Goal: Task Accomplishment & Management: Manage account settings

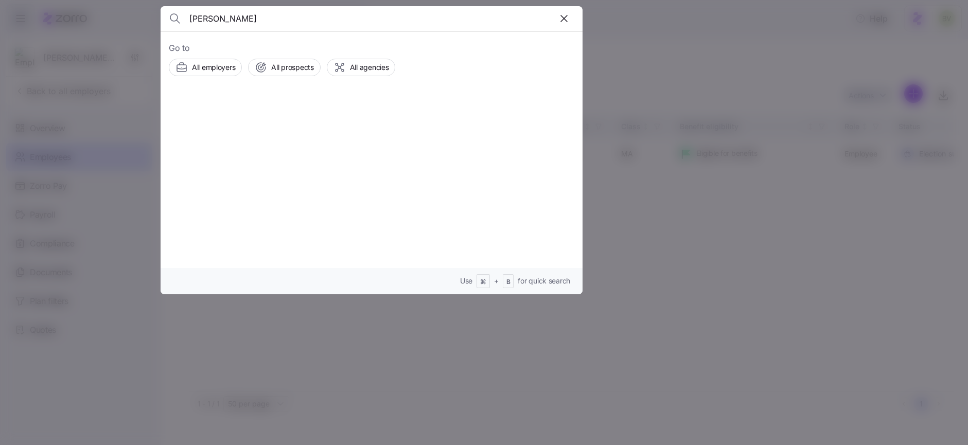
type input "Garcia Brown"
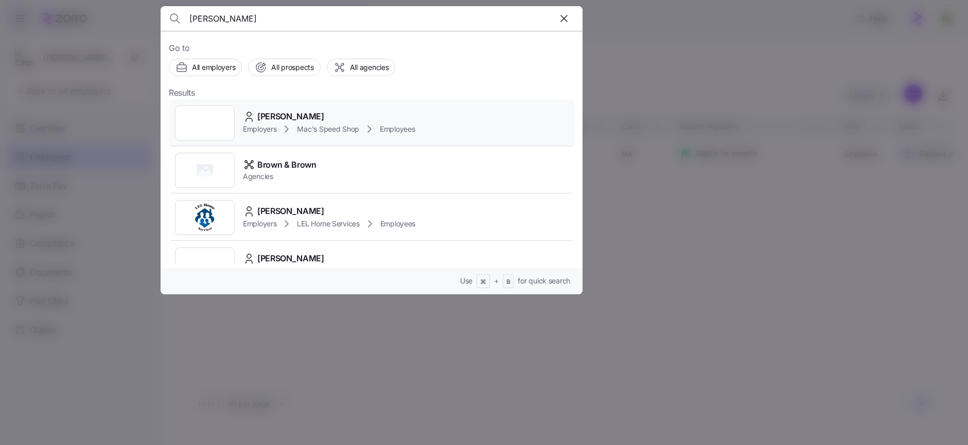
click at [205, 120] on div at bounding box center [205, 123] width 60 height 35
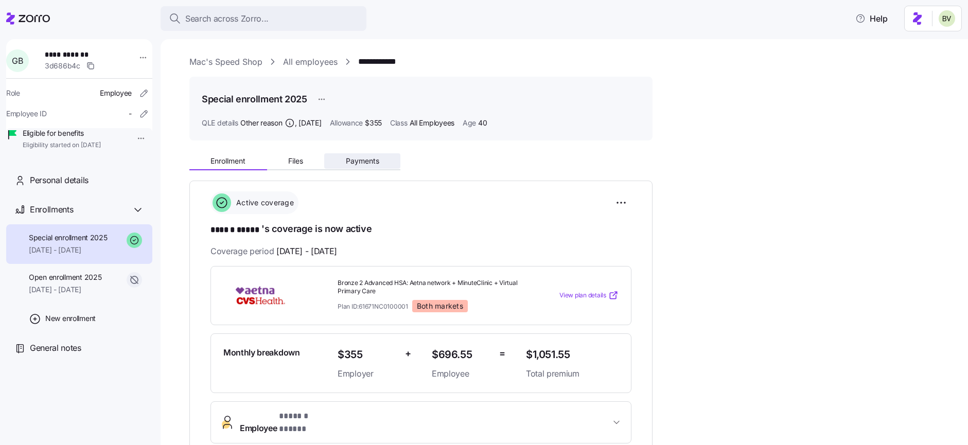
click at [352, 158] on span "Payments" at bounding box center [362, 161] width 33 height 7
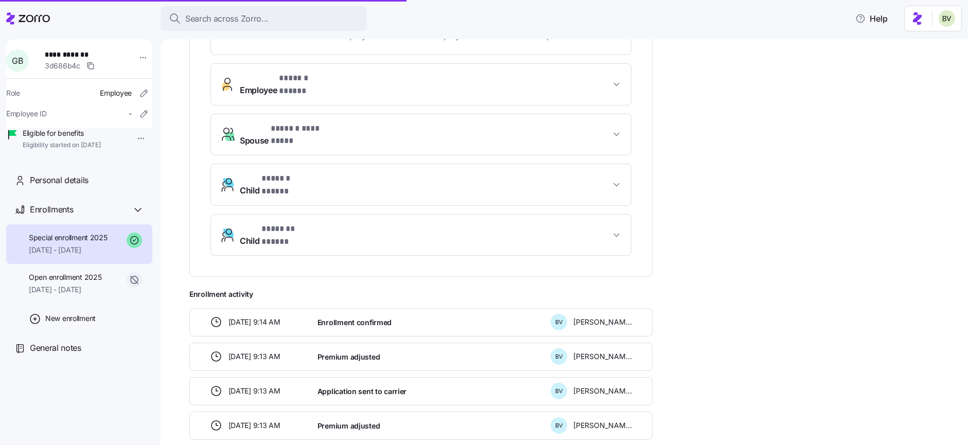
scroll to position [392, 0]
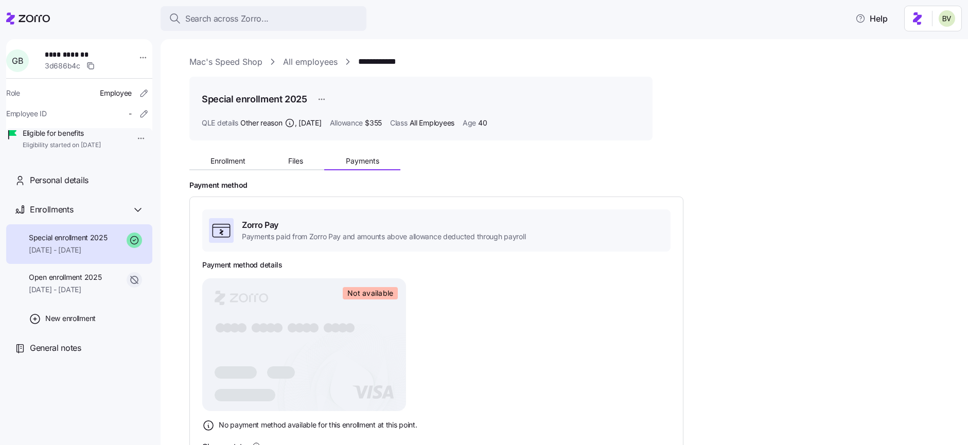
scroll to position [115, 0]
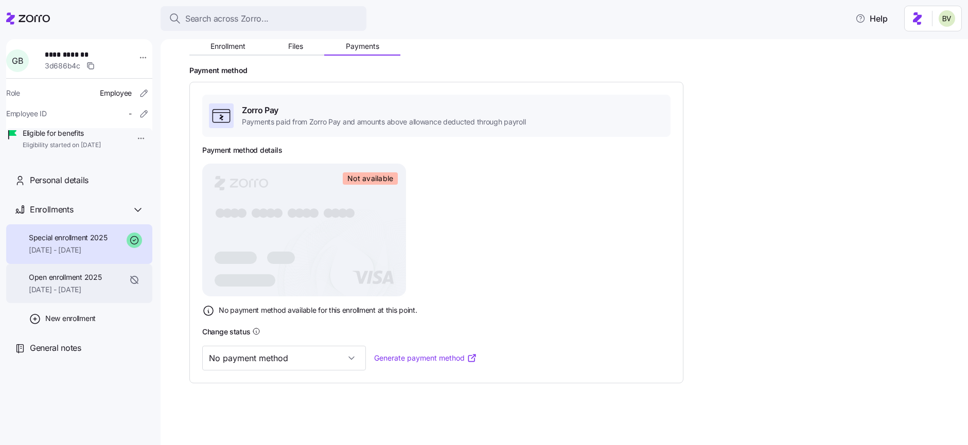
click at [85, 295] on span "01/01/2025 - 05/31/2025" at bounding box center [65, 290] width 73 height 10
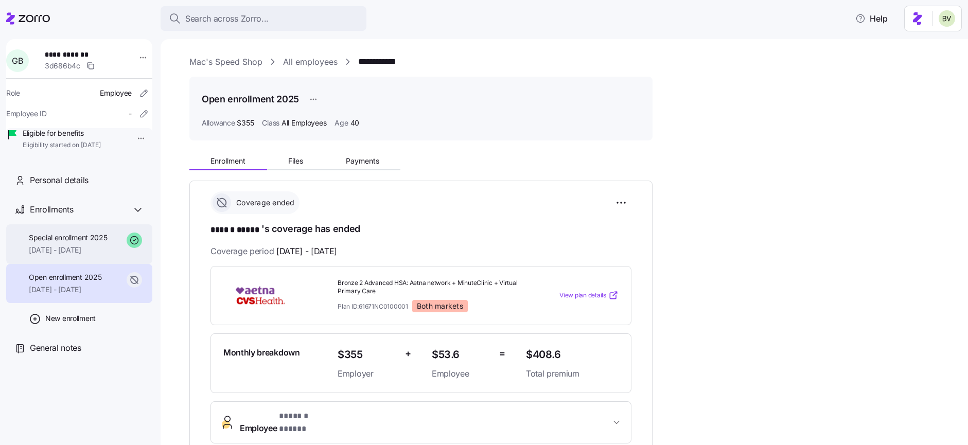
click at [80, 255] on span "06/01/2025 - 12/31/2025" at bounding box center [68, 250] width 79 height 10
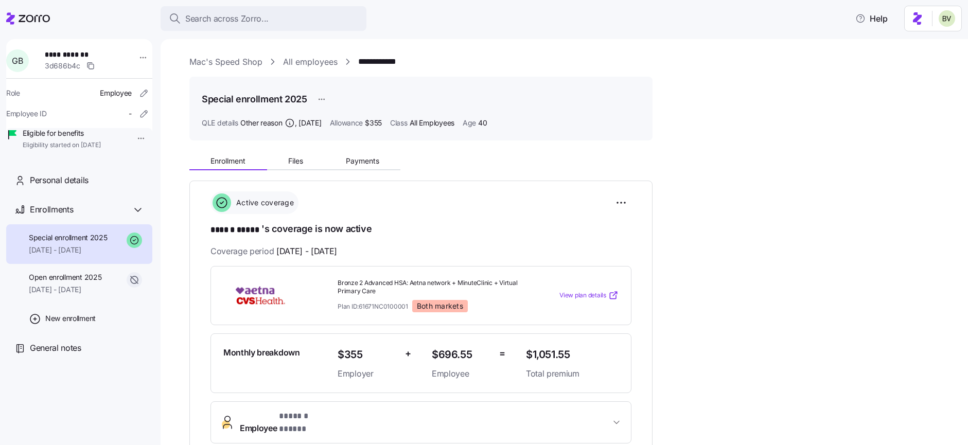
click at [193, 59] on link "Mac's Speed Shop" at bounding box center [225, 62] width 73 height 13
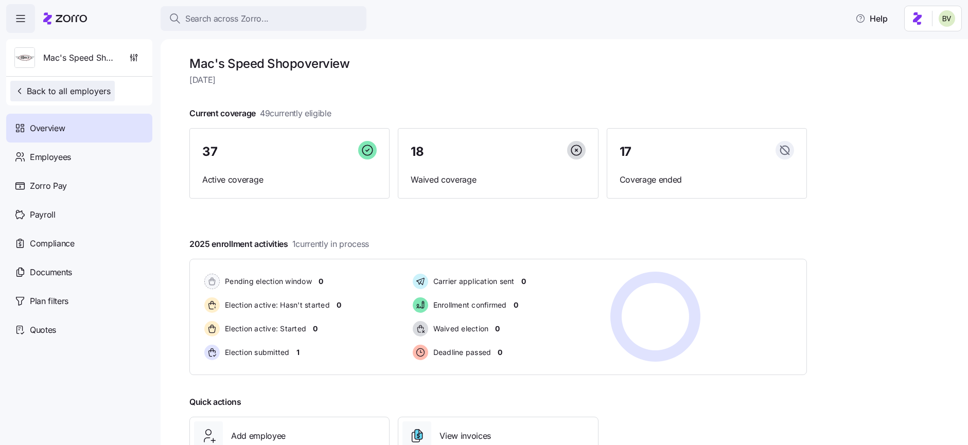
click at [56, 94] on span "Back to all employers" at bounding box center [62, 91] width 96 height 12
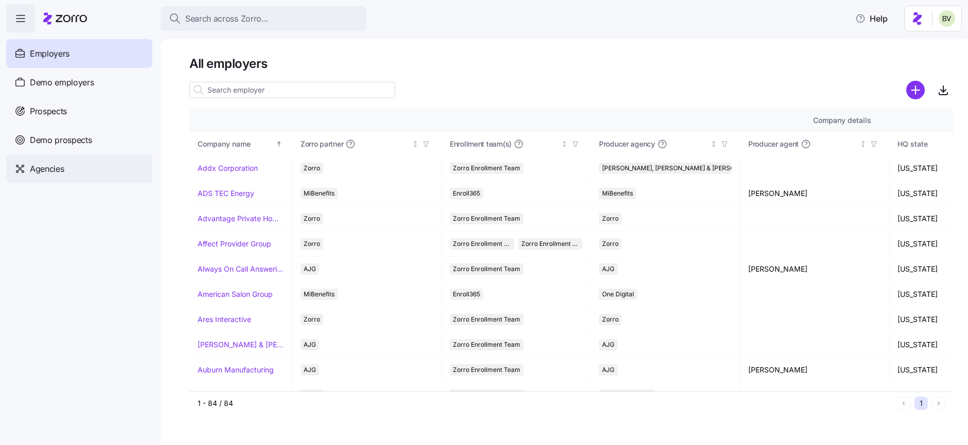
click at [68, 170] on div "Agencies" at bounding box center [79, 168] width 146 height 29
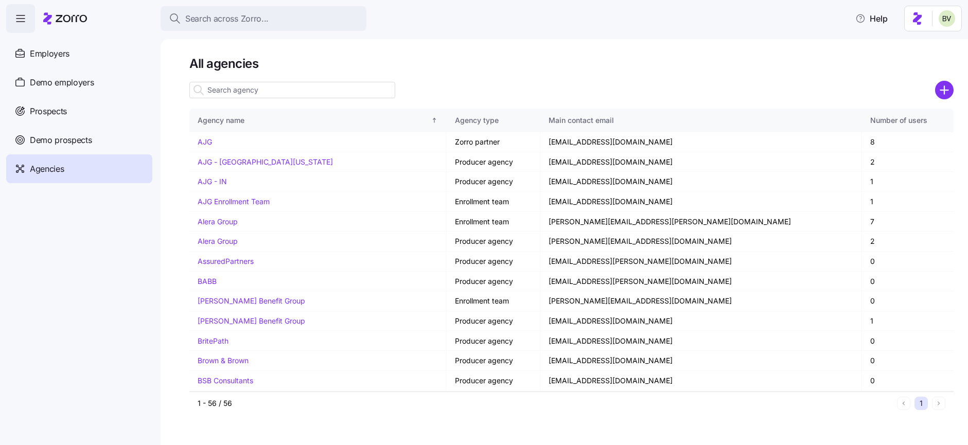
click at [242, 90] on input at bounding box center [292, 90] width 206 height 16
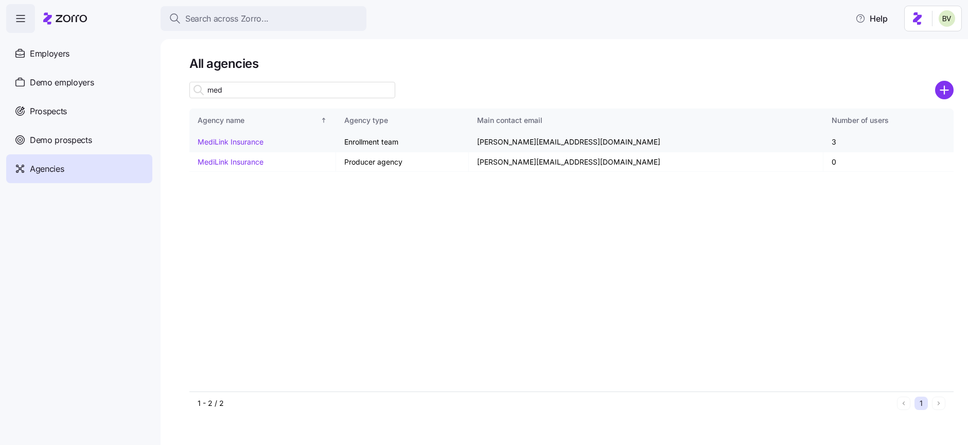
type input "med"
click at [249, 142] on link "MediLink Insurance" at bounding box center [231, 141] width 66 height 9
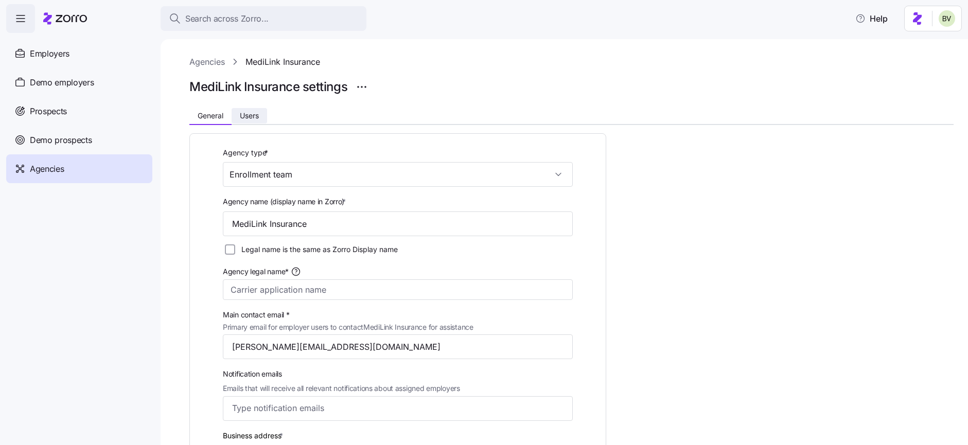
click at [248, 117] on span "Users" at bounding box center [249, 115] width 19 height 7
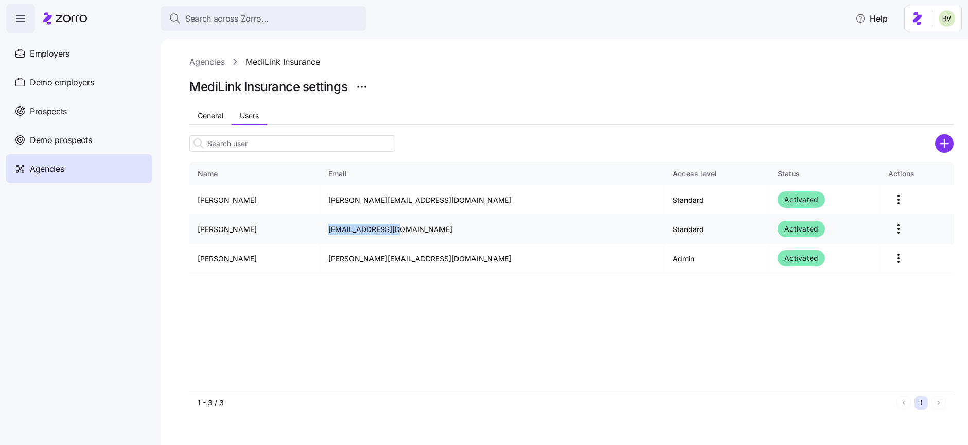
drag, startPoint x: 441, startPoint y: 228, endPoint x: 378, endPoint y: 231, distance: 62.9
click at [378, 231] on td "will@mlinkins.com" at bounding box center [492, 229] width 344 height 29
copy td "will@mlinkins.com"
click at [196, 22] on span "Search across Zorro..." at bounding box center [226, 18] width 83 height 13
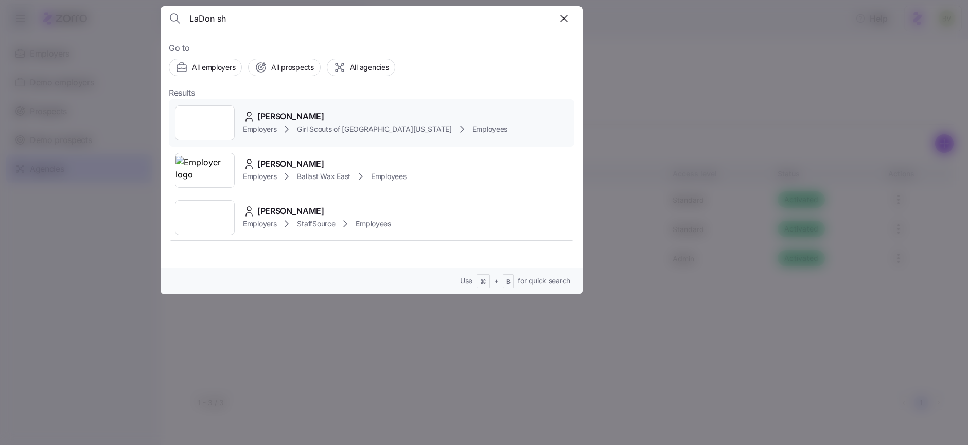
type input "LaDon sh"
click at [208, 129] on div at bounding box center [205, 123] width 60 height 35
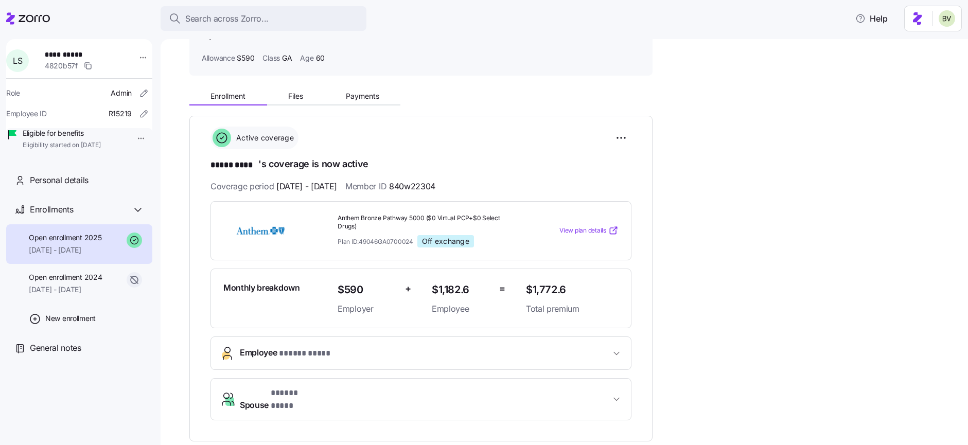
scroll to position [64, 0]
click at [102, 295] on div "Open enrollment 2024 06/01/2024 - 12/31/2024" at bounding box center [65, 283] width 73 height 23
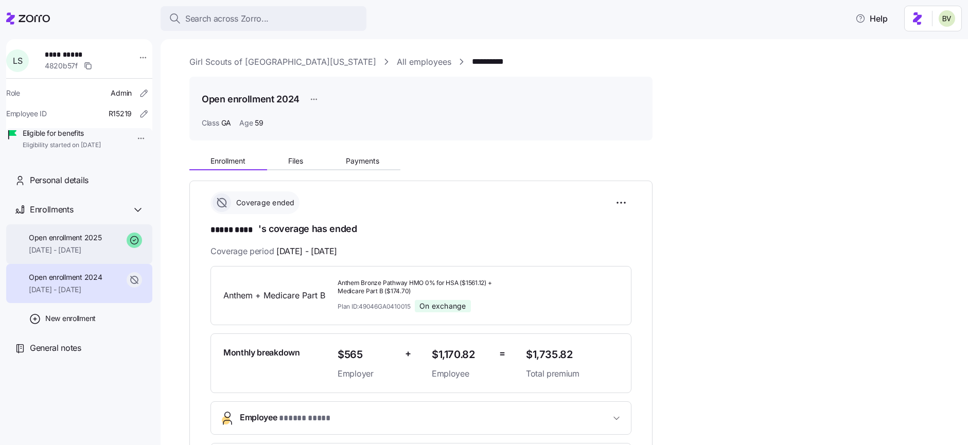
click at [96, 255] on span "[DATE] - [DATE]" at bounding box center [65, 250] width 73 height 10
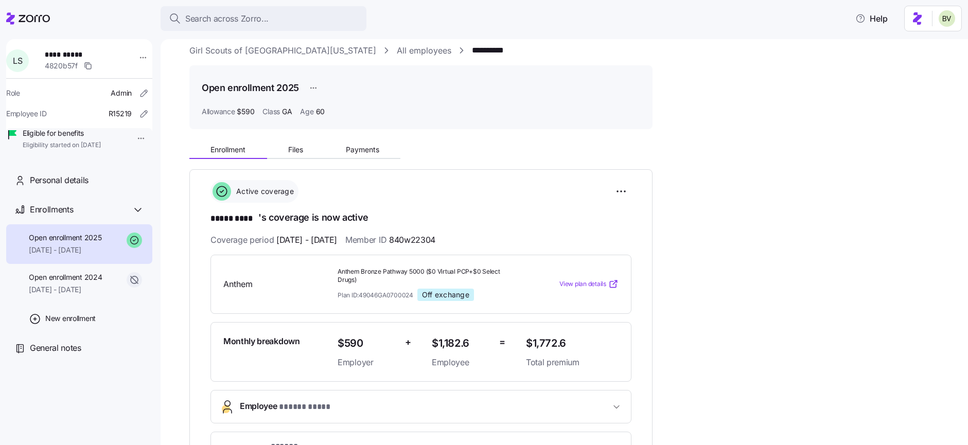
scroll to position [9, 0]
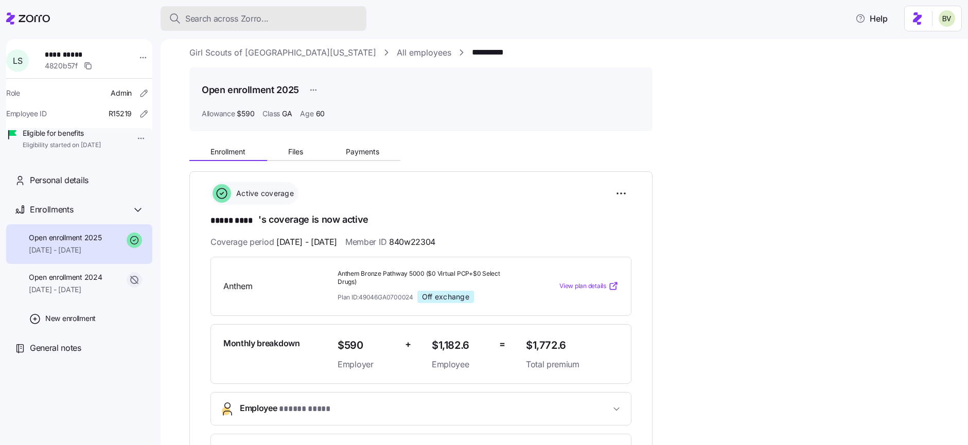
click at [261, 19] on span "Search across Zorro..." at bounding box center [226, 18] width 83 height 13
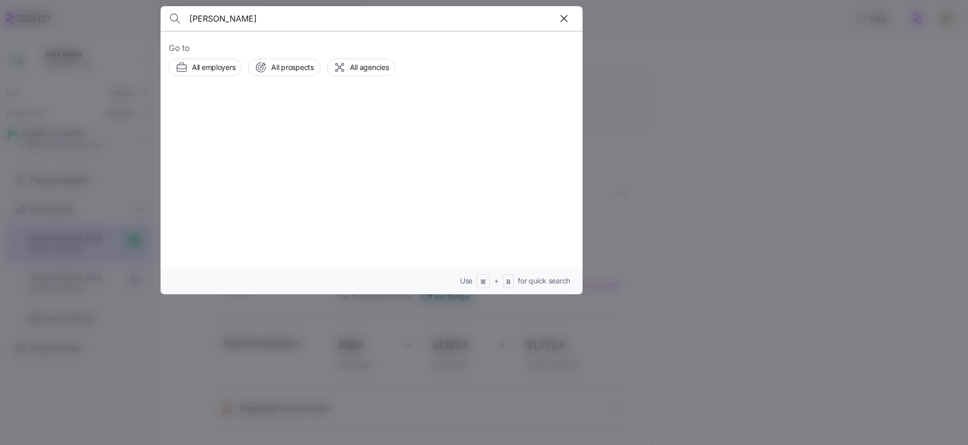
type input "Lisa Martin"
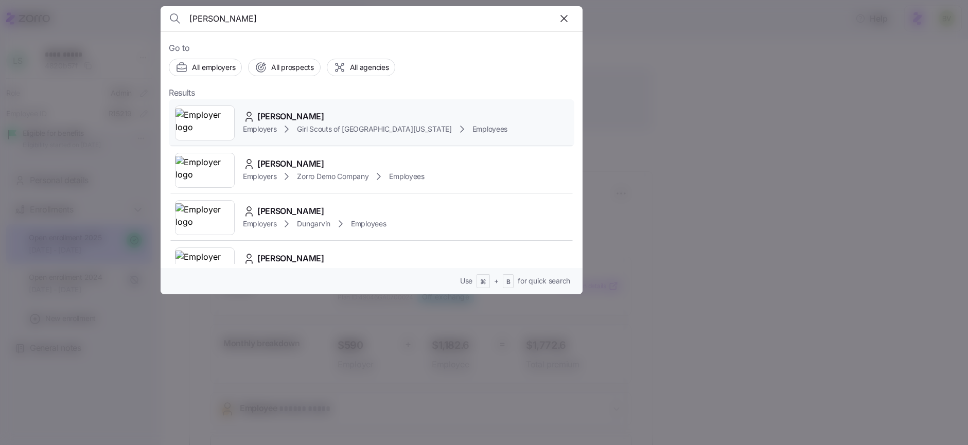
click at [210, 119] on img at bounding box center [205, 123] width 59 height 29
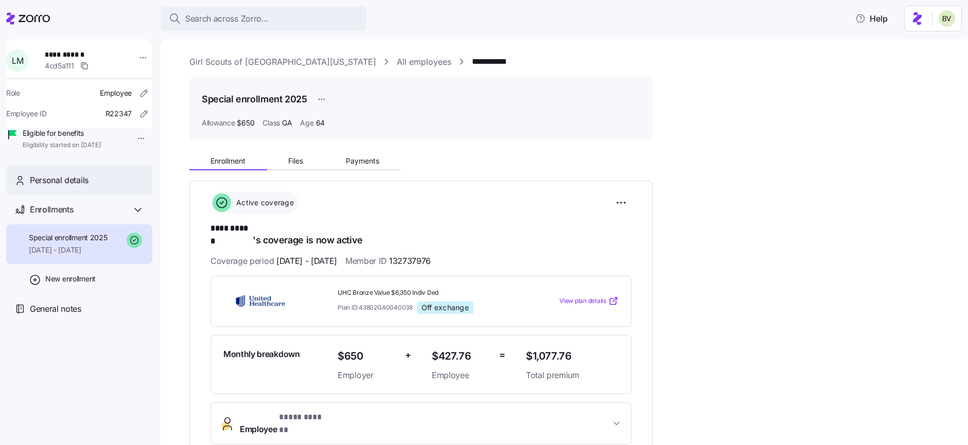
click at [99, 187] on div "Personal details" at bounding box center [87, 180] width 114 height 13
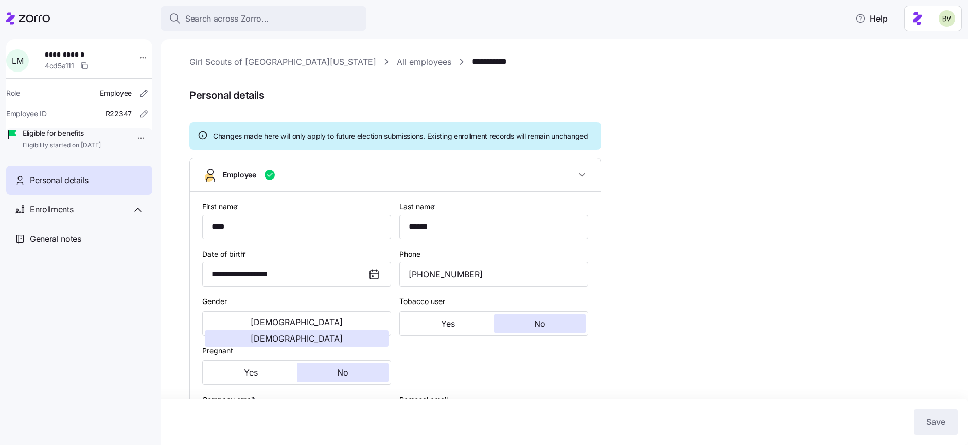
type input "GA"
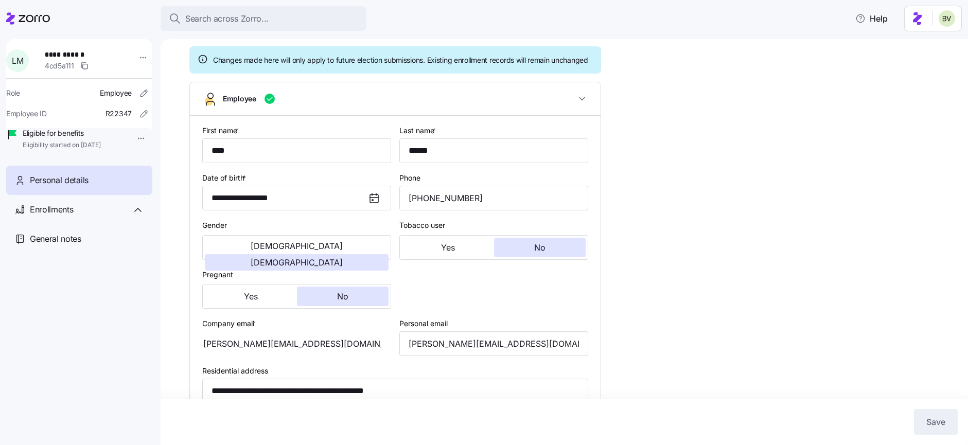
scroll to position [79, 0]
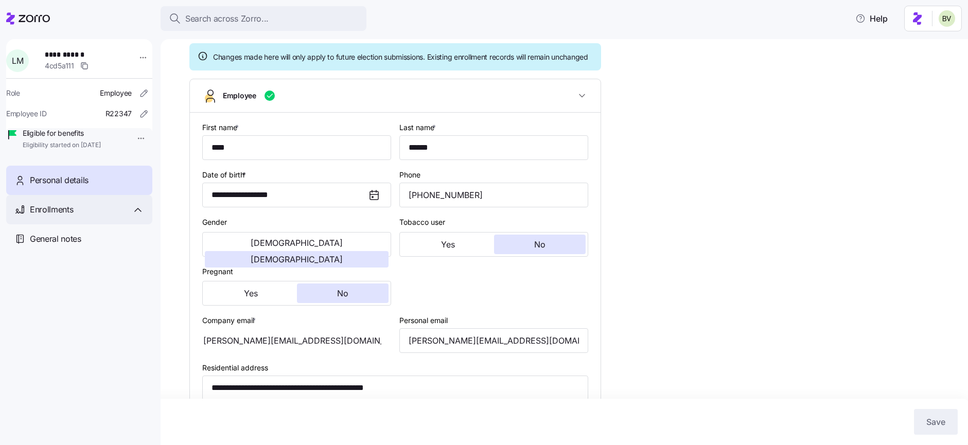
click at [113, 215] on div "Enrollments" at bounding box center [79, 209] width 146 height 29
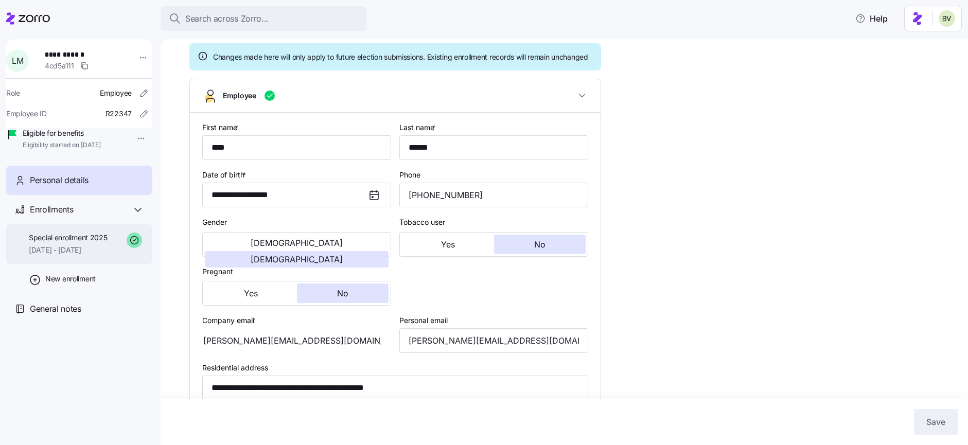
click at [99, 243] on span "Special enrollment 2025" at bounding box center [68, 238] width 79 height 10
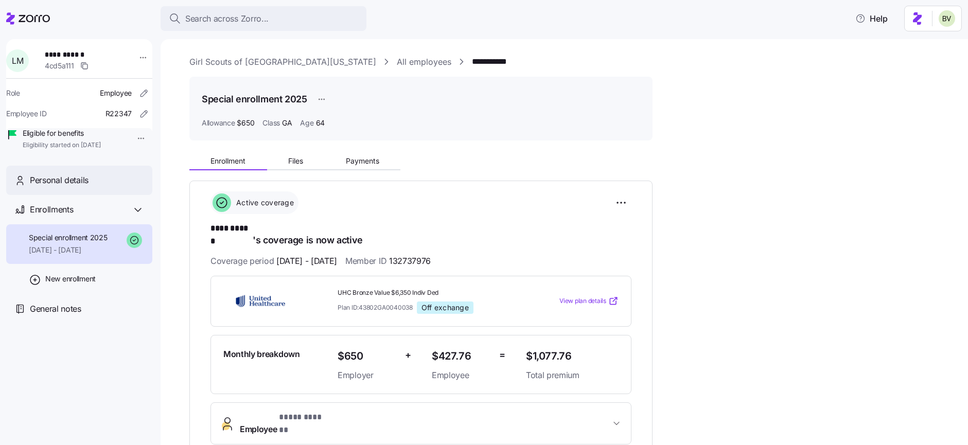
click at [113, 187] on div "Personal details" at bounding box center [87, 180] width 114 height 13
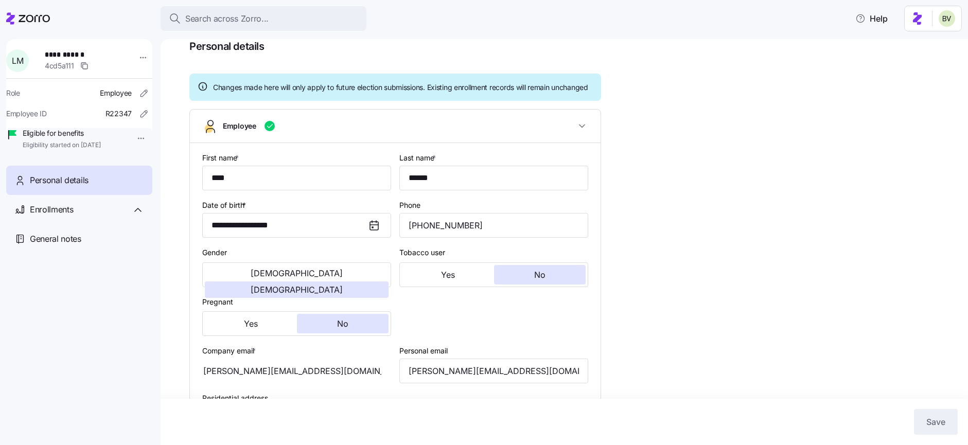
scroll to position [54, 0]
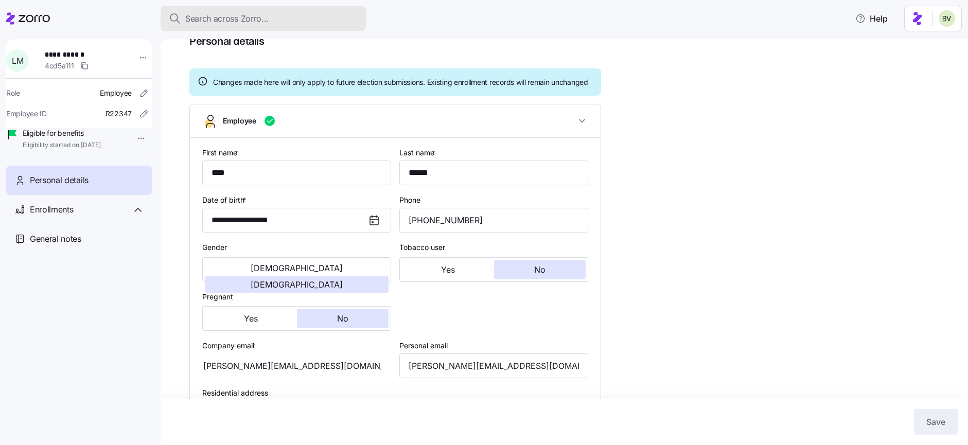
click at [229, 28] on button "Search across Zorro..." at bounding box center [264, 18] width 206 height 25
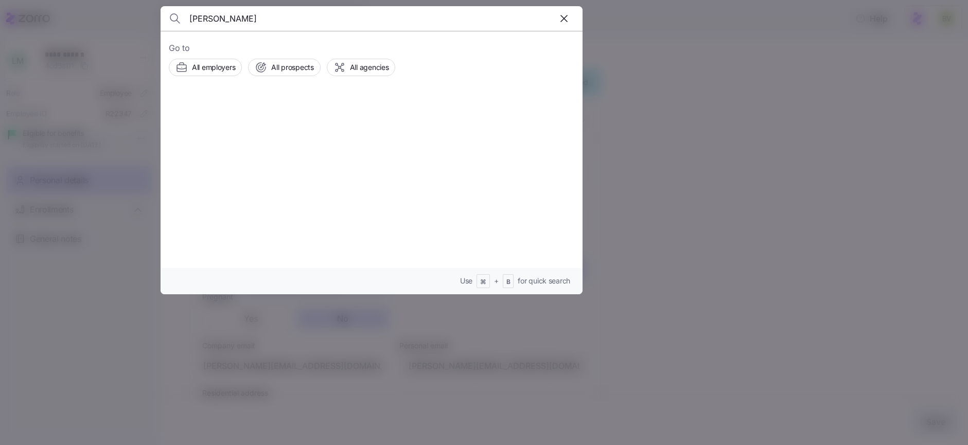
type input "Glenn Wildberger"
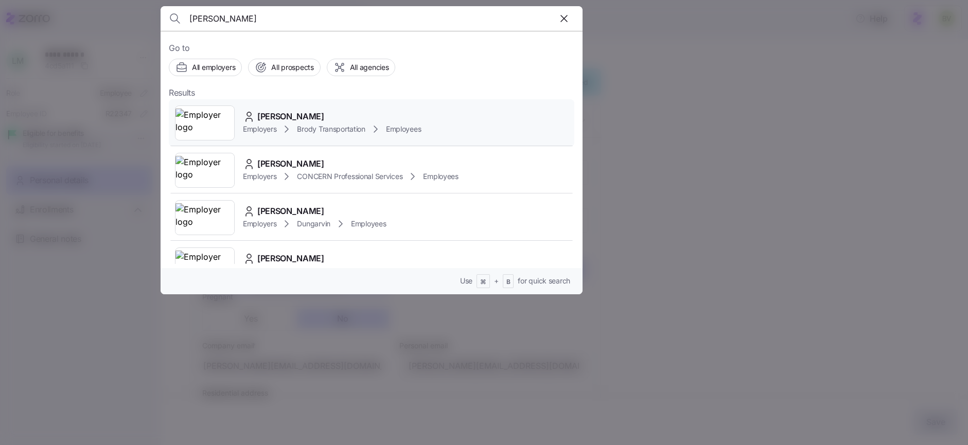
click at [201, 126] on img at bounding box center [205, 123] width 59 height 29
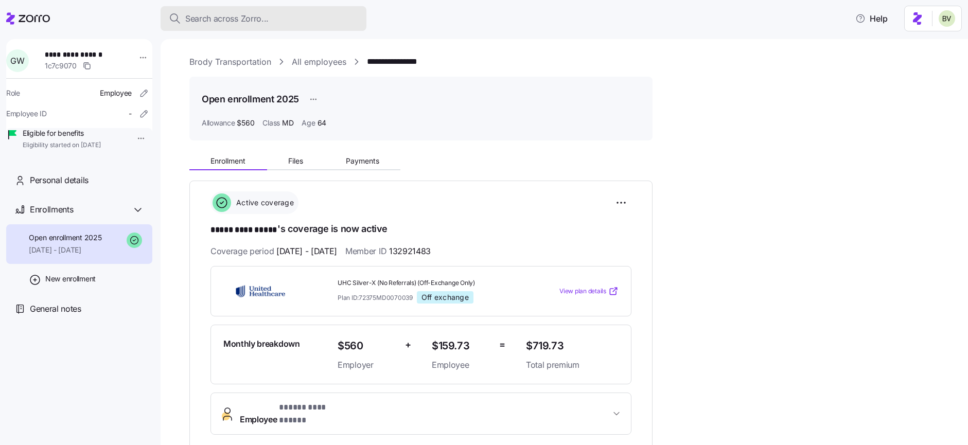
click at [240, 24] on span "Search across Zorro..." at bounding box center [226, 18] width 83 height 13
click at [240, 24] on body "**********" at bounding box center [484, 219] width 968 height 439
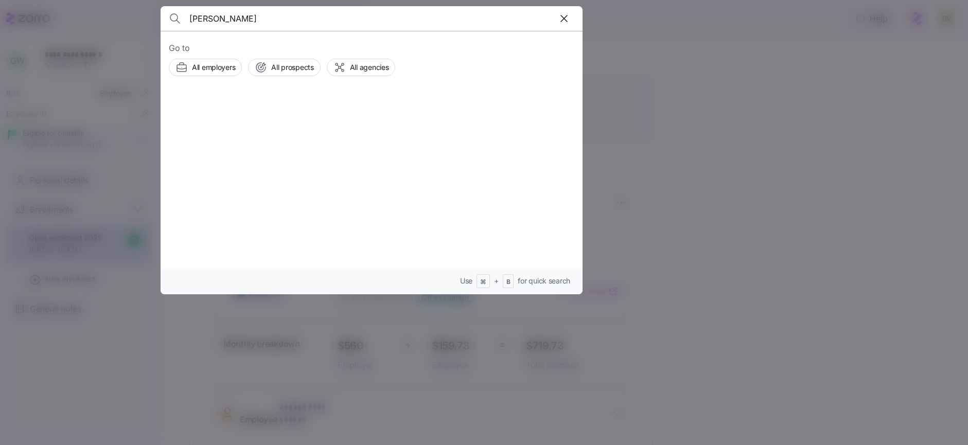
type input "Darla Combs"
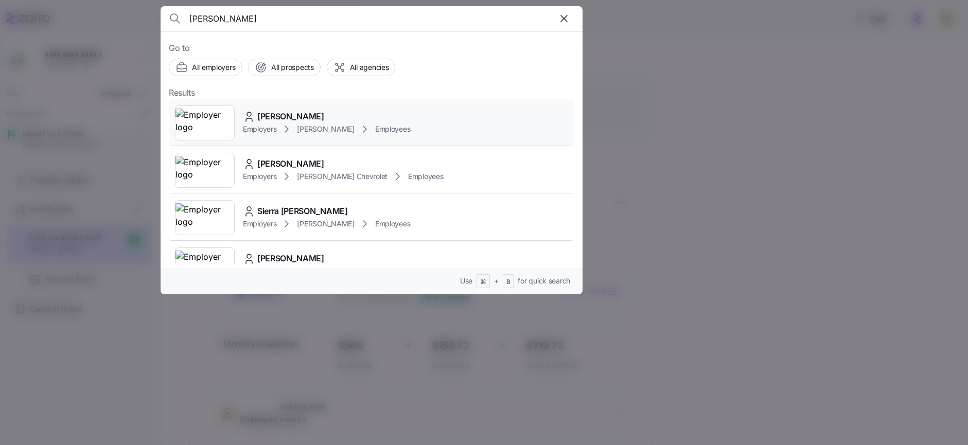
click at [227, 119] on img at bounding box center [205, 123] width 59 height 29
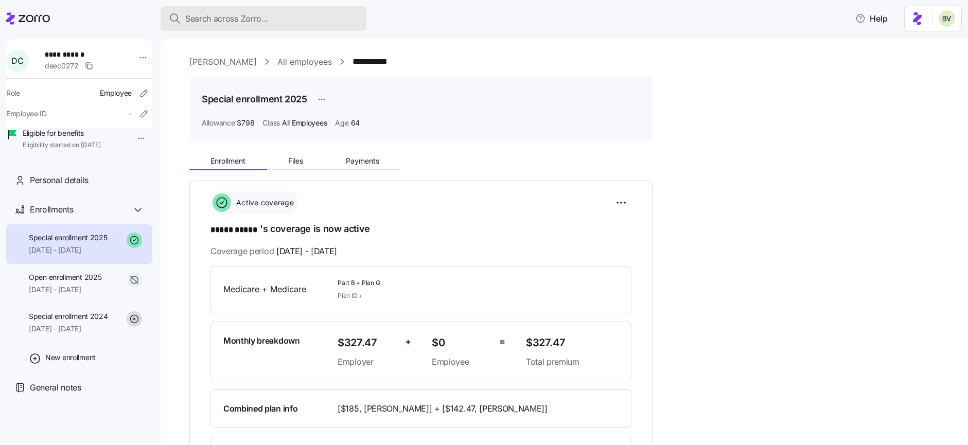
click at [239, 21] on span "Search across Zorro..." at bounding box center [226, 18] width 83 height 13
click at [239, 21] on body "**********" at bounding box center [484, 219] width 968 height 439
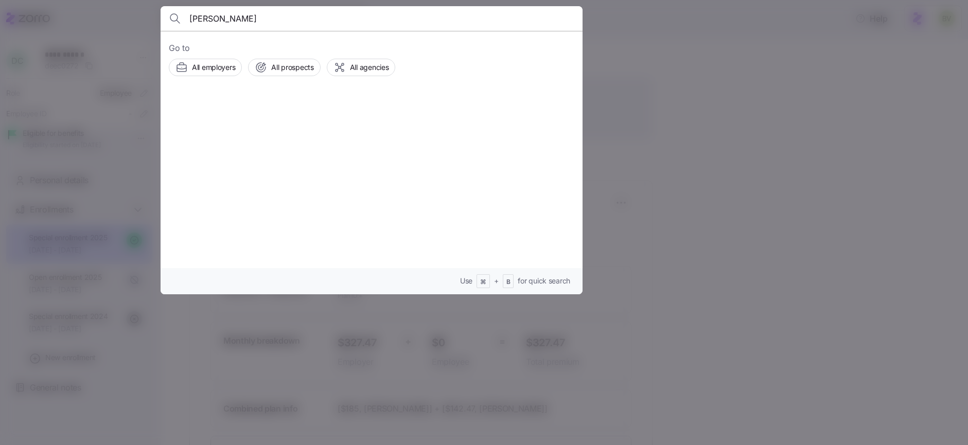
type input "Junie Forbes"
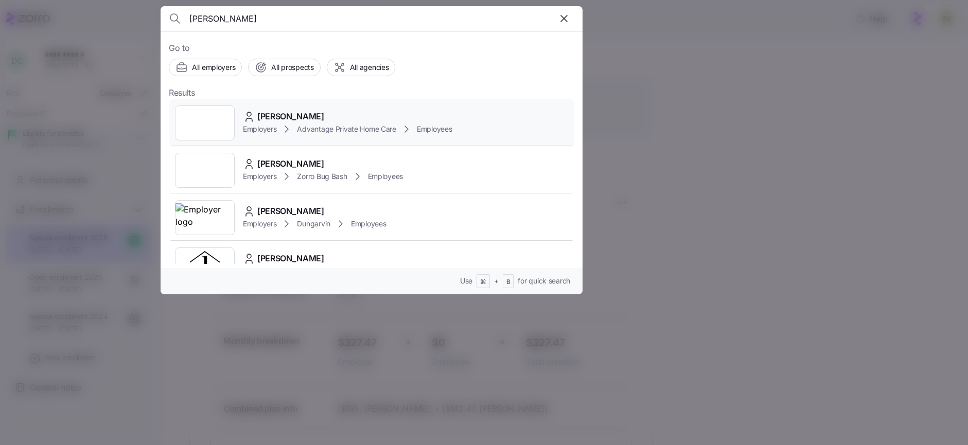
click at [197, 129] on div at bounding box center [205, 123] width 60 height 35
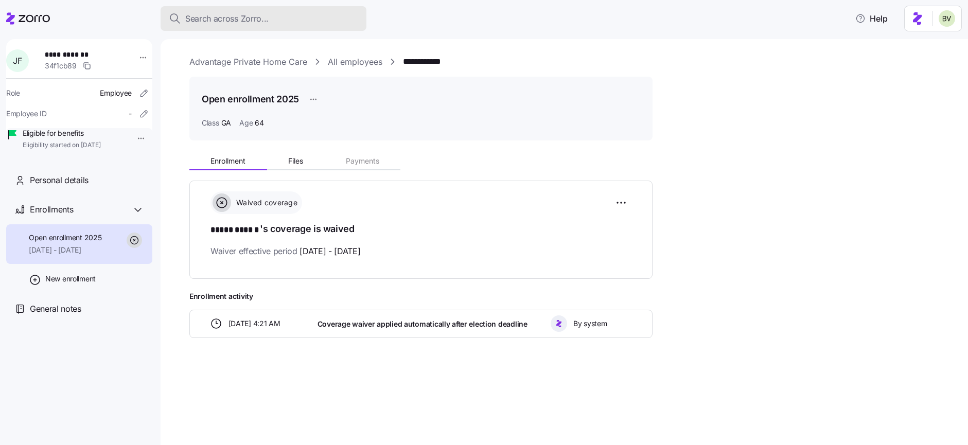
click at [210, 24] on span "Search across Zorro..." at bounding box center [226, 18] width 83 height 13
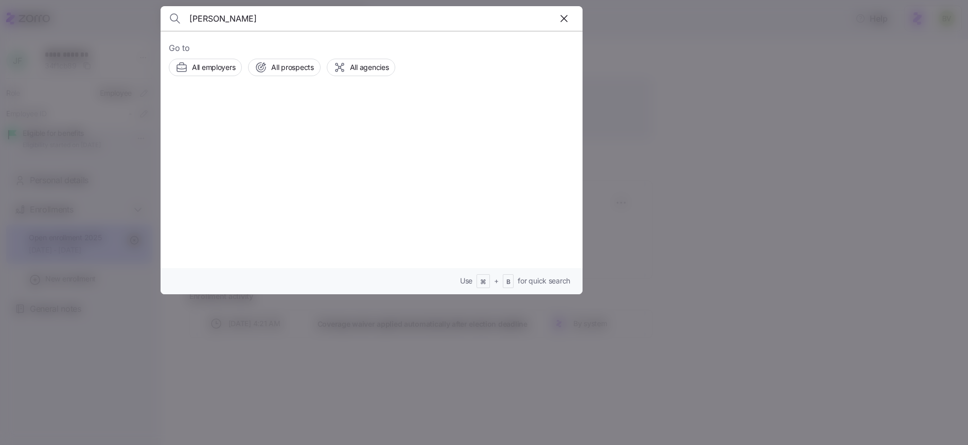
type input "Brian Davis"
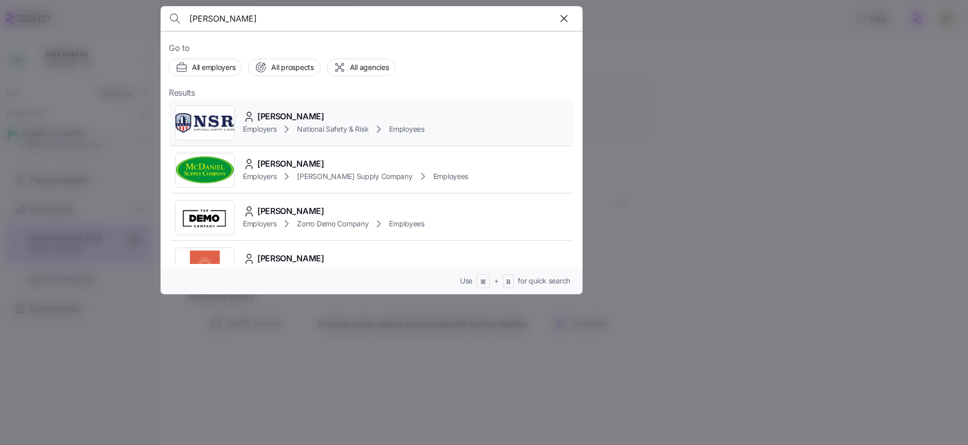
click at [208, 132] on img at bounding box center [205, 123] width 59 height 29
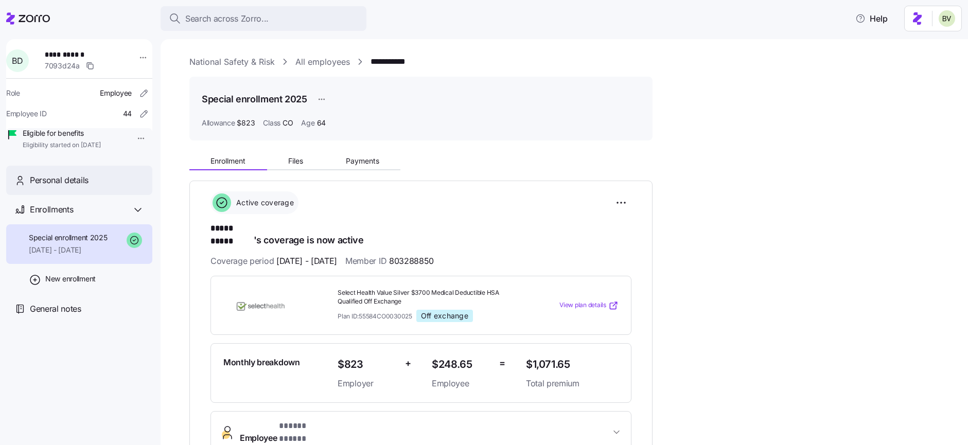
click at [57, 187] on div "Personal details" at bounding box center [79, 180] width 146 height 29
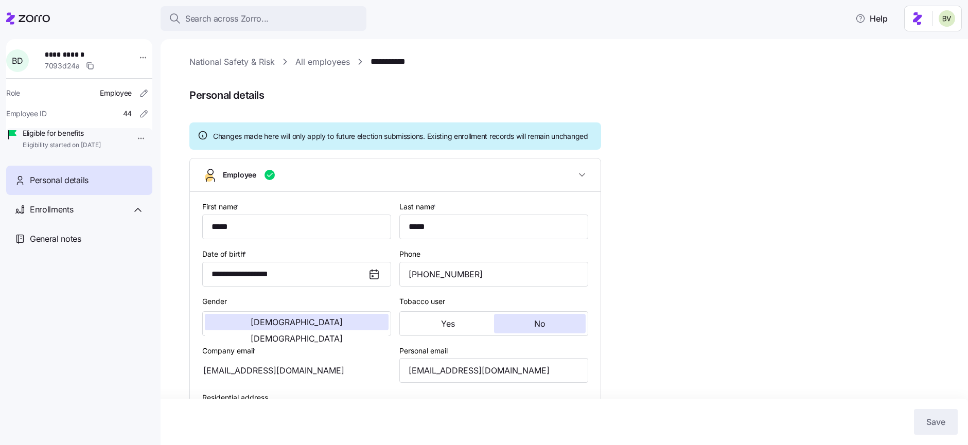
type input "CO"
click at [215, 18] on span "Search across Zorro..." at bounding box center [226, 18] width 83 height 13
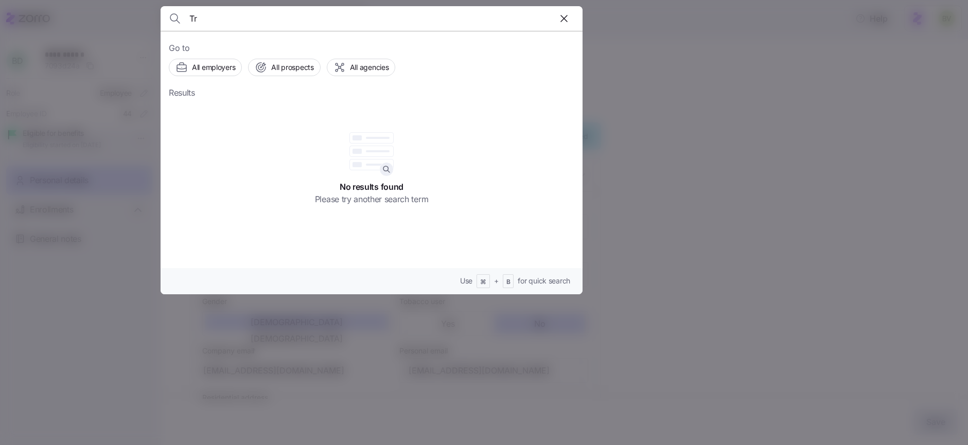
type input "T"
click at [129, 32] on div at bounding box center [484, 222] width 968 height 445
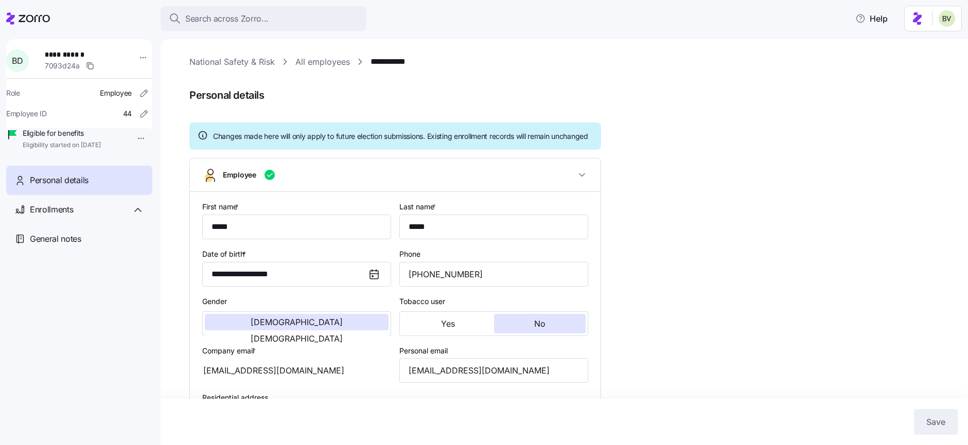
click at [200, 64] on link "National Safety & Risk" at bounding box center [231, 62] width 85 height 13
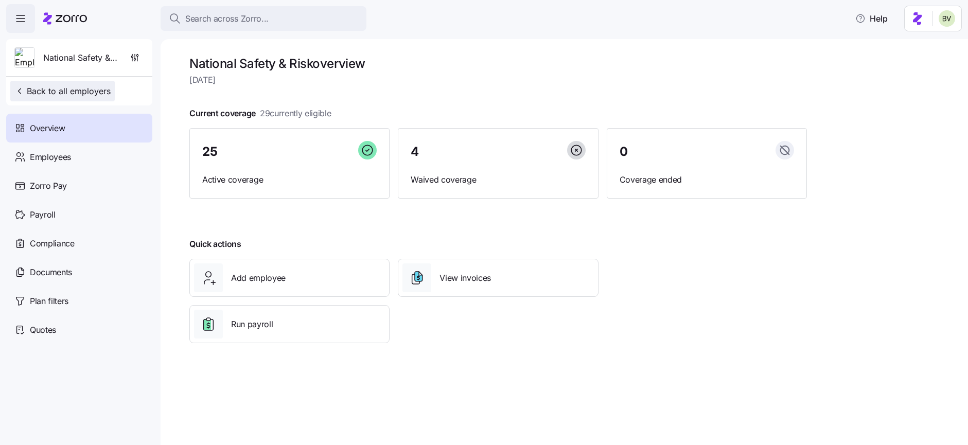
click at [99, 97] on button "Back to all employers" at bounding box center [62, 91] width 105 height 21
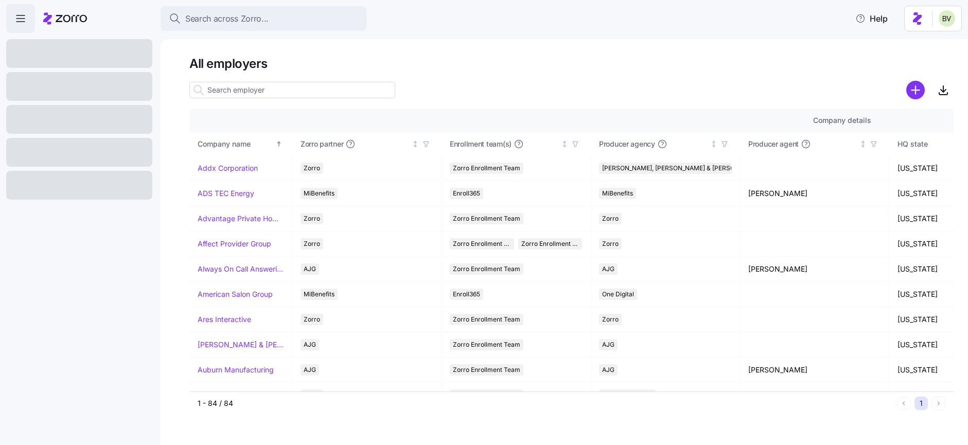
click at [216, 92] on input at bounding box center [292, 90] width 206 height 16
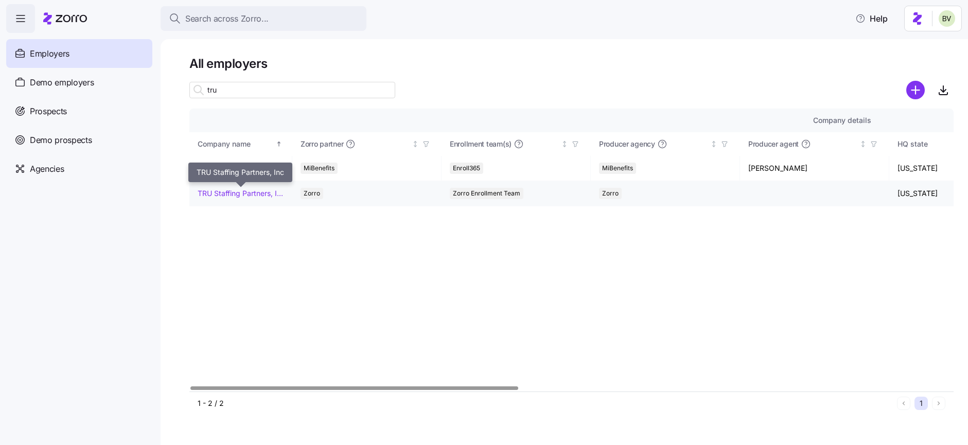
type input "tru"
click at [230, 194] on link "TRU Staffing Partners, Inc" at bounding box center [241, 193] width 86 height 10
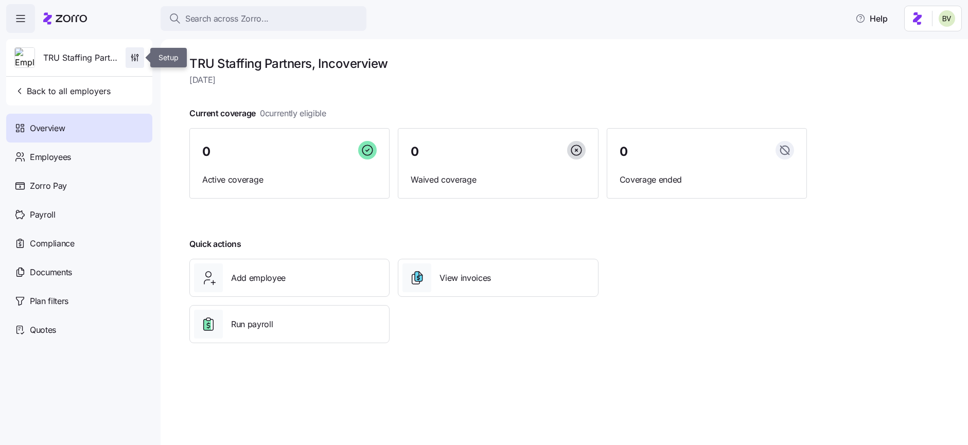
click at [132, 63] on span "button" at bounding box center [135, 58] width 18 height 20
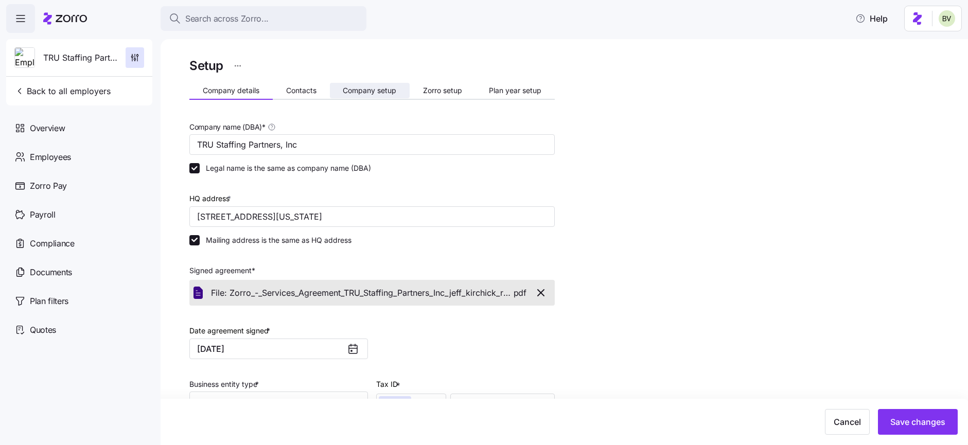
click at [353, 91] on span "Company setup" at bounding box center [370, 90] width 54 height 7
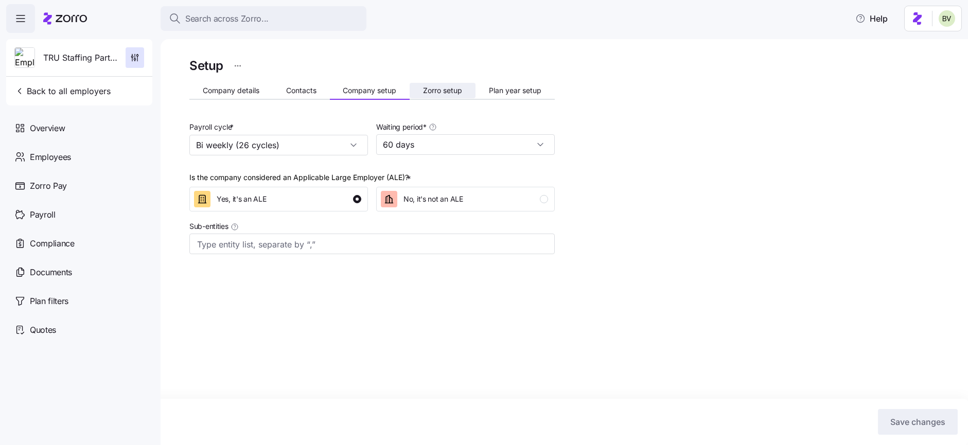
click at [425, 93] on span "Zorro setup" at bounding box center [442, 90] width 39 height 7
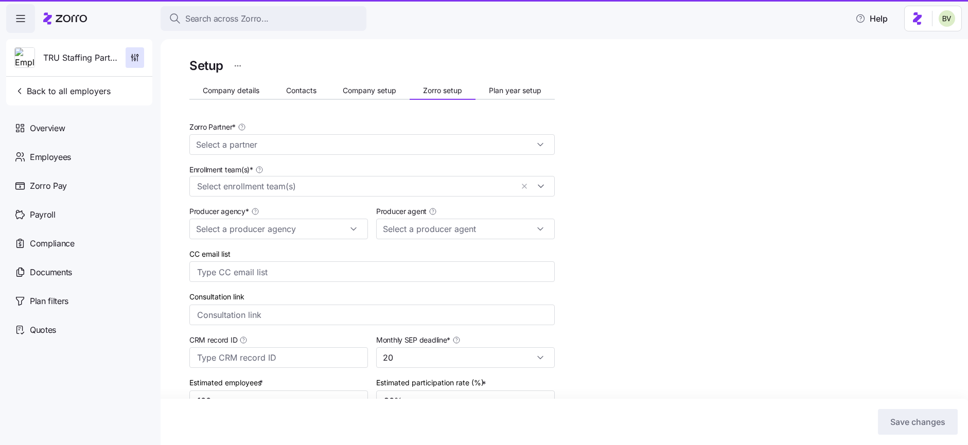
type input "Zorro"
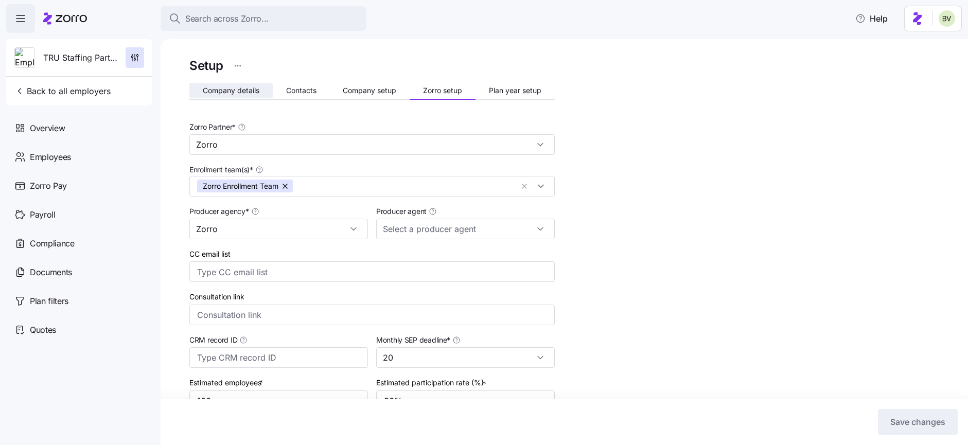
click at [231, 88] on span "Company details" at bounding box center [231, 90] width 57 height 7
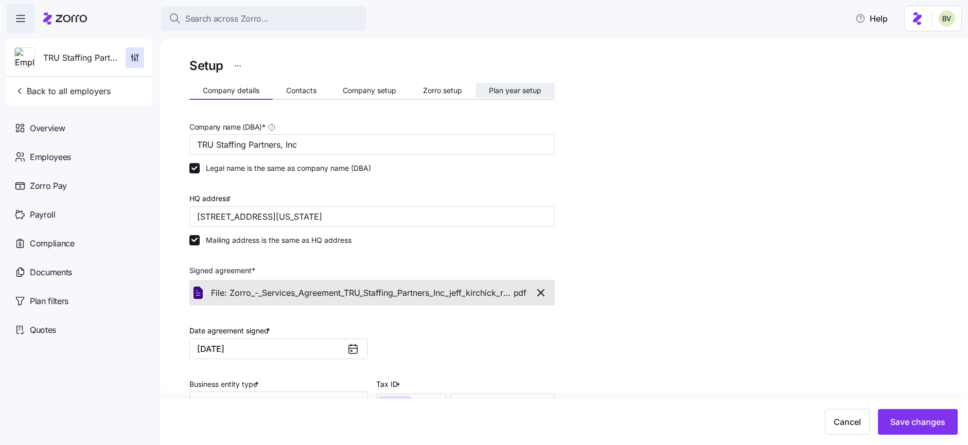
click at [502, 92] on span "Plan year setup" at bounding box center [515, 90] width 53 height 7
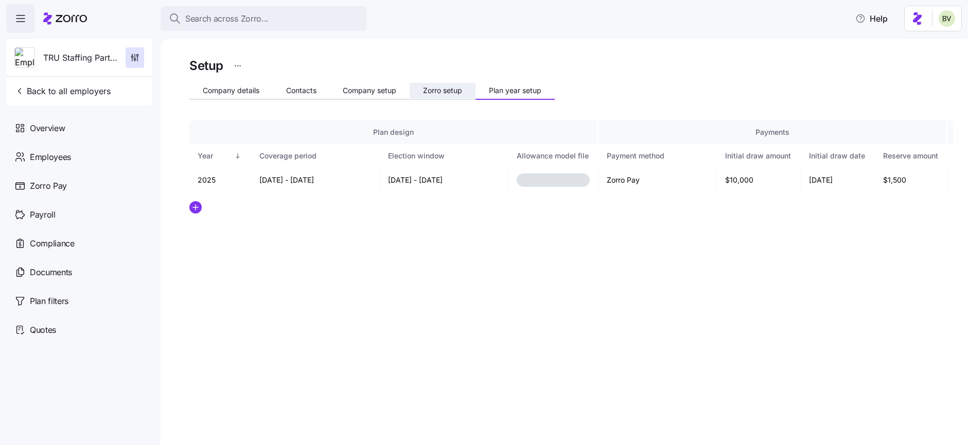
click at [432, 93] on span "Zorro setup" at bounding box center [442, 90] width 39 height 7
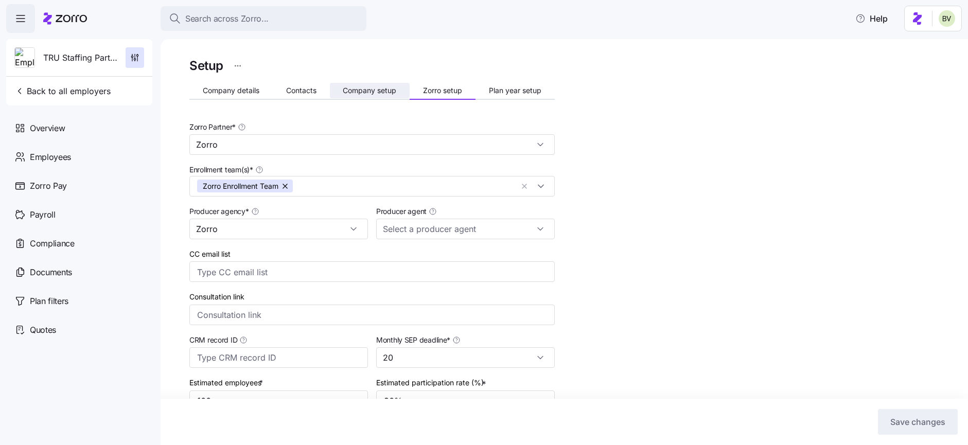
click at [378, 92] on span "Company setup" at bounding box center [370, 90] width 54 height 7
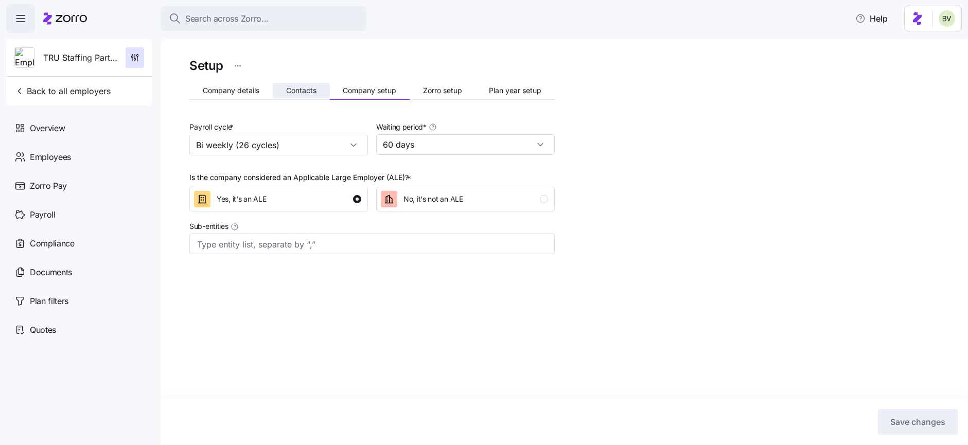
click at [301, 89] on span "Contacts" at bounding box center [301, 90] width 30 height 7
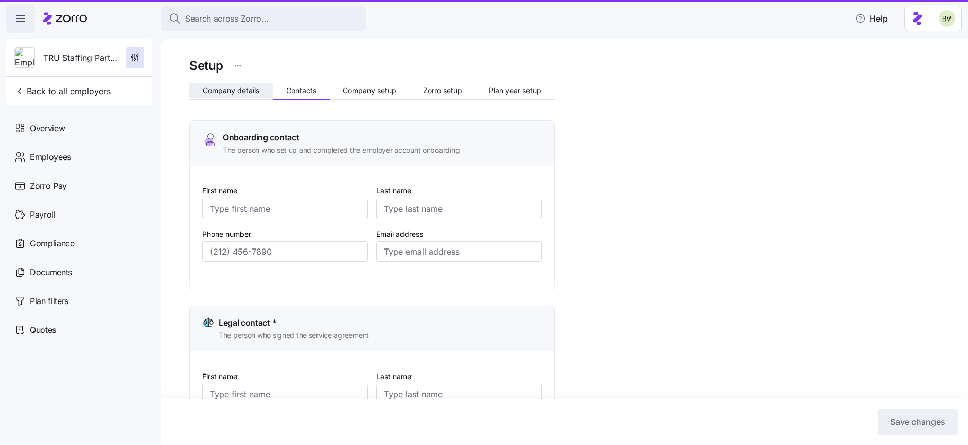
type input "Rachael"
type input "Haher"
type input "rachael@trustaffingpartners.com"
type input "Rachael"
type input "Haher"
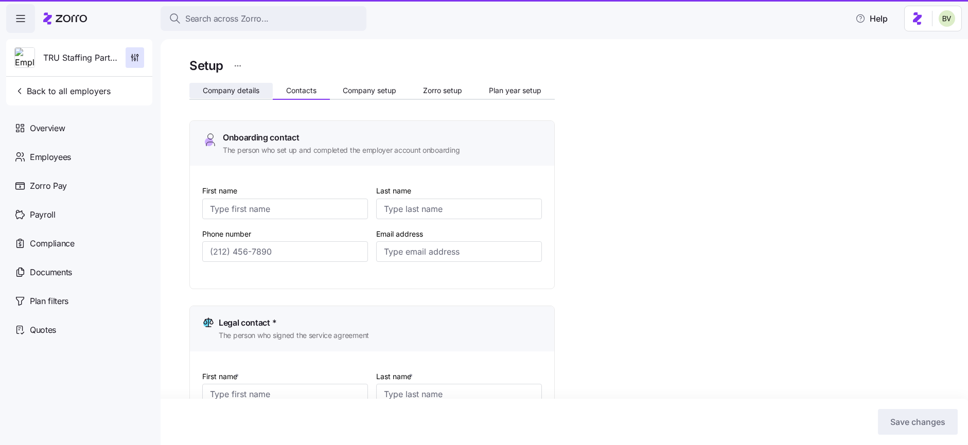
type input "rachael@trustaffingpartners.com"
type input "Rachael"
type input "Haher"
type input "rachael@trustaffingpartners.com"
type input "Rachael"
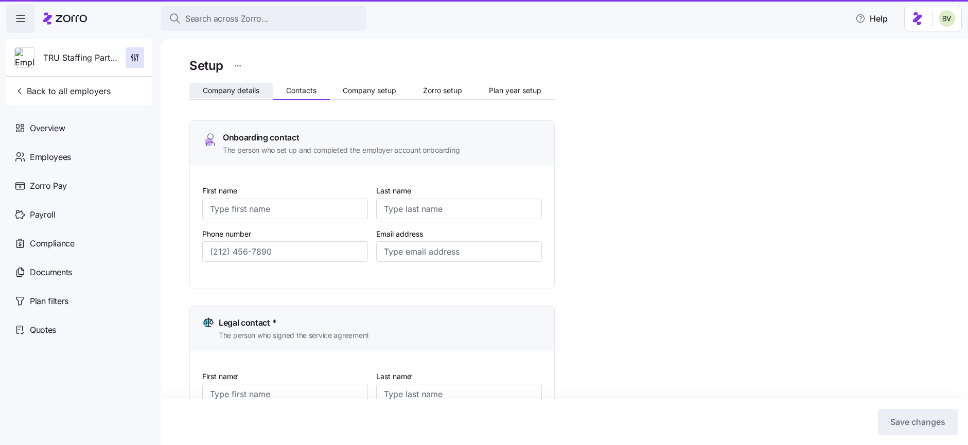
type input "Haher"
type input "invoices@trustaffingpartners.com"
type input "(718) 541-3630"
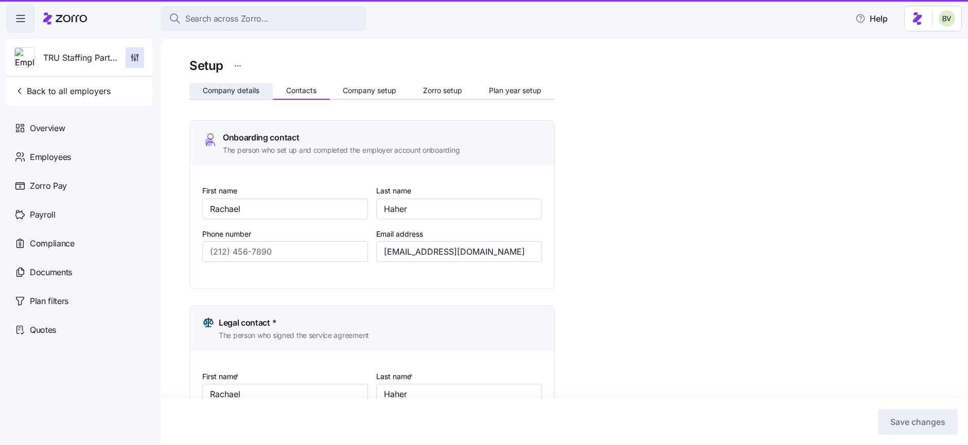
type input "(718) 541-3630"
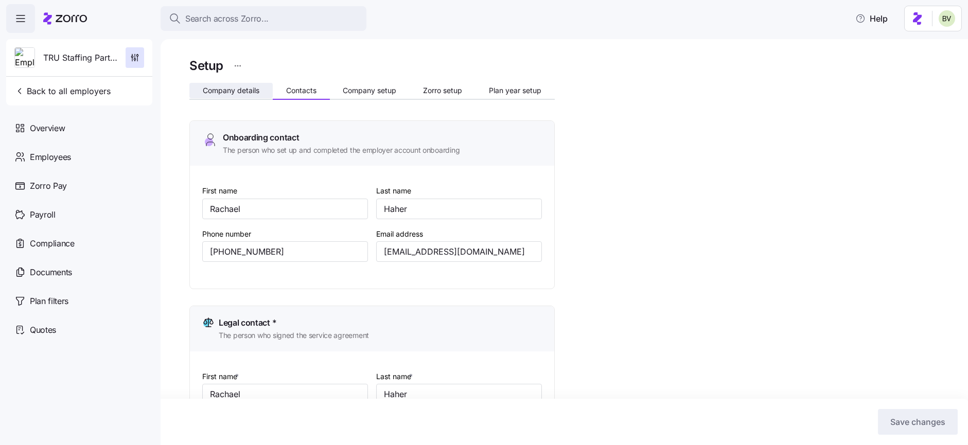
click at [233, 87] on span "Company details" at bounding box center [231, 90] width 57 height 7
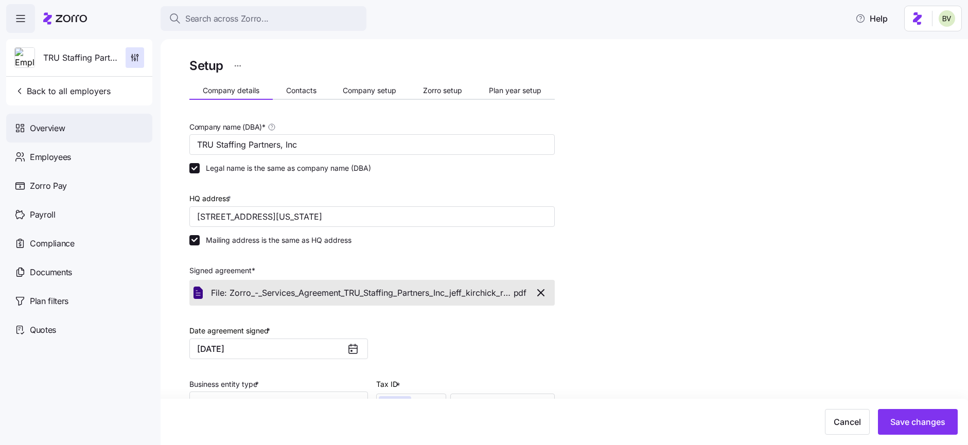
click at [61, 130] on span "Overview" at bounding box center [47, 128] width 35 height 13
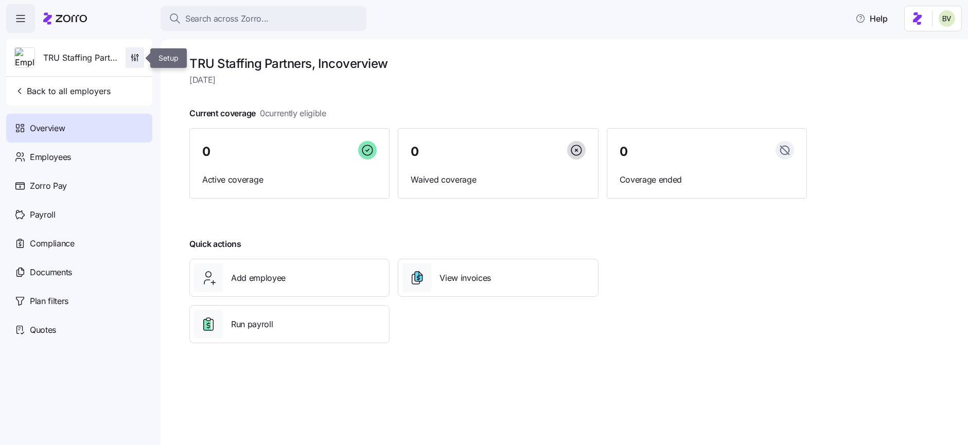
click at [134, 58] on icon "button" at bounding box center [135, 58] width 10 height 10
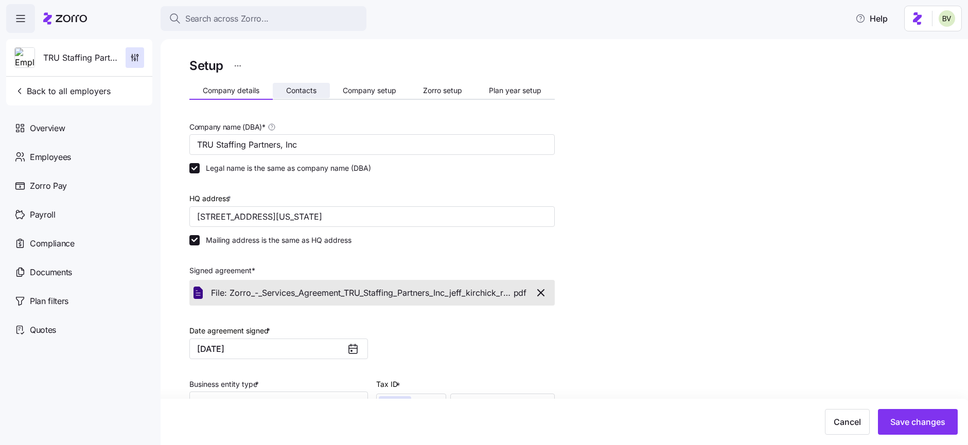
click at [297, 94] on span "Contacts" at bounding box center [301, 90] width 30 height 7
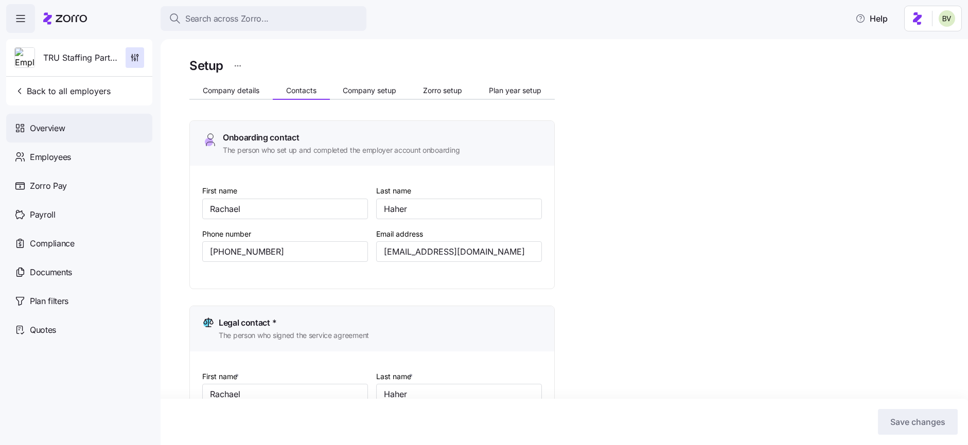
click at [48, 128] on span "Overview" at bounding box center [47, 128] width 35 height 13
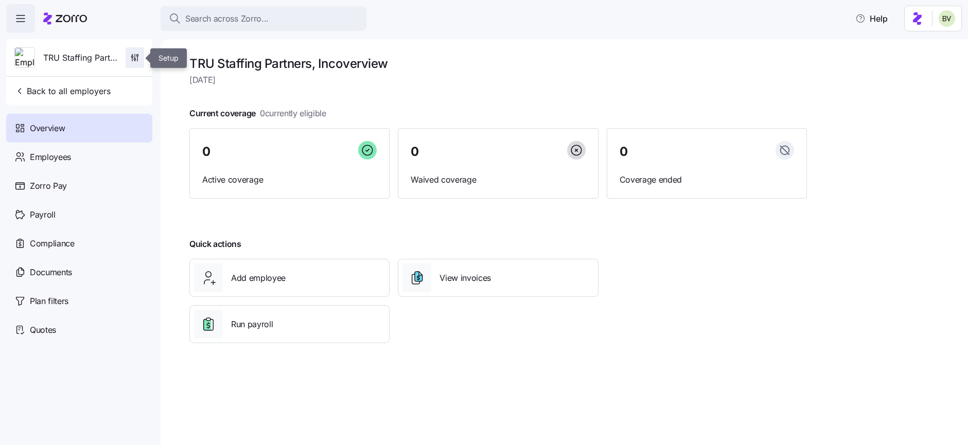
click at [133, 58] on icon "button" at bounding box center [135, 58] width 10 height 10
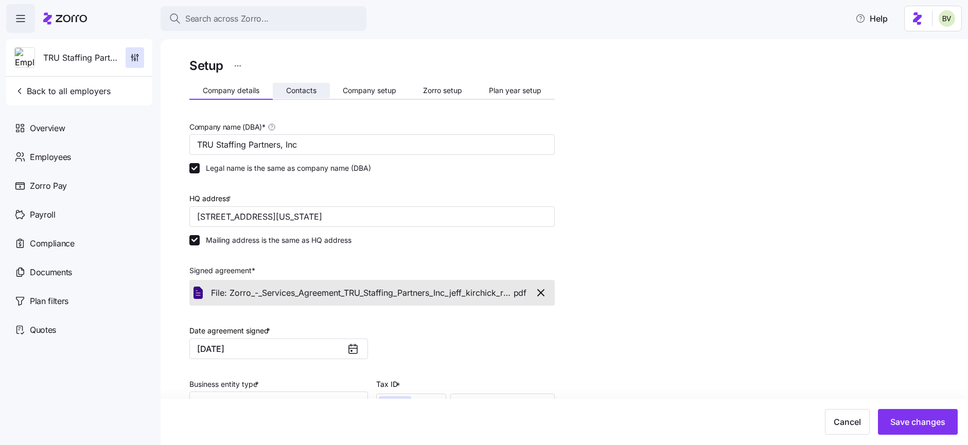
click at [297, 88] on span "Contacts" at bounding box center [301, 90] width 30 height 7
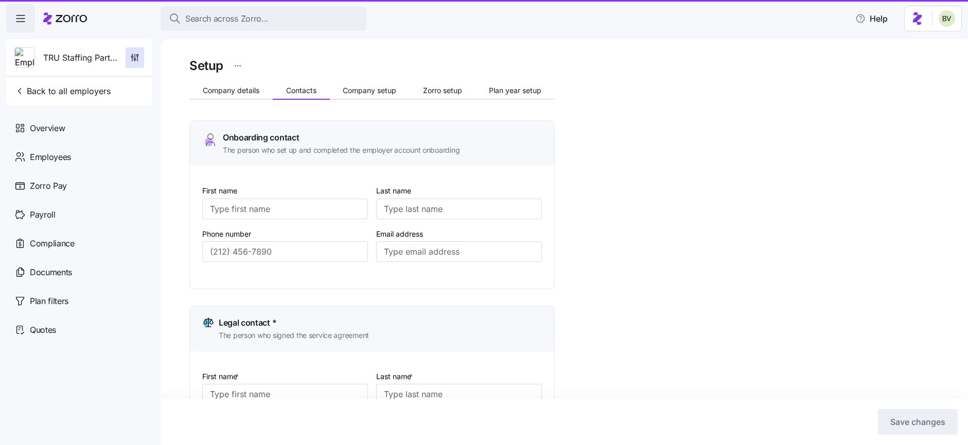
type input "Rachael"
type input "Haher"
type input "rachael@trustaffingpartners.com"
type input "Rachael"
type input "Haher"
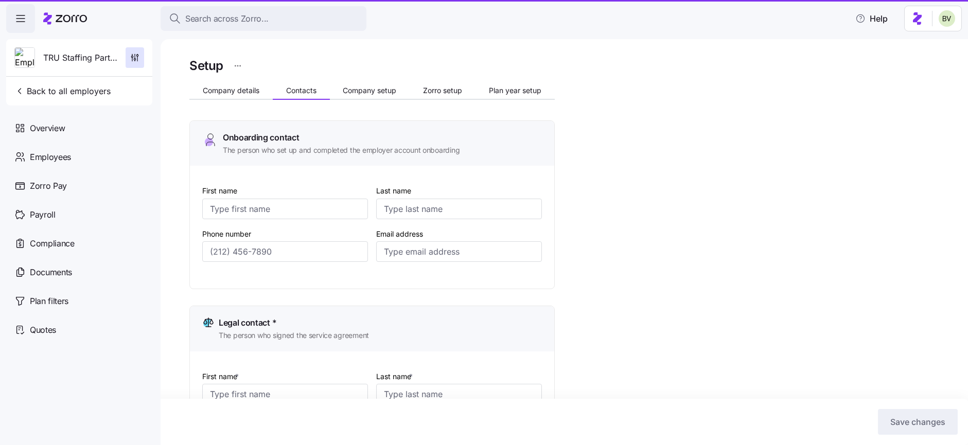
type input "rachael@trustaffingpartners.com"
type input "Rachael"
type input "Haher"
type input "rachael@trustaffingpartners.com"
type input "Rachael"
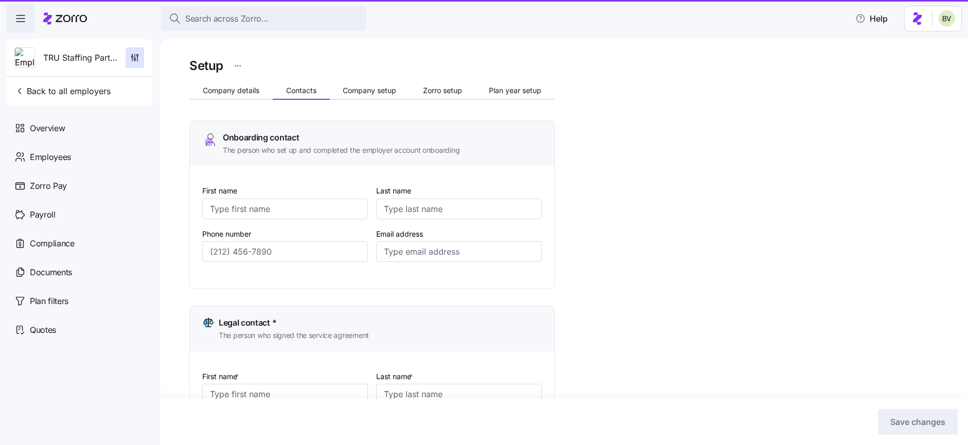
type input "Haher"
type input "invoices@trustaffingpartners.com"
type input "(718) 541-3630"
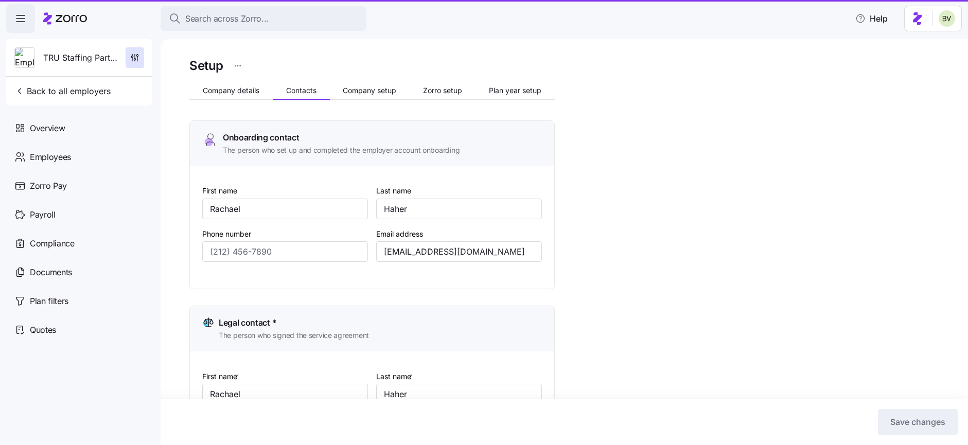
type input "(718) 541-3630"
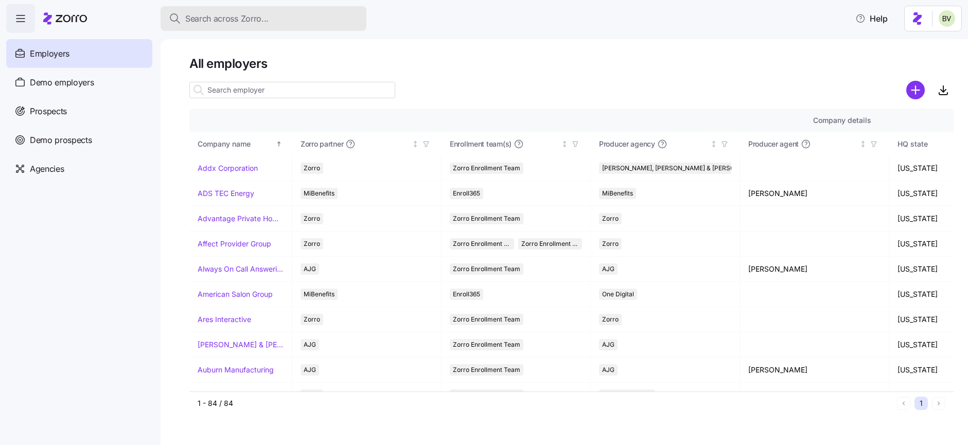
click at [204, 18] on span "Search across Zorro..." at bounding box center [226, 18] width 83 height 13
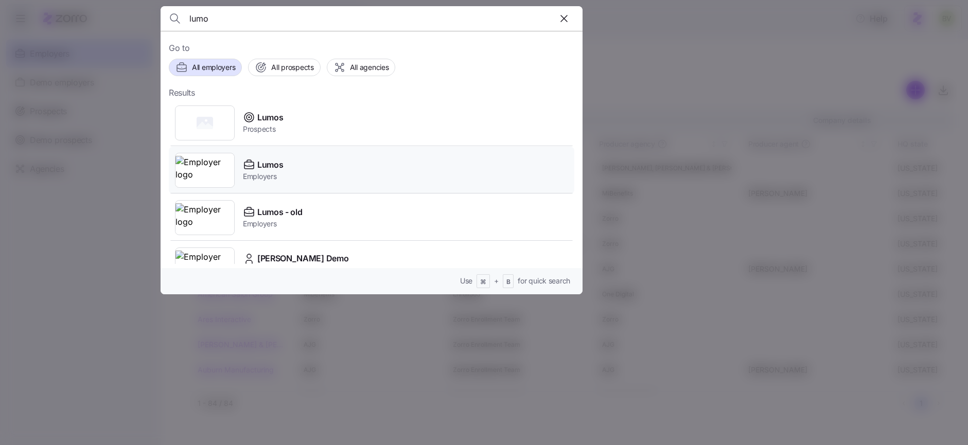
type input "lumo"
click at [208, 165] on img at bounding box center [205, 170] width 59 height 29
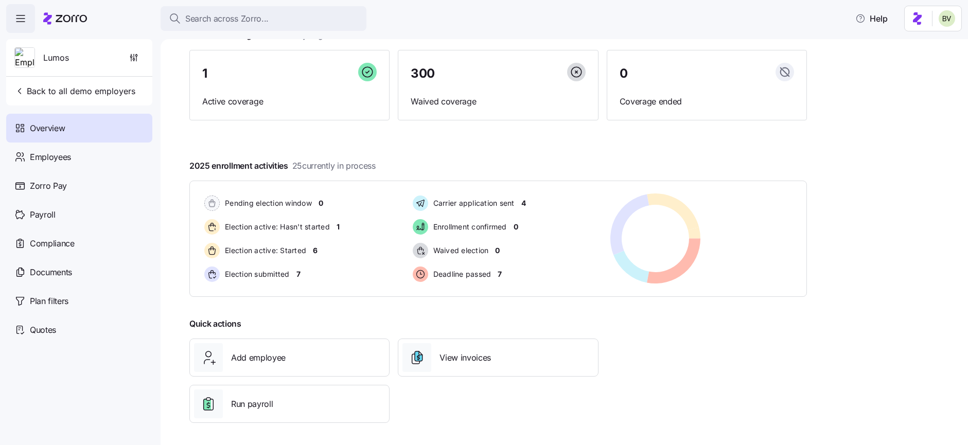
scroll to position [81, 0]
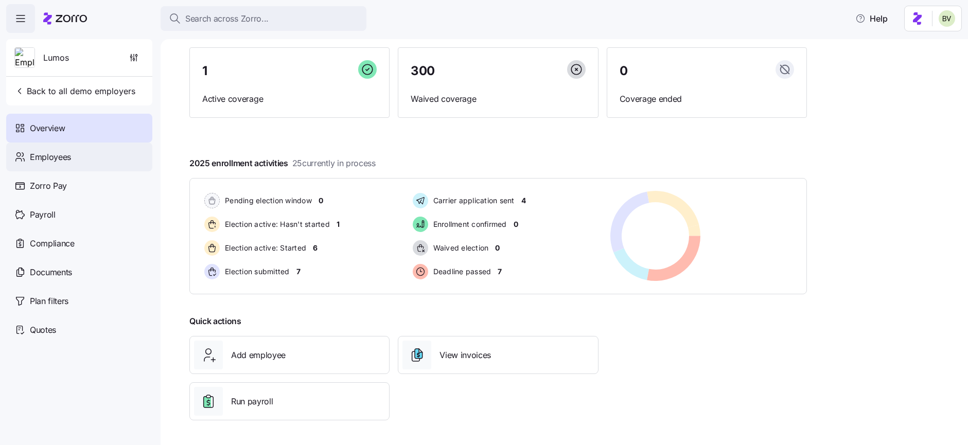
click at [53, 153] on span "Employees" at bounding box center [50, 157] width 41 height 13
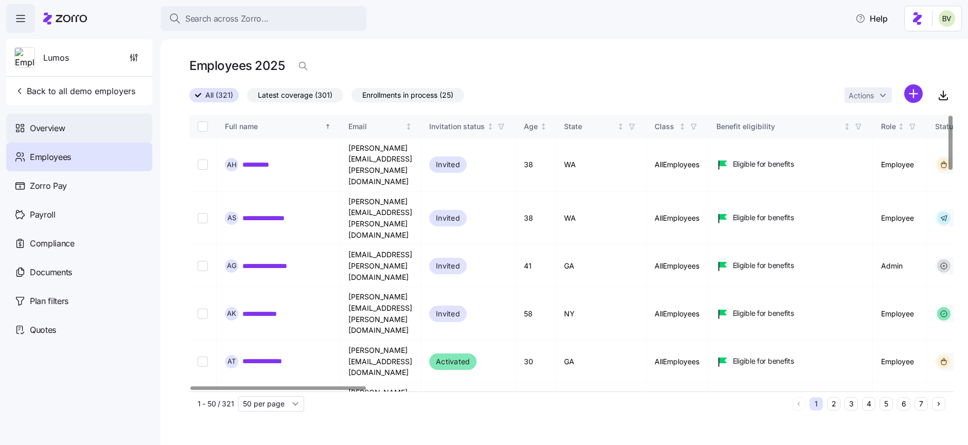
click at [60, 124] on span "Overview" at bounding box center [47, 128] width 35 height 13
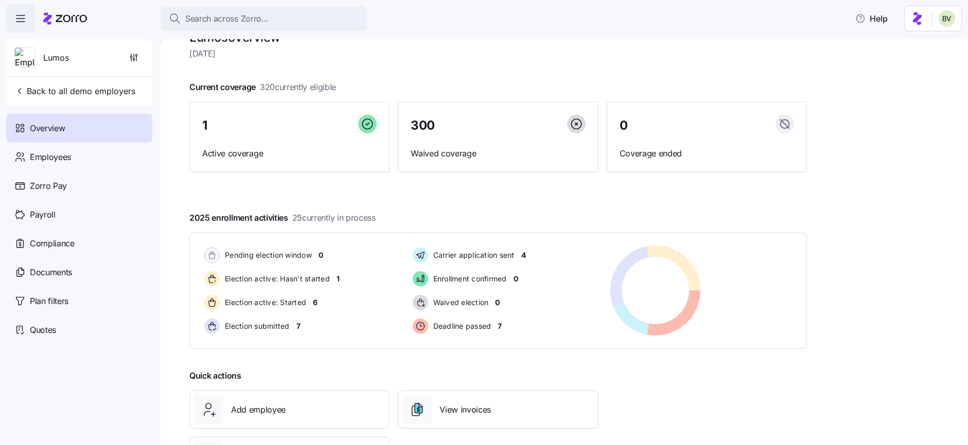
scroll to position [28, 0]
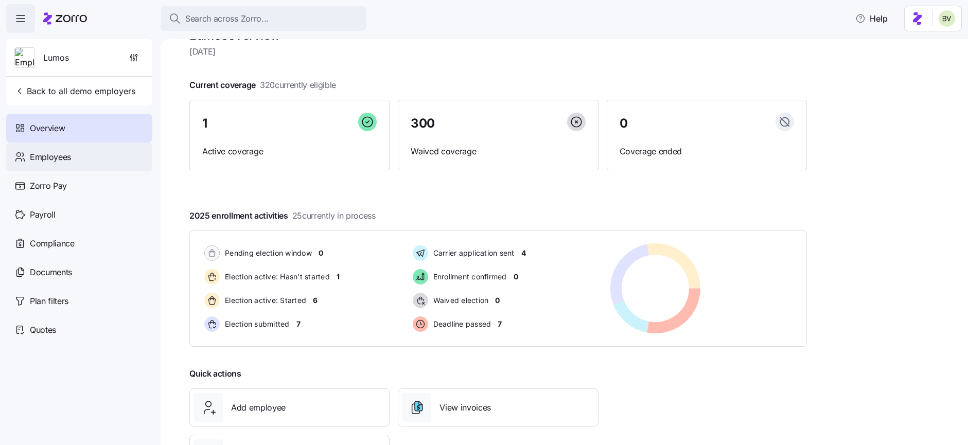
click at [50, 159] on span "Employees" at bounding box center [50, 157] width 41 height 13
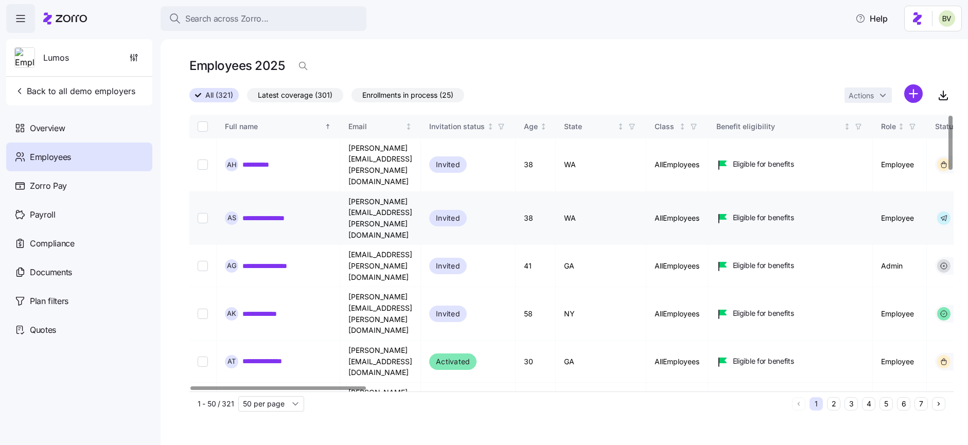
click at [255, 213] on link "**********" at bounding box center [272, 218] width 61 height 10
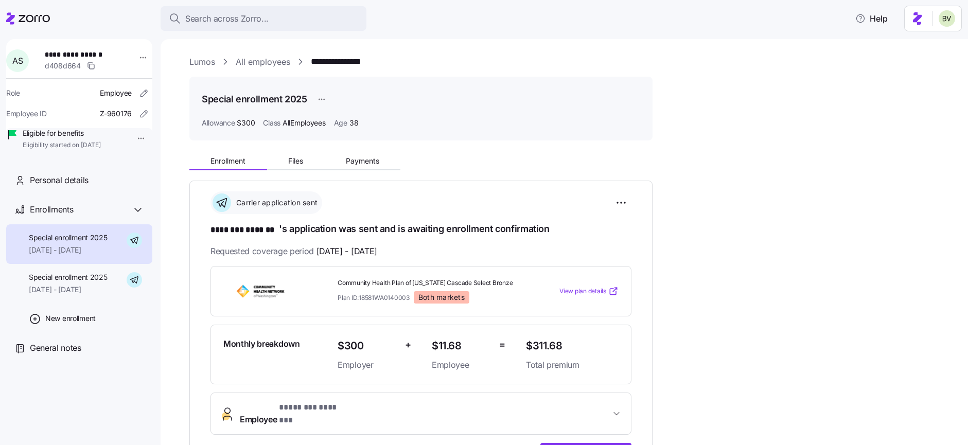
click at [132, 140] on html "**********" at bounding box center [484, 219] width 968 height 439
click at [137, 156] on div "Terminate employee" at bounding box center [167, 161] width 68 height 11
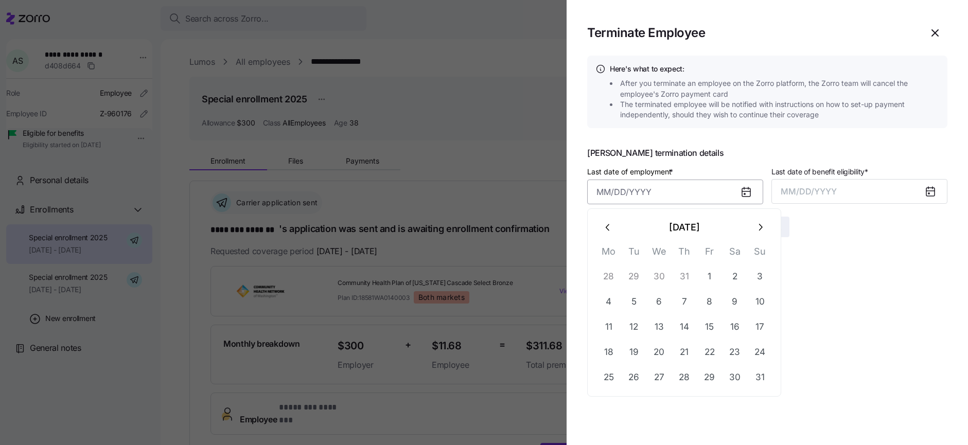
click at [615, 193] on input "Last date of employment *" at bounding box center [675, 192] width 176 height 25
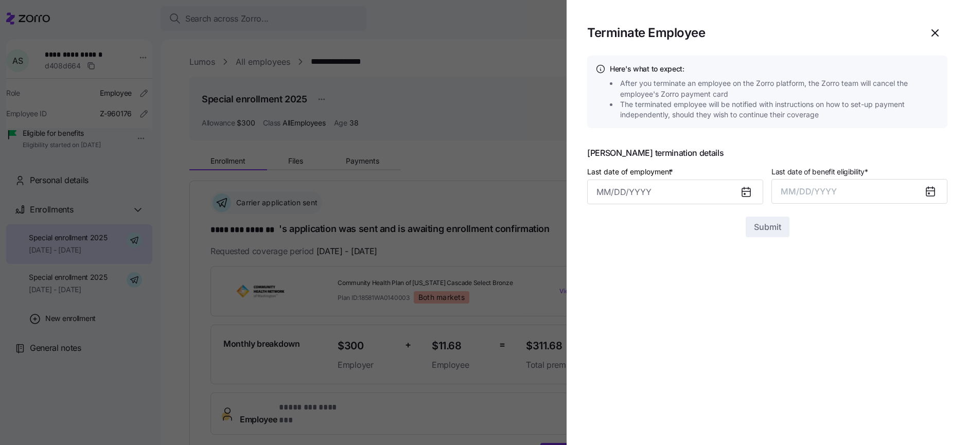
click at [811, 156] on span "Adrienne Sanders’s termination details" at bounding box center [767, 153] width 360 height 8
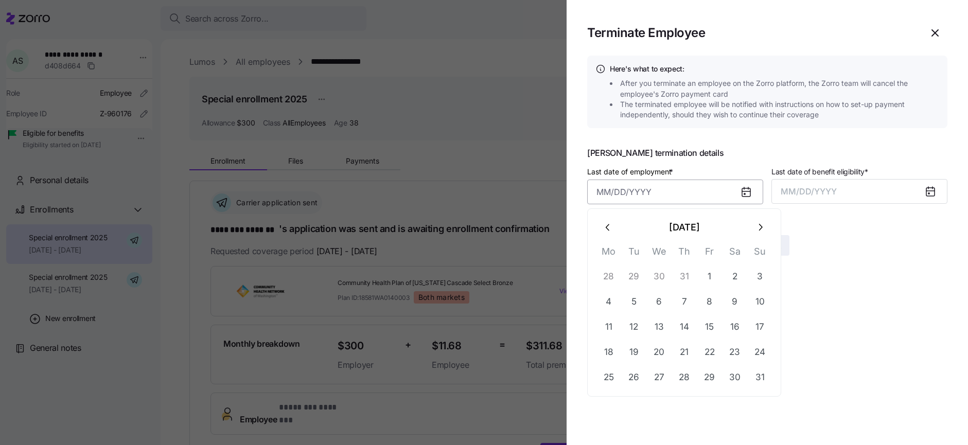
click at [701, 192] on input "Last date of employment *" at bounding box center [675, 192] width 176 height 25
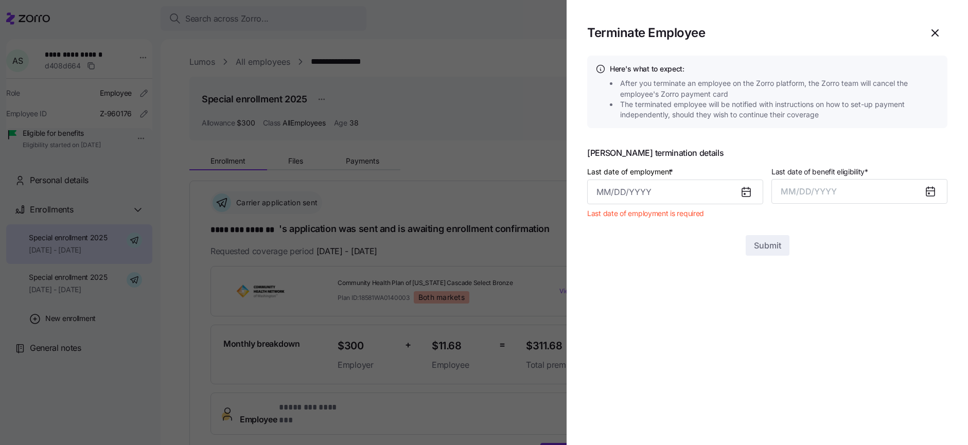
click at [704, 173] on div "Last date of employment *" at bounding box center [675, 184] width 176 height 39
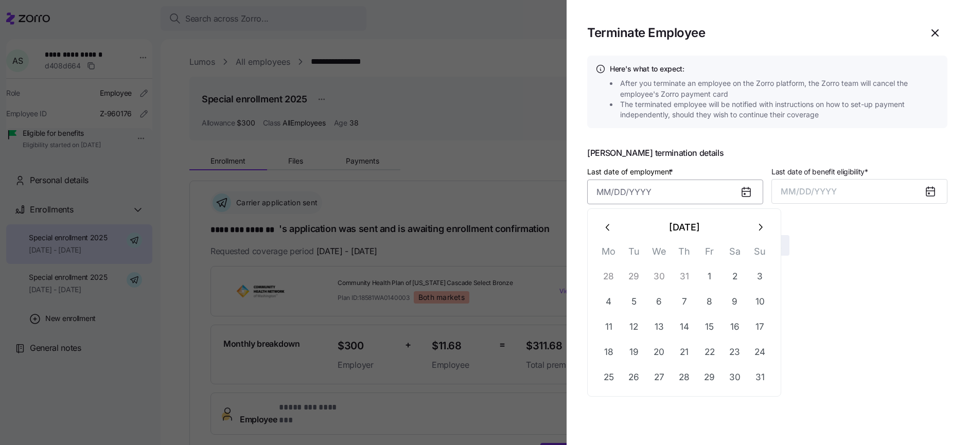
click at [672, 188] on input "Last date of employment *" at bounding box center [675, 192] width 176 height 25
click at [638, 331] on button "12" at bounding box center [634, 327] width 25 height 25
type input "August 12, 2025"
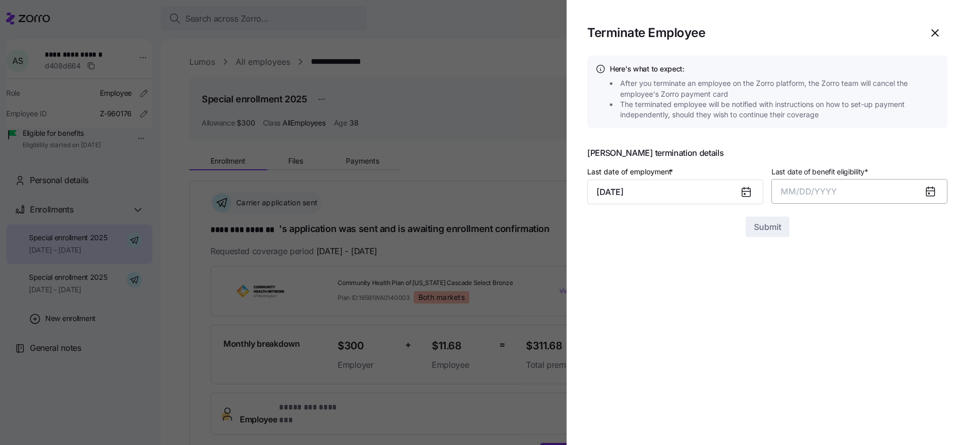
click at [863, 188] on button "MM/DD/YYYY" at bounding box center [860, 191] width 176 height 25
click at [866, 307] on button "Aug" at bounding box center [869, 306] width 59 height 25
click at [938, 34] on icon "button" at bounding box center [935, 33] width 12 height 12
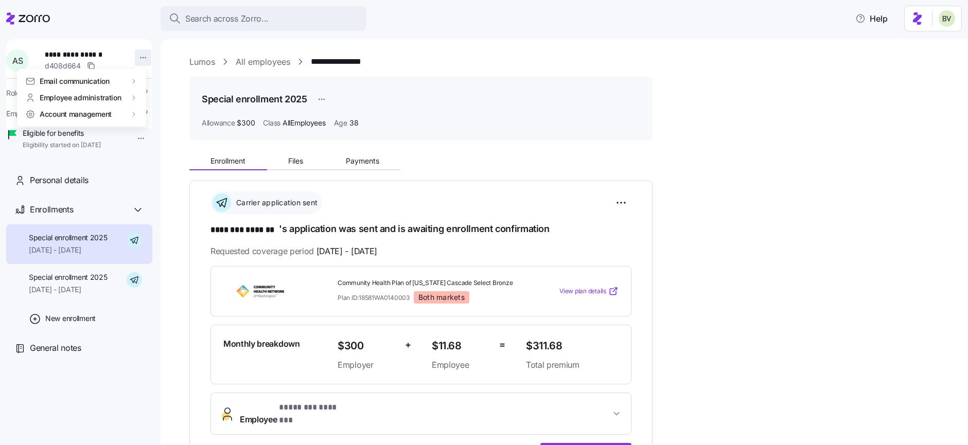
click at [136, 58] on html "**********" at bounding box center [484, 219] width 968 height 439
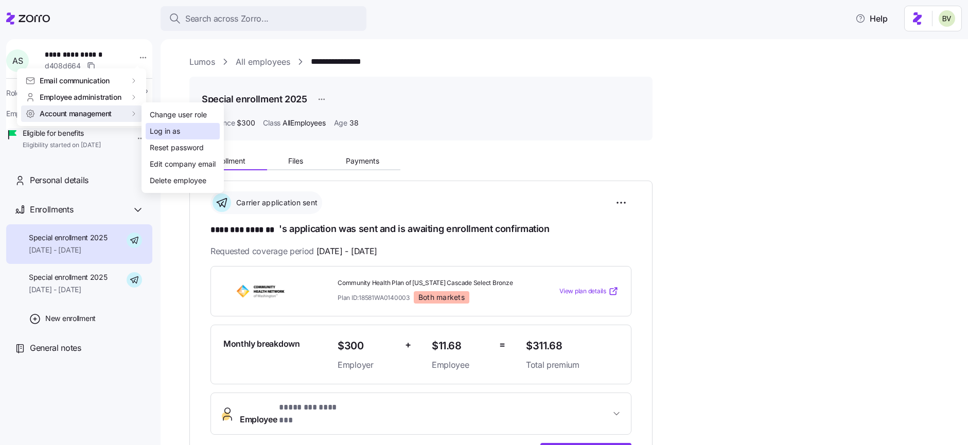
click at [160, 130] on div "Log in as" at bounding box center [165, 131] width 30 height 11
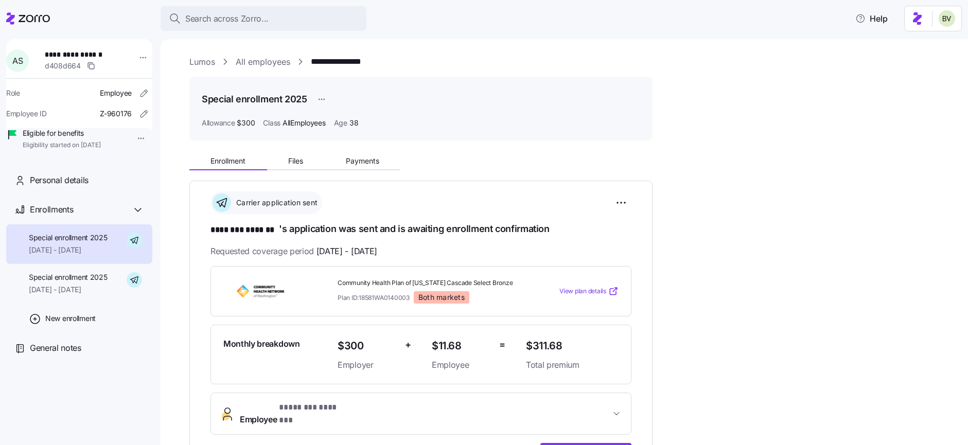
click at [254, 61] on link "All employees" at bounding box center [263, 62] width 55 height 13
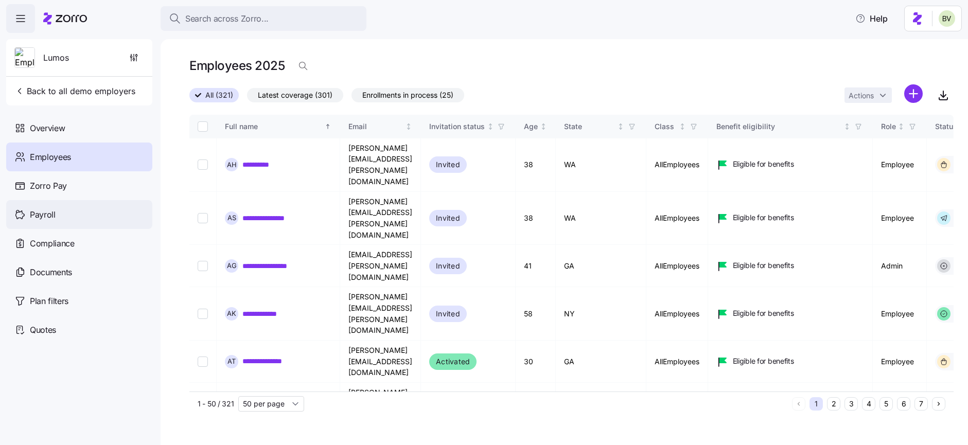
click at [58, 213] on div "Payroll" at bounding box center [79, 214] width 146 height 29
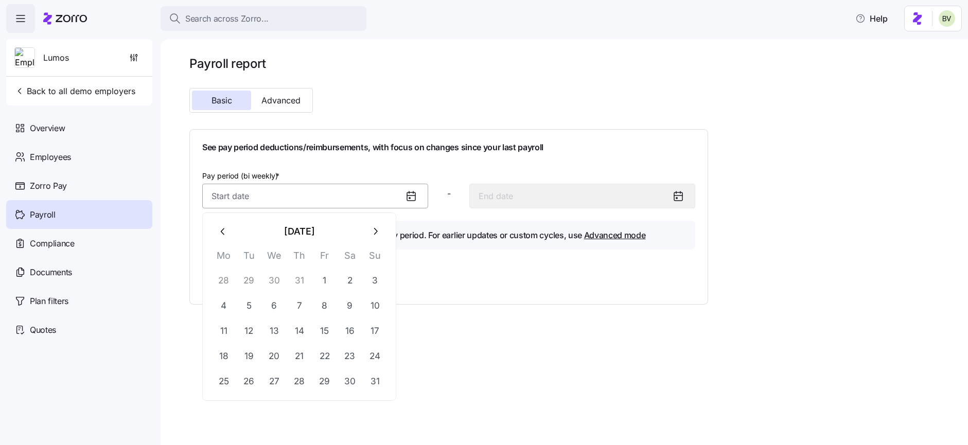
click at [274, 192] on input "Pay period (bi weekly) *" at bounding box center [315, 196] width 226 height 25
click at [323, 274] on button "1" at bounding box center [324, 280] width 25 height 25
type input "August 1, 2025"
type input "August 14, 2025"
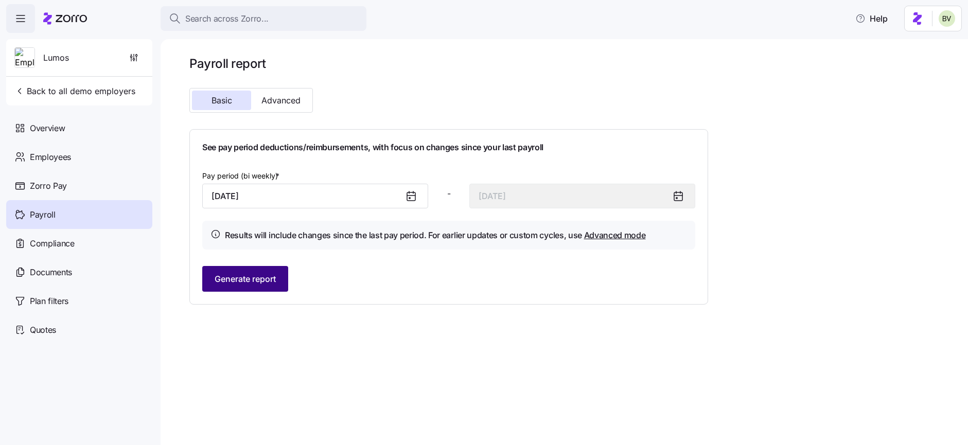
click at [257, 276] on span "Generate report" at bounding box center [245, 279] width 61 height 12
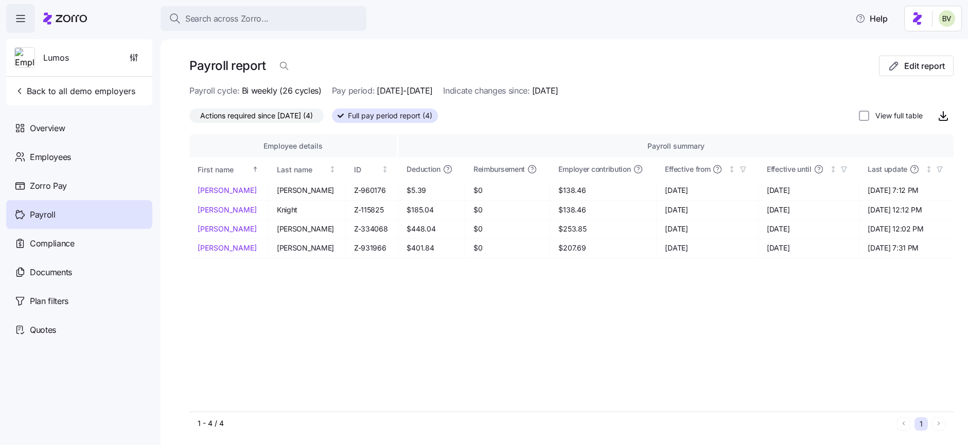
click at [275, 116] on span "Actions required since 08/01/2025 (4)" at bounding box center [256, 115] width 113 height 13
click at [189, 118] on input "Actions required since 08/01/2025 (4)" at bounding box center [189, 118] width 0 height 0
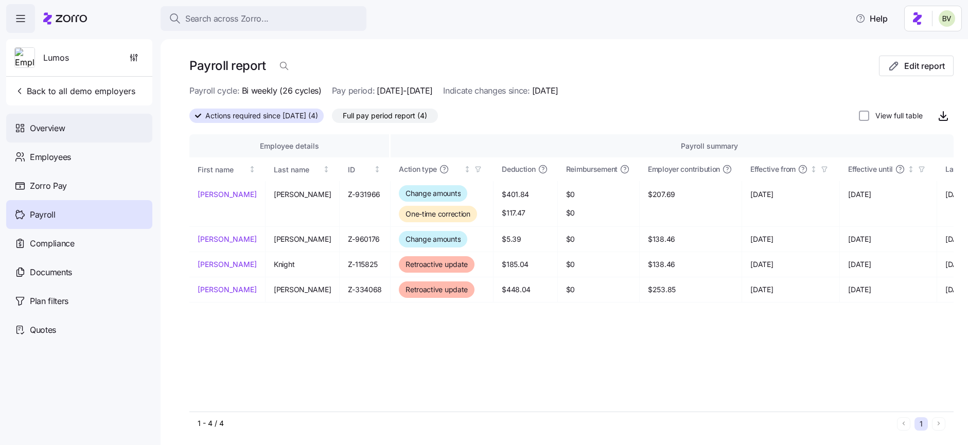
click at [83, 127] on div "Overview" at bounding box center [79, 128] width 146 height 29
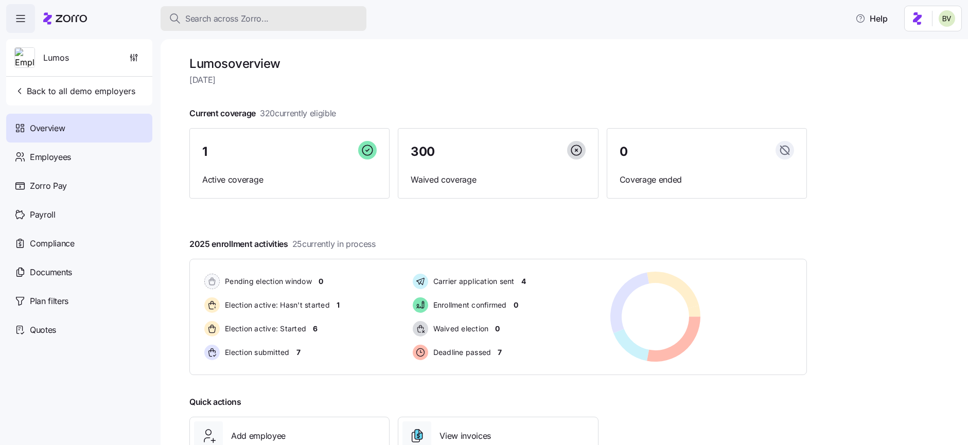
click at [232, 27] on button "Search across Zorro..." at bounding box center [264, 18] width 206 height 25
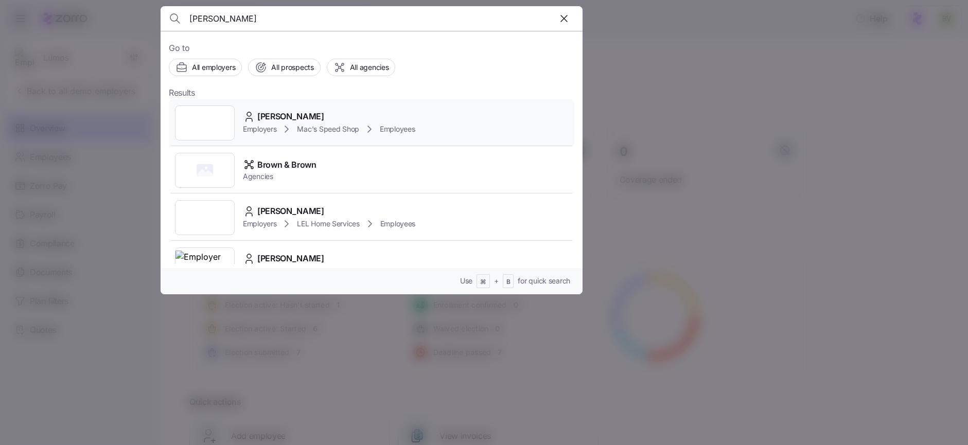
type input "garcia brown"
click at [204, 109] on img at bounding box center [205, 123] width 59 height 29
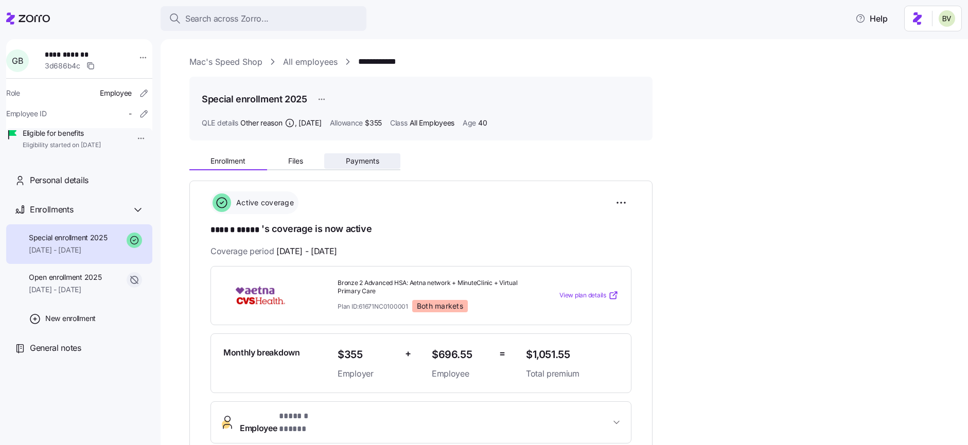
click at [354, 165] on button "Payments" at bounding box center [362, 160] width 76 height 15
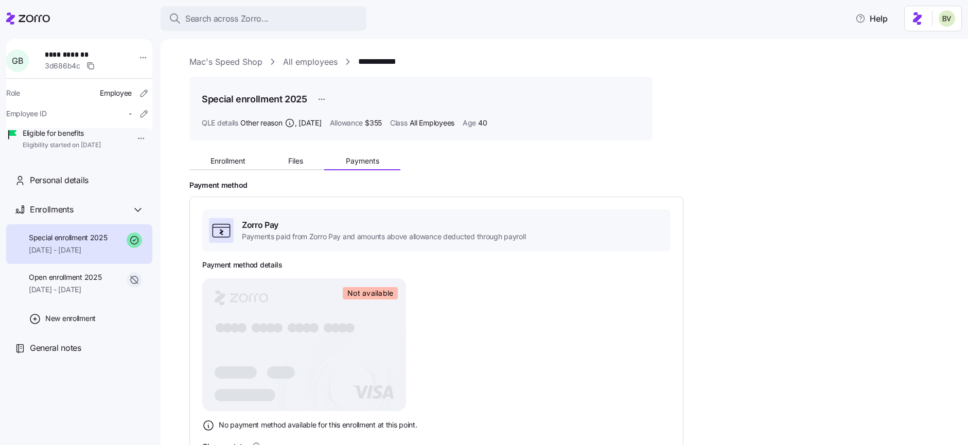
scroll to position [115, 0]
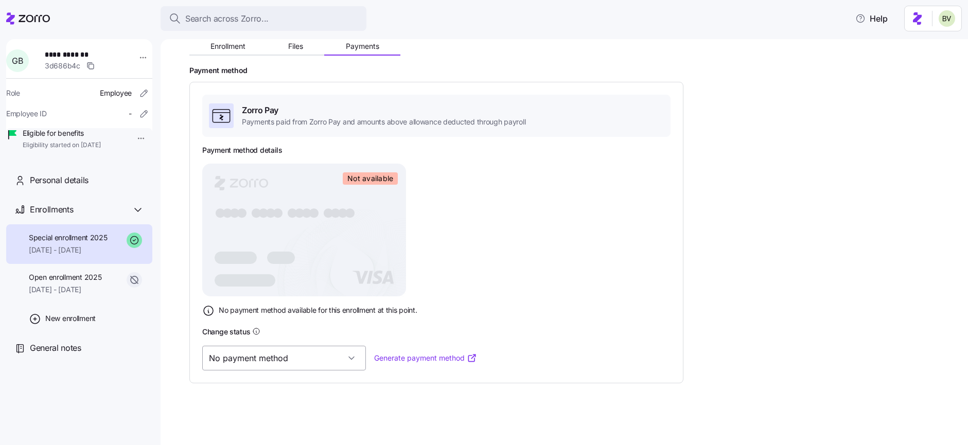
click at [319, 363] on input "No payment method" at bounding box center [284, 358] width 164 height 25
click at [263, 311] on div "Valid" at bounding box center [267, 306] width 123 height 22
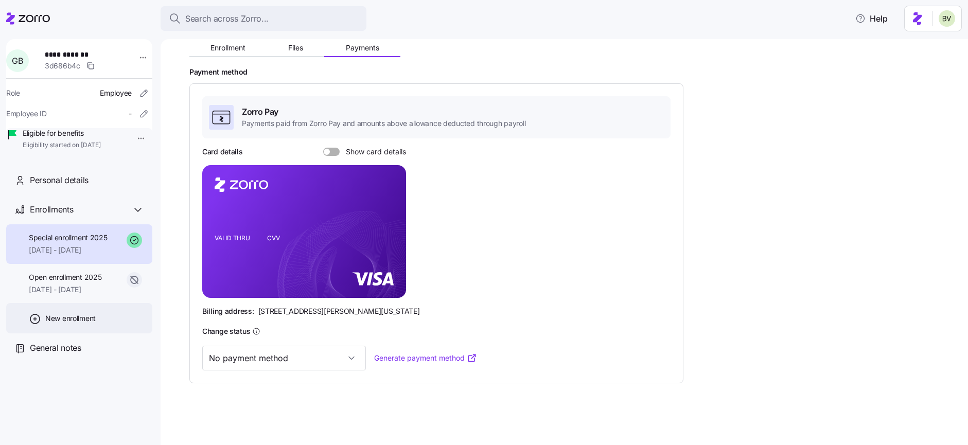
scroll to position [113, 0]
click at [96, 255] on span "06/01/2025 - 12/31/2025" at bounding box center [68, 250] width 79 height 10
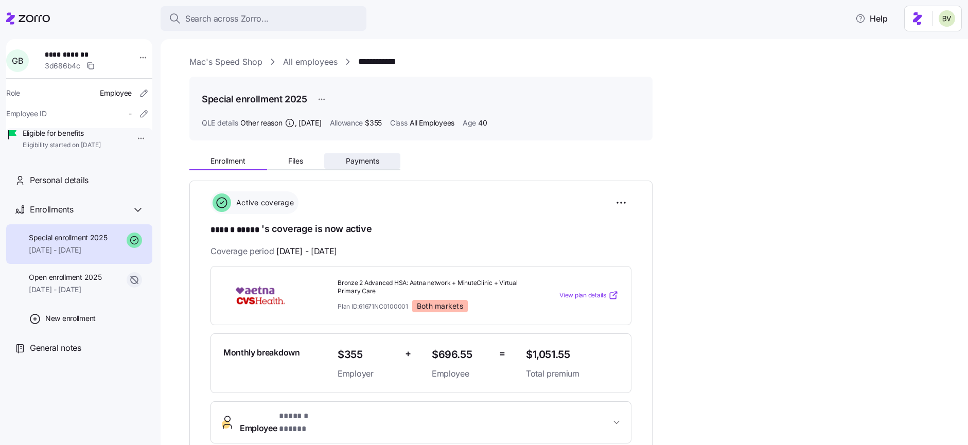
click at [351, 154] on button "Payments" at bounding box center [362, 160] width 76 height 15
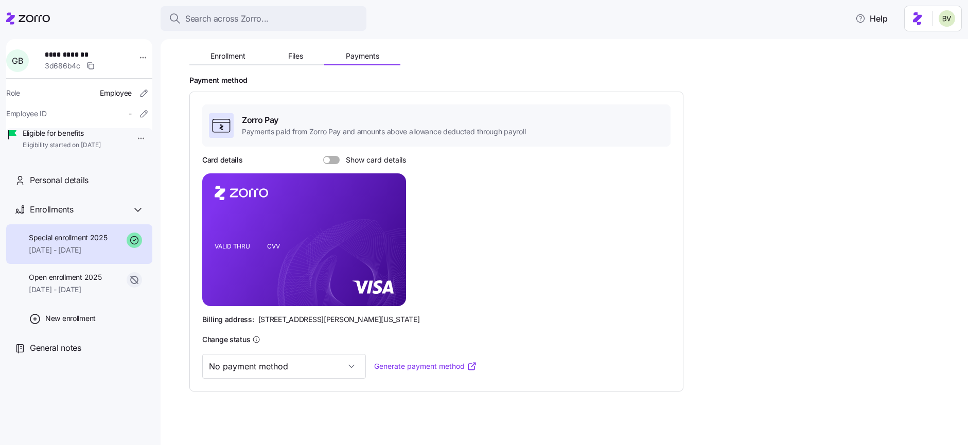
scroll to position [113, 0]
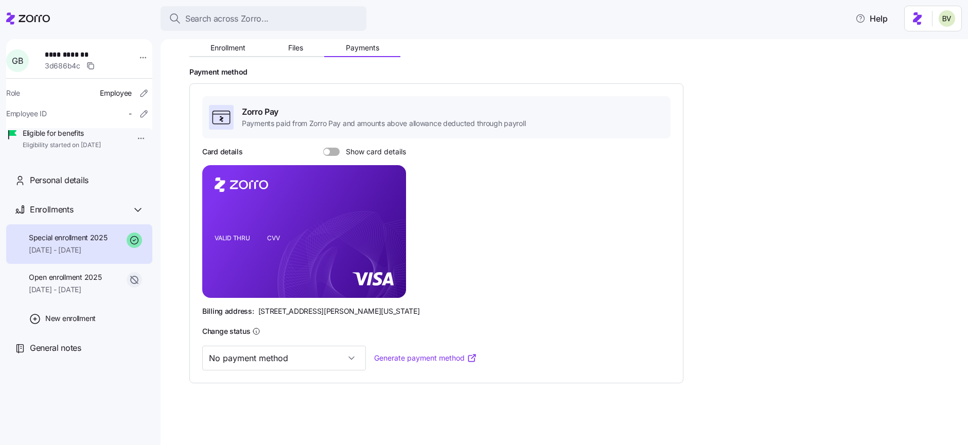
type input "Valid"
click at [231, 22] on span "Search across Zorro..." at bounding box center [226, 18] width 83 height 13
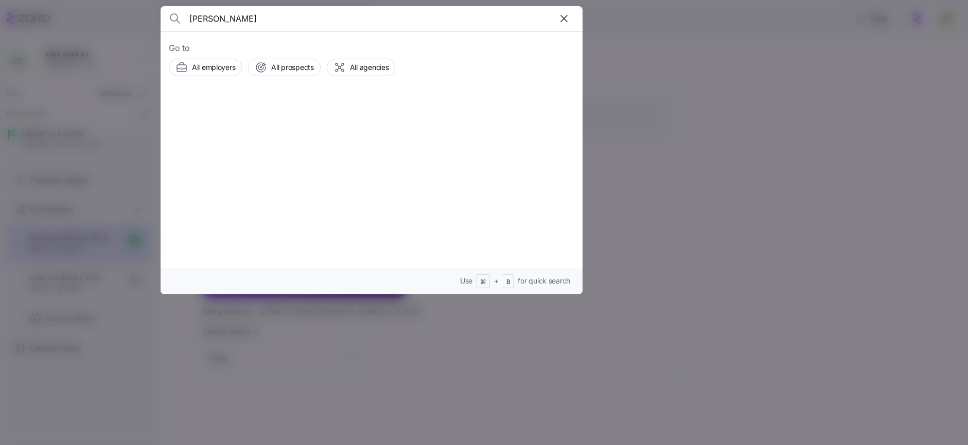
type input "Jarylle Espinosa"
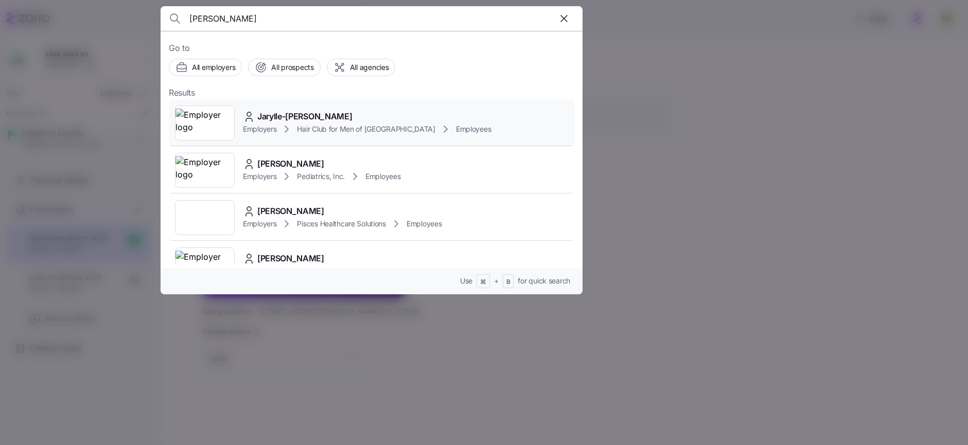
click at [214, 118] on img at bounding box center [205, 123] width 59 height 29
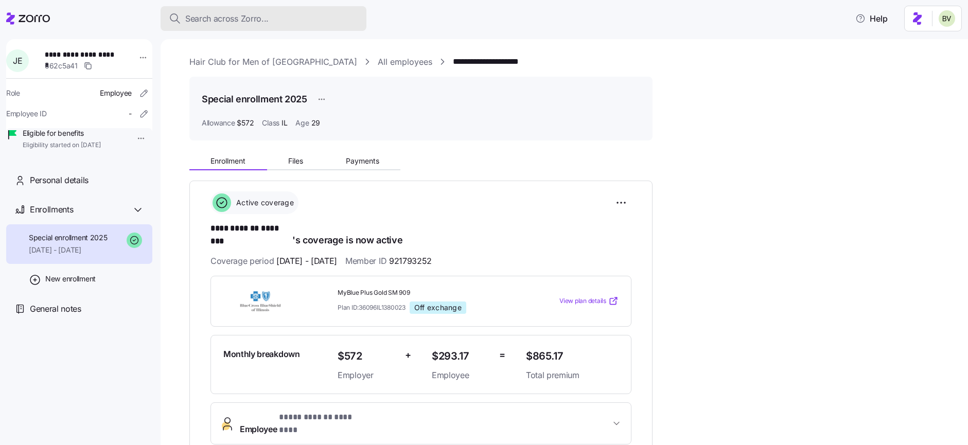
click at [203, 20] on span "Search across Zorro..." at bounding box center [226, 18] width 83 height 13
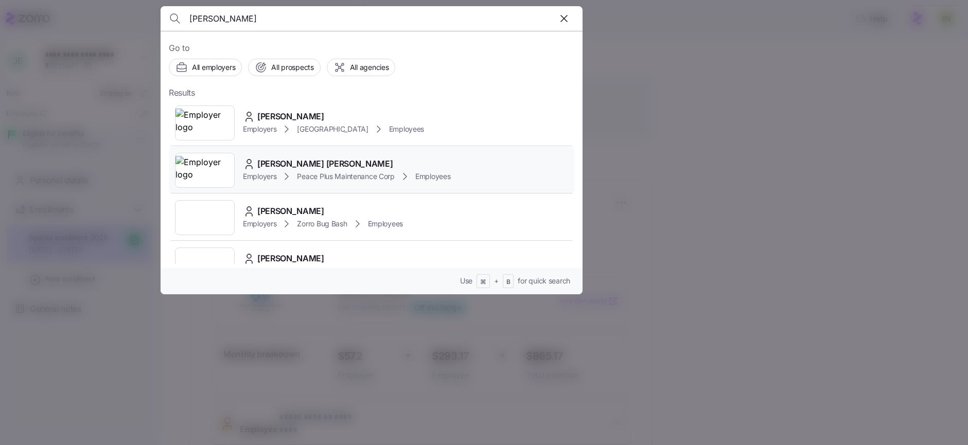
type input "Jose angel"
click at [195, 164] on img at bounding box center [205, 170] width 59 height 29
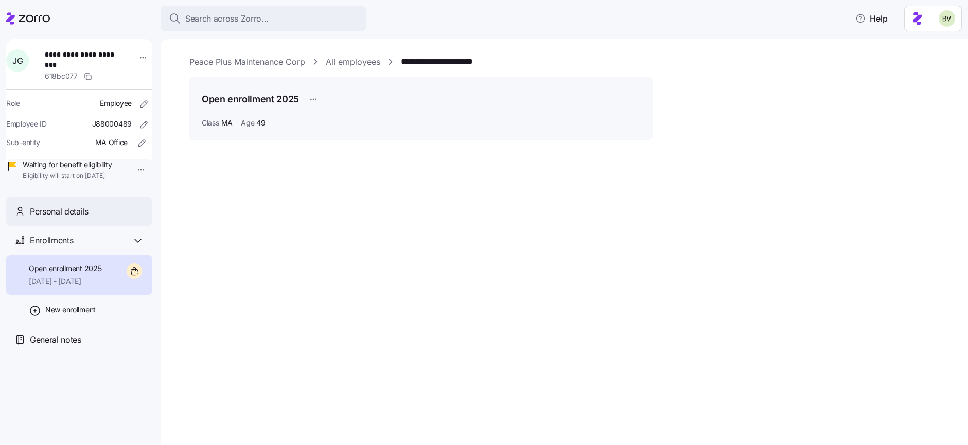
click at [70, 218] on span "Personal details" at bounding box center [59, 211] width 59 height 13
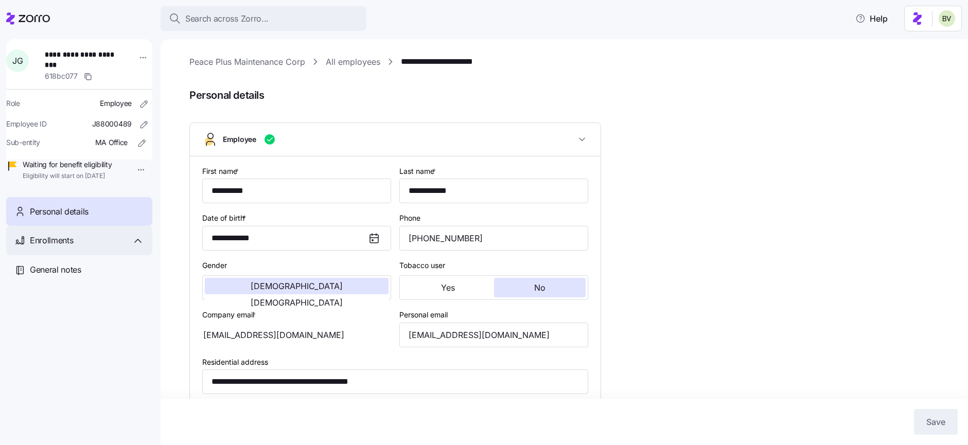
type input "MA"
click at [76, 247] on div "Enrollments" at bounding box center [87, 240] width 114 height 13
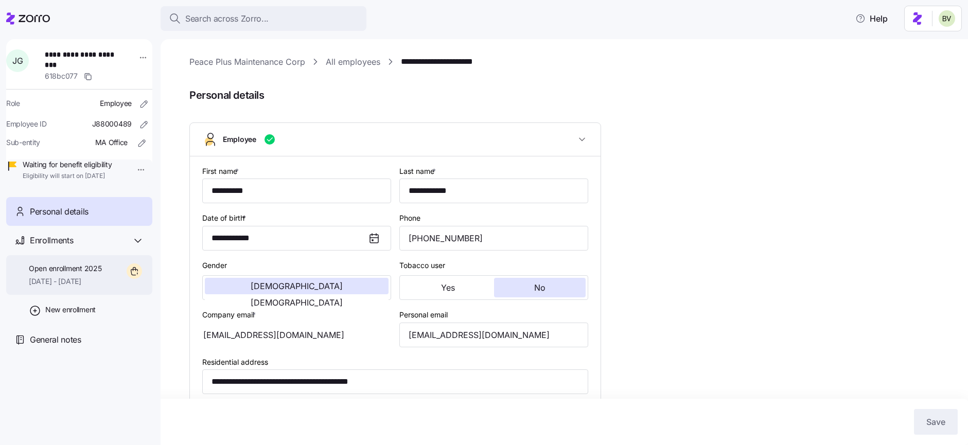
click at [79, 274] on span "Open enrollment 2025" at bounding box center [65, 269] width 73 height 10
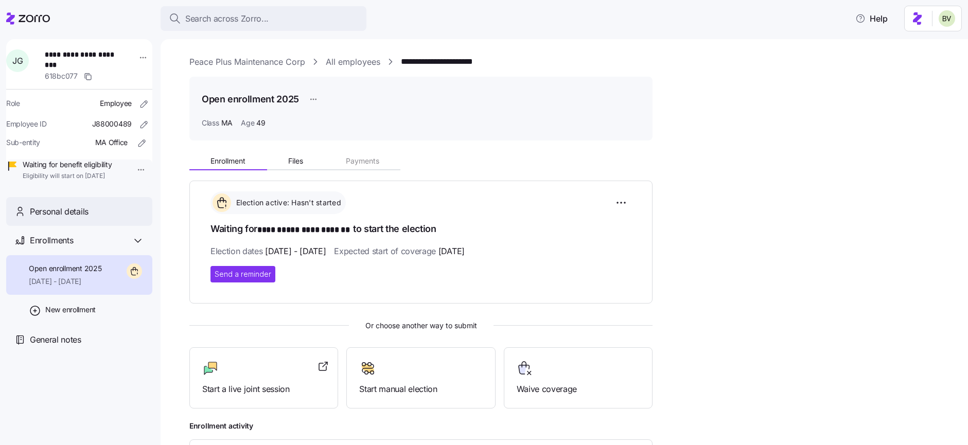
click at [82, 218] on span "Personal details" at bounding box center [59, 211] width 59 height 13
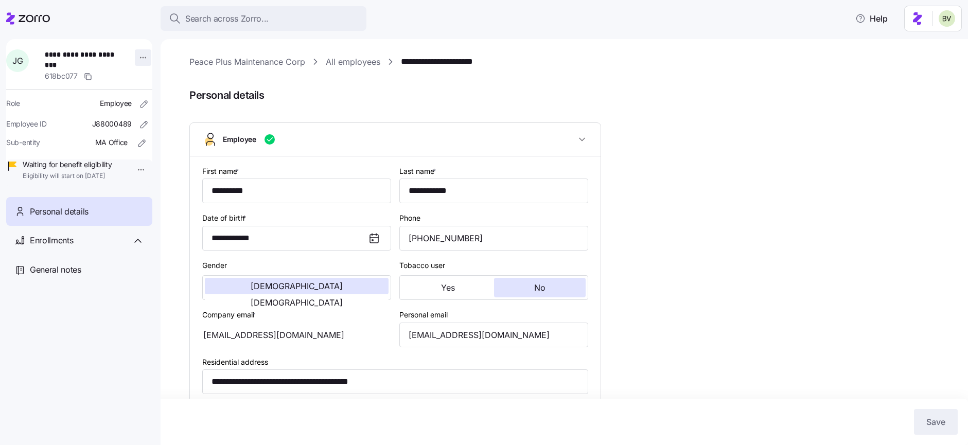
click at [138, 59] on html "**********" at bounding box center [484, 219] width 968 height 439
click at [160, 65] on html "**********" at bounding box center [484, 219] width 968 height 439
drag, startPoint x: 503, startPoint y: 63, endPoint x: 402, endPoint y: 60, distance: 101.4
click at [402, 60] on div "**********" at bounding box center [571, 62] width 764 height 13
copy link "**********"
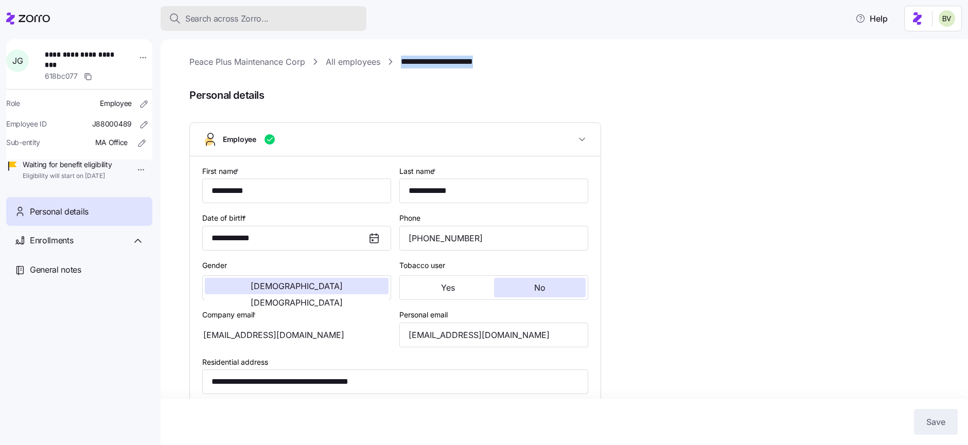
click at [248, 21] on span "Search across Zorro..." at bounding box center [226, 18] width 83 height 13
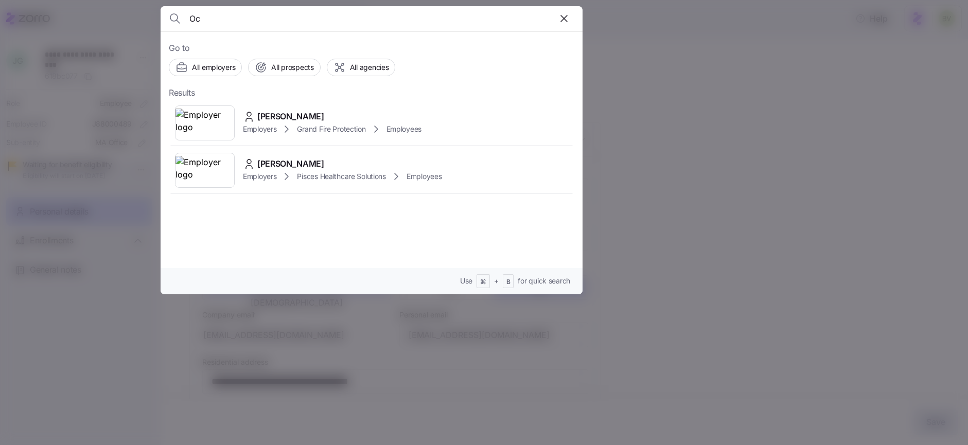
type input "O"
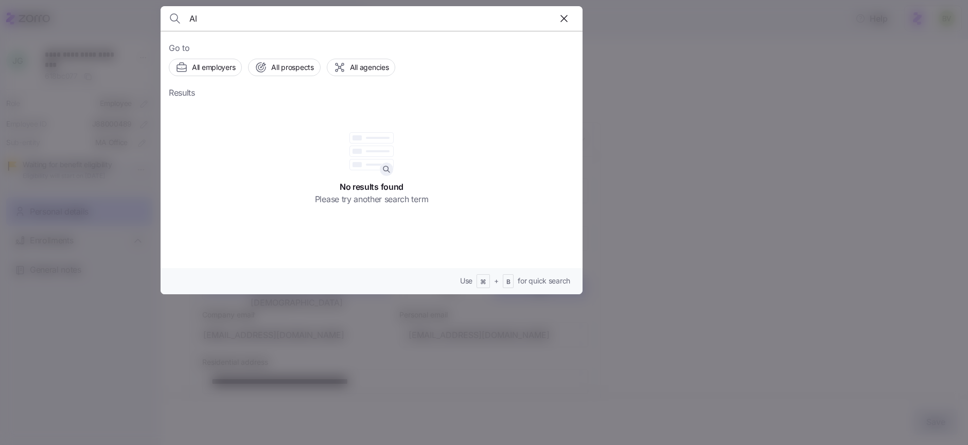
type input "A"
click at [709, 146] on div at bounding box center [484, 222] width 968 height 445
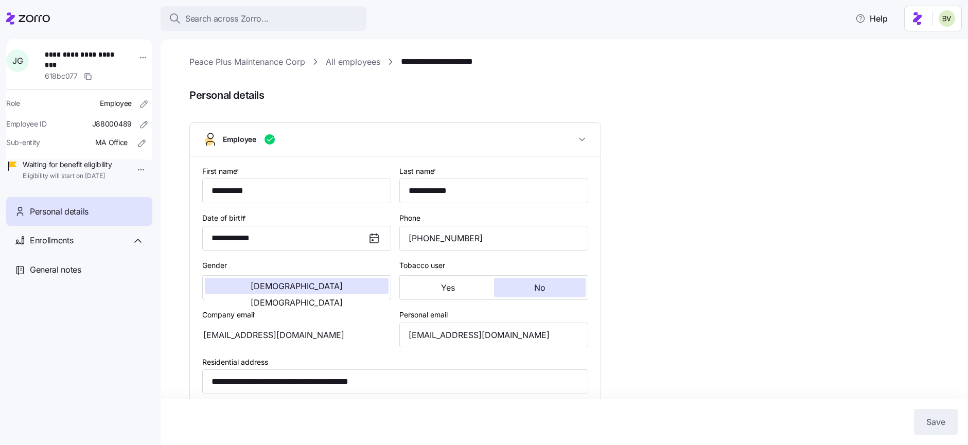
click at [361, 65] on link "All employees" at bounding box center [353, 62] width 55 height 13
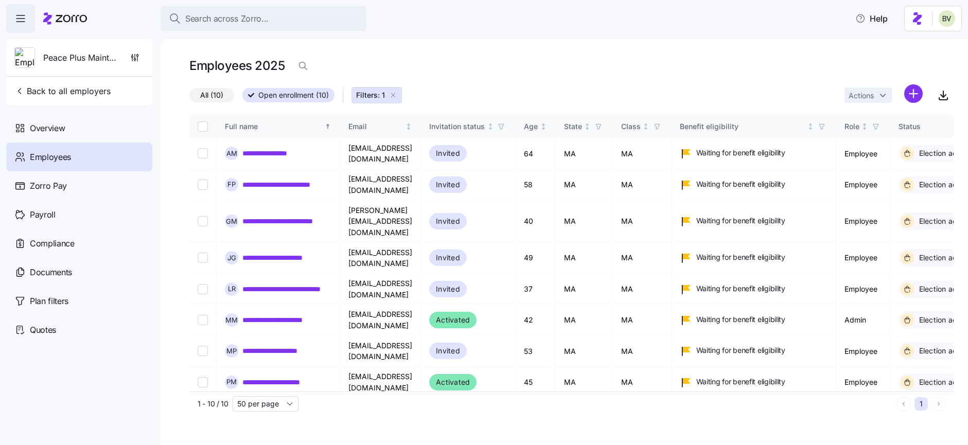
click at [394, 94] on icon "button" at bounding box center [393, 95] width 8 height 8
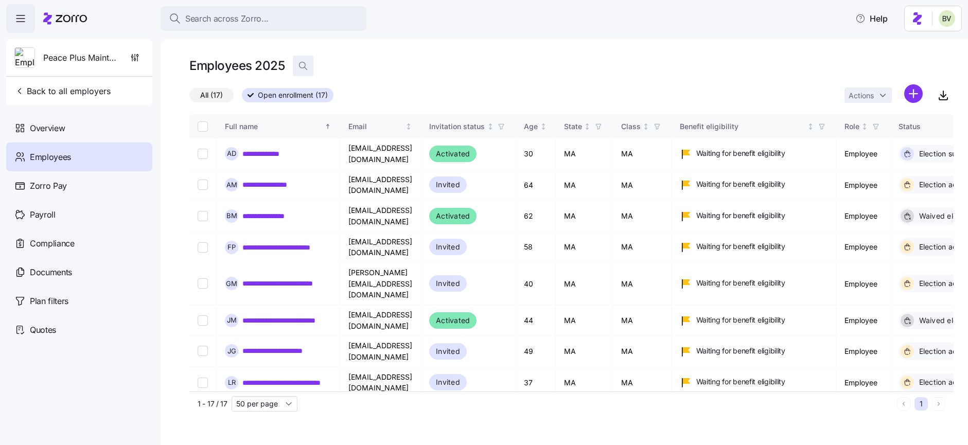
click at [303, 70] on icon "button" at bounding box center [303, 66] width 10 height 10
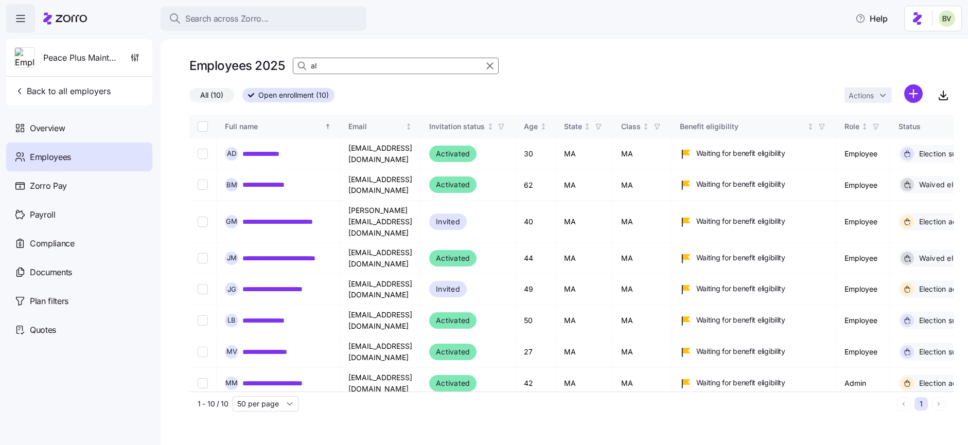
type input "a"
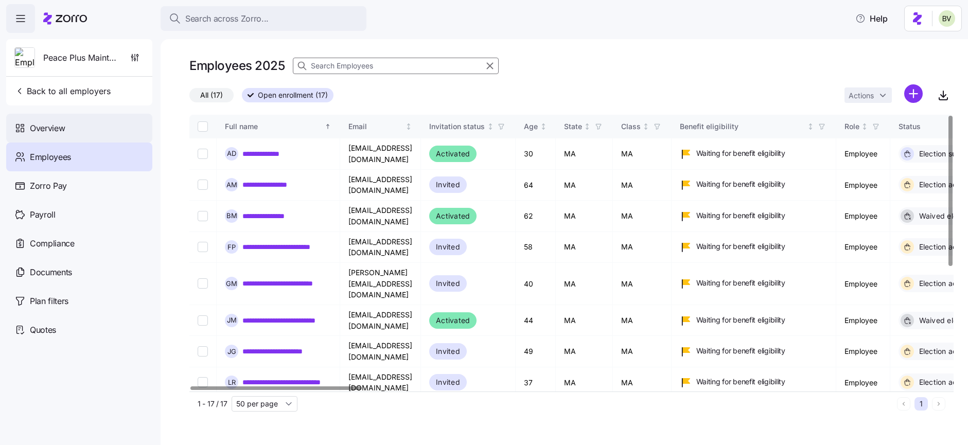
click at [73, 141] on div "Overview" at bounding box center [79, 128] width 146 height 29
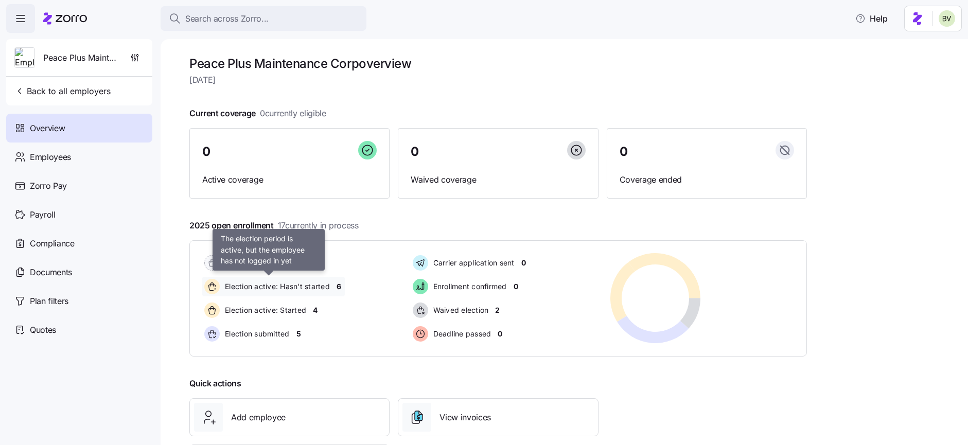
click at [281, 287] on span "Election active: Hasn't started" at bounding box center [276, 287] width 108 height 10
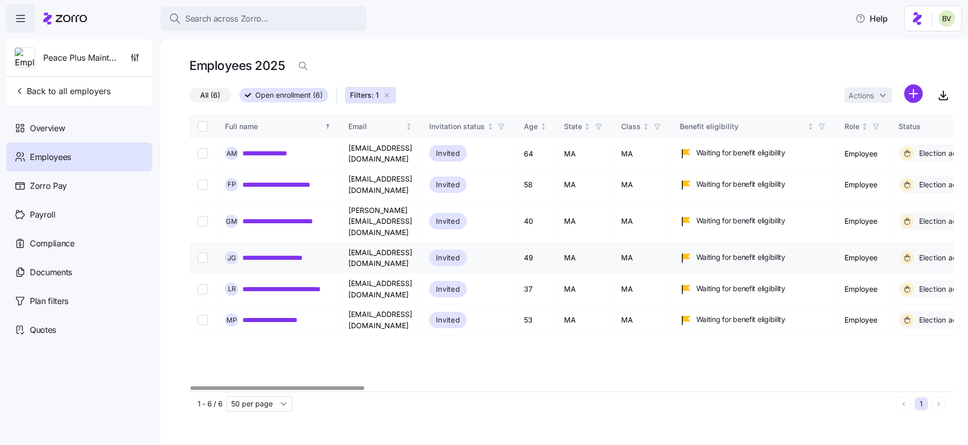
click at [258, 253] on link "**********" at bounding box center [285, 258] width 86 height 10
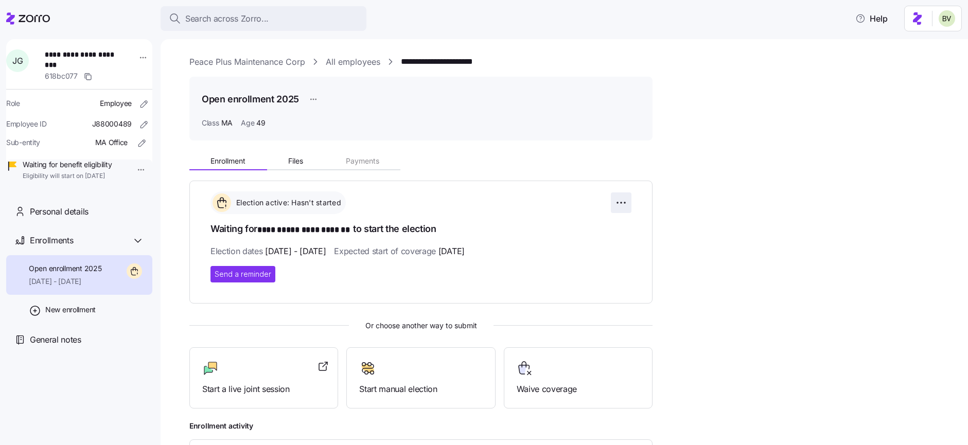
click at [614, 206] on html "**********" at bounding box center [484, 219] width 968 height 439
click at [578, 228] on span "Change election window" at bounding box center [548, 228] width 79 height 10
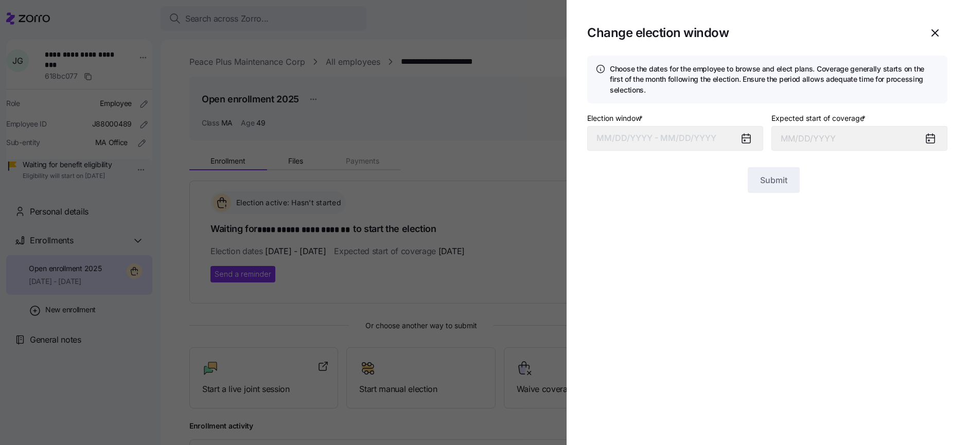
type input "September 1, 2025"
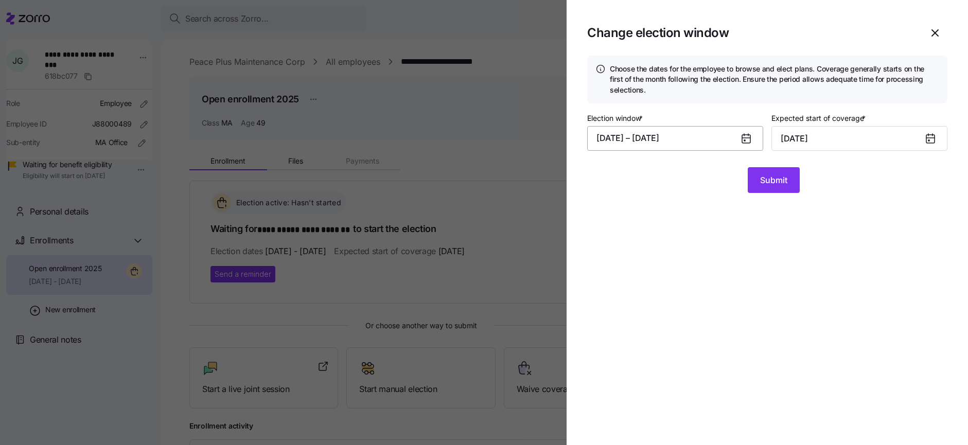
click at [698, 138] on button "08/01/2025 – 08/12/2025" at bounding box center [675, 138] width 176 height 25
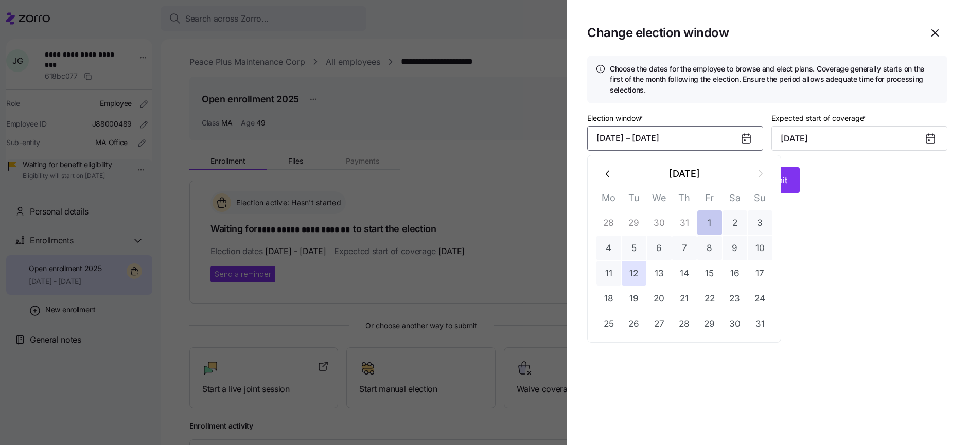
click at [707, 226] on button "1" at bounding box center [710, 223] width 25 height 25
click at [667, 273] on button "13" at bounding box center [659, 273] width 25 height 25
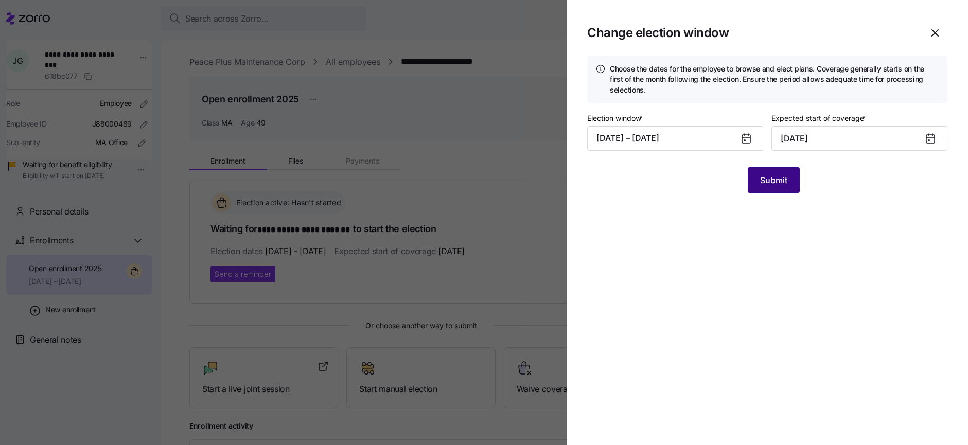
click at [762, 188] on button "Submit" at bounding box center [774, 180] width 52 height 26
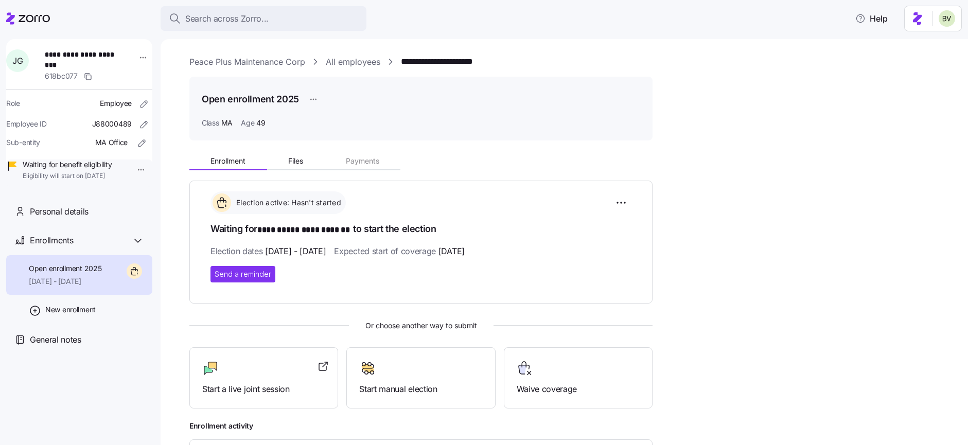
click at [356, 61] on link "All employees" at bounding box center [353, 62] width 55 height 13
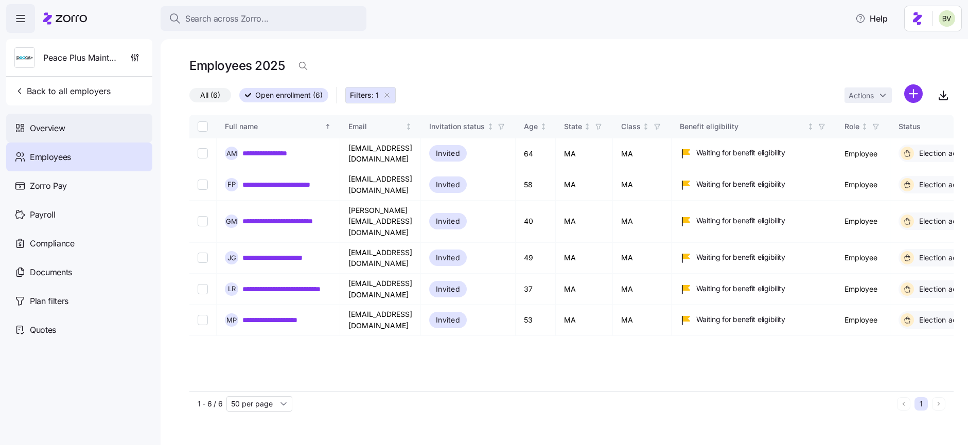
click at [44, 124] on span "Overview" at bounding box center [47, 128] width 35 height 13
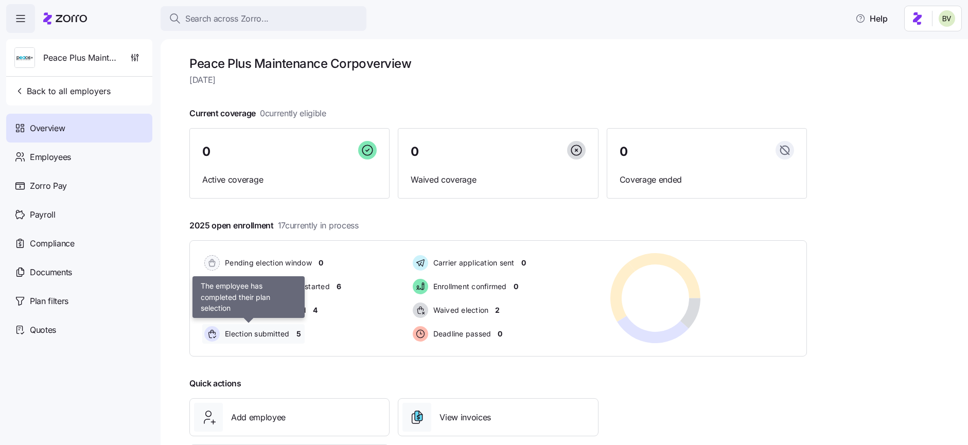
click at [269, 332] on span "Election submitted" at bounding box center [256, 334] width 68 height 10
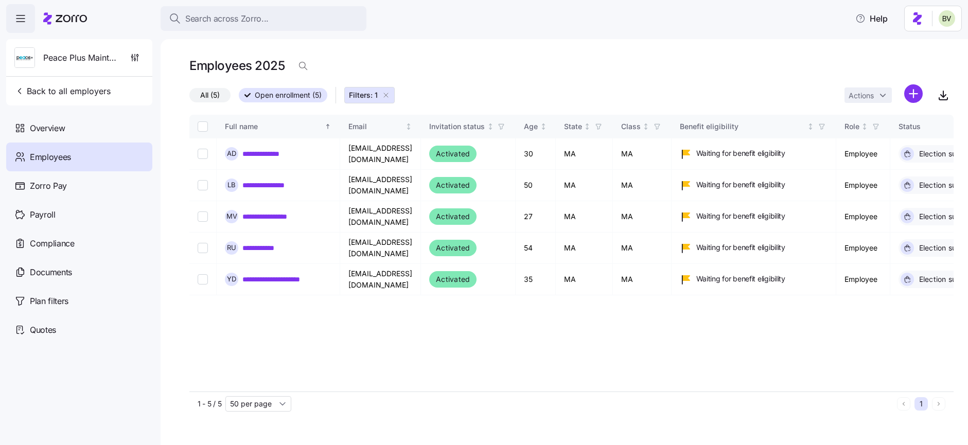
click at [389, 95] on icon "button" at bounding box center [386, 95] width 8 height 8
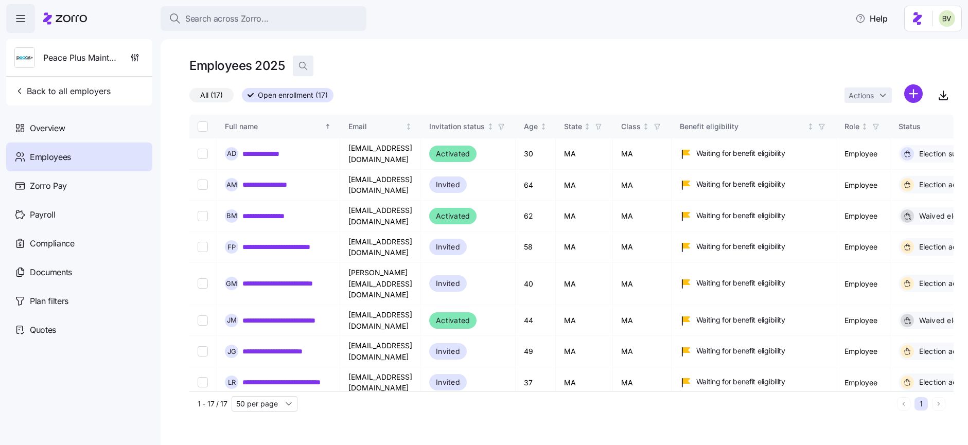
click at [303, 68] on icon "button" at bounding box center [303, 66] width 10 height 10
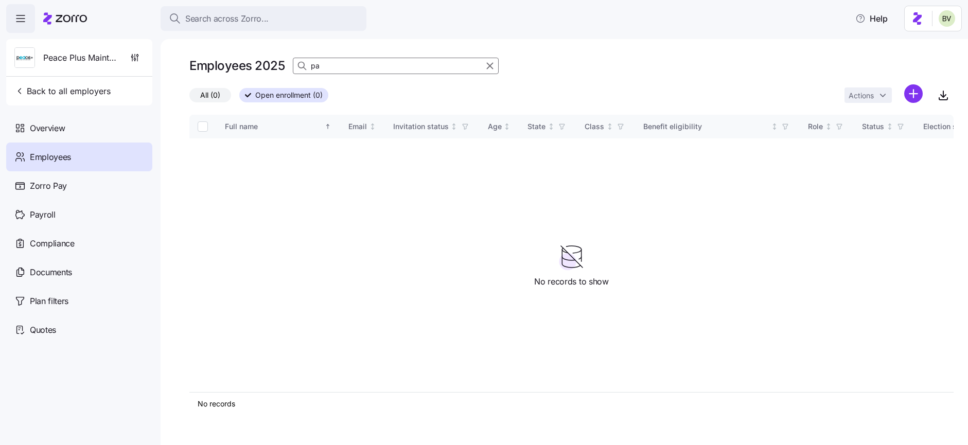
type input "p"
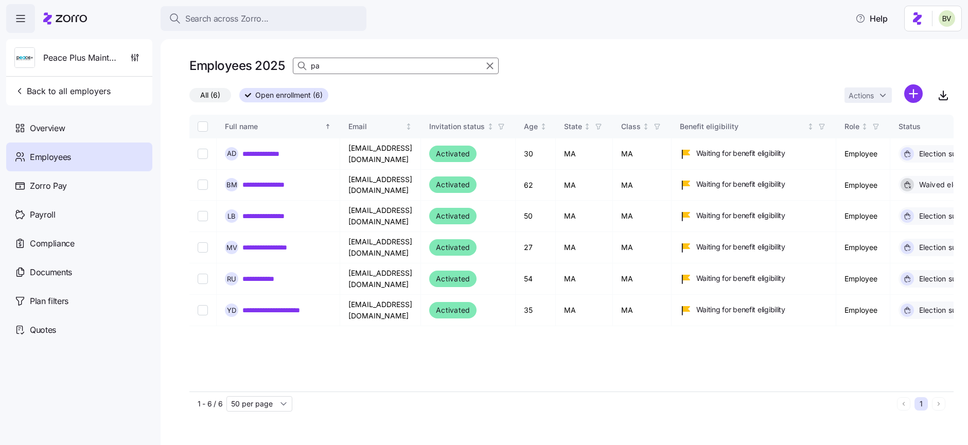
type input "p"
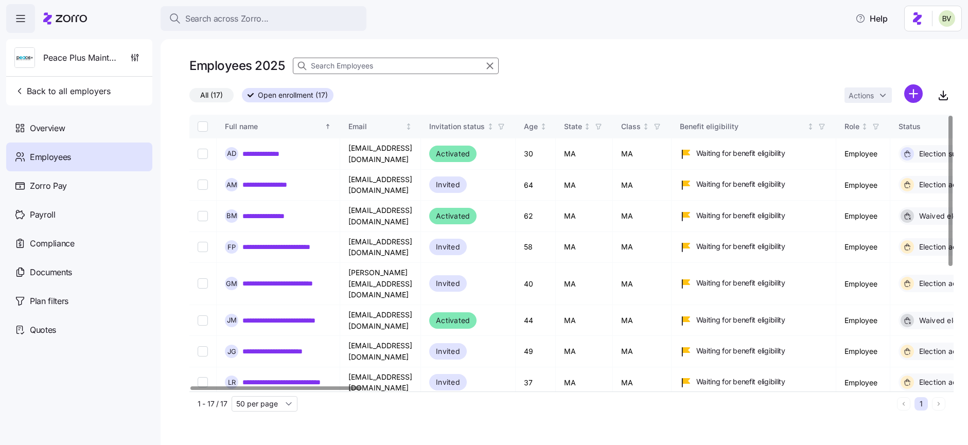
click at [207, 98] on span "All (17)" at bounding box center [211, 95] width 23 height 13
click at [189, 98] on input "All (17)" at bounding box center [189, 98] width 0 height 0
click at [323, 68] on input at bounding box center [396, 66] width 206 height 16
click at [265, 155] on link "**********" at bounding box center [269, 154] width 54 height 10
click at [81, 134] on div "Overview" at bounding box center [79, 128] width 146 height 29
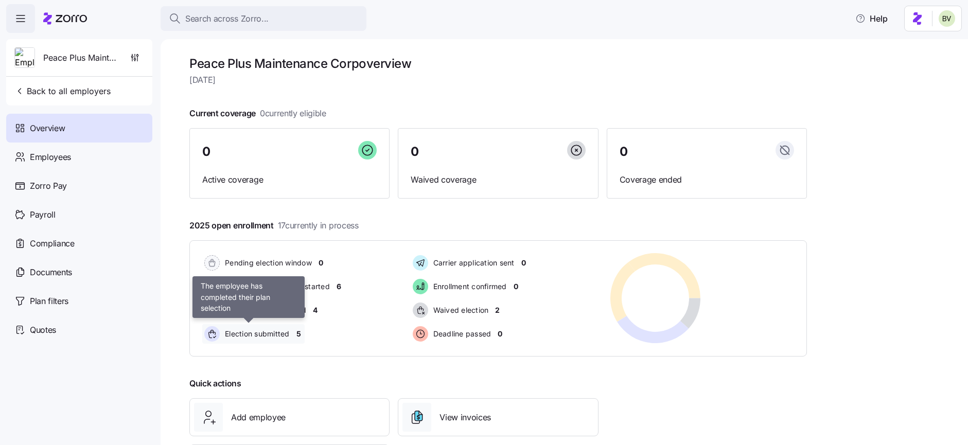
click at [275, 334] on span "Election submitted" at bounding box center [256, 334] width 68 height 10
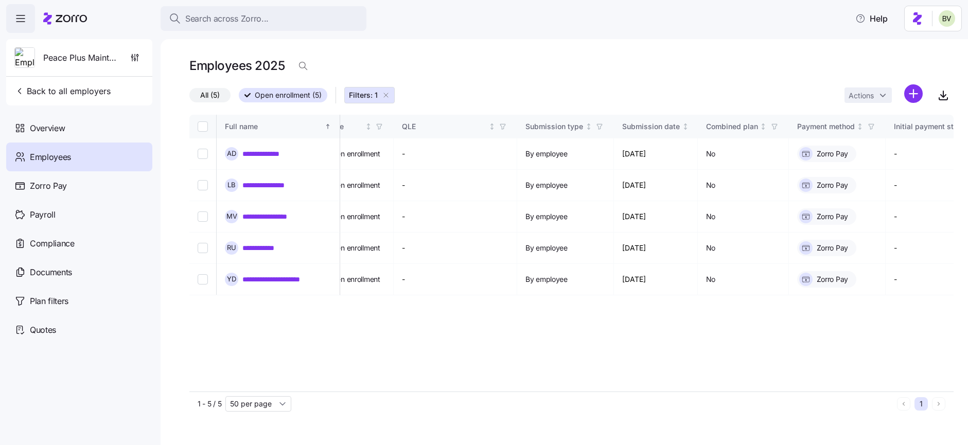
scroll to position [0, 896]
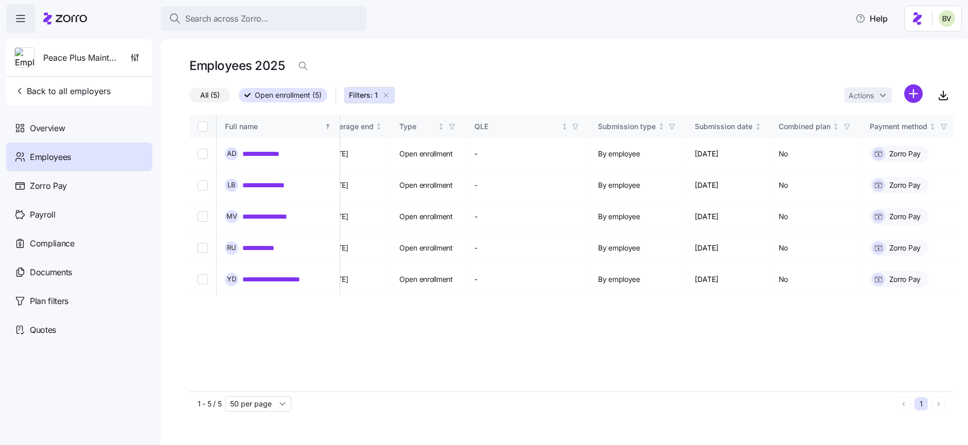
click at [388, 94] on icon "button" at bounding box center [386, 95] width 8 height 8
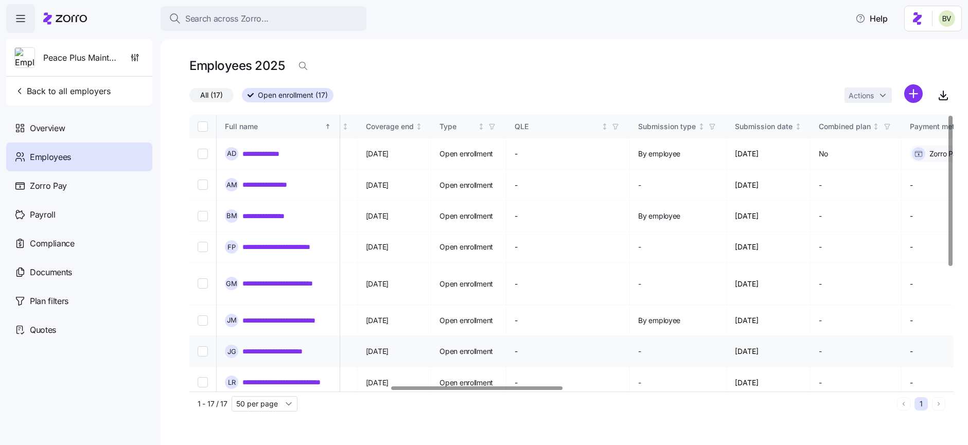
click at [299, 346] on link "**********" at bounding box center [285, 351] width 86 height 10
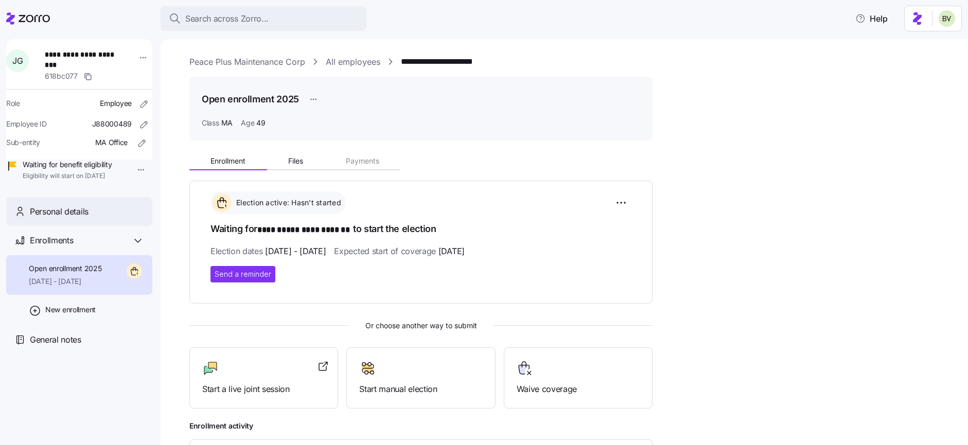
click at [65, 218] on span "Personal details" at bounding box center [59, 211] width 59 height 13
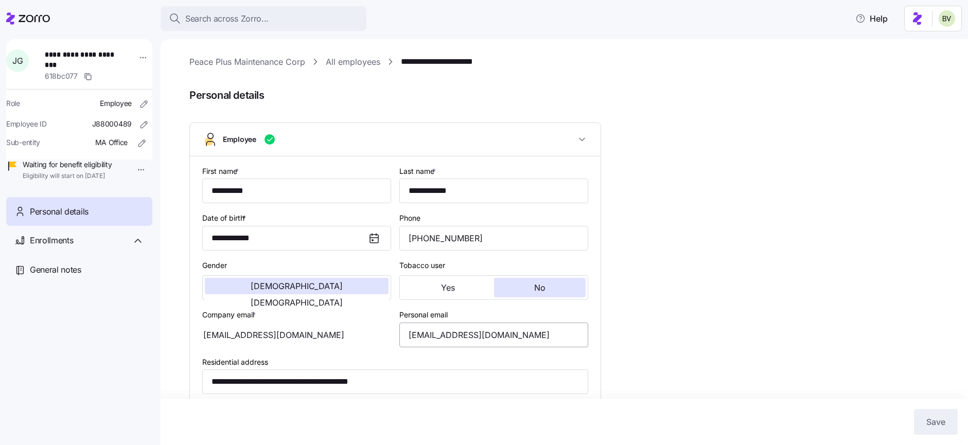
type input "MA"
drag, startPoint x: 521, startPoint y: 337, endPoint x: 395, endPoint y: 341, distance: 125.7
click at [395, 341] on div "Personal email josegaso22@hotmail.com" at bounding box center [493, 327] width 197 height 47
click at [347, 61] on link "All employees" at bounding box center [353, 62] width 55 height 13
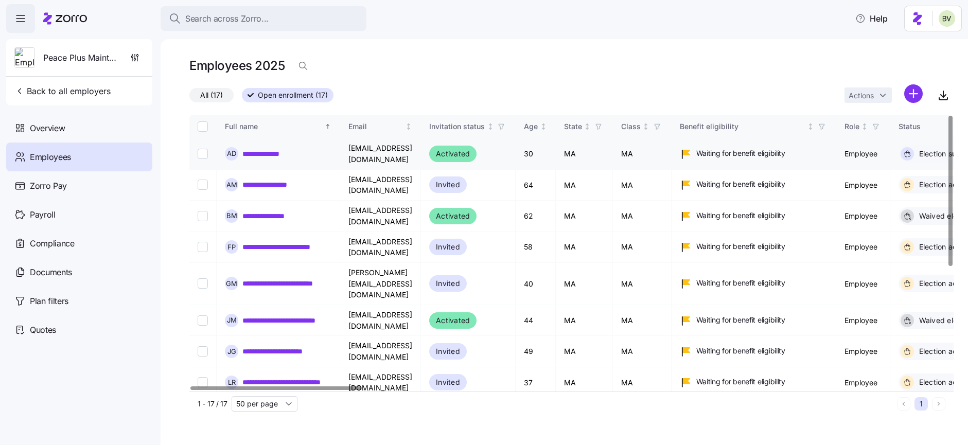
click at [256, 152] on link "**********" at bounding box center [269, 154] width 54 height 10
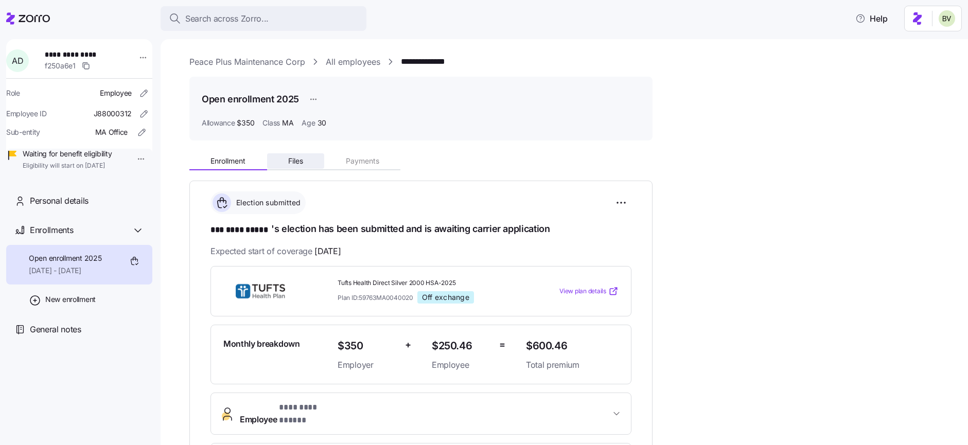
click at [299, 165] on button "Files" at bounding box center [296, 160] width 58 height 15
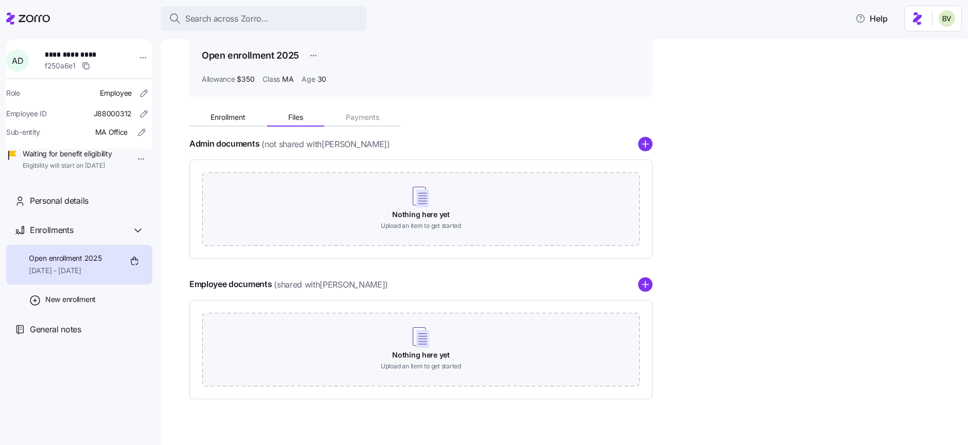
scroll to position [60, 0]
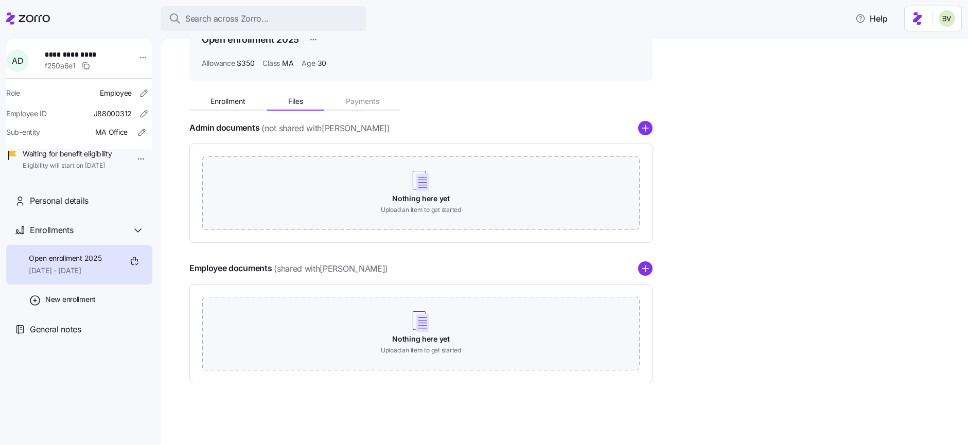
click at [224, 91] on div "Enrollment Files Payments" at bounding box center [420, 100] width 463 height 22
click at [225, 99] on span "Enrollment" at bounding box center [228, 101] width 35 height 7
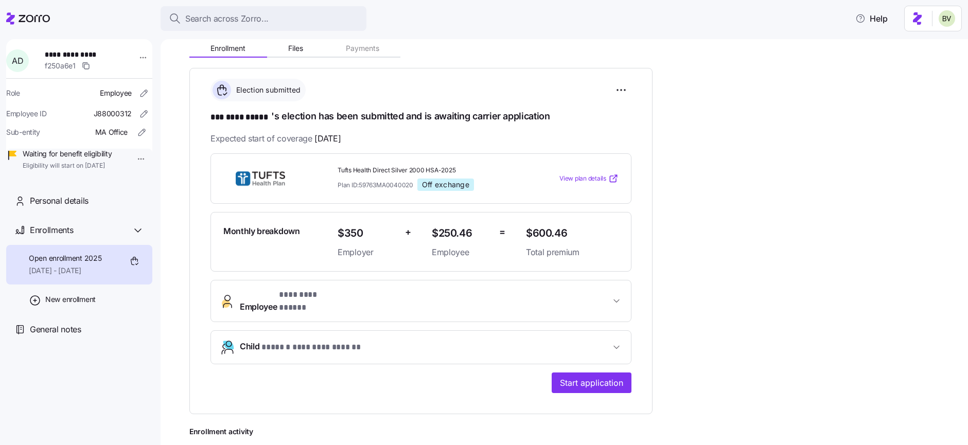
click at [317, 300] on span "**********" at bounding box center [311, 295] width 65 height 13
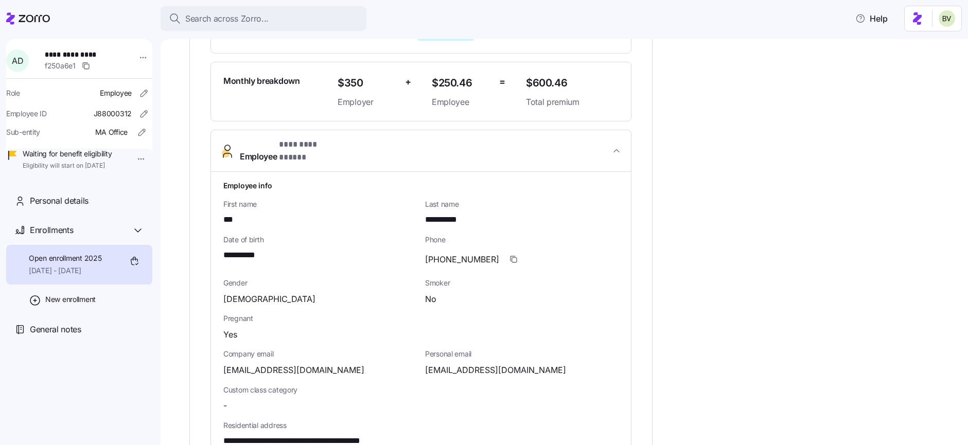
scroll to position [279, 0]
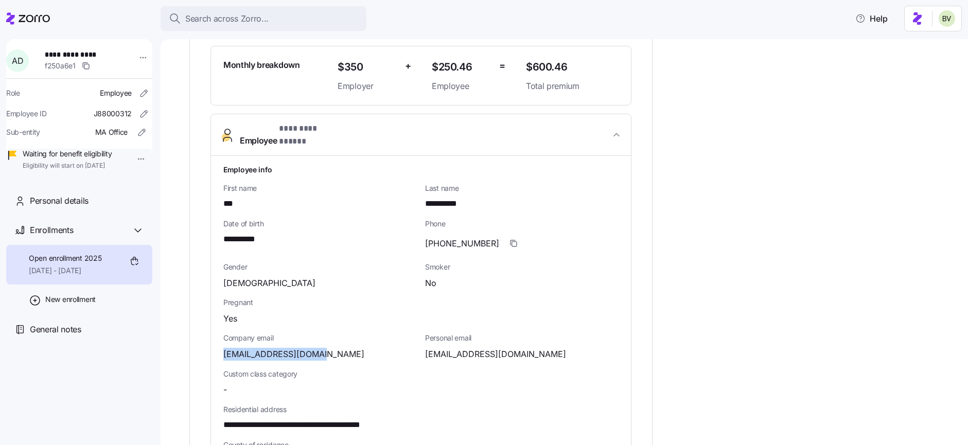
drag, startPoint x: 322, startPoint y: 342, endPoint x: 220, endPoint y: 343, distance: 101.9
click at [220, 343] on div "**********" at bounding box center [421, 418] width 420 height 525
copy span "pllano@peace-plus.com"
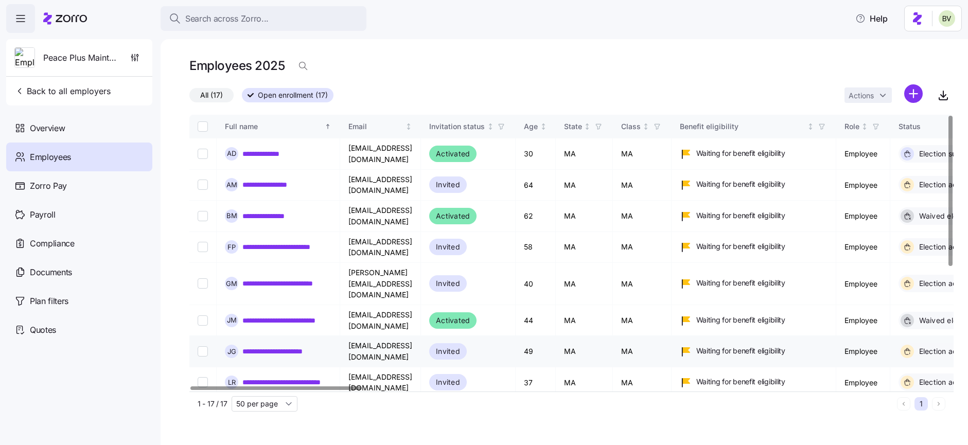
click at [254, 346] on link "**********" at bounding box center [285, 351] width 86 height 10
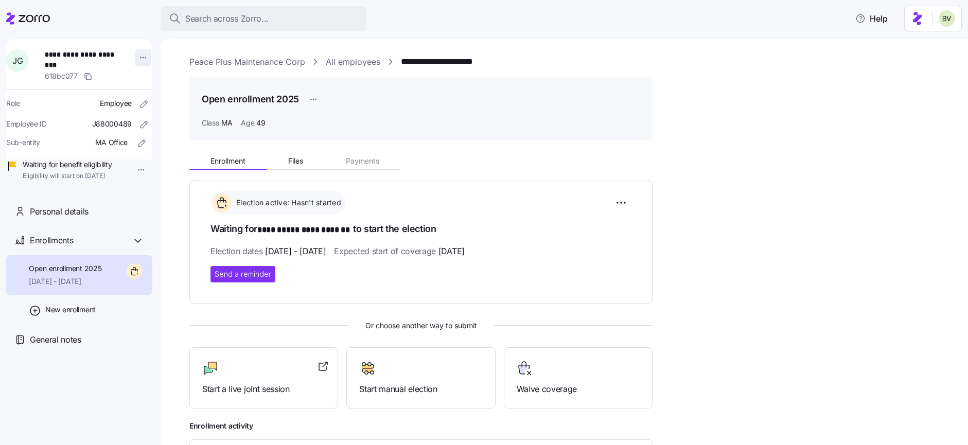
click at [138, 58] on html "**********" at bounding box center [484, 219] width 968 height 439
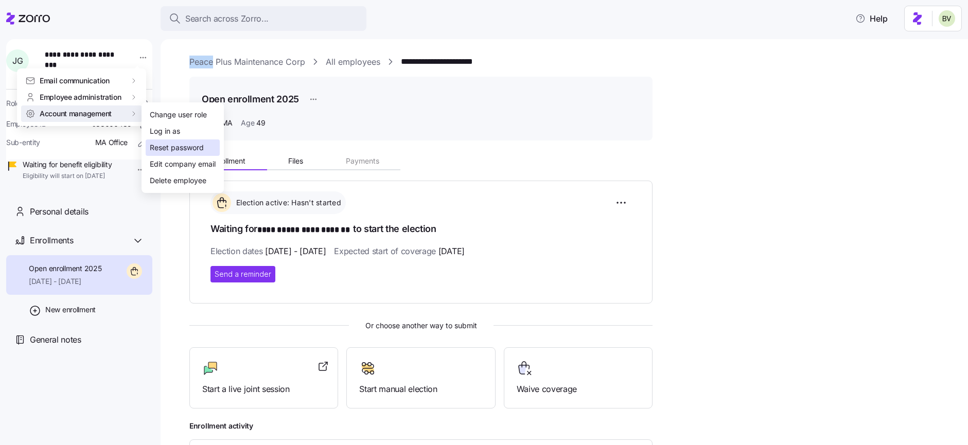
click at [168, 144] on div "Reset password" at bounding box center [177, 147] width 54 height 11
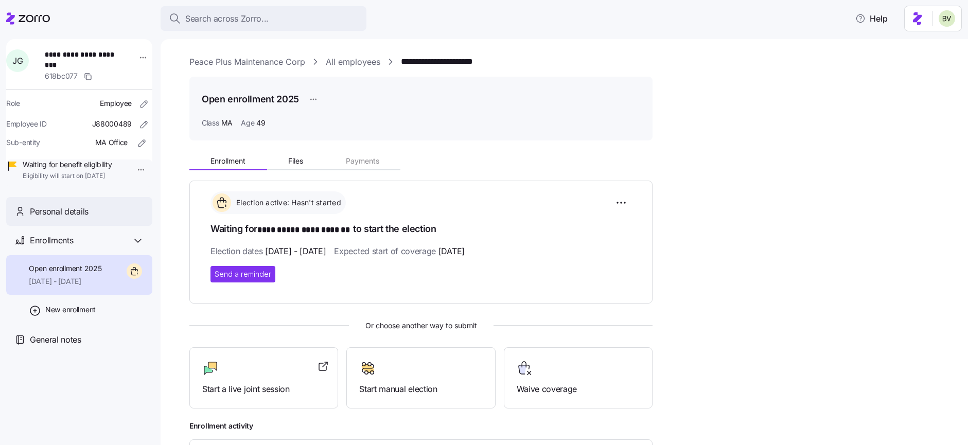
click at [90, 215] on div "Personal details" at bounding box center [79, 211] width 146 height 29
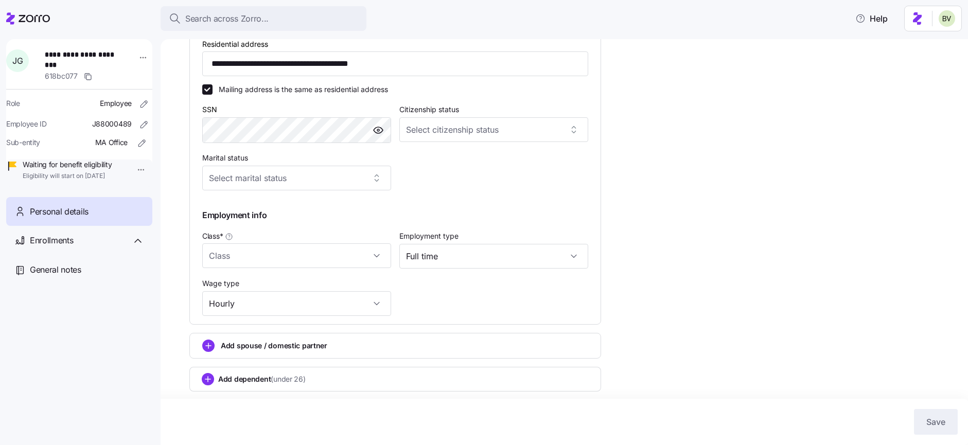
type input "MA"
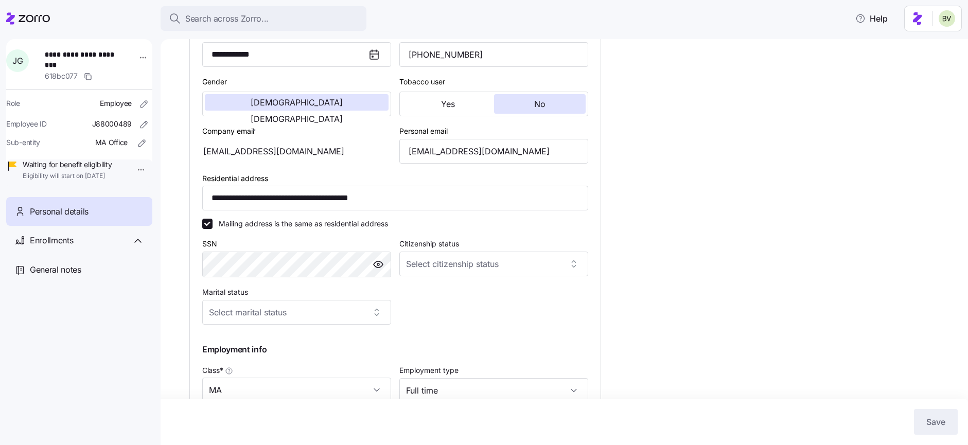
scroll to position [163, 0]
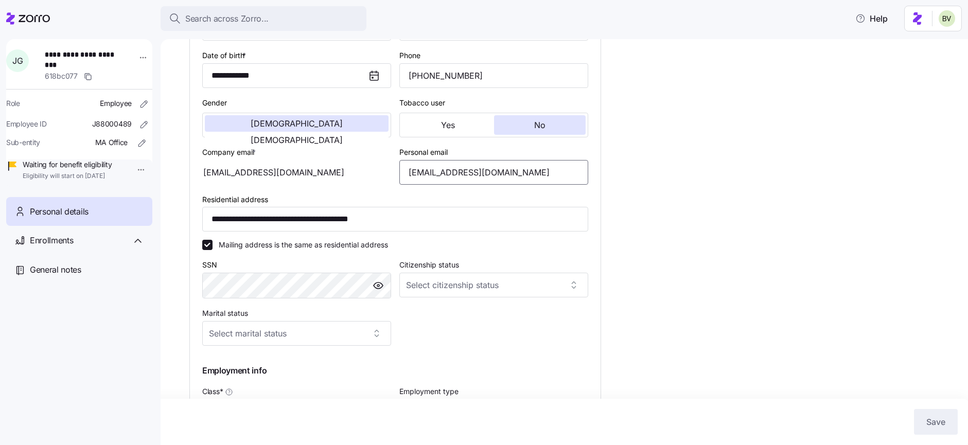
drag, startPoint x: 521, startPoint y: 170, endPoint x: 405, endPoint y: 177, distance: 116.5
click at [405, 177] on input "josegaso22@hotmail.com" at bounding box center [493, 172] width 189 height 25
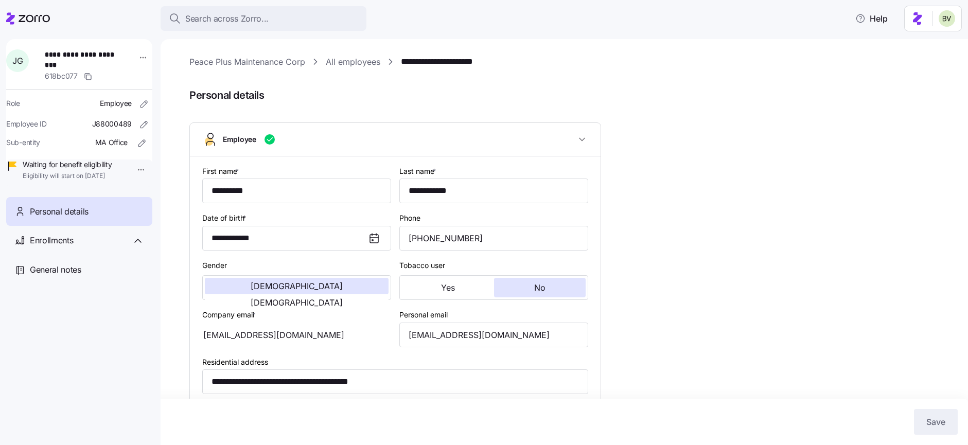
click at [352, 62] on link "All employees" at bounding box center [353, 62] width 55 height 13
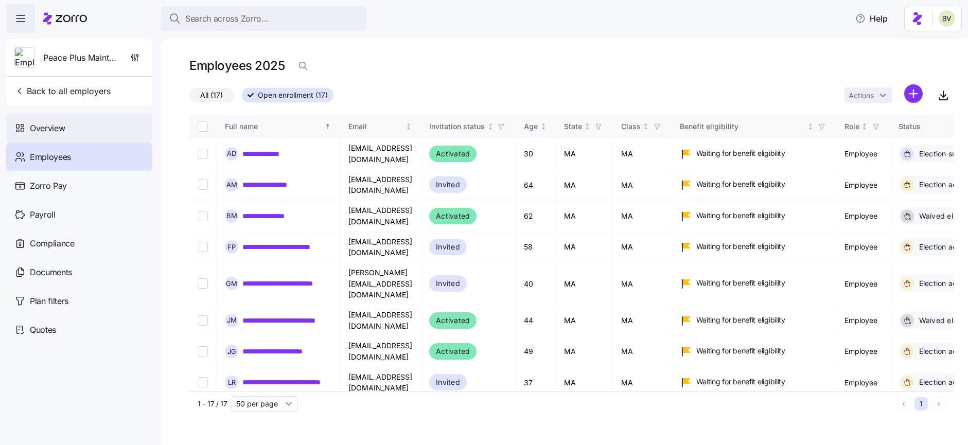
click at [58, 127] on span "Overview" at bounding box center [47, 128] width 35 height 13
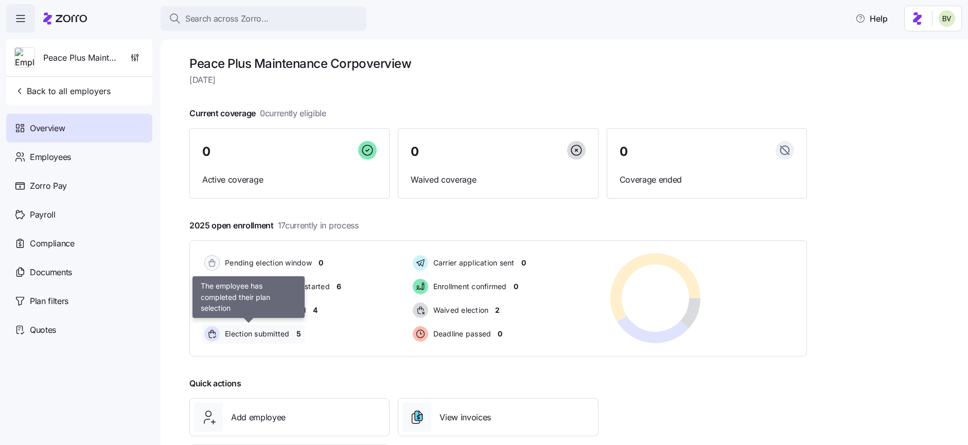
click at [283, 334] on span "Election submitted" at bounding box center [256, 334] width 68 height 10
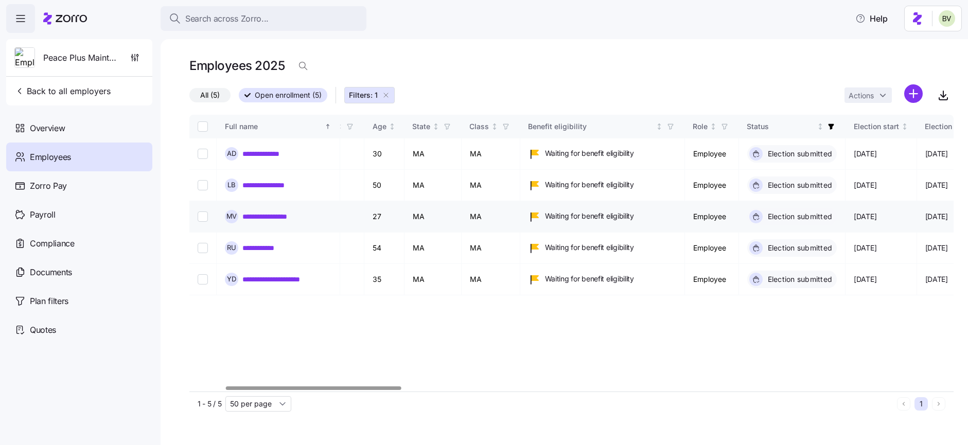
scroll to position [0, 163]
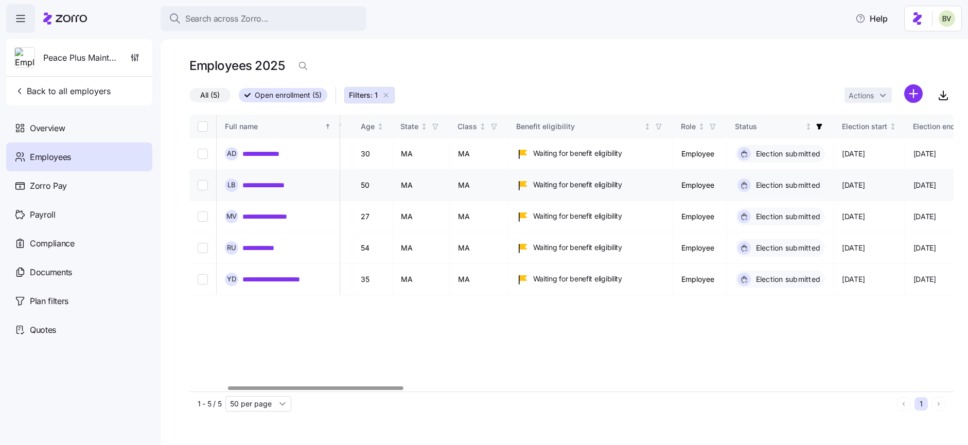
click at [289, 184] on link "**********" at bounding box center [270, 185] width 57 height 10
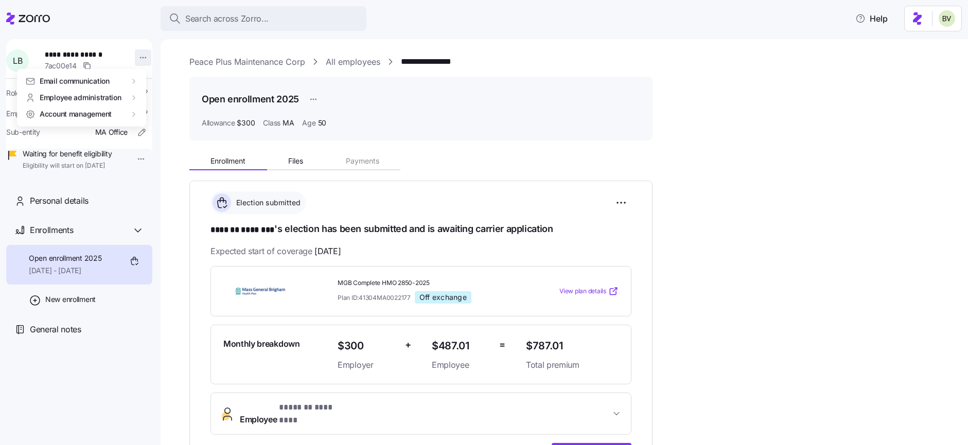
click at [132, 57] on html "**********" at bounding box center [484, 219] width 968 height 439
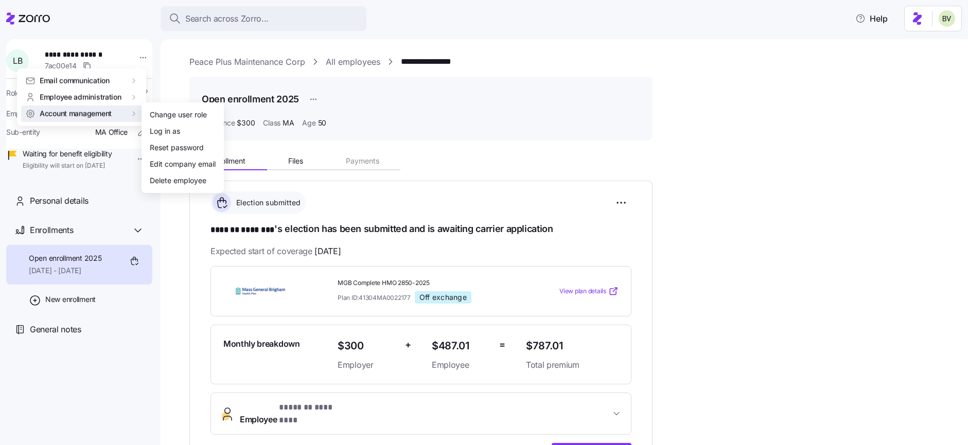
drag, startPoint x: 145, startPoint y: 130, endPoint x: 150, endPoint y: 131, distance: 5.8
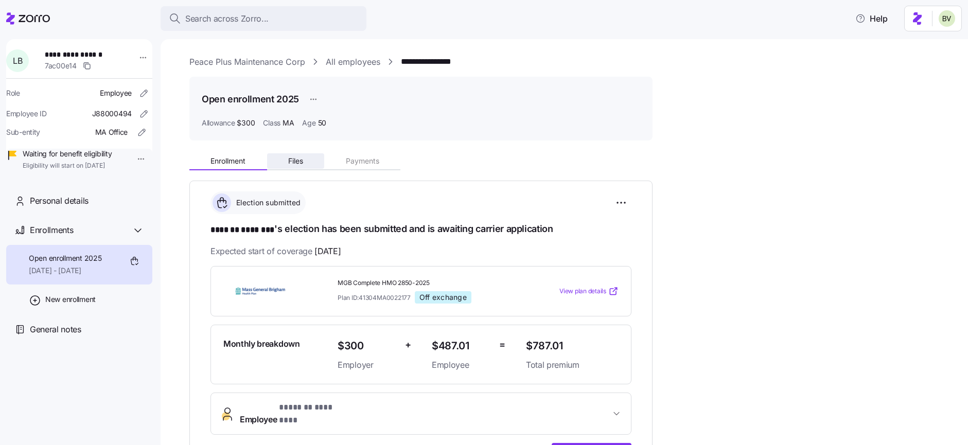
click at [290, 158] on span "Files" at bounding box center [295, 161] width 15 height 7
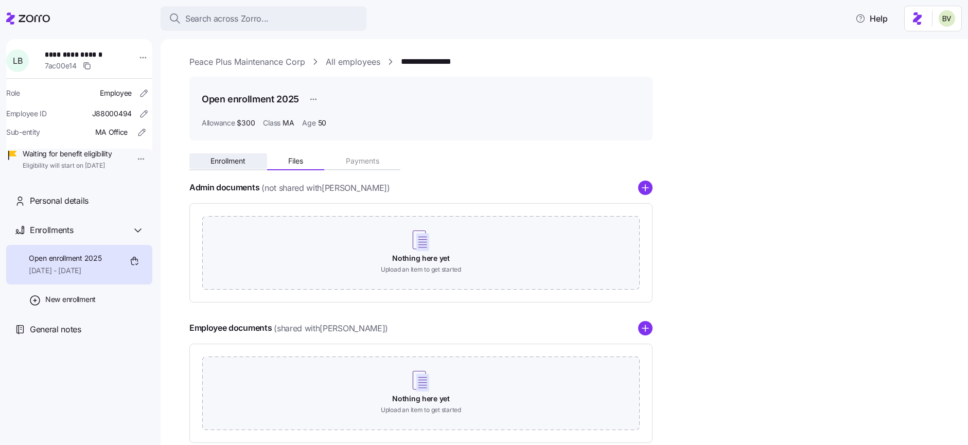
click at [224, 154] on button "Enrollment" at bounding box center [228, 160] width 78 height 15
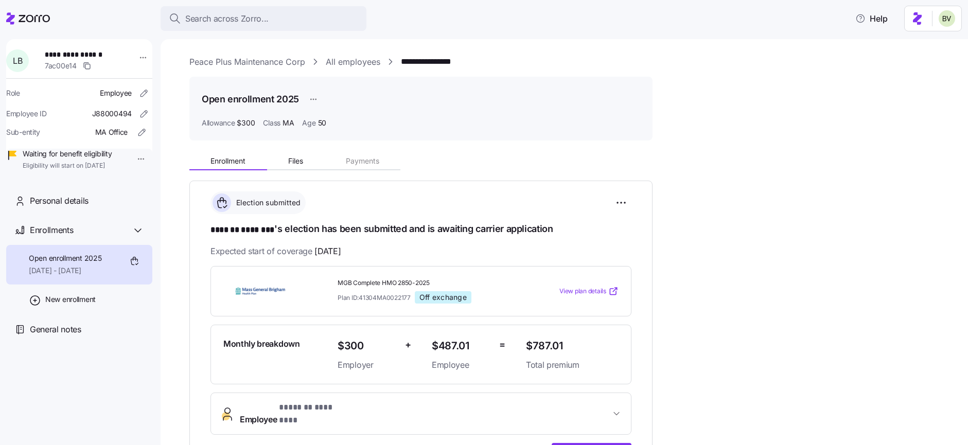
click at [344, 58] on link "All employees" at bounding box center [353, 62] width 55 height 13
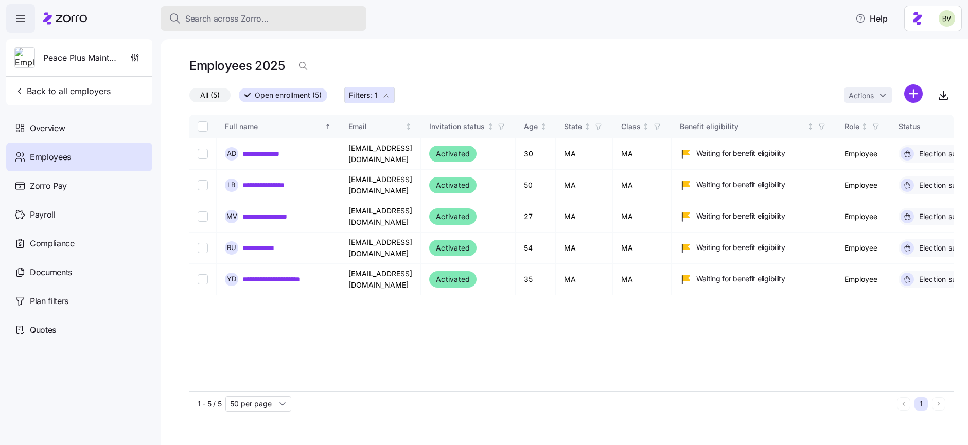
click at [211, 20] on span "Search across Zorro..." at bounding box center [226, 18] width 83 height 13
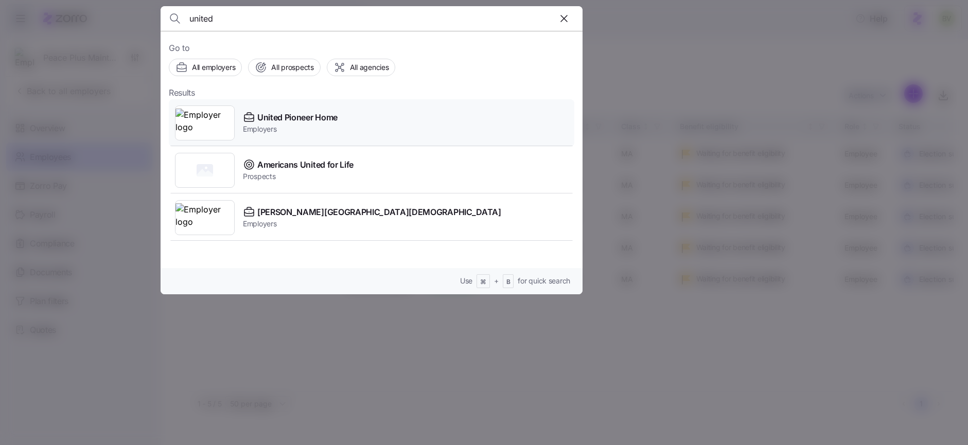
type input "united"
click at [194, 124] on img at bounding box center [205, 123] width 59 height 29
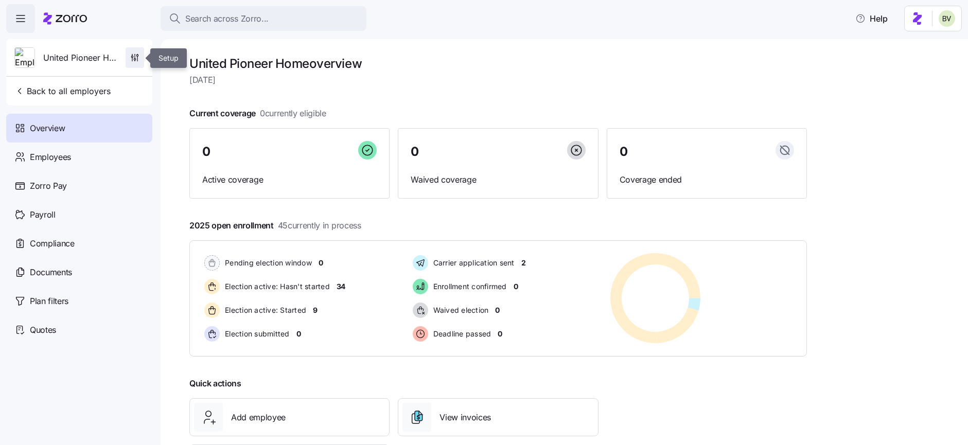
click at [137, 56] on icon "button" at bounding box center [135, 58] width 10 height 10
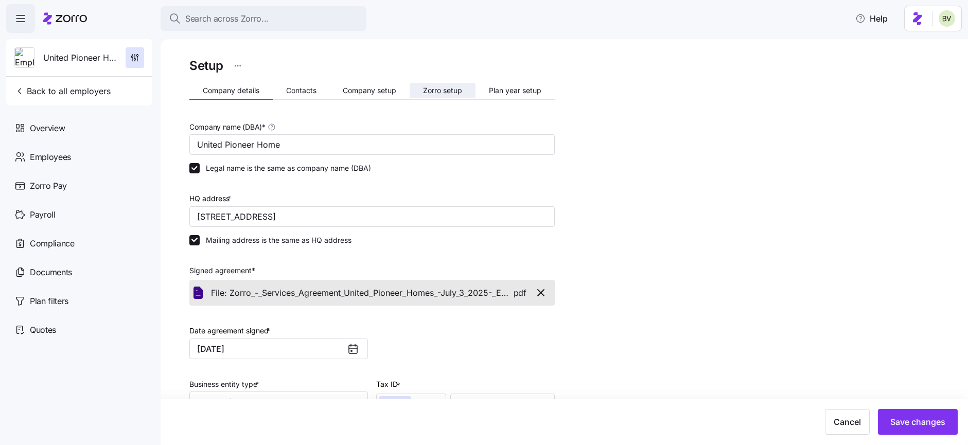
click at [452, 88] on span "Zorro setup" at bounding box center [442, 90] width 39 height 7
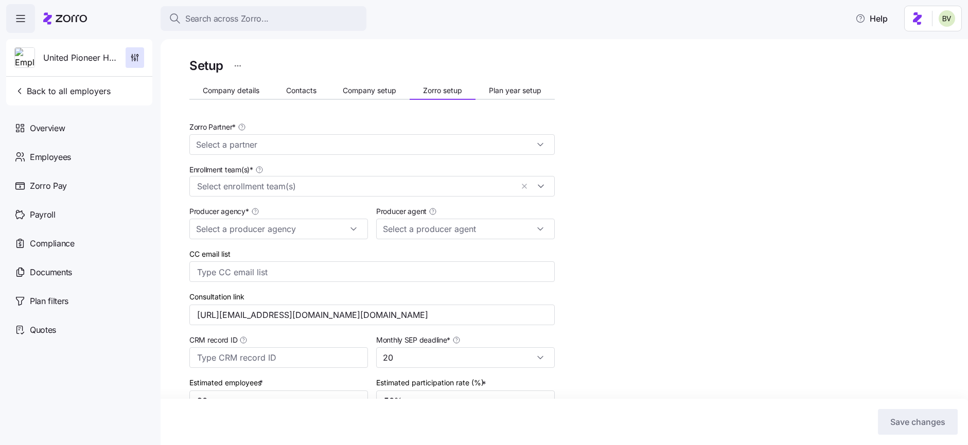
type input "Amy Pals (amy.pals@aleragroup.com)"
type input "Zorro"
type input "Alera Group"
click at [347, 90] on span "Company setup" at bounding box center [370, 90] width 54 height 7
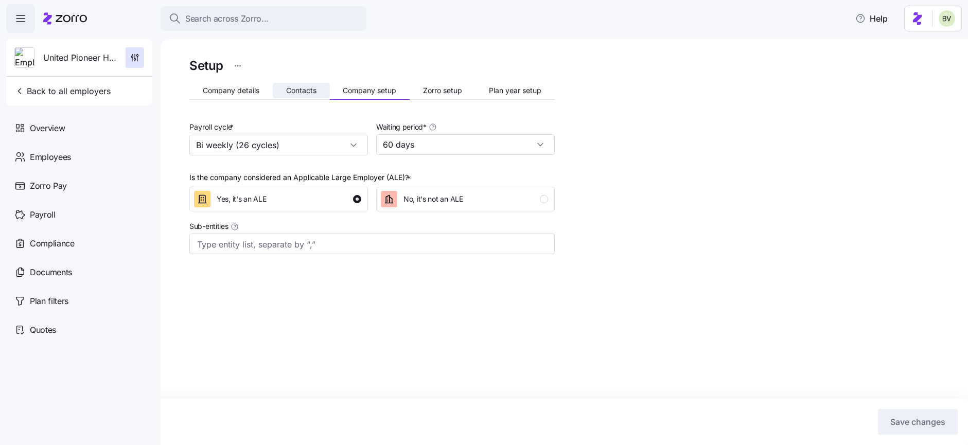
click at [303, 96] on button "Contacts" at bounding box center [301, 90] width 57 height 15
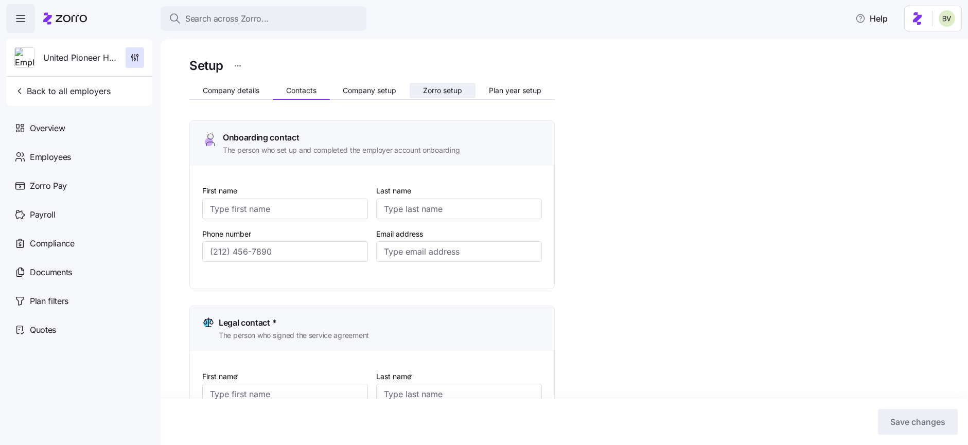
type input "Jane"
type input "Quick"
type input "jequick@unitedpioneerhome.org"
type input "Jay"
type input "Andress"
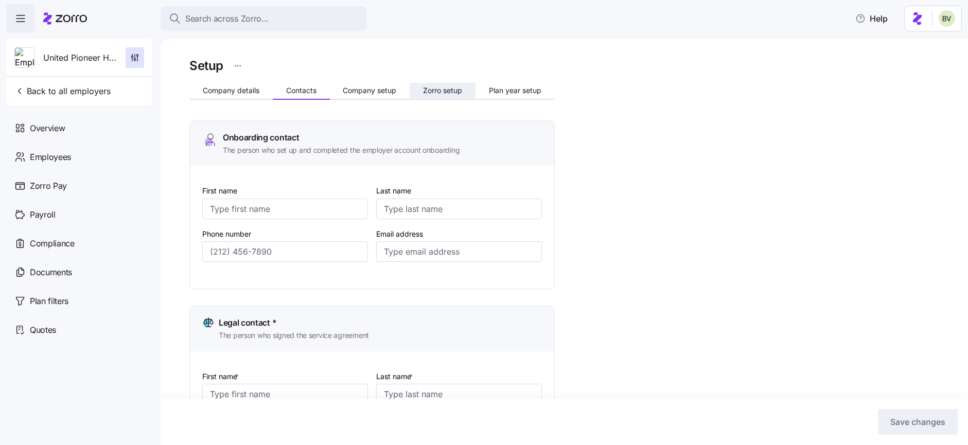
type input "jandress@unitedpioneerhome.org"
type input "Jane"
type input "Quick"
type input "jequick@unitedpioneerhome.org"
type input "Jay"
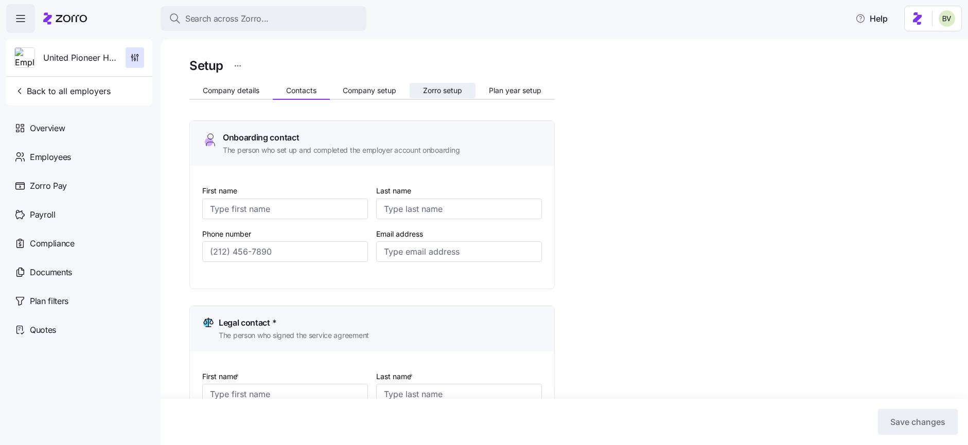
type input "Andress"
type input "jandress@unitedpioneerhome.org"
type input "(715) 472-2164"
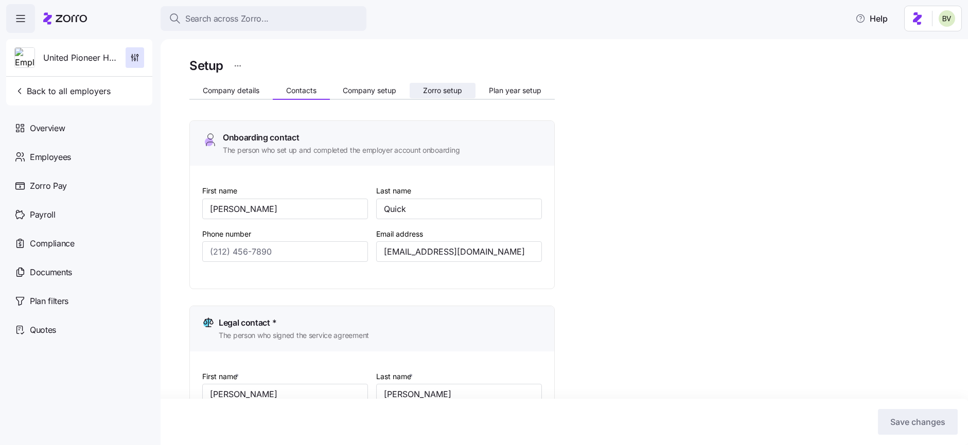
type input "(715) 472-2164"
click at [443, 95] on button "Zorro setup" at bounding box center [443, 90] width 66 height 15
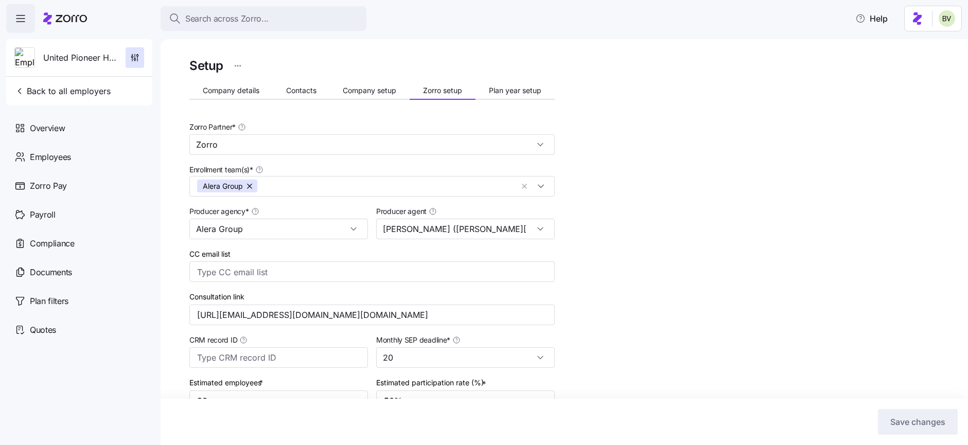
scroll to position [378, 0]
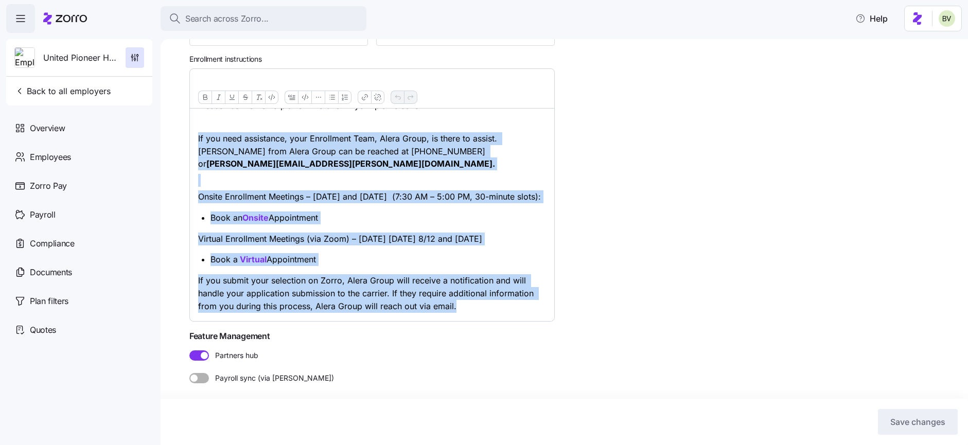
drag, startPoint x: 467, startPoint y: 307, endPoint x: 198, endPoint y: 122, distance: 326.4
click at [198, 122] on div "Please use the Zorro platform to submit your plan election. If you need assista…" at bounding box center [372, 206] width 364 height 230
copy div "If you need assistance, your Enrollment Team, Alera Group, is there to assist. …"
click at [207, 19] on span "Search across Zorro..." at bounding box center [226, 18] width 83 height 13
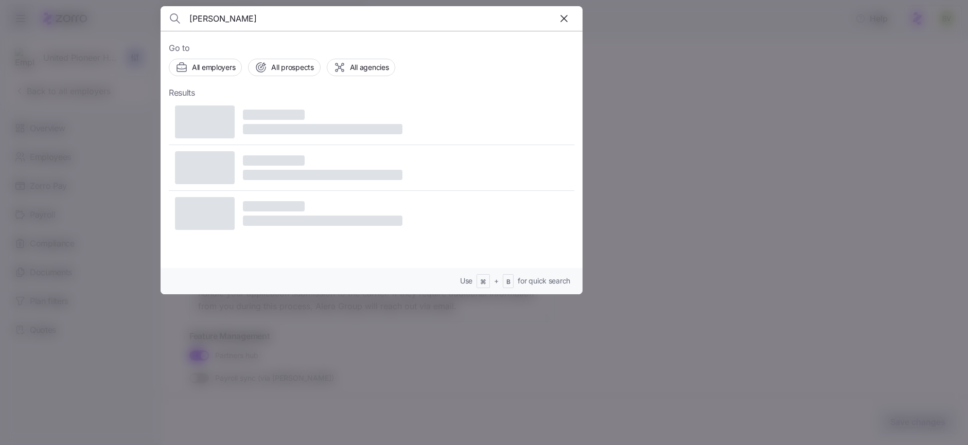
type input "Charles Adesida"
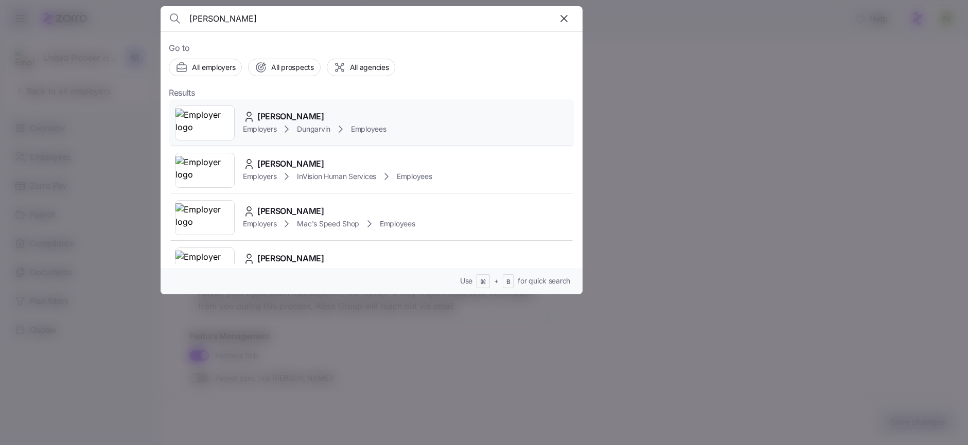
click at [210, 114] on img at bounding box center [205, 123] width 59 height 29
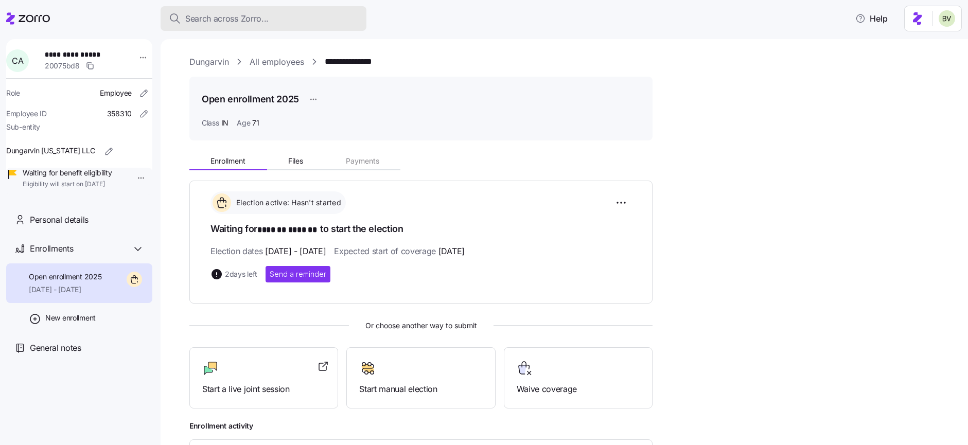
click at [212, 22] on span "Search across Zorro..." at bounding box center [226, 18] width 83 height 13
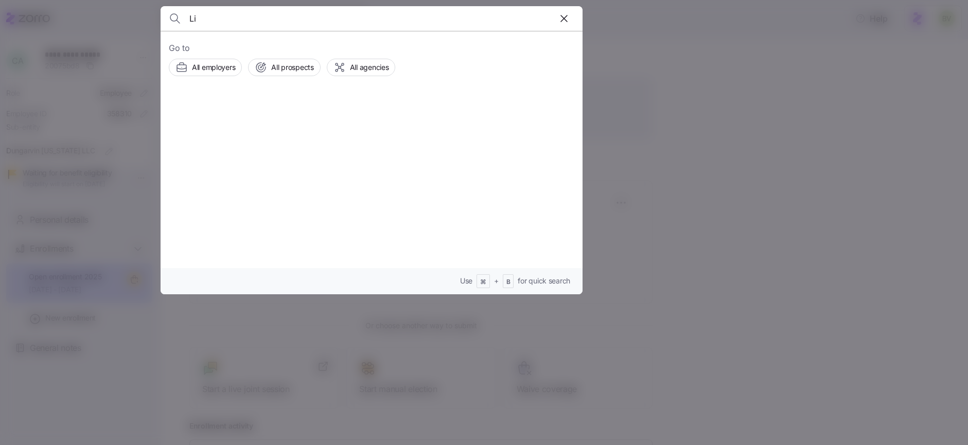
type input "L"
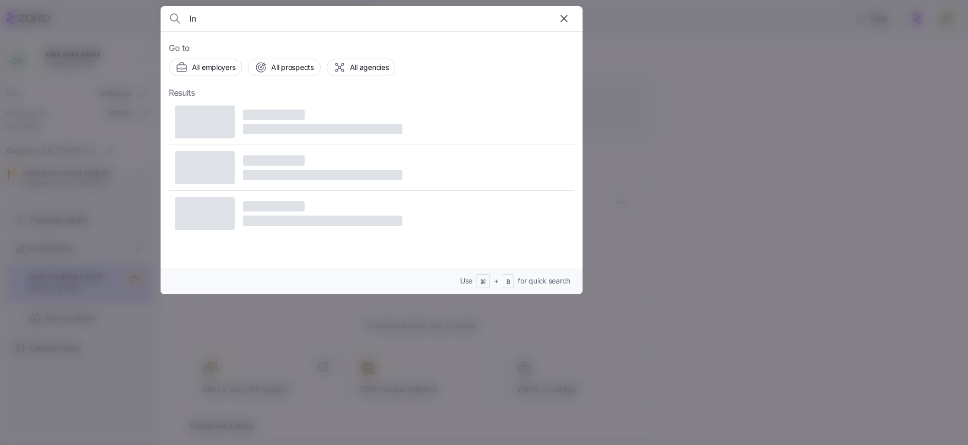
type input "I"
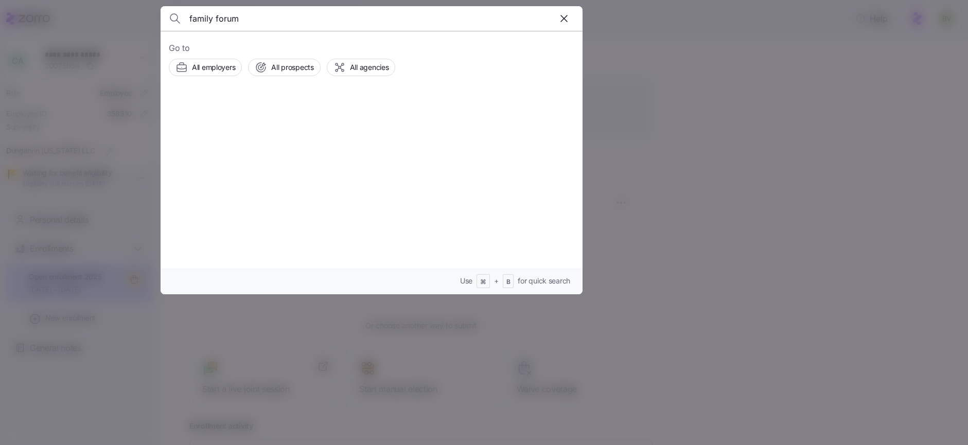
type input "family forum"
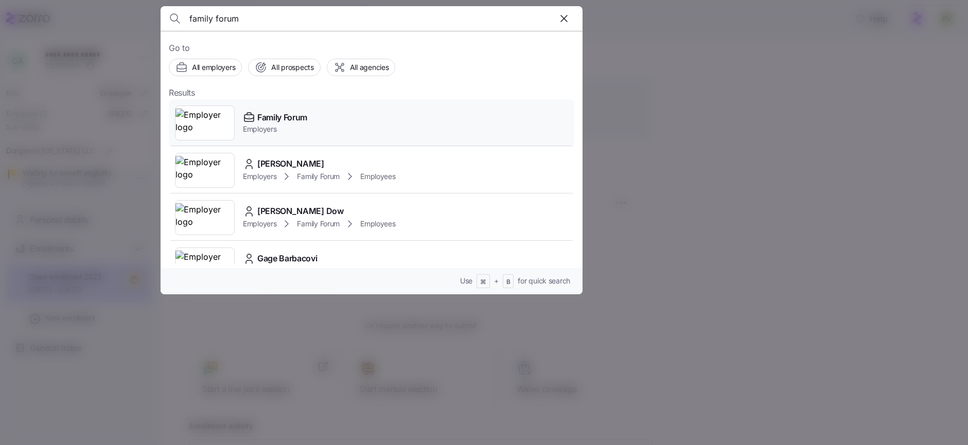
click at [204, 116] on img at bounding box center [205, 123] width 59 height 29
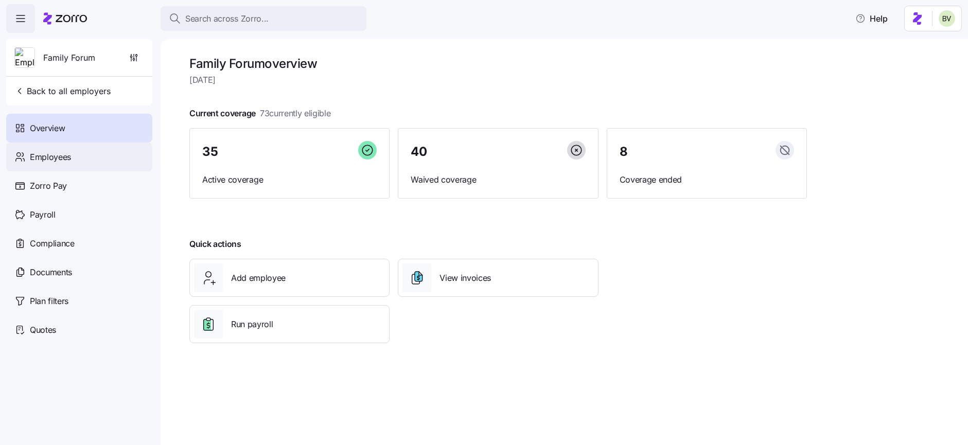
click at [93, 153] on div "Employees" at bounding box center [79, 157] width 146 height 29
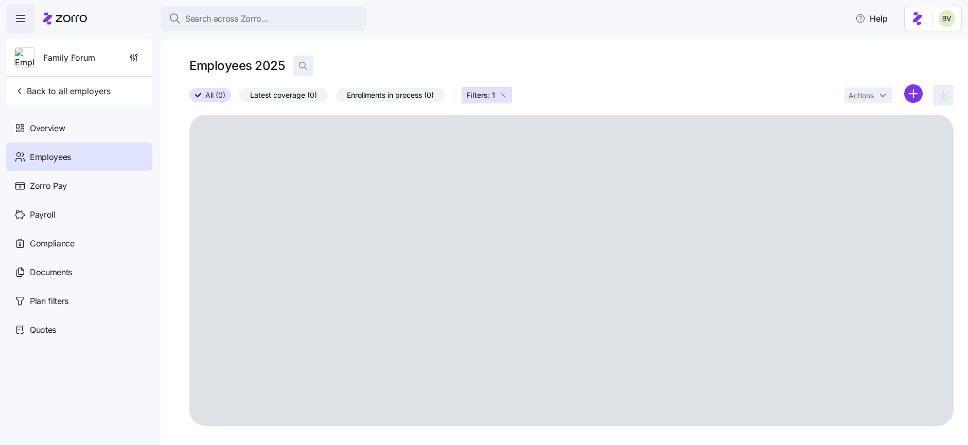
click at [306, 66] on icon "button" at bounding box center [303, 66] width 10 height 10
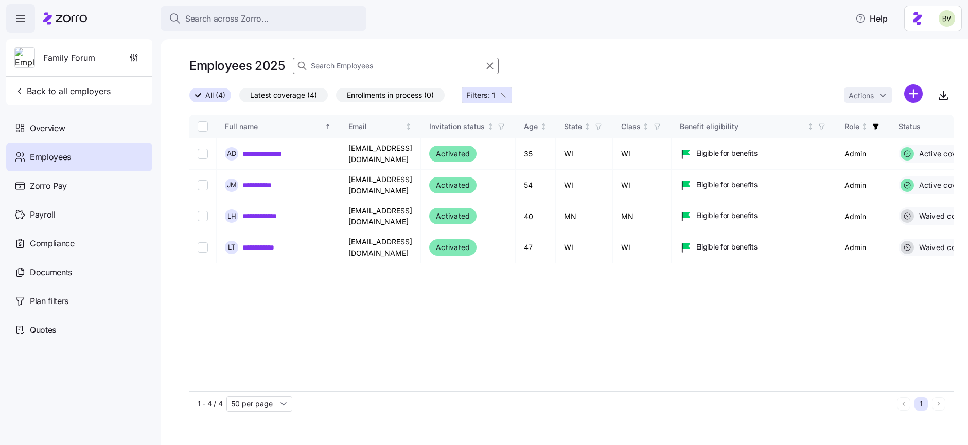
click at [505, 95] on icon "button" at bounding box center [503, 95] width 8 height 8
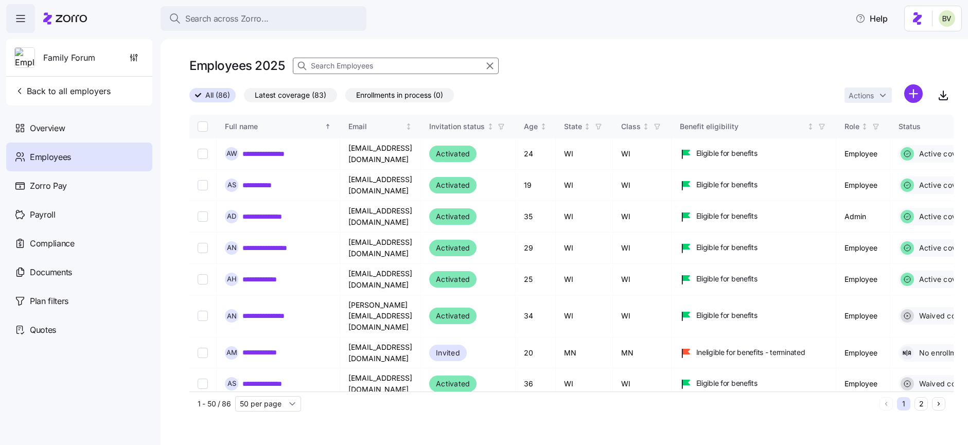
click at [375, 69] on input at bounding box center [396, 66] width 206 height 16
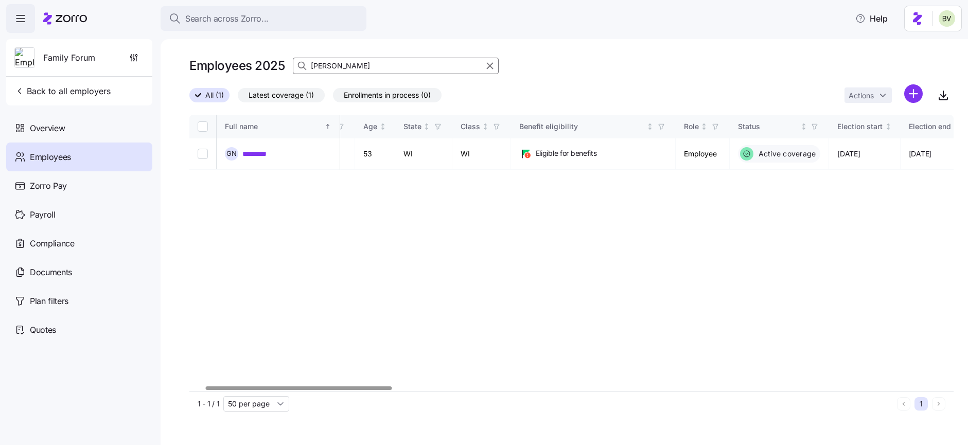
scroll to position [0, 240]
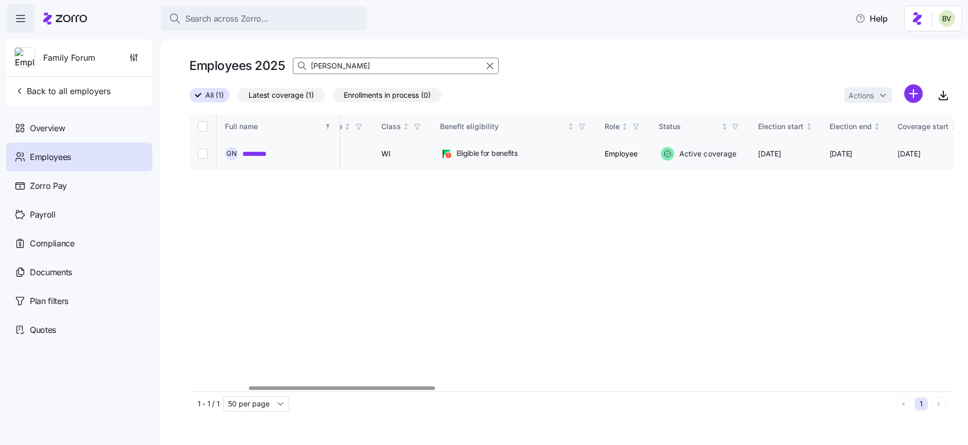
type input "gail"
click at [251, 153] on link "*********" at bounding box center [257, 154] width 31 height 10
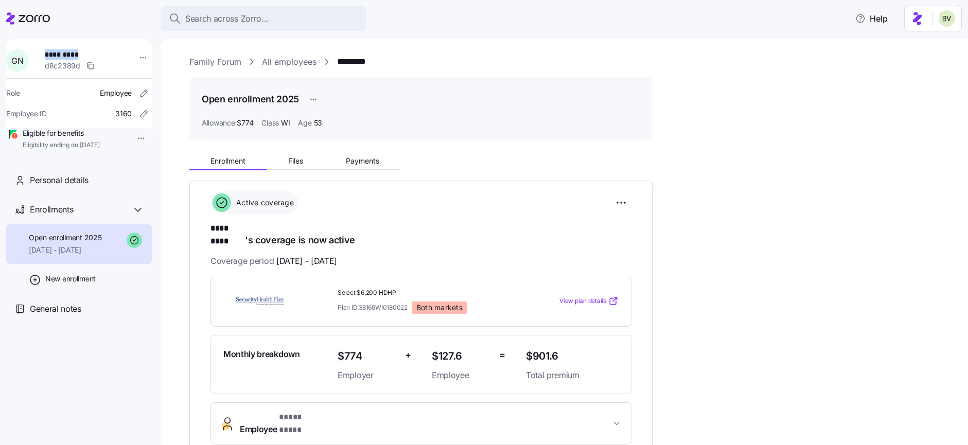
drag, startPoint x: 80, startPoint y: 54, endPoint x: 50, endPoint y: 53, distance: 29.9
click at [50, 53] on span "*********" at bounding box center [81, 54] width 72 height 10
copy span "*********"
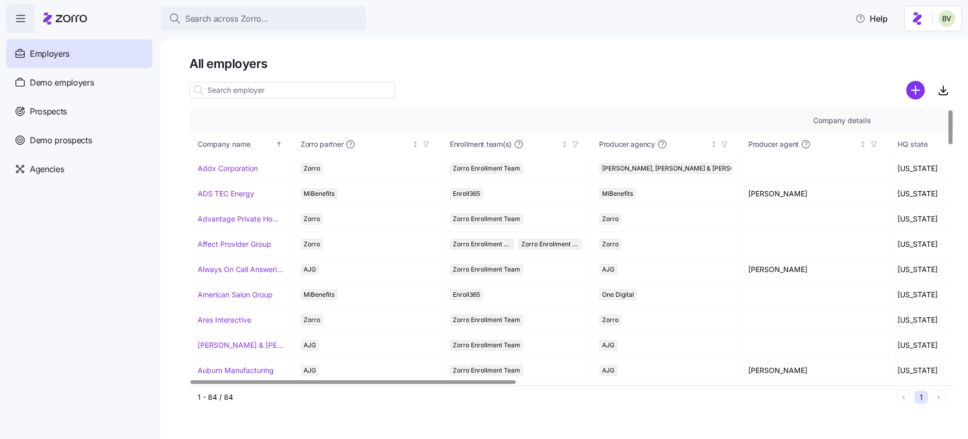
click at [237, 86] on input at bounding box center [292, 90] width 206 height 16
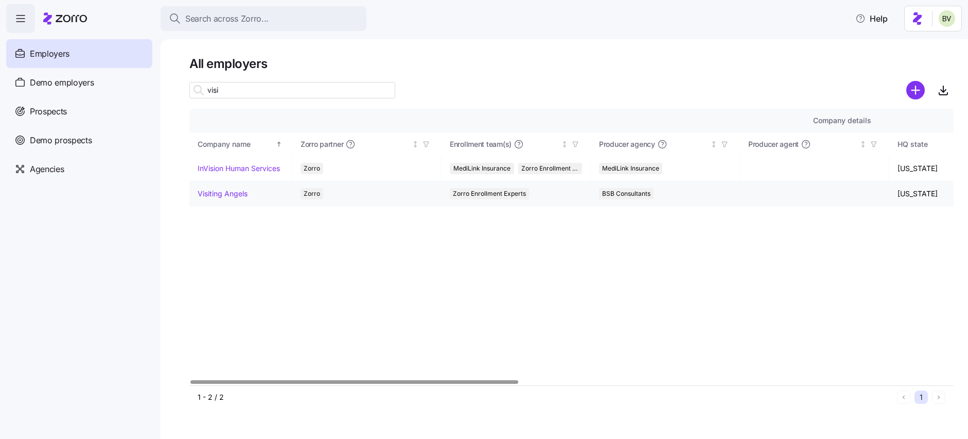
type input "visi"
click at [222, 195] on link "Visiting Angels" at bounding box center [223, 193] width 50 height 10
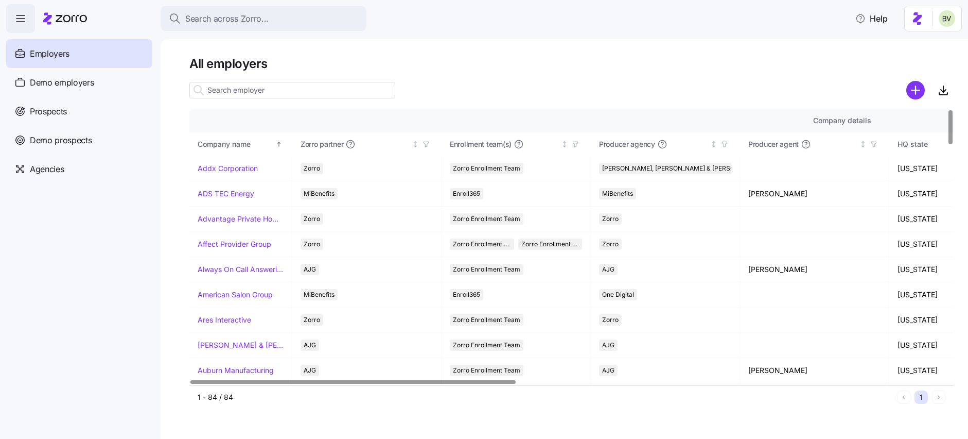
click at [322, 91] on input at bounding box center [292, 90] width 206 height 16
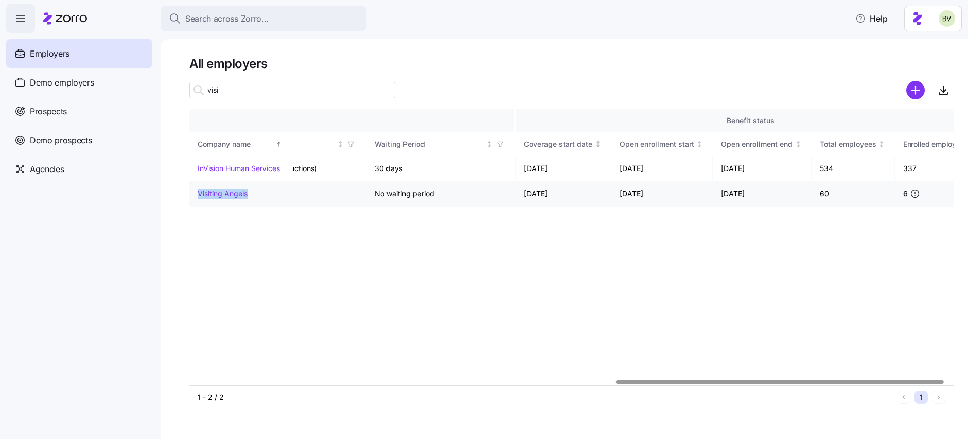
scroll to position [0, 952]
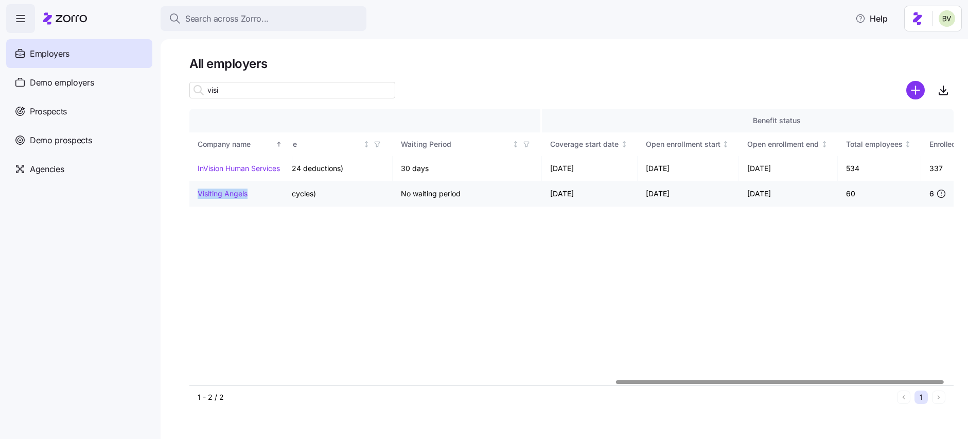
drag, startPoint x: 250, startPoint y: 193, endPoint x: 196, endPoint y: 194, distance: 54.1
click at [196, 194] on td "Visiting Angels" at bounding box center [240, 193] width 103 height 25
copy link "Visiting Angels"
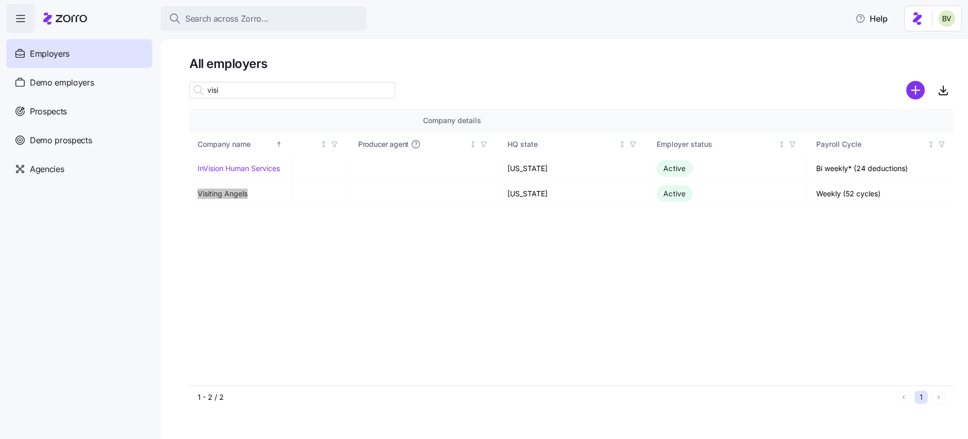
scroll to position [0, 0]
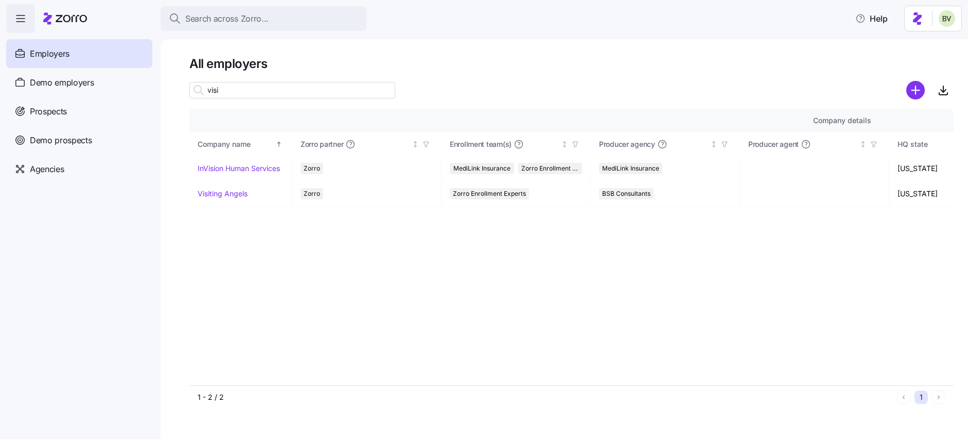
click at [243, 93] on input "visi" at bounding box center [292, 90] width 206 height 16
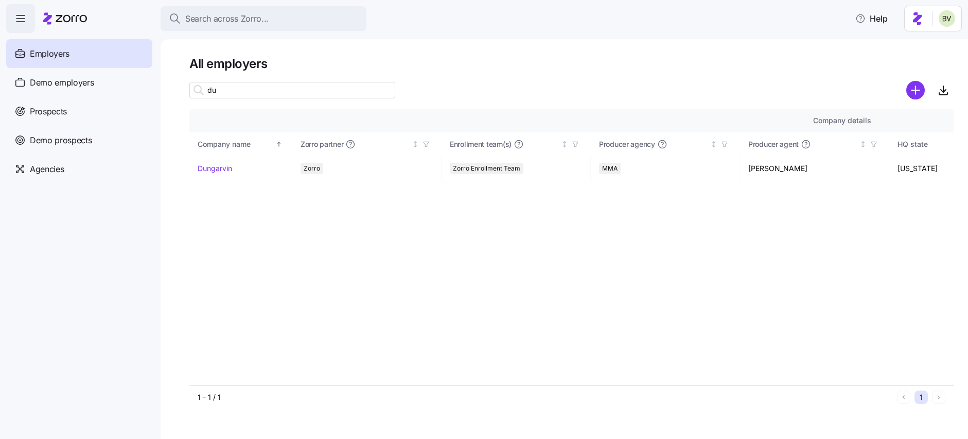
type input "d"
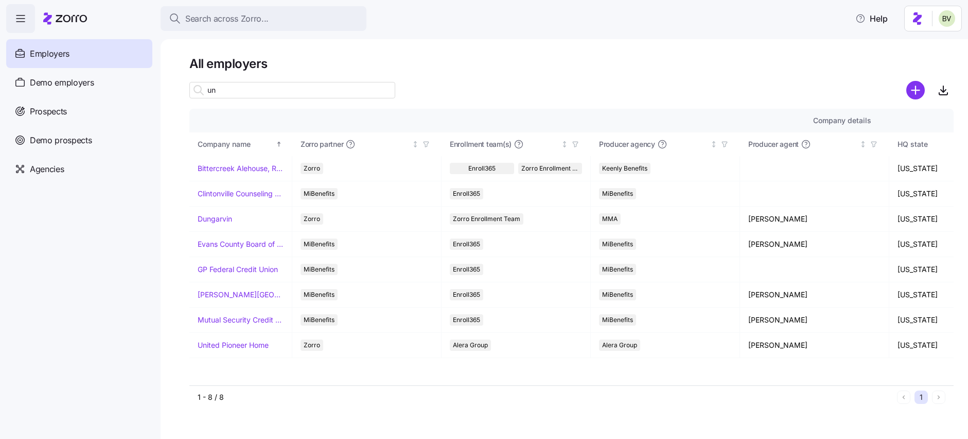
type input "u"
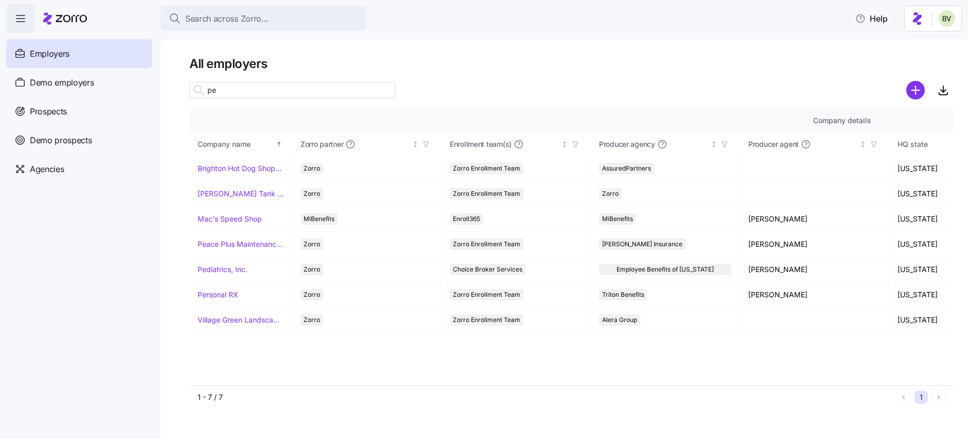
type input "p"
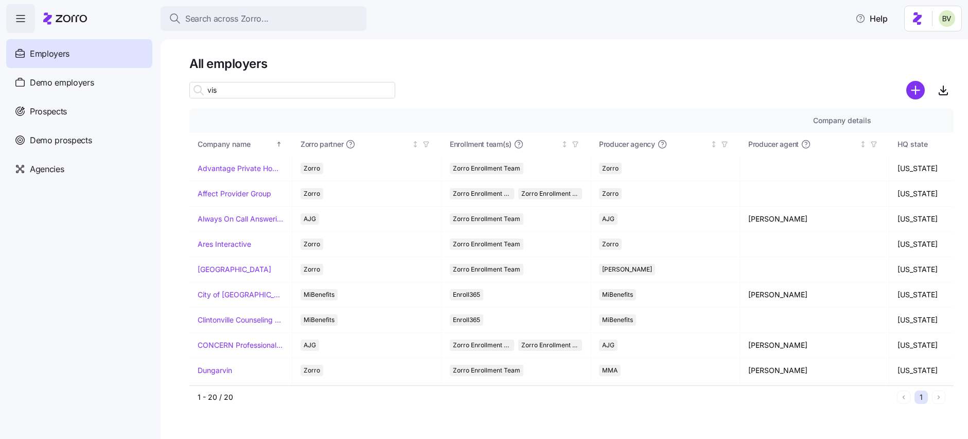
type input "visi"
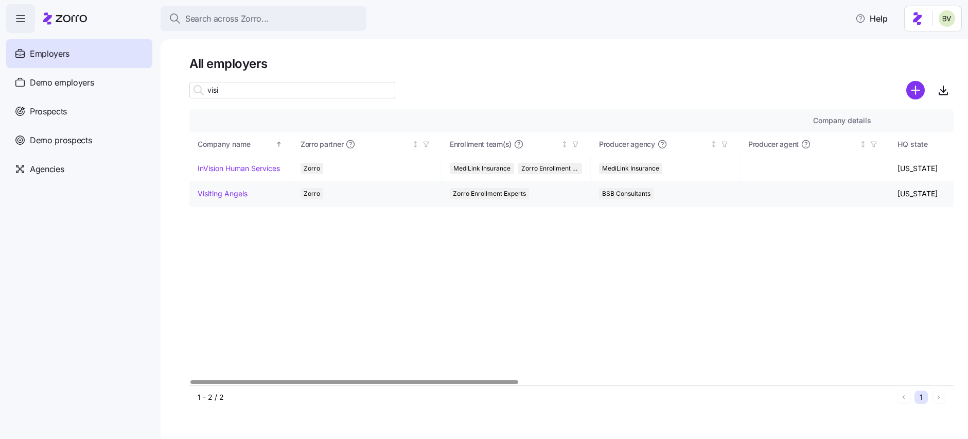
click at [234, 194] on link "Visiting Angels" at bounding box center [223, 193] width 50 height 10
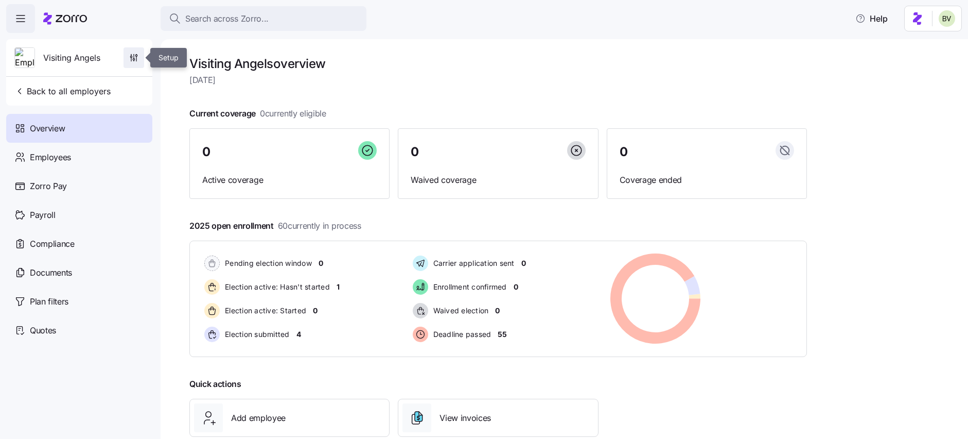
click at [135, 54] on icon "button" at bounding box center [134, 58] width 10 height 10
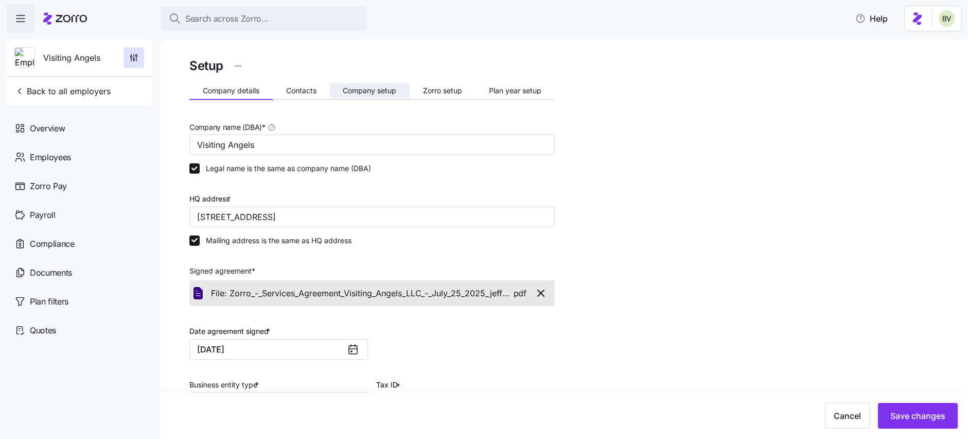
click at [433, 90] on span "Zorro setup" at bounding box center [442, 90] width 39 height 7
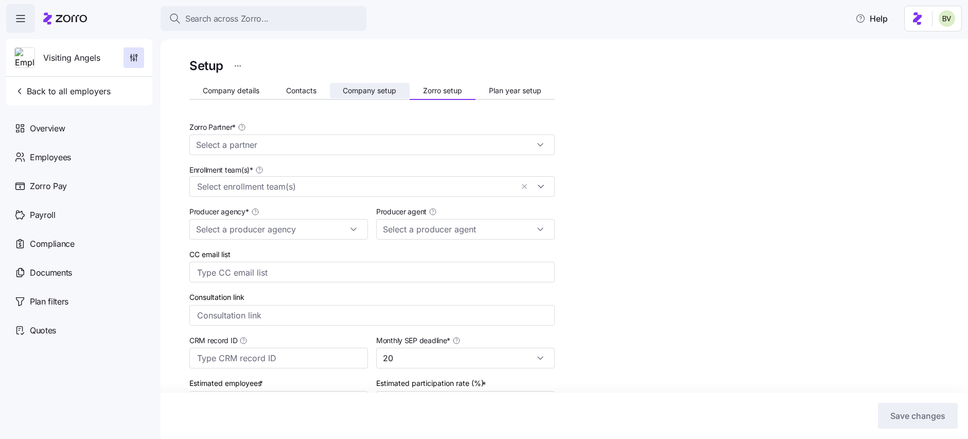
type input "Zorro"
type input "BSB Consultants"
click at [295, 185] on button "button" at bounding box center [293, 186] width 14 height 13
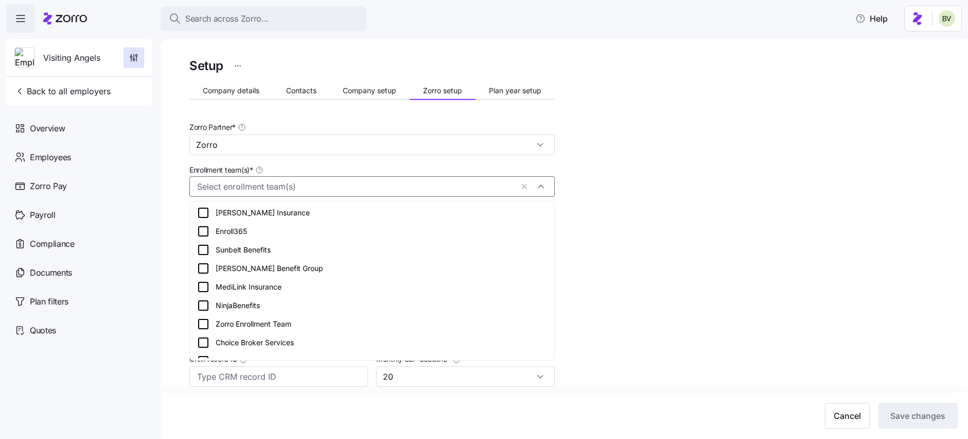
click at [547, 183] on div at bounding box center [372, 186] width 366 height 21
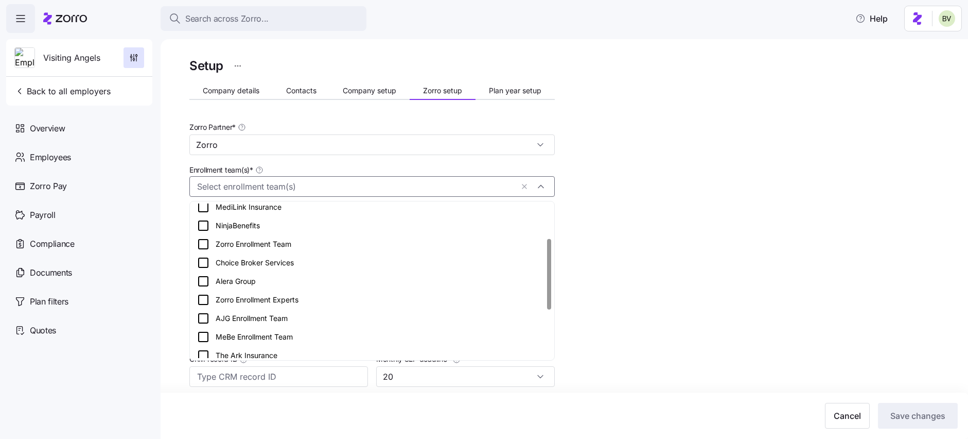
scroll to position [73, 0]
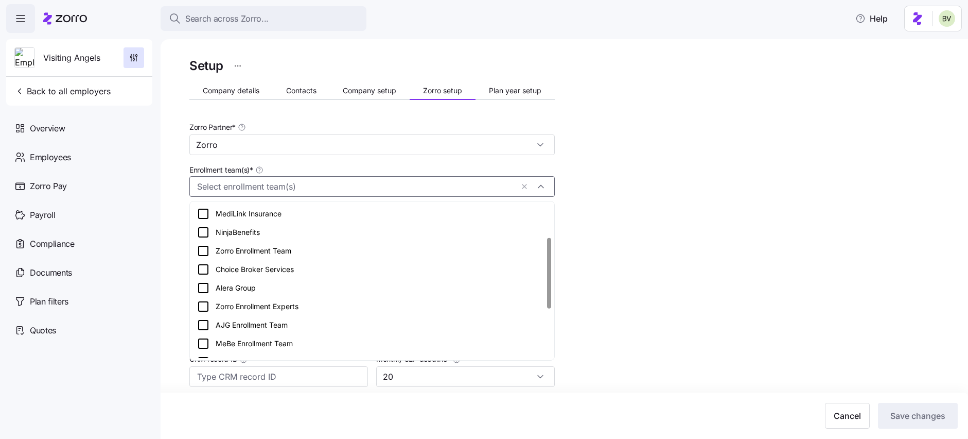
click at [204, 249] on icon at bounding box center [203, 251] width 12 height 12
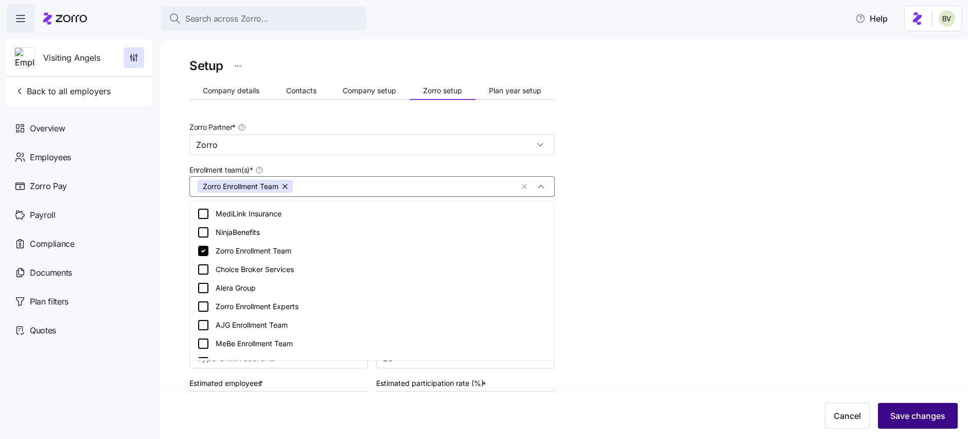
click at [920, 412] on span "Save changes" at bounding box center [918, 415] width 55 height 12
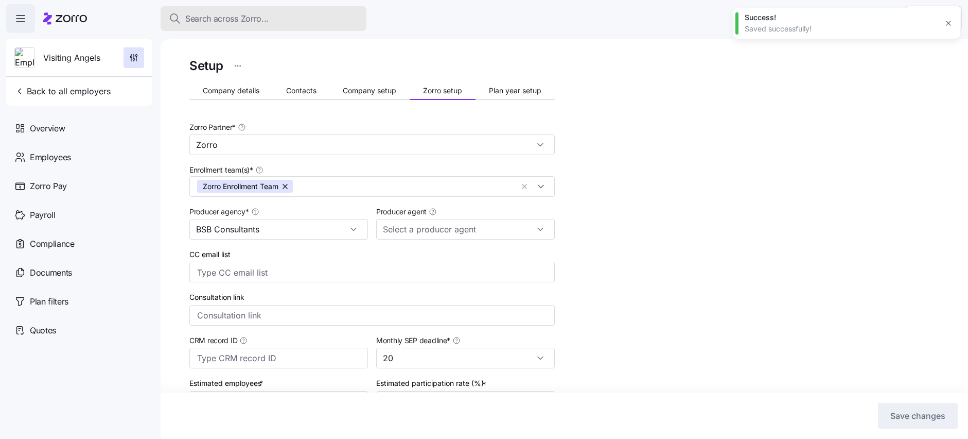
click at [236, 21] on span "Search across Zorro..." at bounding box center [226, 18] width 83 height 13
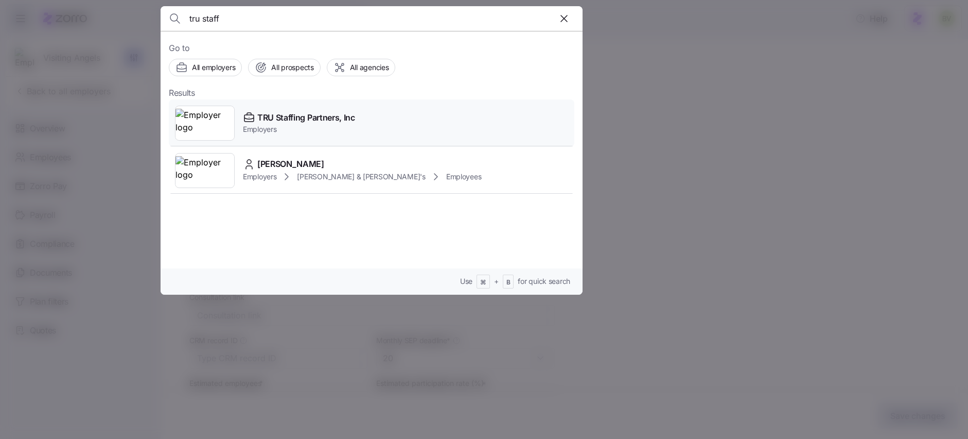
type input "tru staff"
click at [217, 126] on img at bounding box center [205, 123] width 59 height 29
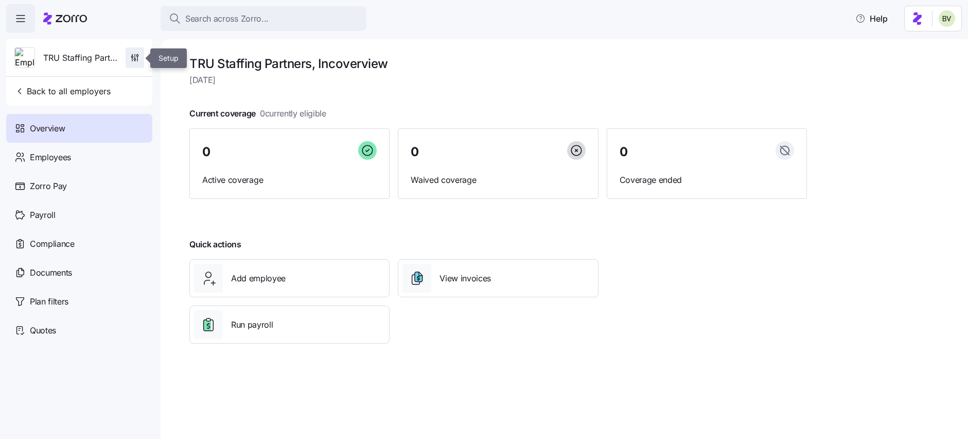
click at [126, 54] on button "button" at bounding box center [135, 57] width 19 height 21
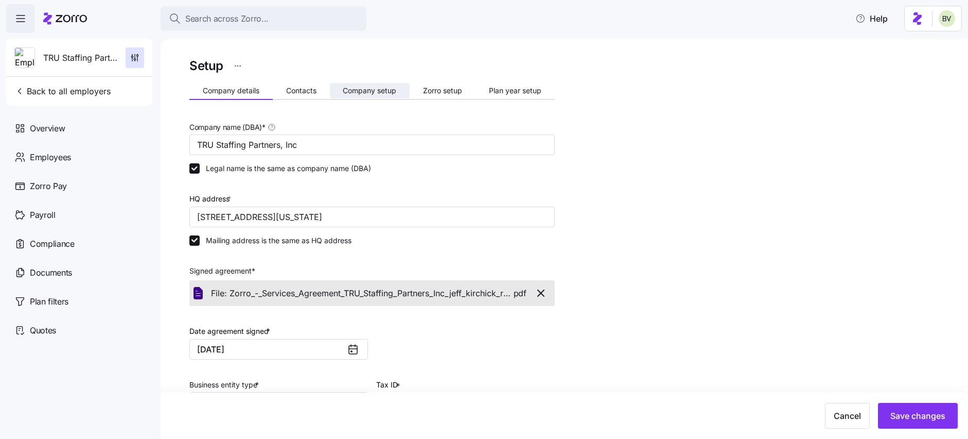
click at [358, 88] on span "Company setup" at bounding box center [370, 90] width 54 height 7
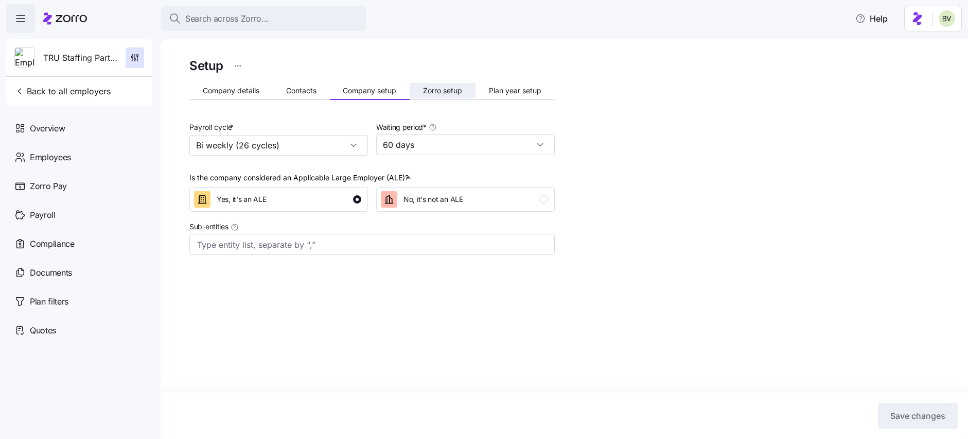
click at [419, 96] on button "Zorro setup" at bounding box center [443, 90] width 66 height 15
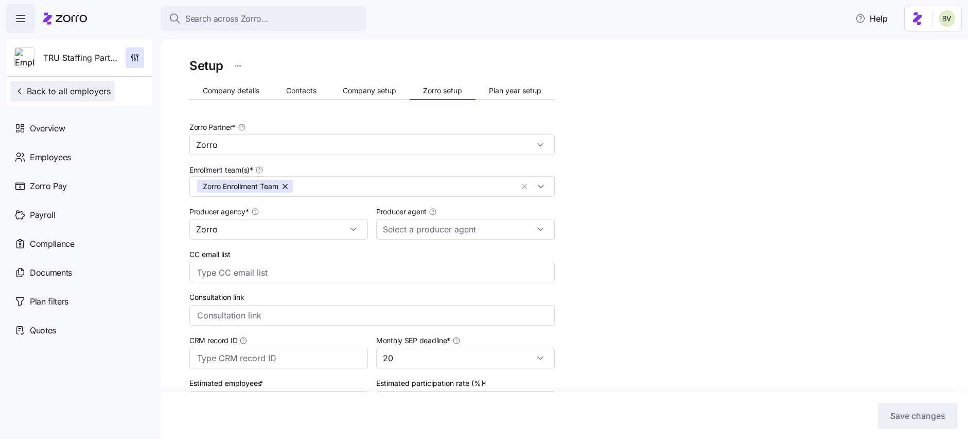
click at [67, 88] on span "Back to all employers" at bounding box center [62, 91] width 96 height 12
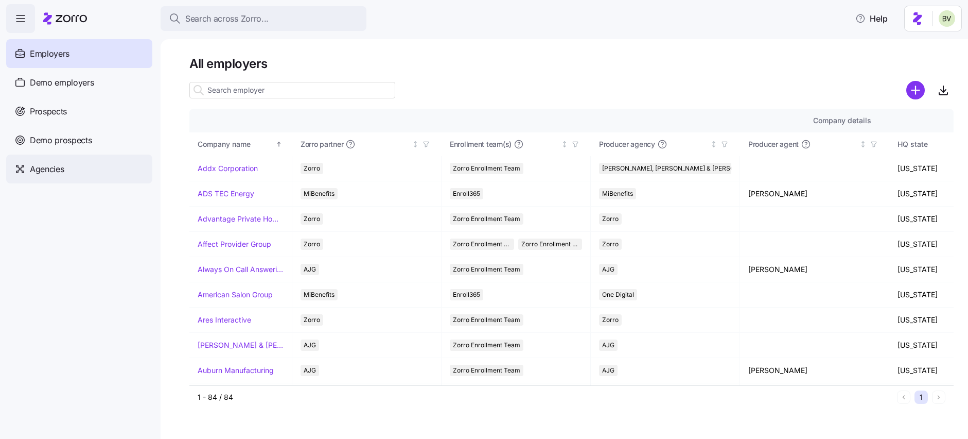
click at [65, 175] on div "Agencies" at bounding box center [79, 168] width 146 height 29
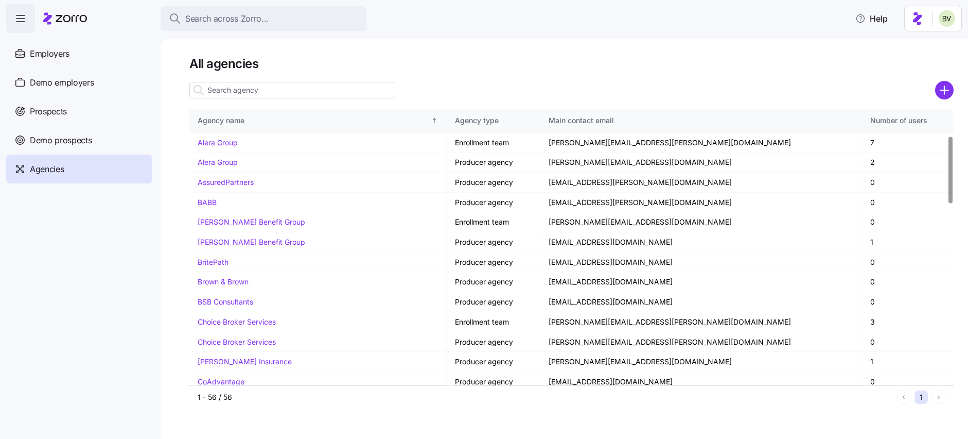
scroll to position [110, 0]
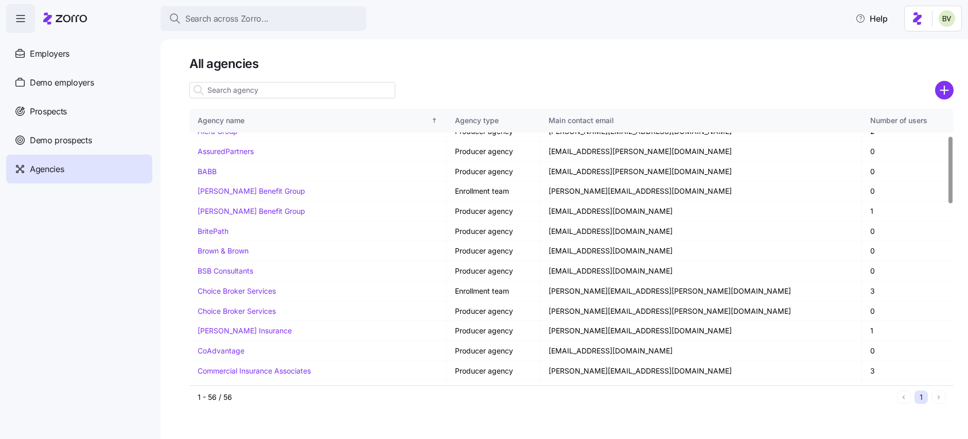
click at [232, 90] on input at bounding box center [292, 90] width 206 height 16
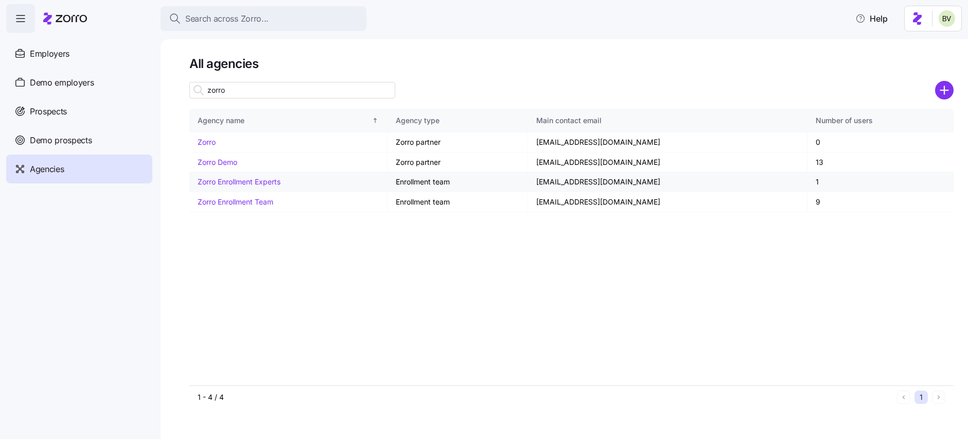
type input "zorro"
click at [267, 183] on link "Zorro Enrollment Experts" at bounding box center [239, 181] width 83 height 9
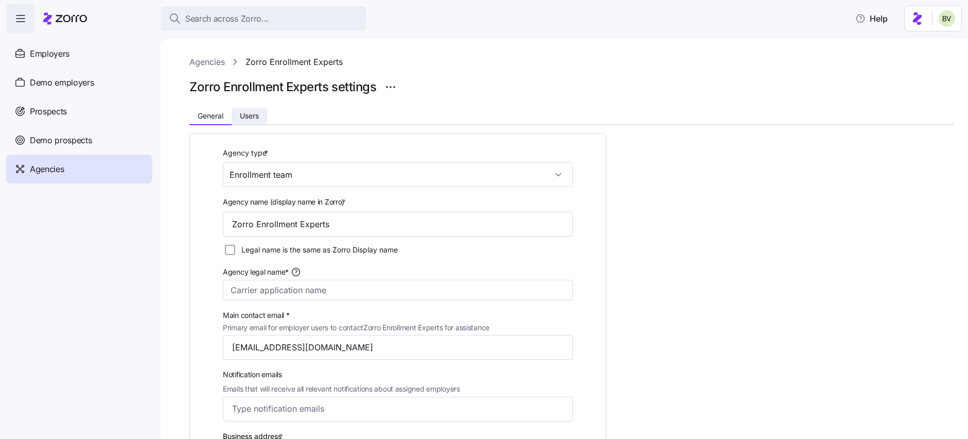
click at [252, 112] on span "Users" at bounding box center [249, 115] width 19 height 7
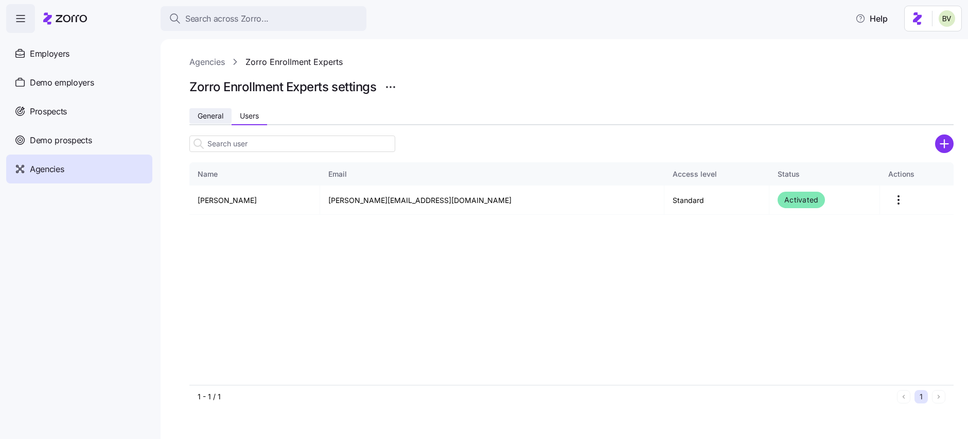
click at [218, 120] on button "General" at bounding box center [210, 115] width 42 height 15
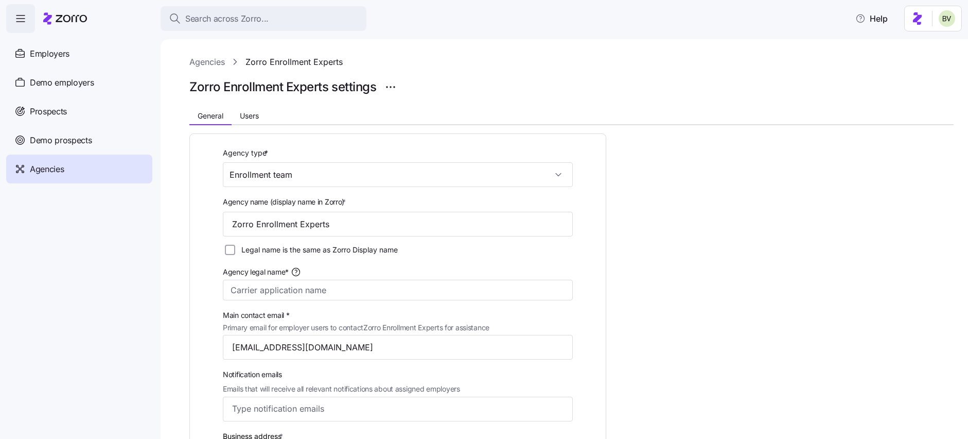
click at [218, 58] on link "Agencies" at bounding box center [207, 62] width 36 height 13
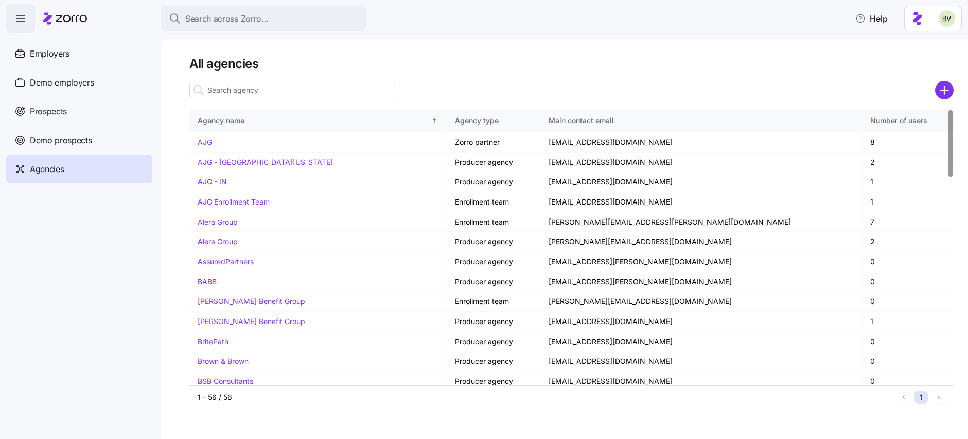
click at [252, 89] on input at bounding box center [292, 90] width 206 height 16
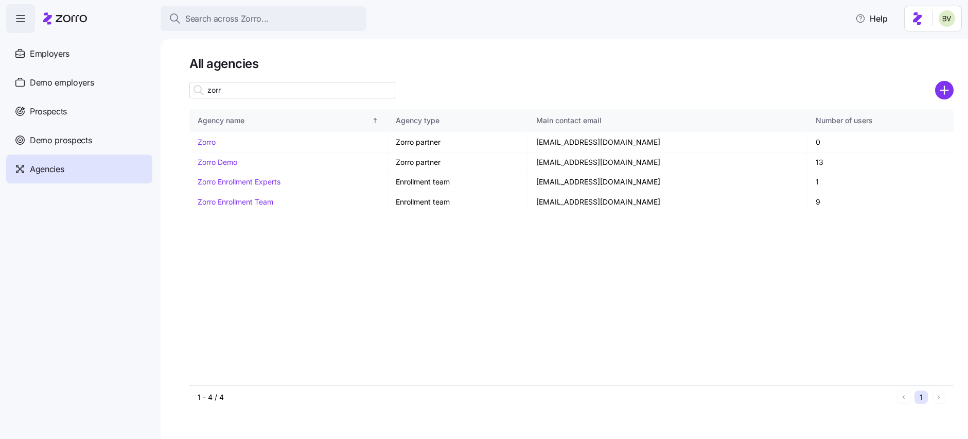
type input "zorr"
click at [209, 141] on link "Zorro" at bounding box center [207, 141] width 18 height 9
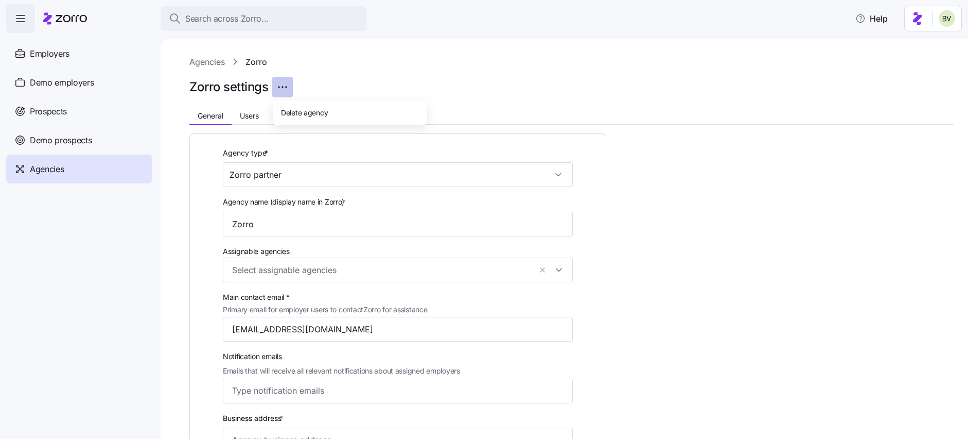
click at [284, 88] on html "Search across Zorro... Help Employers Demo employers Prospects Demo prospects A…" at bounding box center [484, 216] width 968 height 432
click at [297, 107] on span "Delete agency" at bounding box center [304, 112] width 47 height 10
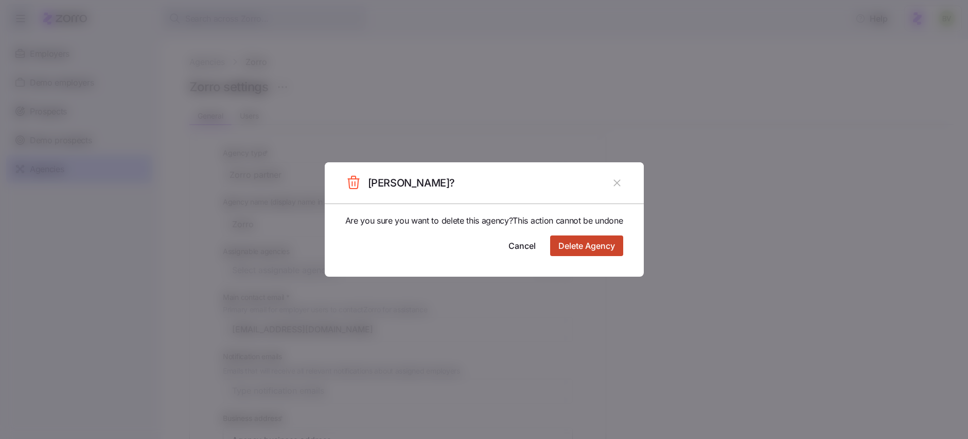
click at [597, 252] on span "Delete Agency" at bounding box center [587, 245] width 57 height 12
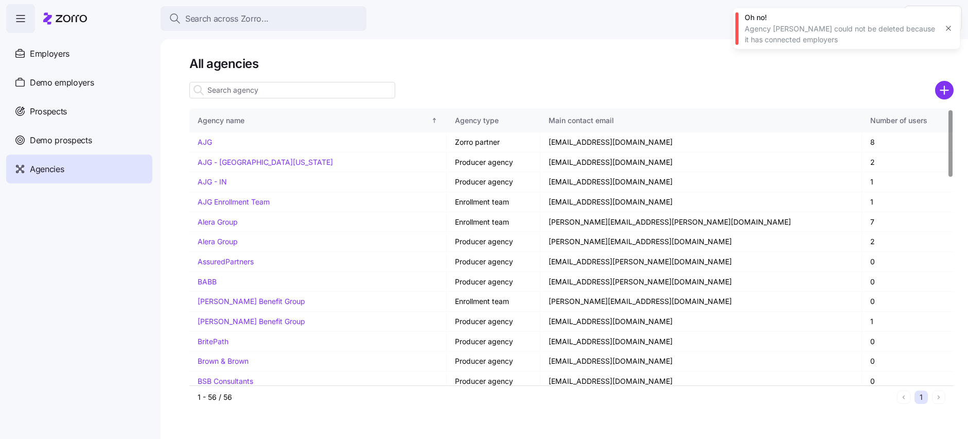
click at [272, 92] on input at bounding box center [292, 90] width 206 height 16
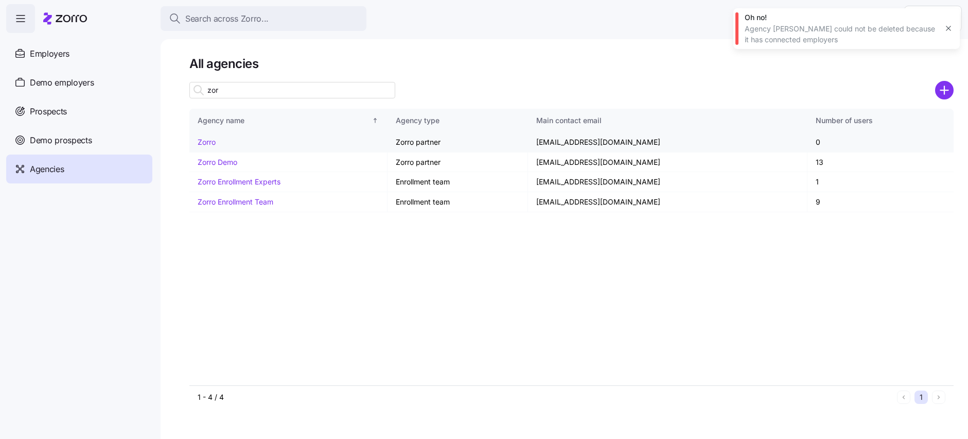
type input "zor"
click at [205, 140] on link "Zorro" at bounding box center [207, 141] width 18 height 9
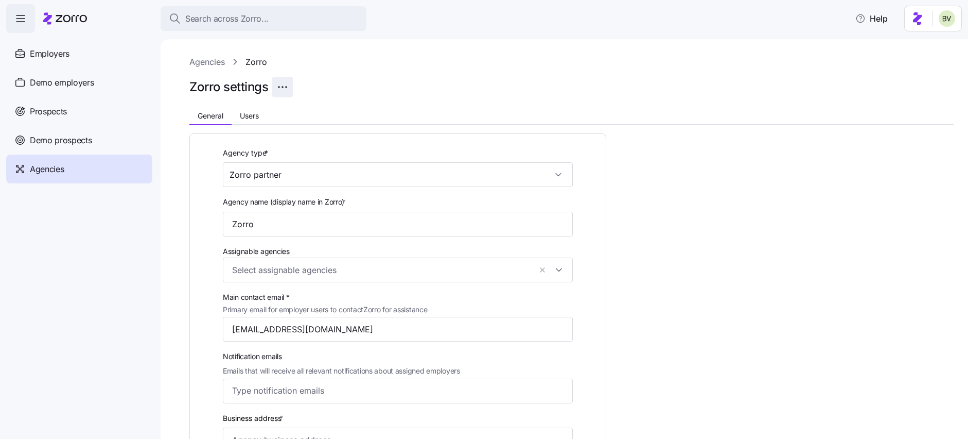
click at [282, 87] on html "Search across Zorro... Help Employers Demo employers Prospects Demo prospects A…" at bounding box center [484, 216] width 968 height 432
click at [305, 116] on span "Delete agency" at bounding box center [304, 112] width 47 height 10
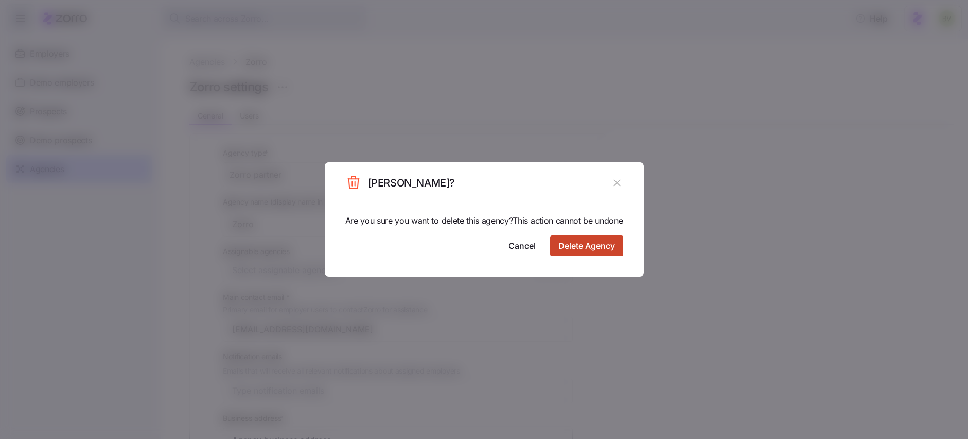
click at [588, 256] on button "Delete Agency" at bounding box center [586, 245] width 73 height 21
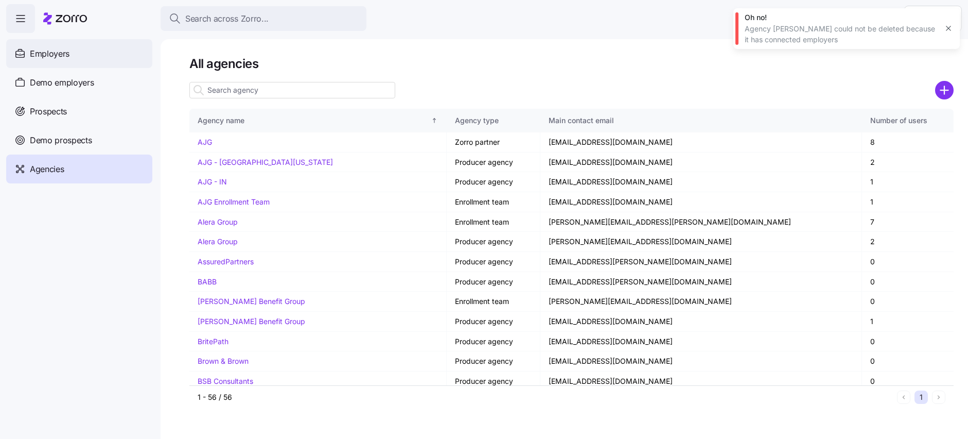
click at [97, 49] on div "Employers" at bounding box center [79, 53] width 146 height 29
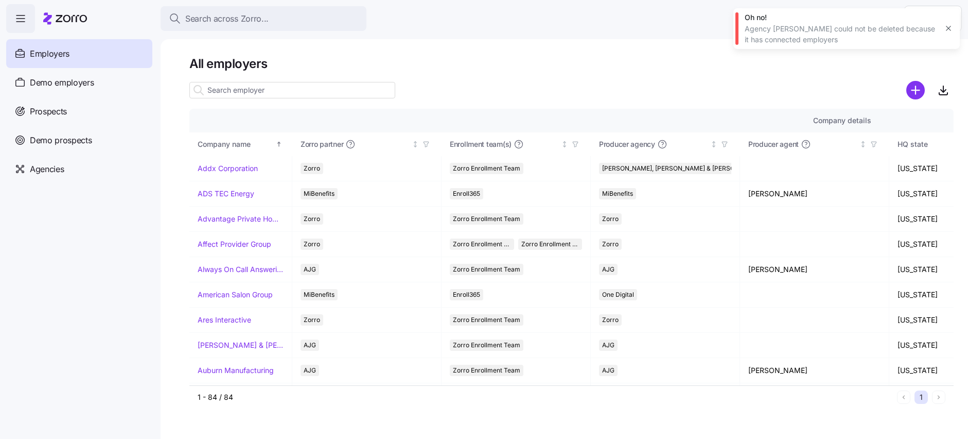
click at [235, 94] on input at bounding box center [292, 90] width 206 height 16
click at [427, 144] on icon "button" at bounding box center [426, 144] width 7 height 7
click at [429, 144] on icon "button" at bounding box center [426, 144] width 7 height 7
click at [577, 144] on icon "button" at bounding box center [575, 144] width 7 height 7
click at [550, 54] on div "All employers Company details Benefit status Company name Zorro partner Enrollm…" at bounding box center [565, 238] width 808 height 399
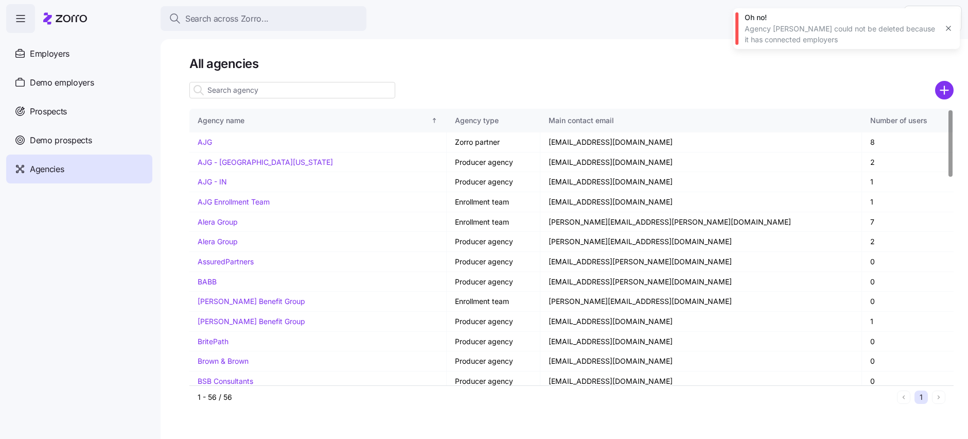
click at [227, 86] on input at bounding box center [292, 90] width 206 height 16
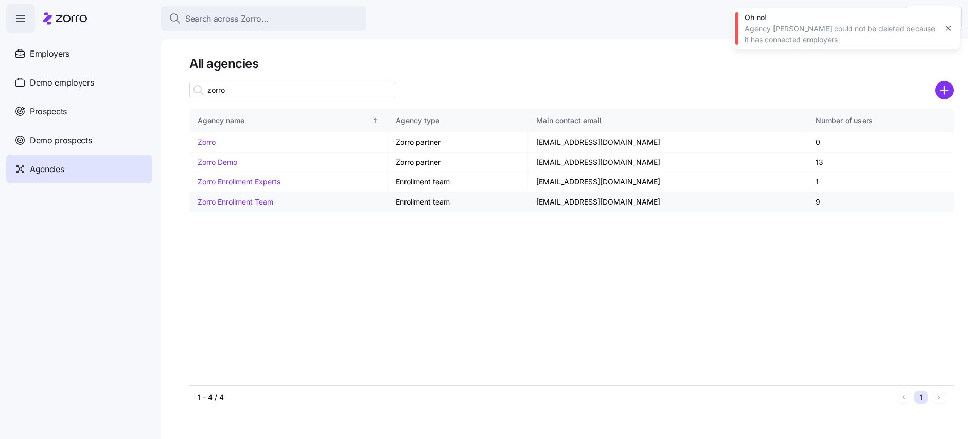
type input "zorro"
click at [289, 195] on td "Zorro Enrollment Team" at bounding box center [288, 202] width 198 height 20
click at [702, 210] on td "support@myzorro.co" at bounding box center [668, 202] width 280 height 20
click at [248, 182] on link "Zorro Enrollment Experts" at bounding box center [239, 181] width 83 height 9
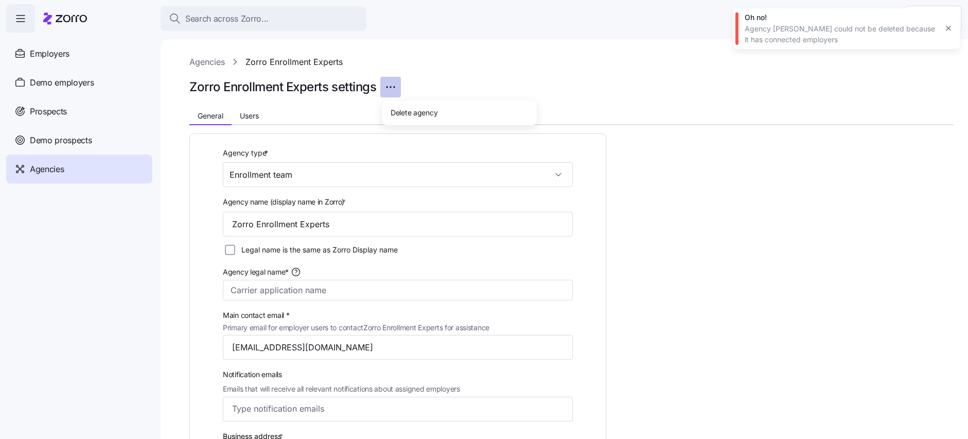
click at [389, 83] on html "Search across Zorro... Help Employers Demo employers Prospects Demo prospects A…" at bounding box center [484, 216] width 968 height 432
click at [399, 109] on span "Delete agency" at bounding box center [414, 112] width 47 height 10
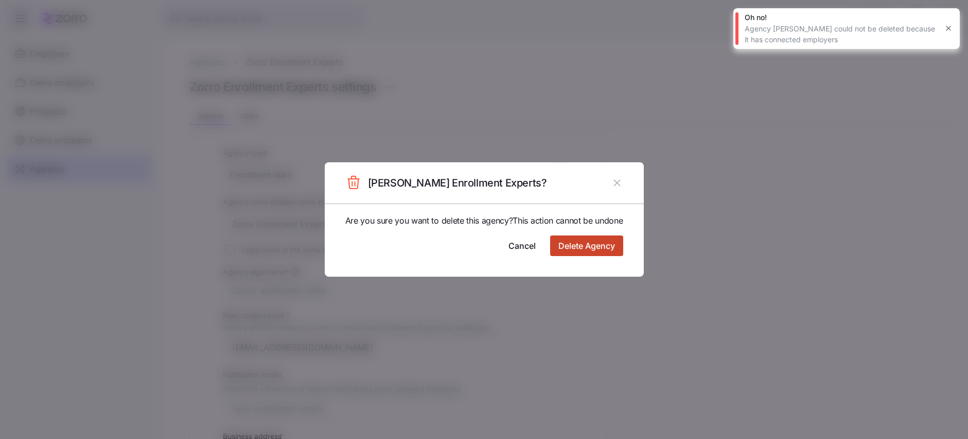
click at [612, 250] on span "Delete Agency" at bounding box center [587, 245] width 57 height 12
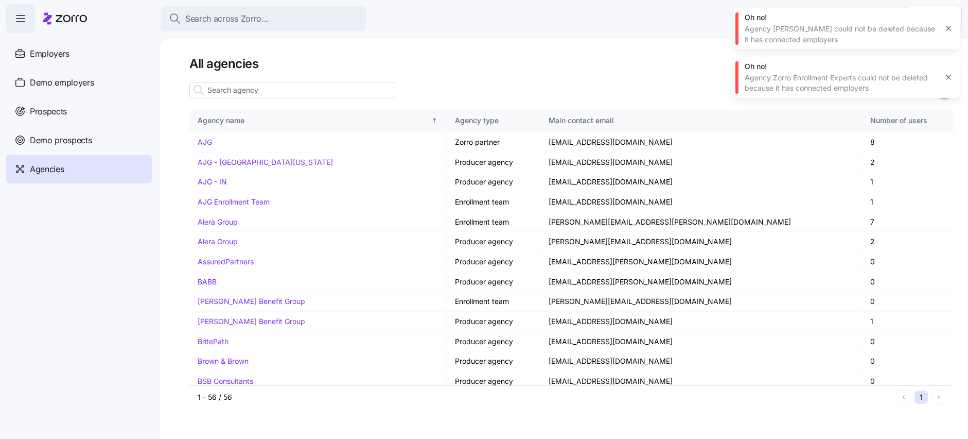
click at [945, 24] on button "button" at bounding box center [949, 28] width 14 height 14
click at [947, 25] on icon "button" at bounding box center [949, 28] width 8 height 8
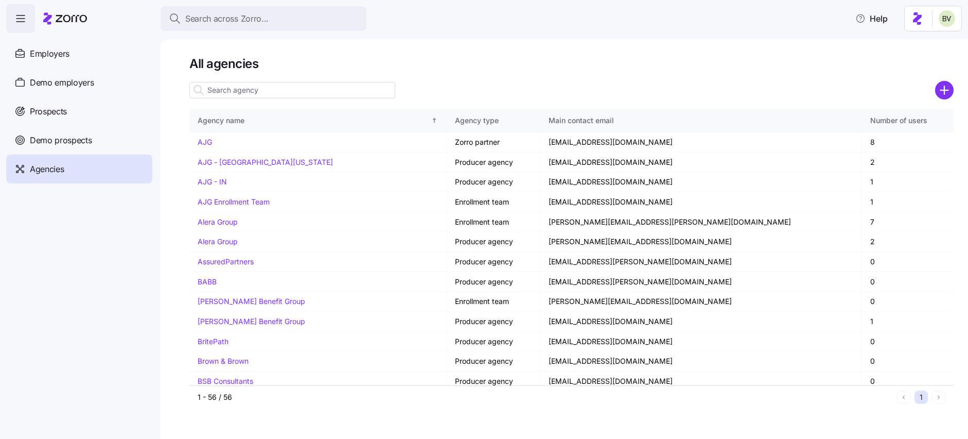
click at [301, 83] on input at bounding box center [292, 90] width 206 height 16
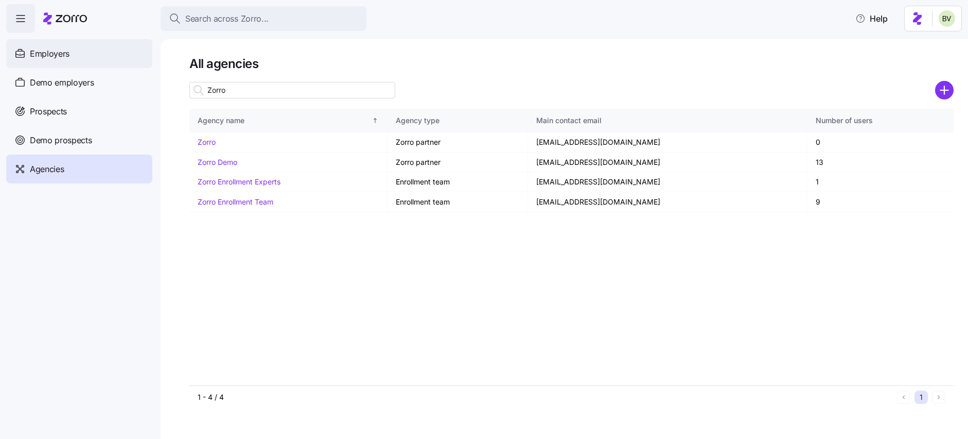
type input "Zorro"
click at [57, 47] on span "Employers" at bounding box center [50, 53] width 40 height 13
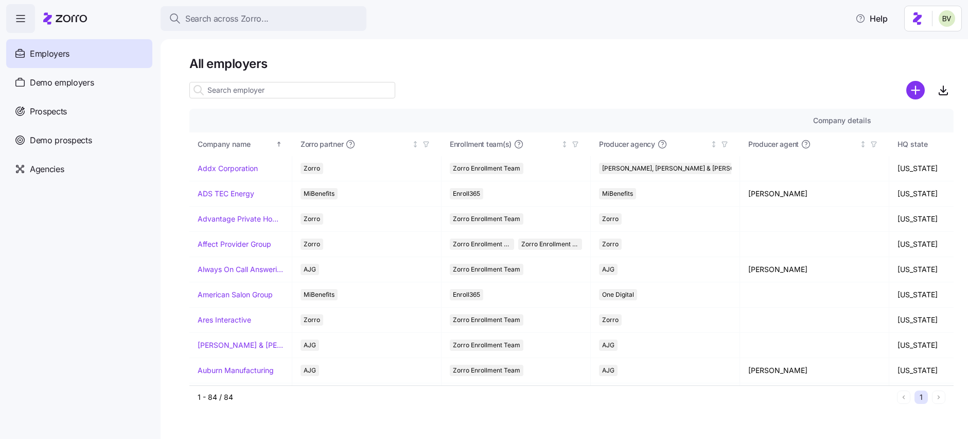
click at [247, 89] on input at bounding box center [292, 90] width 206 height 16
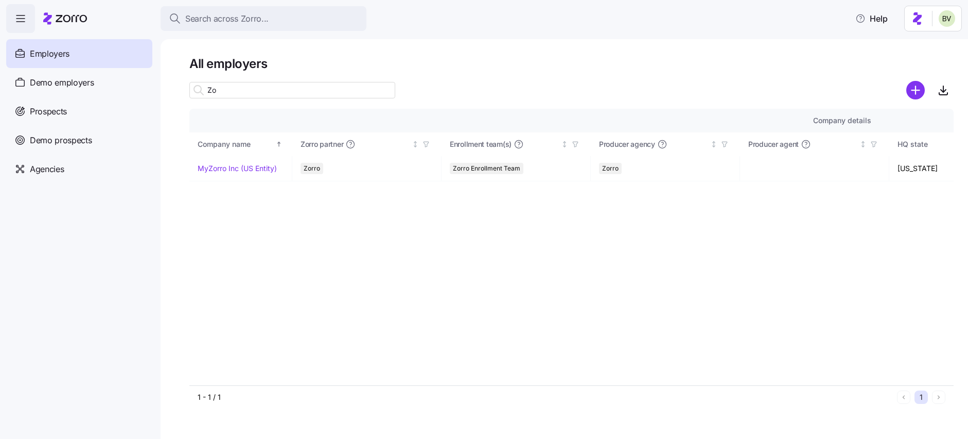
type input "Z"
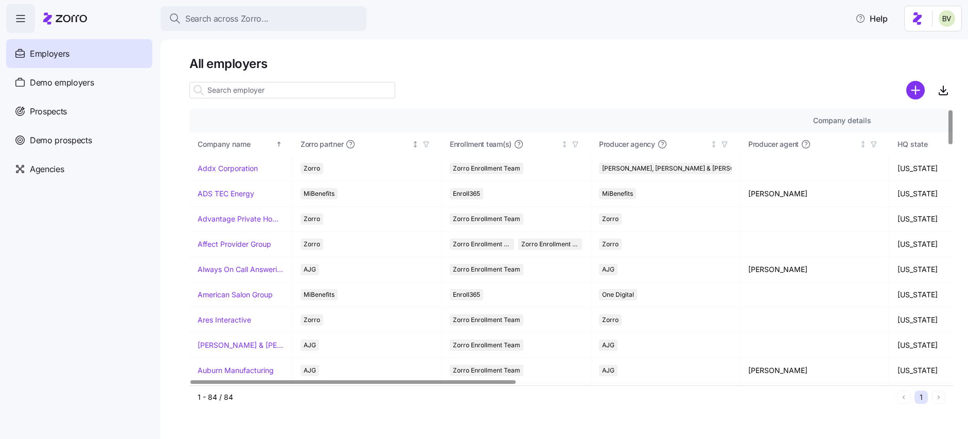
click at [426, 141] on icon "button" at bounding box center [426, 144] width 7 height 7
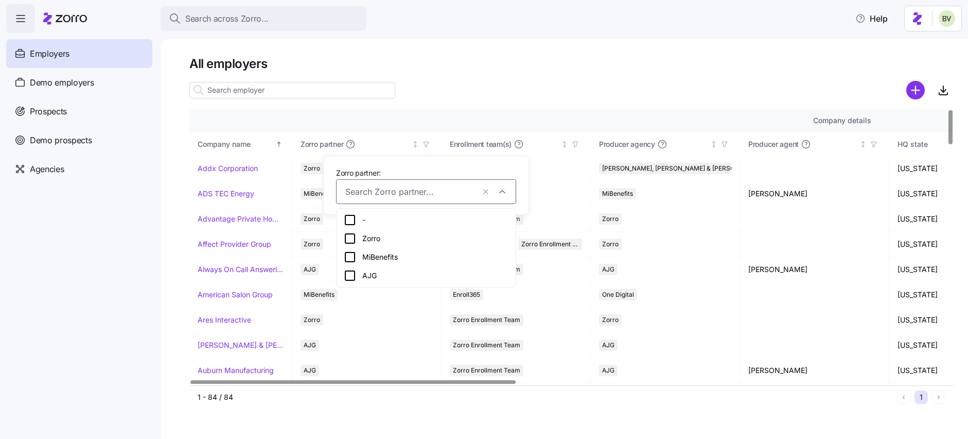
click at [440, 126] on div "Company details" at bounding box center [843, 120] width 1290 height 11
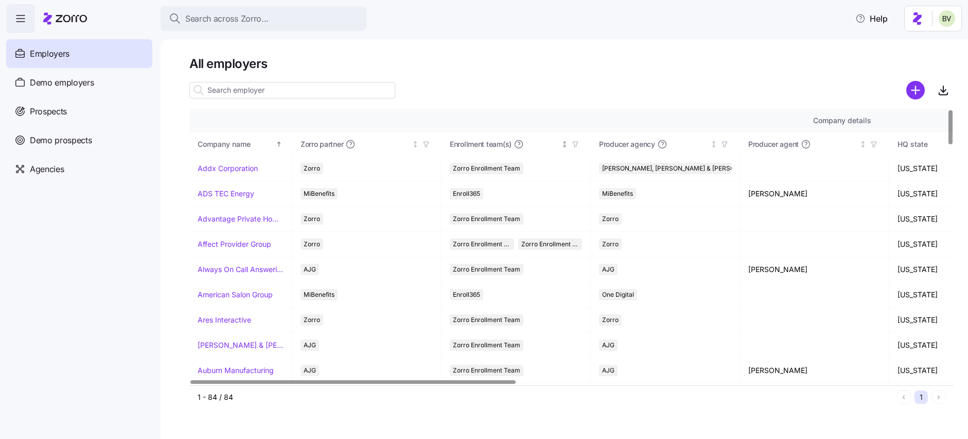
click at [573, 140] on span "button" at bounding box center [575, 143] width 11 height 11
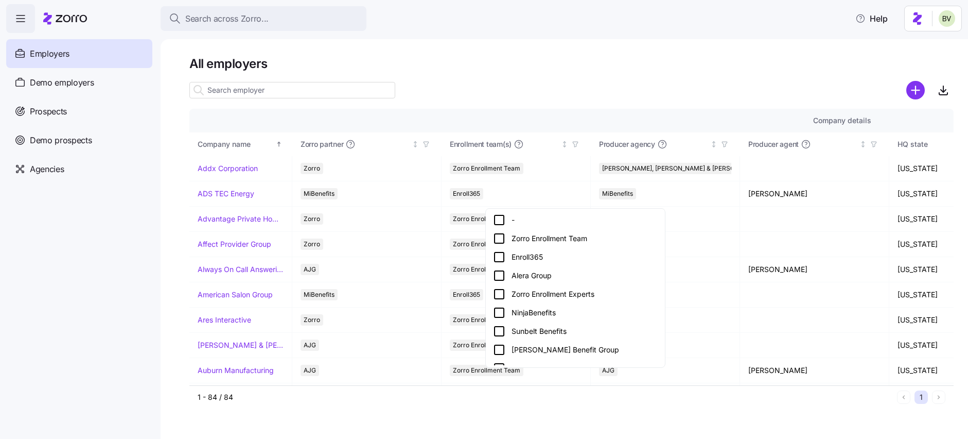
click at [500, 290] on icon at bounding box center [499, 294] width 12 height 12
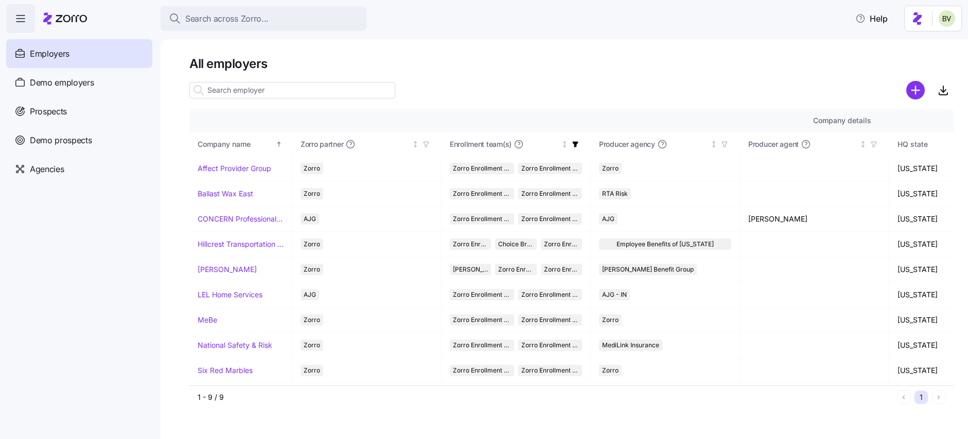
click at [454, 75] on div at bounding box center [571, 76] width 764 height 8
click at [575, 142] on icon "button" at bounding box center [576, 145] width 6 height 6
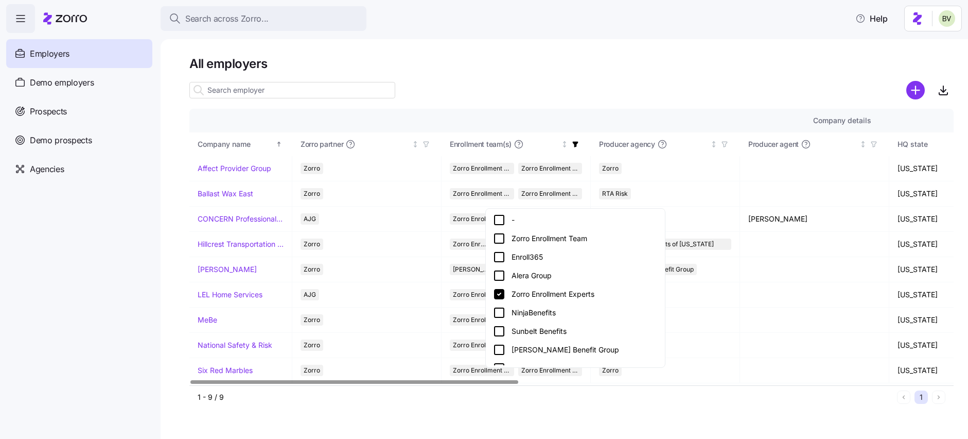
click at [499, 293] on icon at bounding box center [499, 294] width 10 height 10
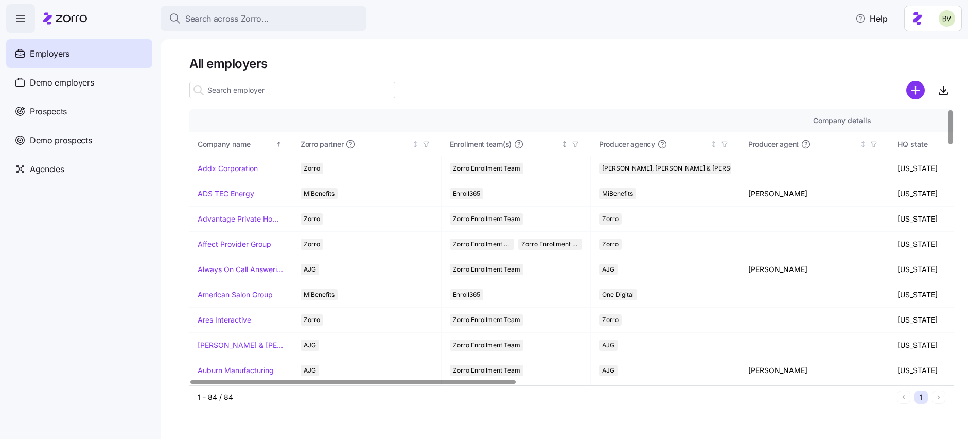
click at [577, 143] on icon "button" at bounding box center [575, 144] width 7 height 7
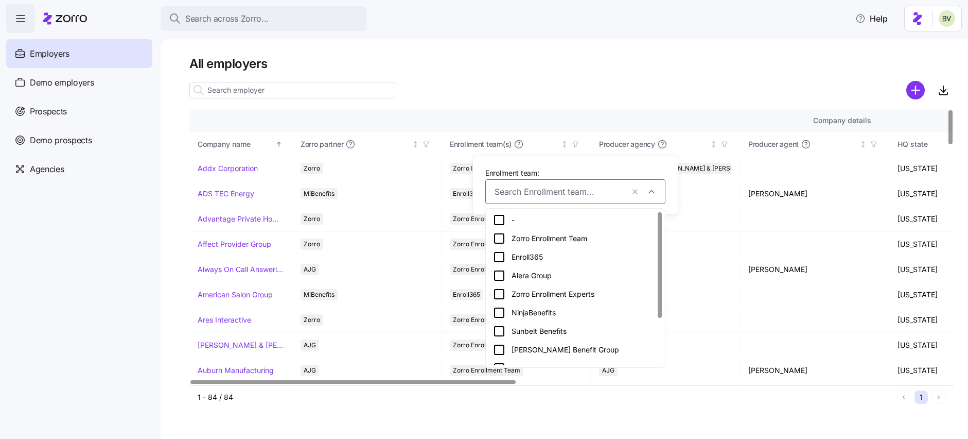
click at [552, 97] on div at bounding box center [571, 90] width 764 height 21
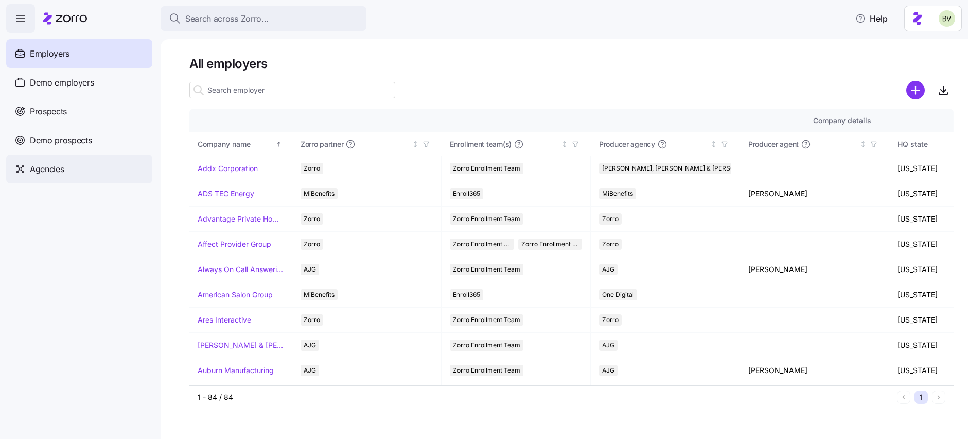
click at [47, 172] on span "Agencies" at bounding box center [47, 169] width 34 height 13
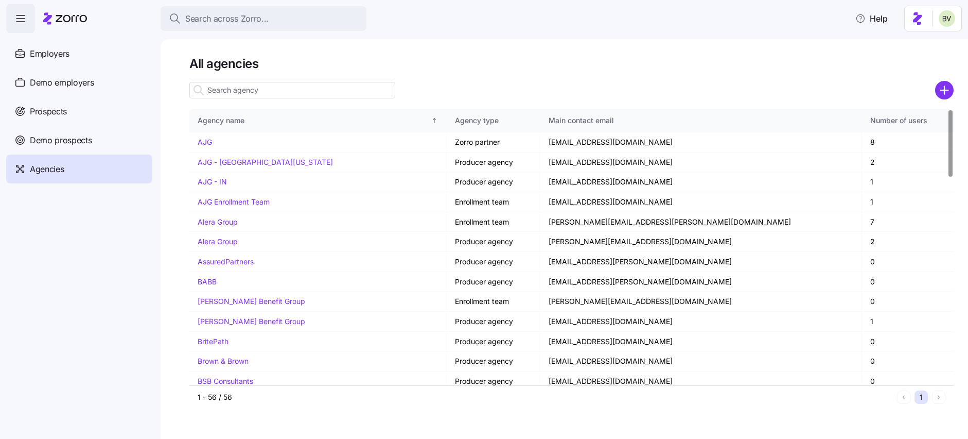
click at [245, 86] on input at bounding box center [292, 90] width 206 height 16
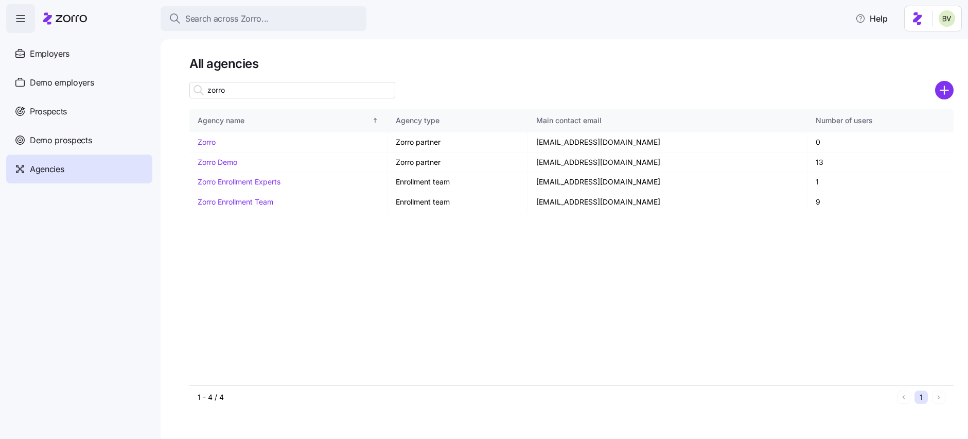
type input "zorro"
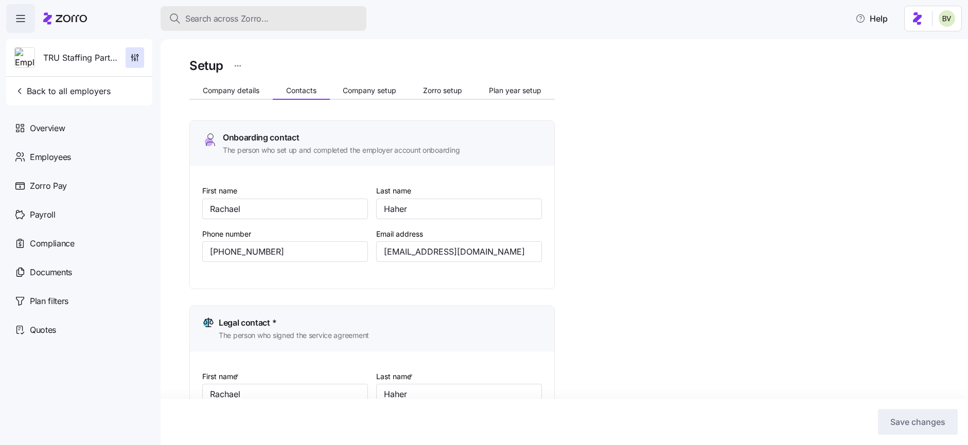
click at [225, 22] on span "Search across Zorro..." at bounding box center [226, 18] width 83 height 13
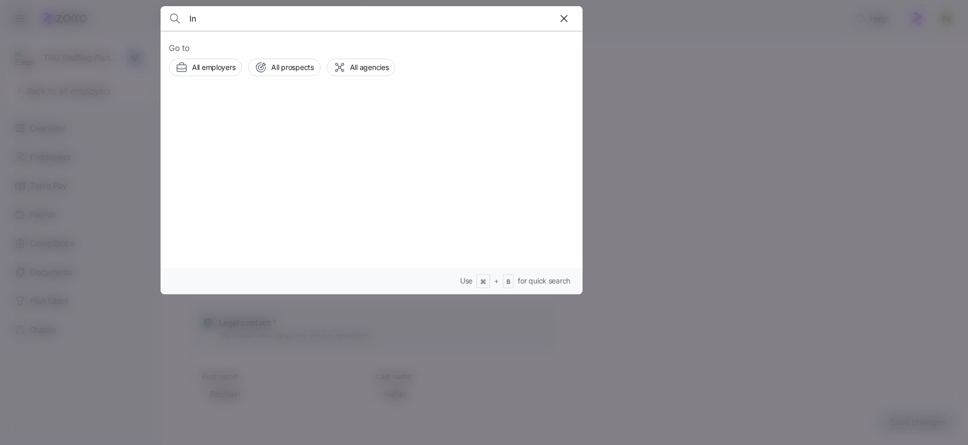
type input "I"
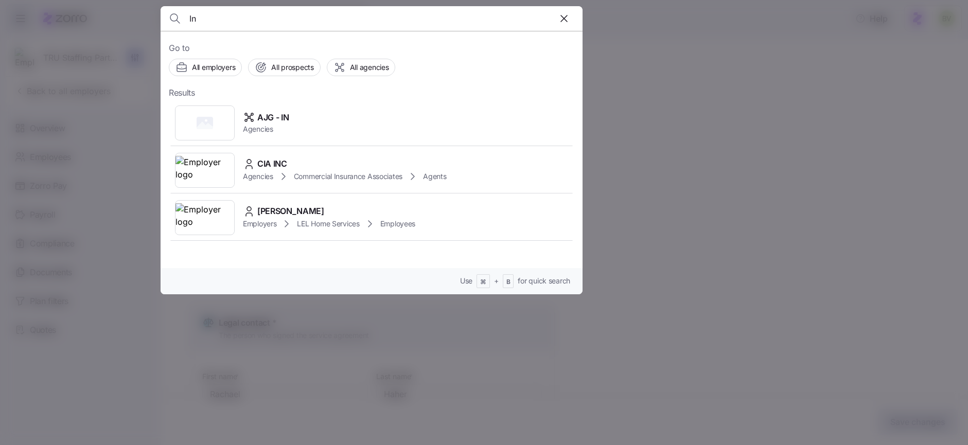
type input "I"
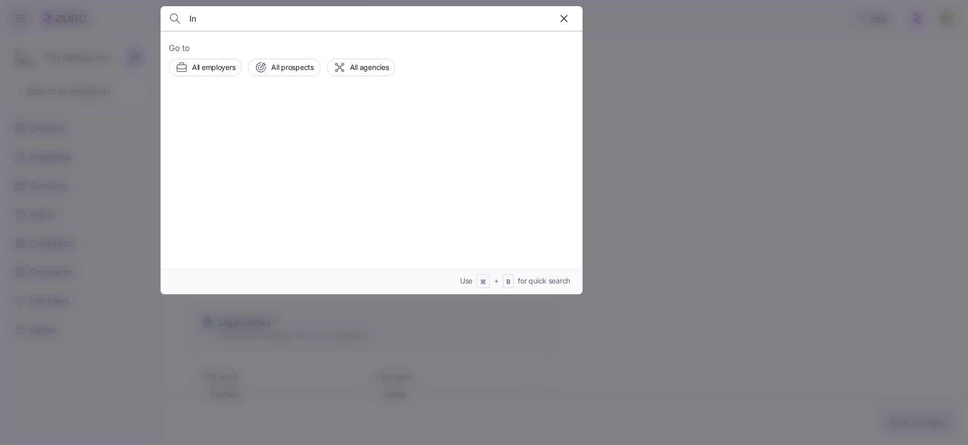
type input "I"
type input "United Pione"
click at [203, 115] on img at bounding box center [205, 123] width 59 height 29
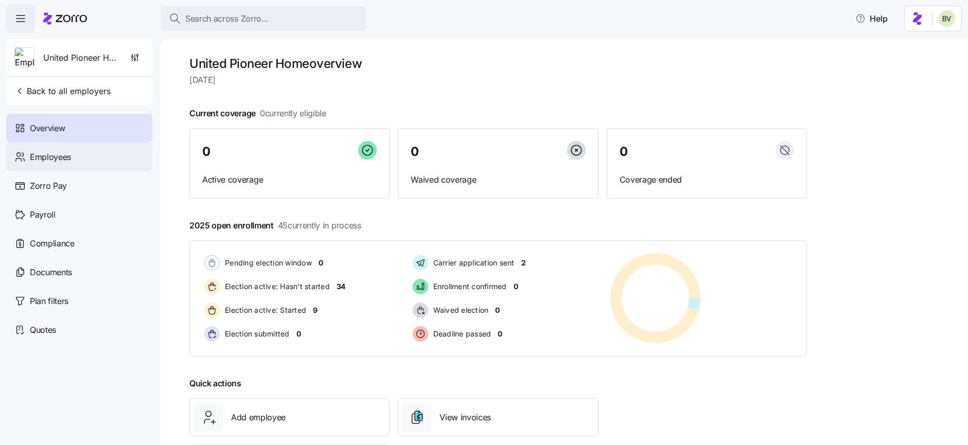
click at [98, 161] on div "Employees" at bounding box center [79, 157] width 146 height 29
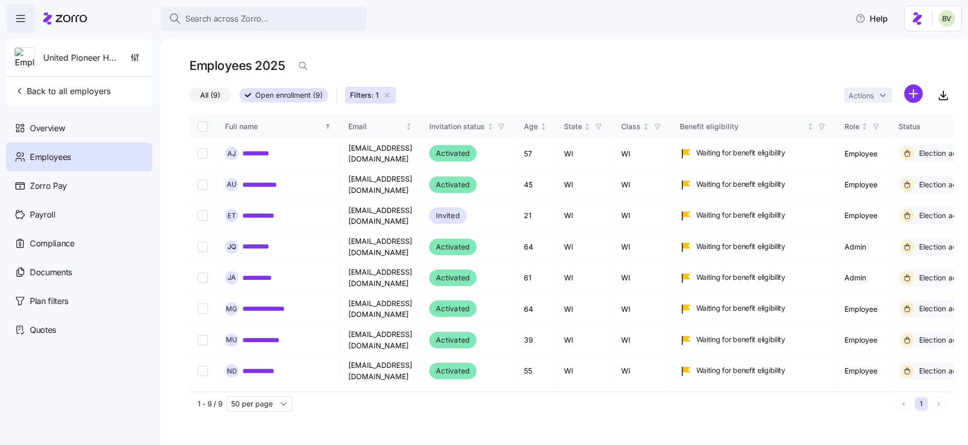
click at [388, 95] on icon "button" at bounding box center [387, 95] width 8 height 8
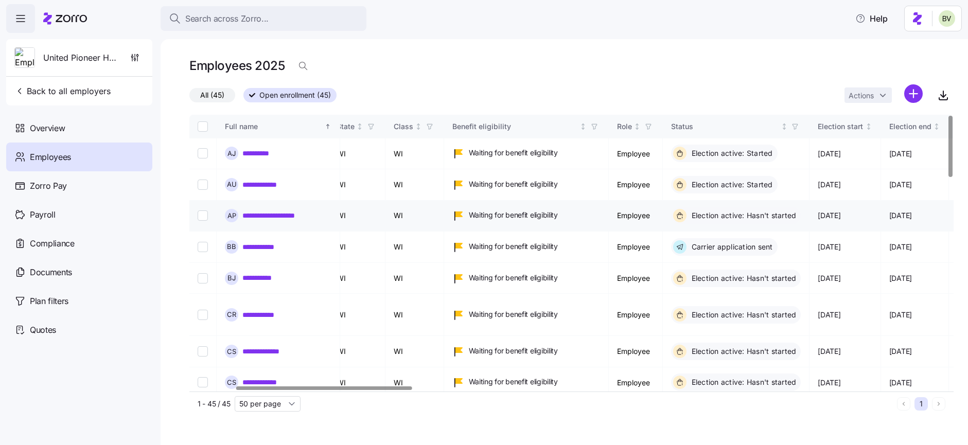
scroll to position [0, 269]
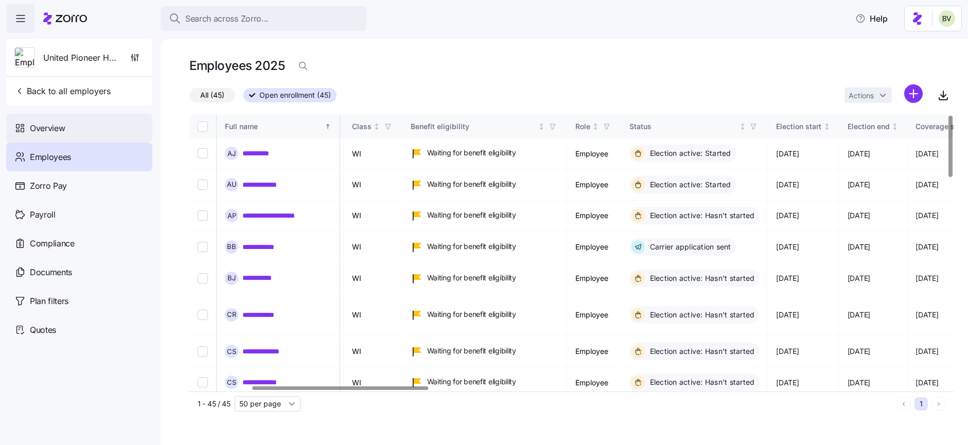
click at [81, 124] on div "Overview" at bounding box center [79, 128] width 146 height 29
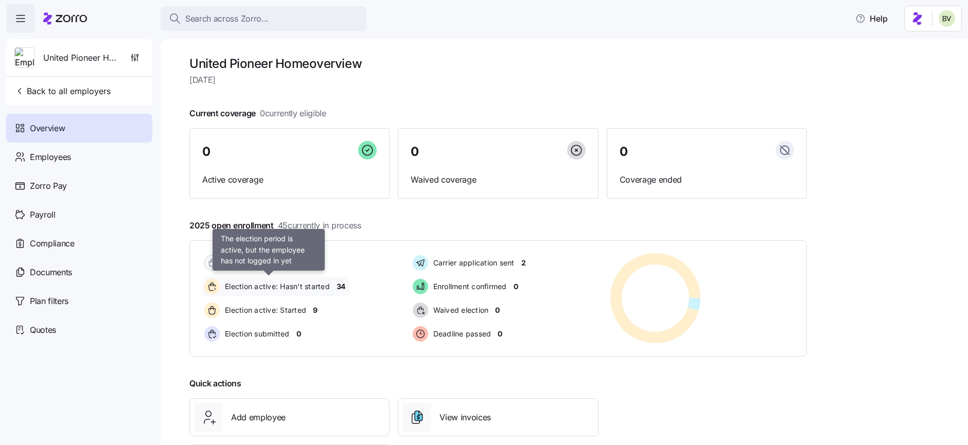
click at [255, 287] on span "Election active: Hasn't started" at bounding box center [276, 287] width 108 height 10
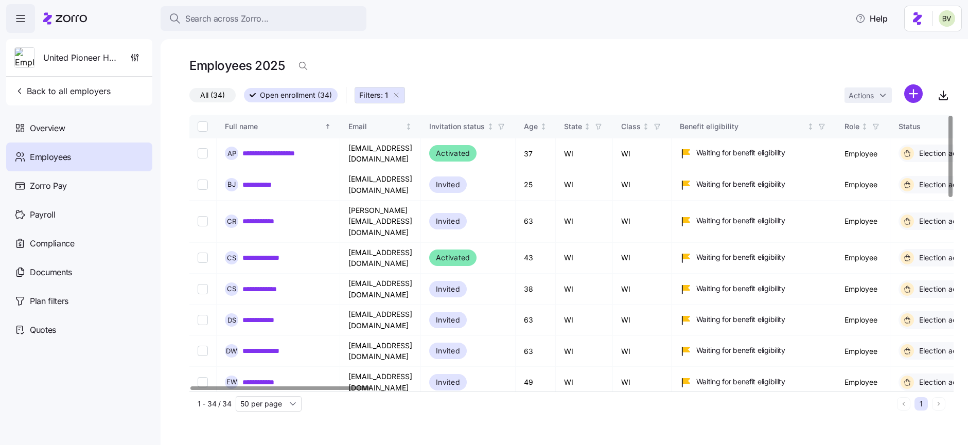
click at [199, 125] on input "Select all records" at bounding box center [203, 126] width 10 height 10
checkbox input "true"
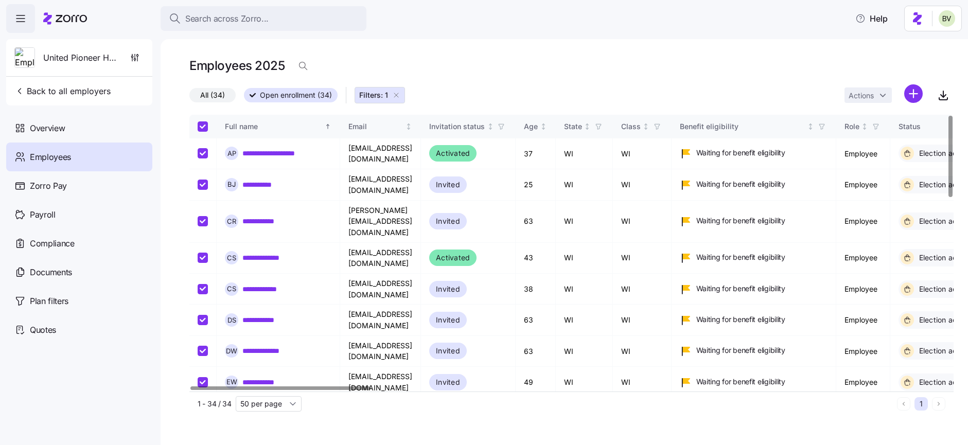
checkbox input "true"
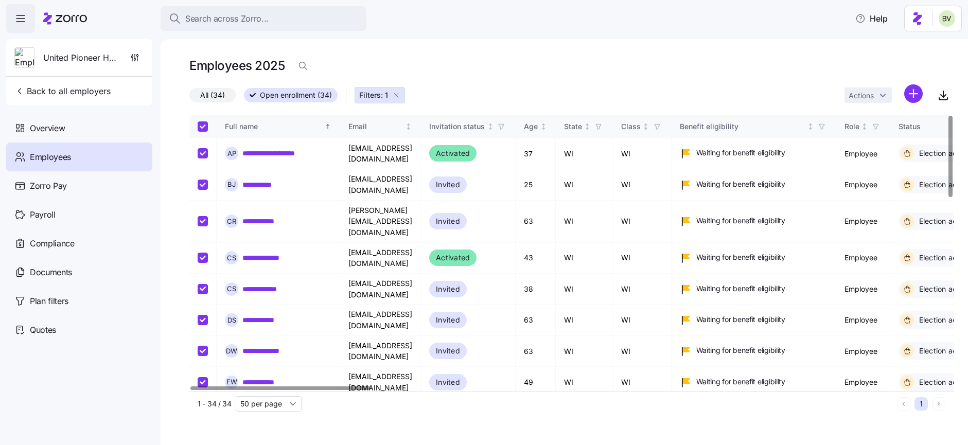
checkbox input "true"
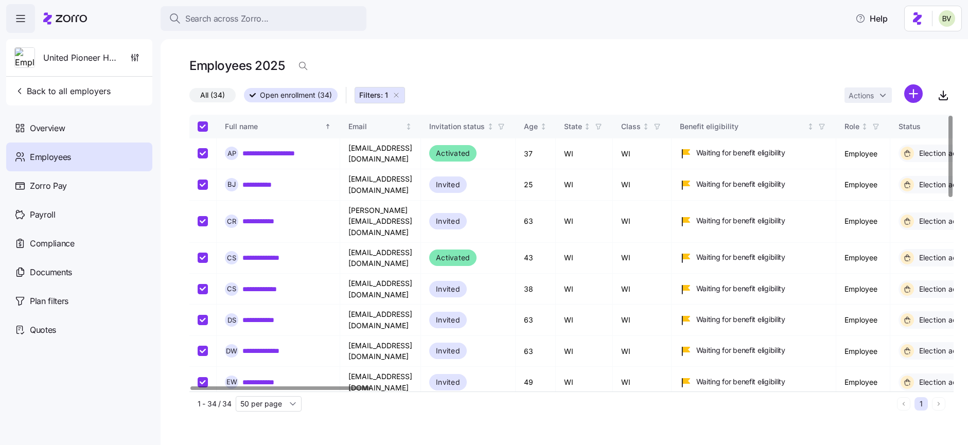
checkbox input "true"
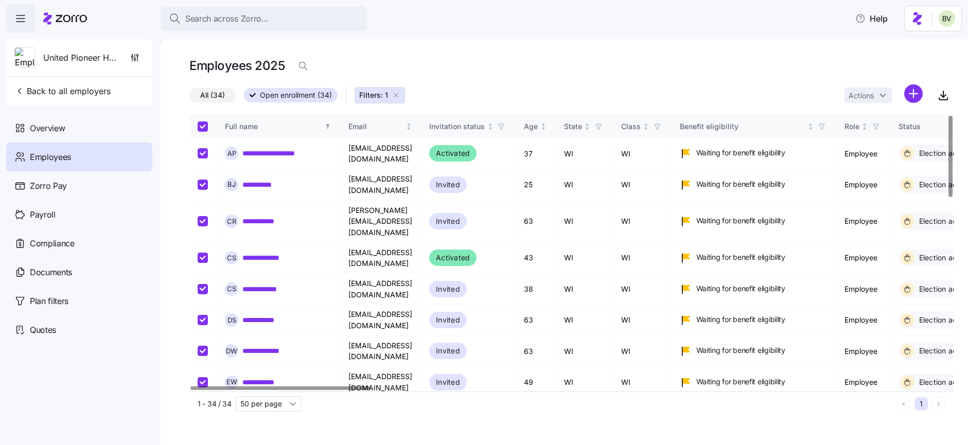
checkbox input "true"
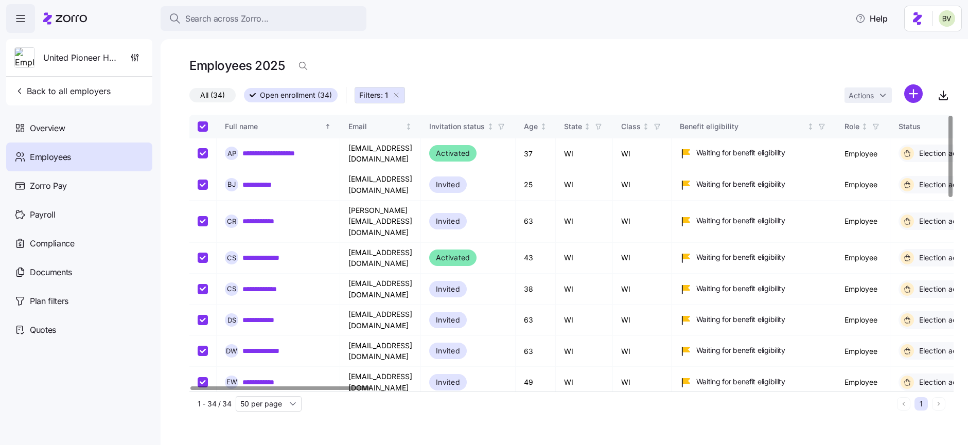
checkbox input "true"
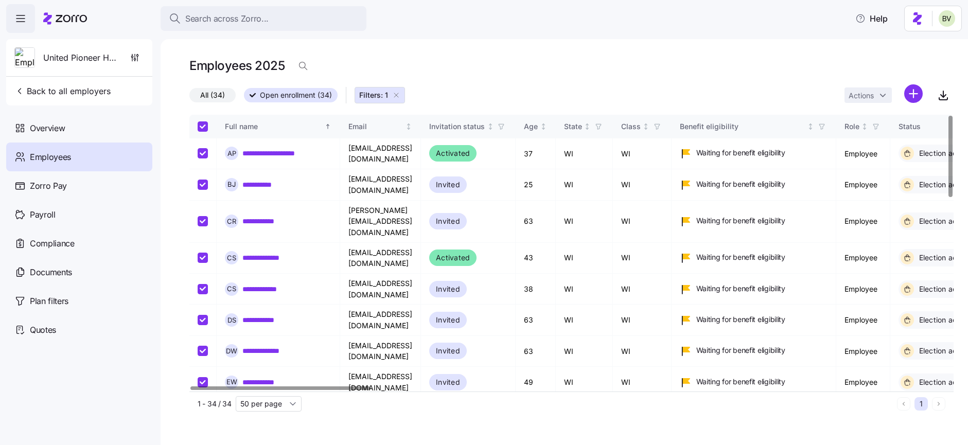
checkbox input "true"
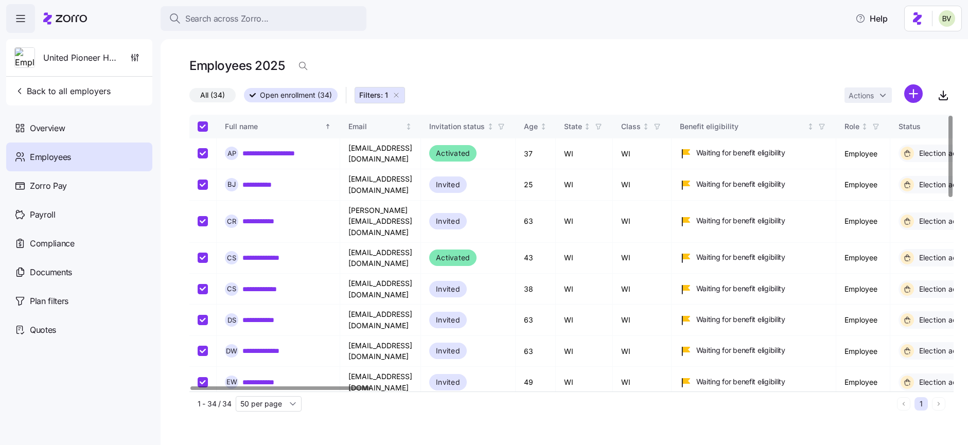
checkbox input "true"
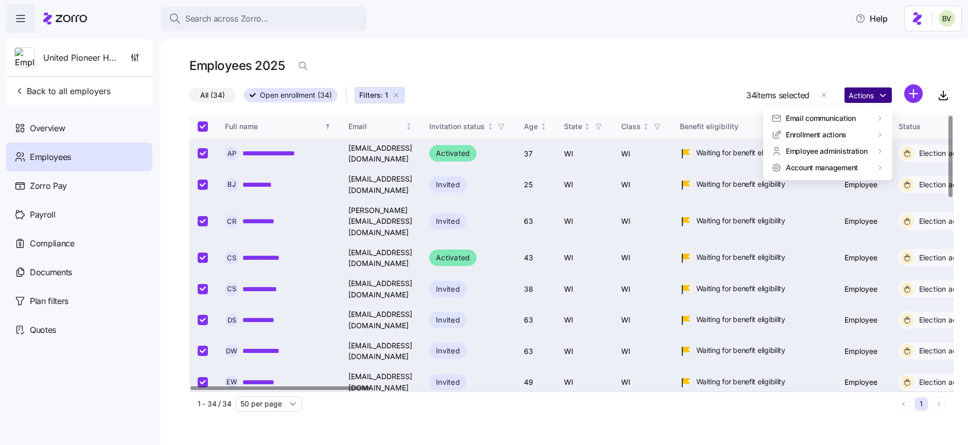
click at [885, 95] on html "**********" at bounding box center [484, 219] width 968 height 439
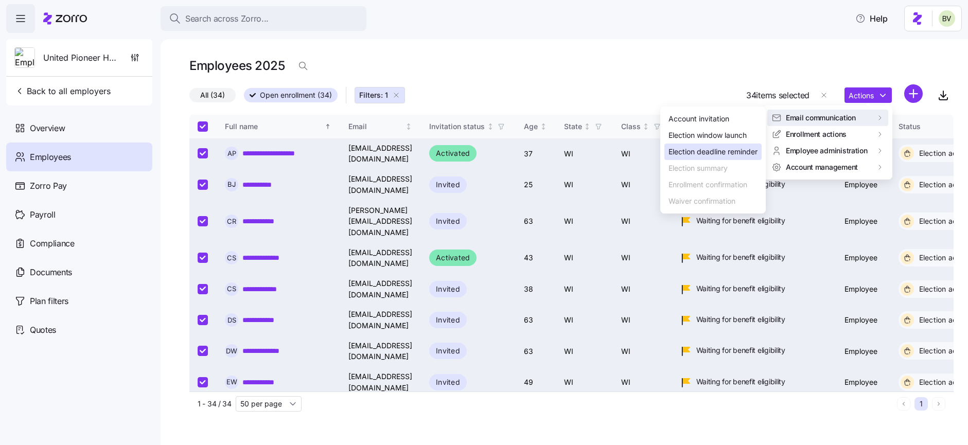
click at [726, 152] on div "Election deadline reminder" at bounding box center [713, 151] width 89 height 11
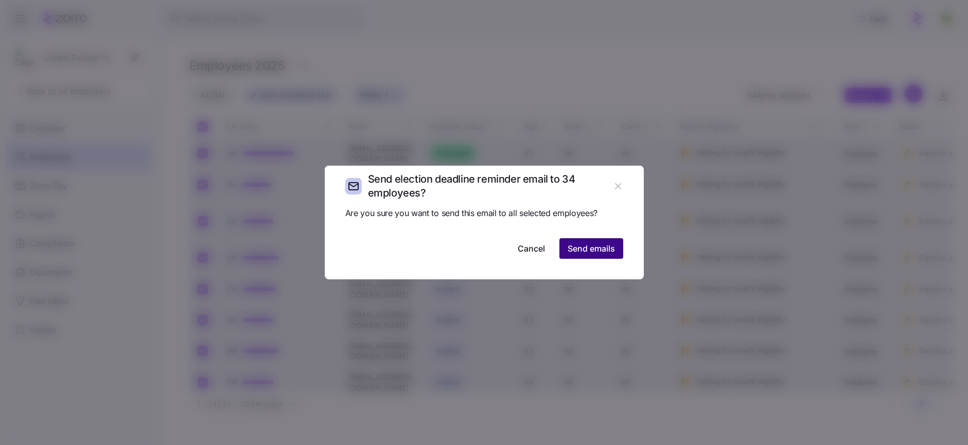
click at [596, 248] on span "Send emails" at bounding box center [591, 248] width 47 height 12
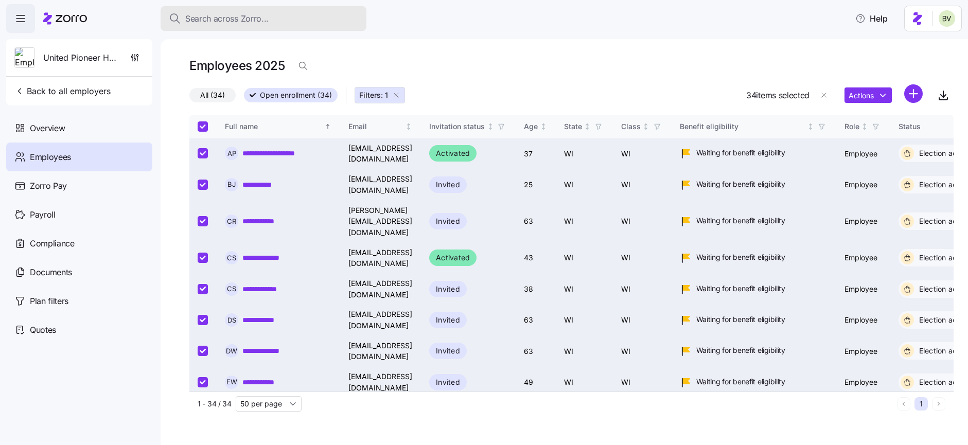
click at [297, 20] on div "Search across Zorro..." at bounding box center [263, 18] width 189 height 13
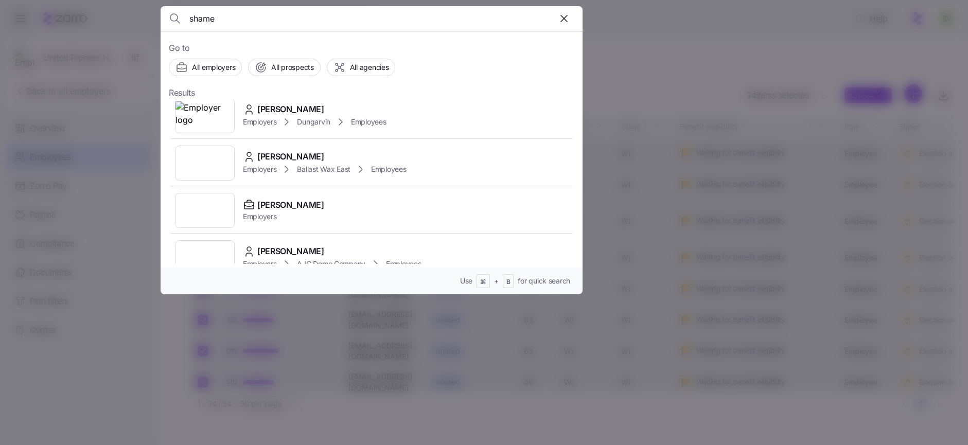
scroll to position [104, 0]
type input "shame"
click at [214, 203] on img at bounding box center [205, 208] width 59 height 29
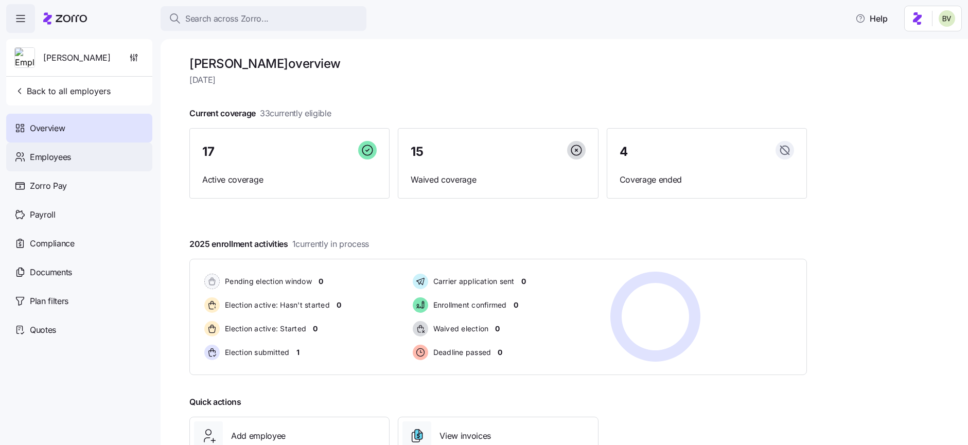
click at [85, 156] on div "Employees" at bounding box center [79, 157] width 146 height 29
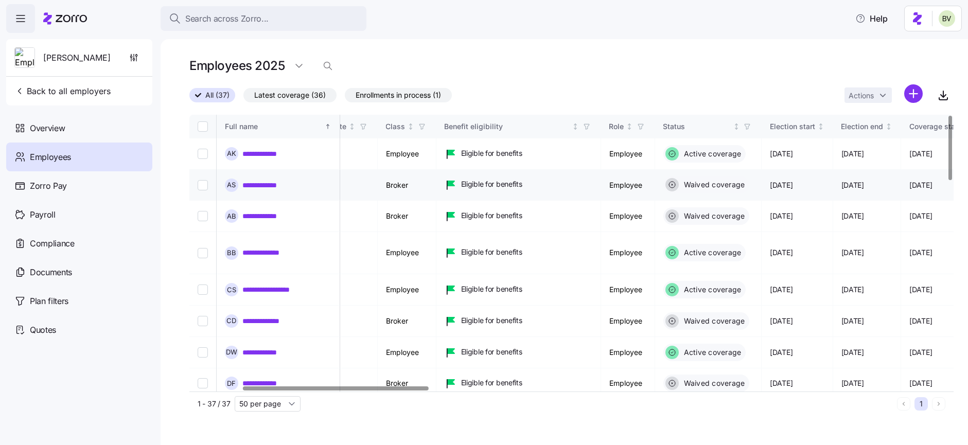
scroll to position [0, 216]
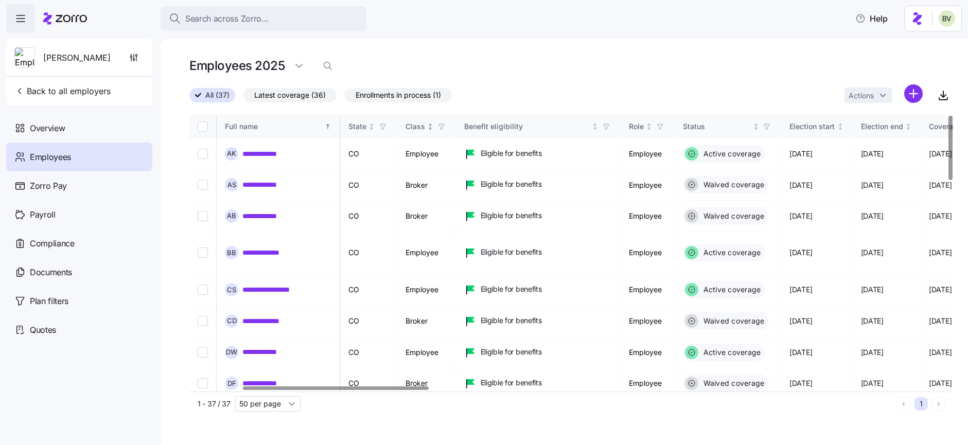
click at [445, 127] on icon "button" at bounding box center [441, 126] width 7 height 7
click at [461, 243] on icon at bounding box center [461, 239] width 9 height 9
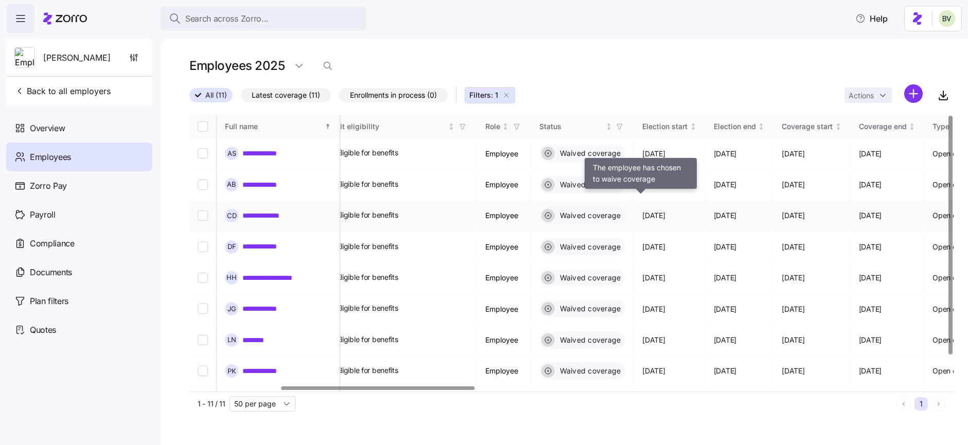
scroll to position [0, 371]
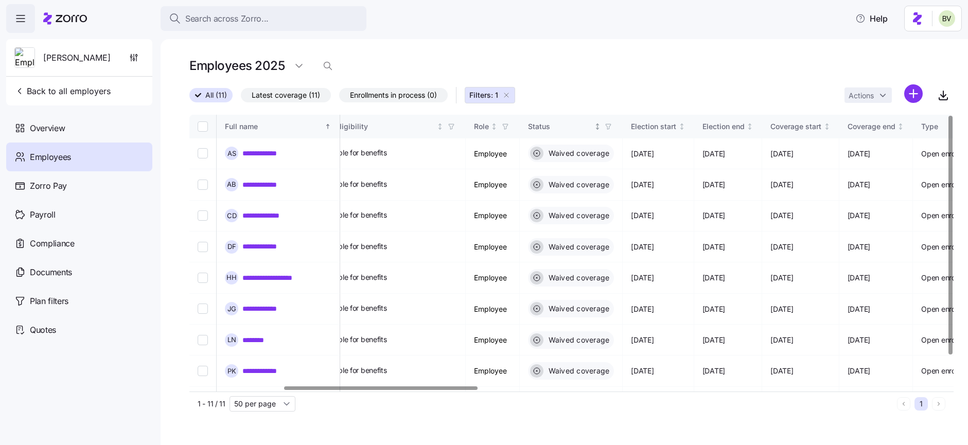
click at [612, 125] on icon "button" at bounding box center [608, 126] width 7 height 7
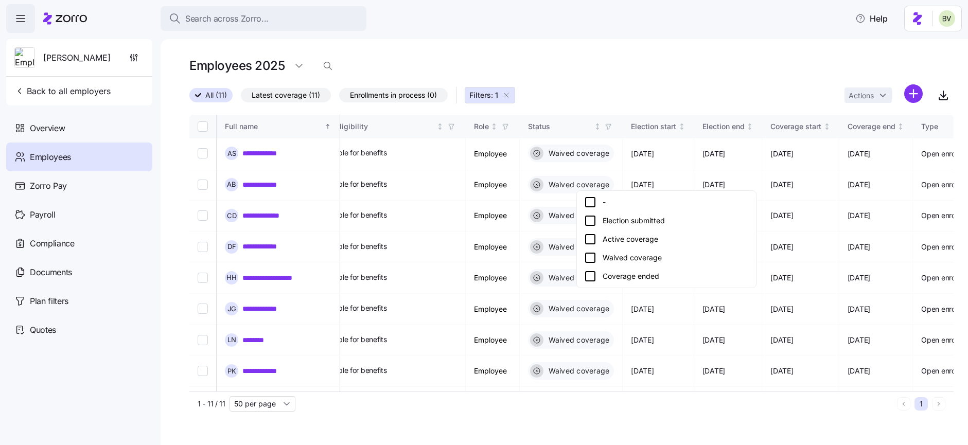
click at [588, 237] on icon at bounding box center [590, 239] width 12 height 12
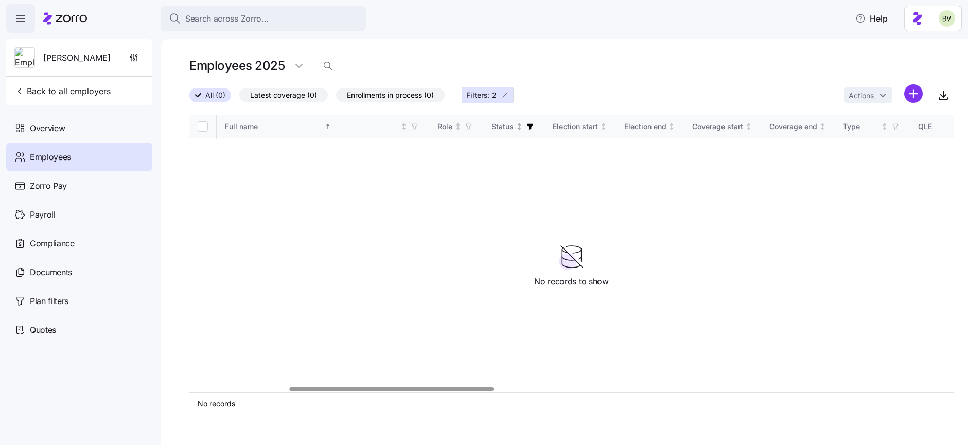
click at [528, 126] on icon "button" at bounding box center [531, 127] width 6 height 6
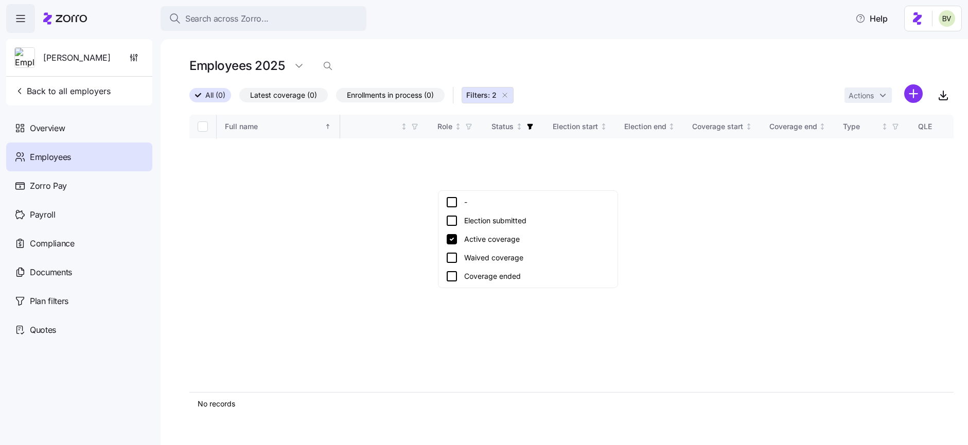
click at [453, 218] on icon at bounding box center [452, 221] width 12 height 12
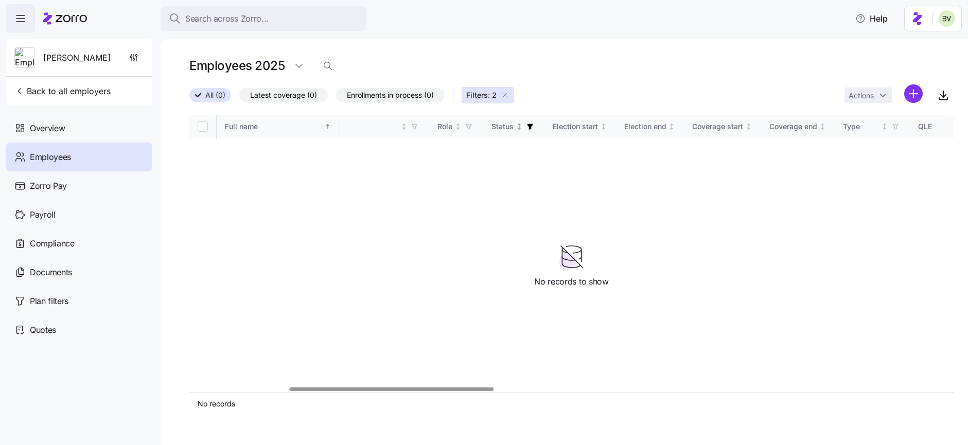
click at [527, 124] on icon "button" at bounding box center [530, 126] width 7 height 7
click at [461, 124] on icon "button" at bounding box center [463, 127] width 6 height 6
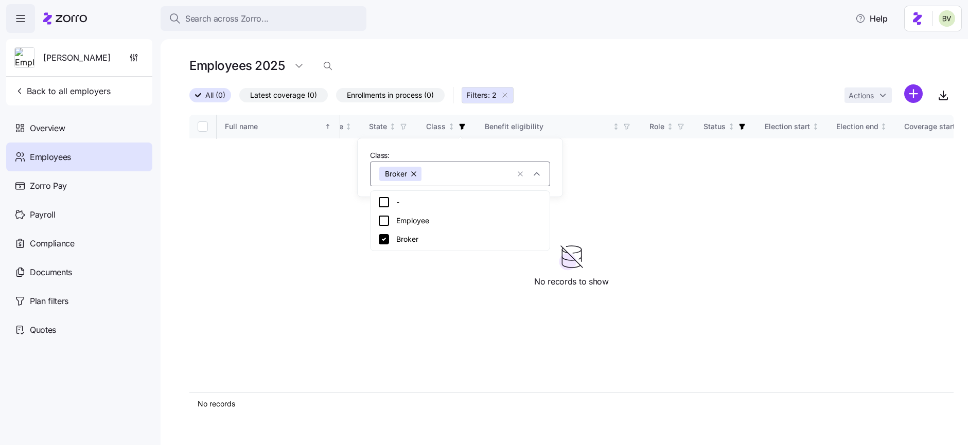
click at [382, 239] on icon at bounding box center [384, 239] width 12 height 12
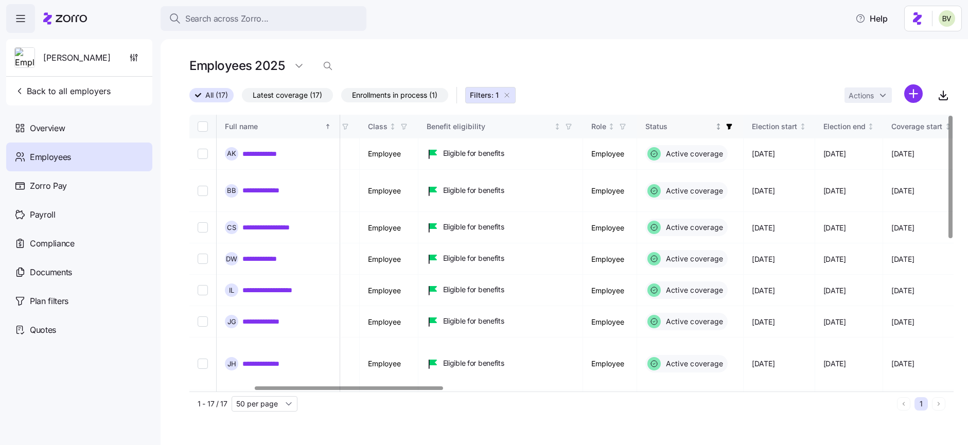
scroll to position [0, 262]
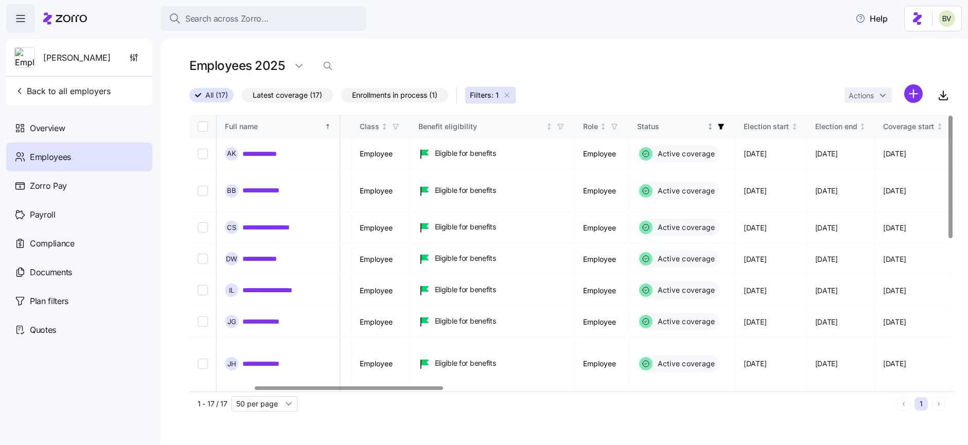
click at [724, 125] on icon "button" at bounding box center [722, 127] width 6 height 6
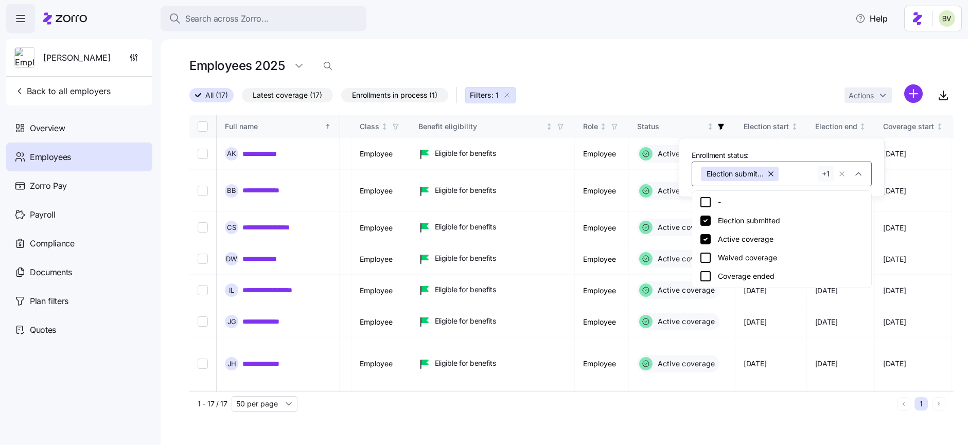
click at [768, 171] on button "button" at bounding box center [771, 174] width 14 height 14
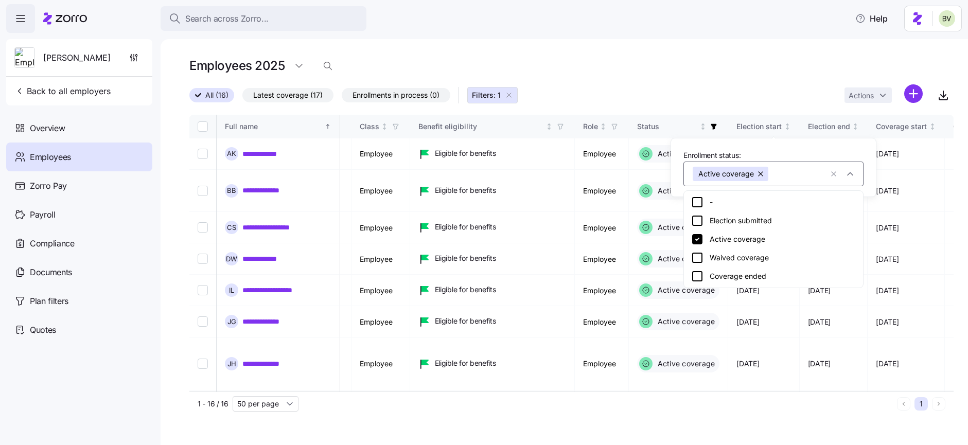
click at [758, 176] on button "button" at bounding box center [761, 174] width 14 height 14
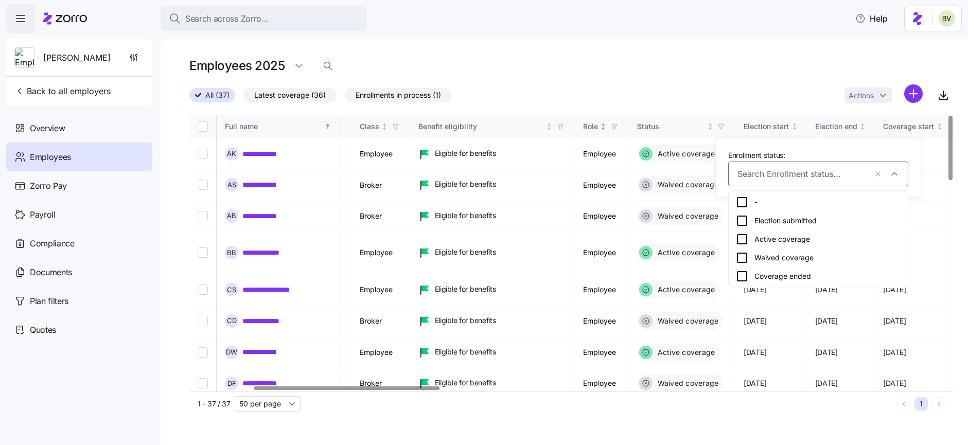
click at [620, 122] on span "button" at bounding box center [614, 126] width 11 height 11
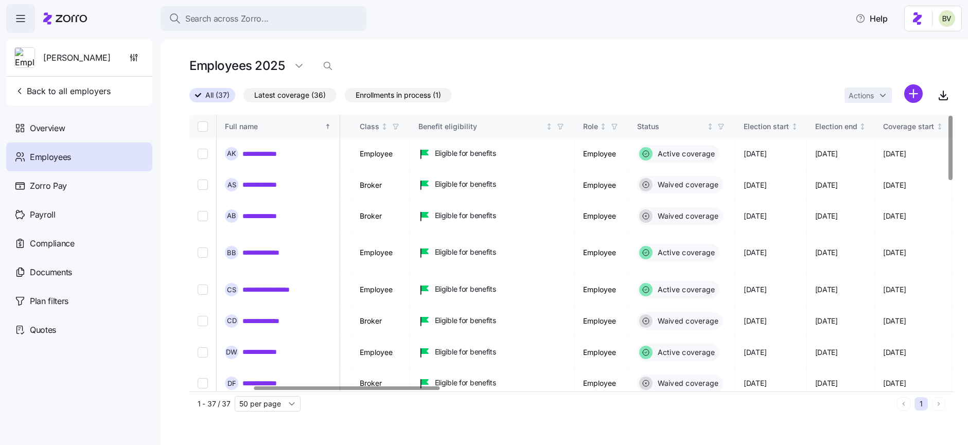
click at [648, 96] on div "All (37) Latest coverage (36) Enrollments in process (1) Actions" at bounding box center [571, 95] width 764 height 22
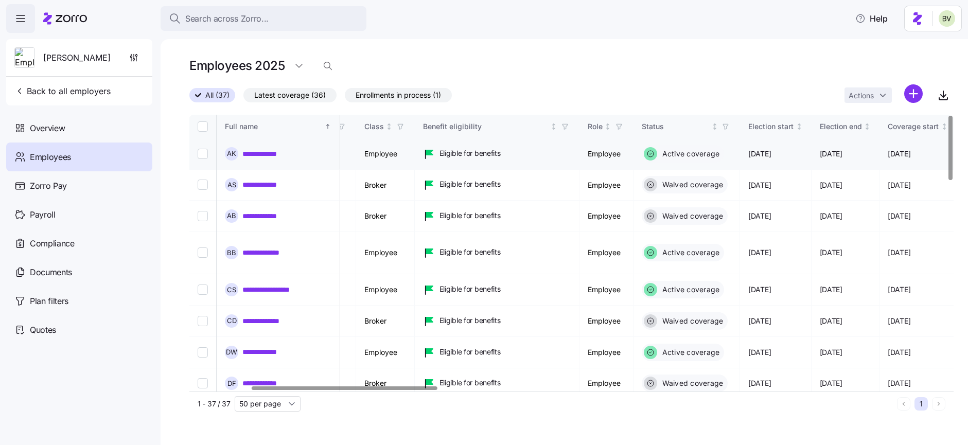
scroll to position [0, 235]
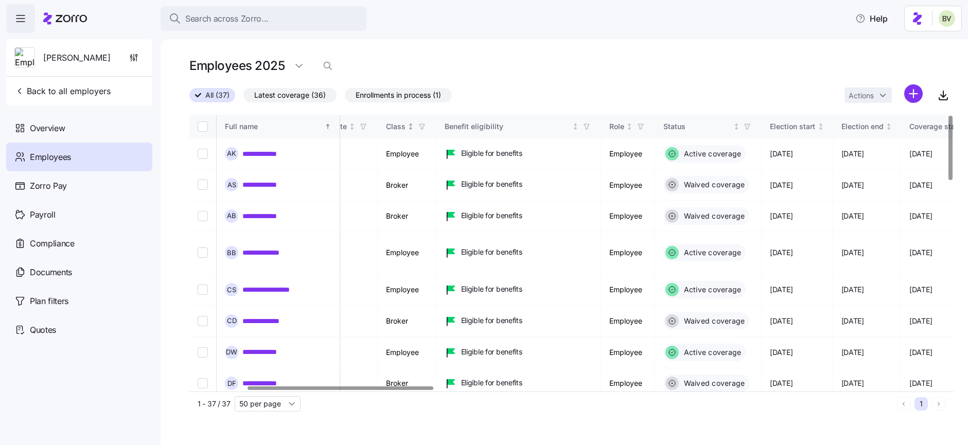
click at [426, 127] on icon "button" at bounding box center [422, 126] width 7 height 7
click at [463, 234] on div "Broker" at bounding box center [518, 239] width 165 height 12
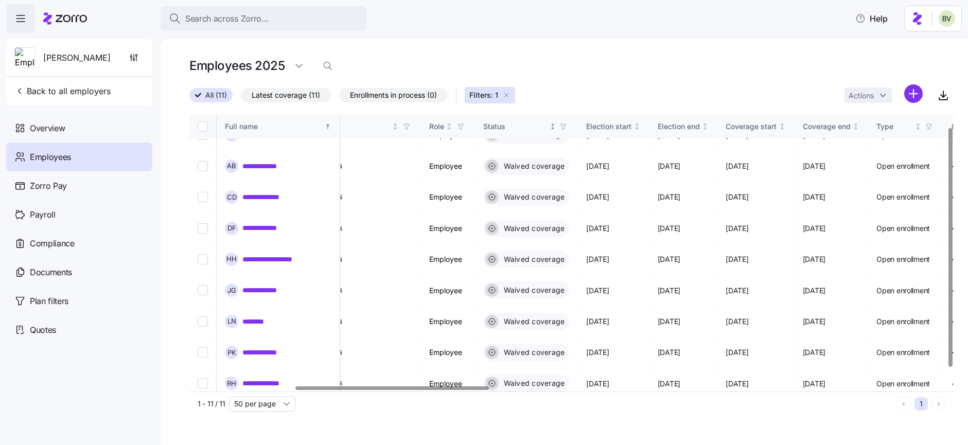
scroll to position [20, 415]
click at [567, 124] on icon "button" at bounding box center [563, 126] width 7 height 7
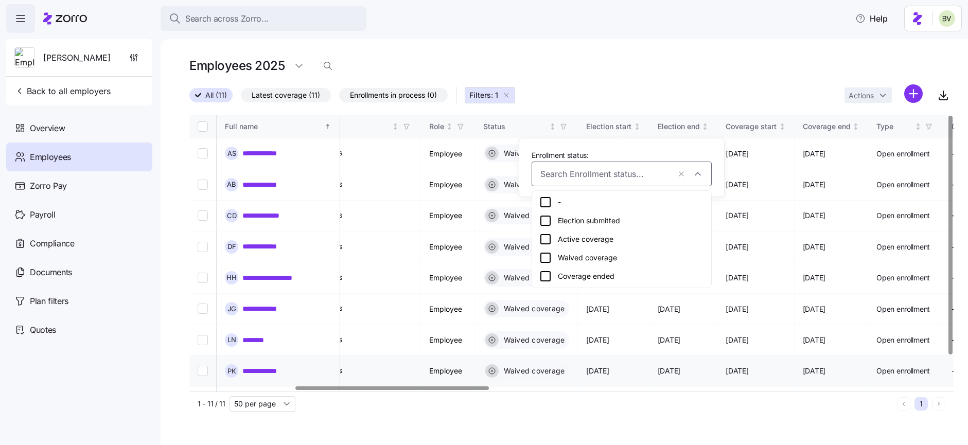
scroll to position [35, 415]
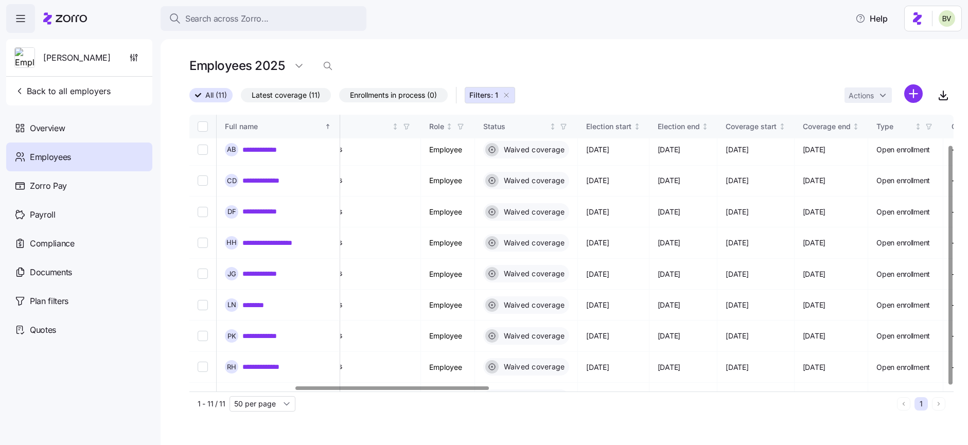
click at [607, 47] on div "**********" at bounding box center [565, 242] width 808 height 406
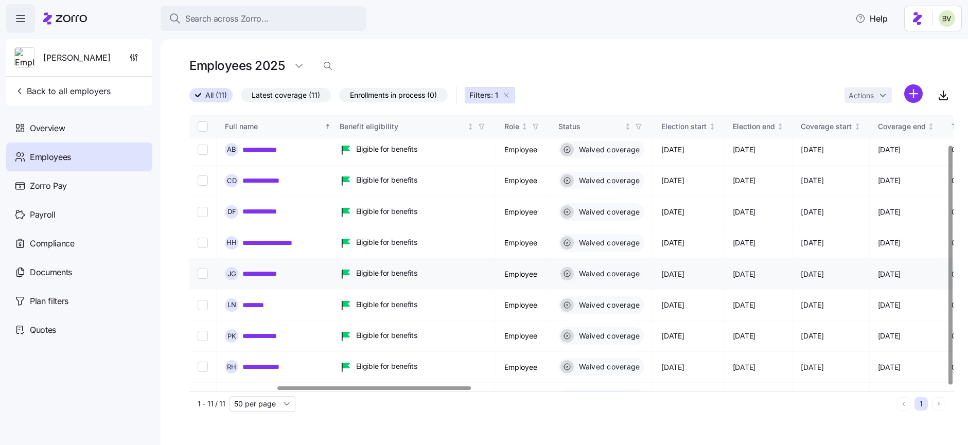
scroll to position [35, 355]
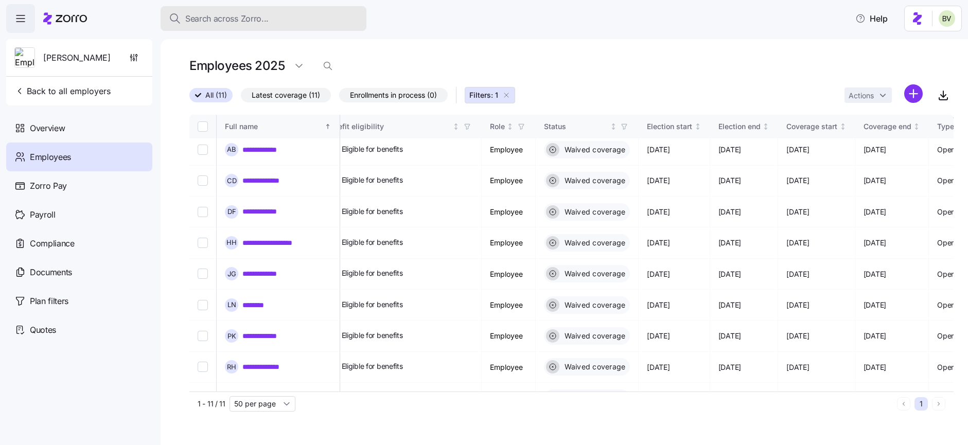
click at [216, 21] on span "Search across Zorro..." at bounding box center [226, 18] width 83 height 13
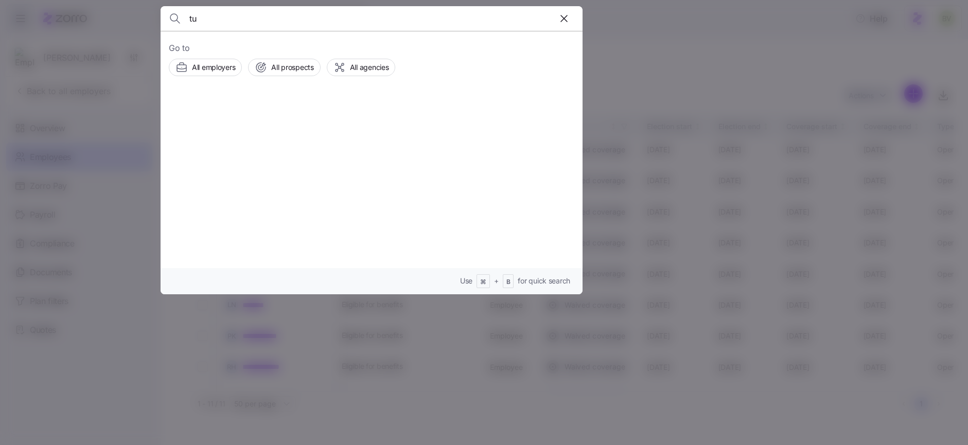
type input "t"
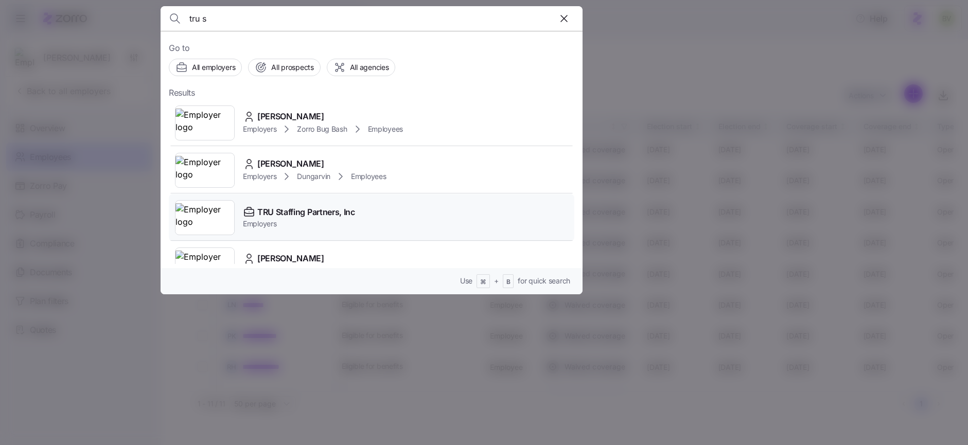
type input "tru s"
click at [204, 205] on img at bounding box center [205, 217] width 59 height 29
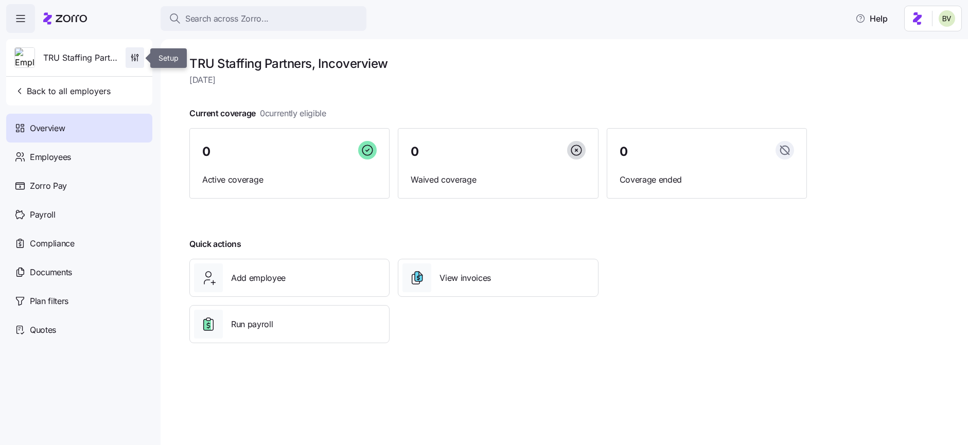
click at [133, 60] on icon "button" at bounding box center [135, 58] width 10 height 10
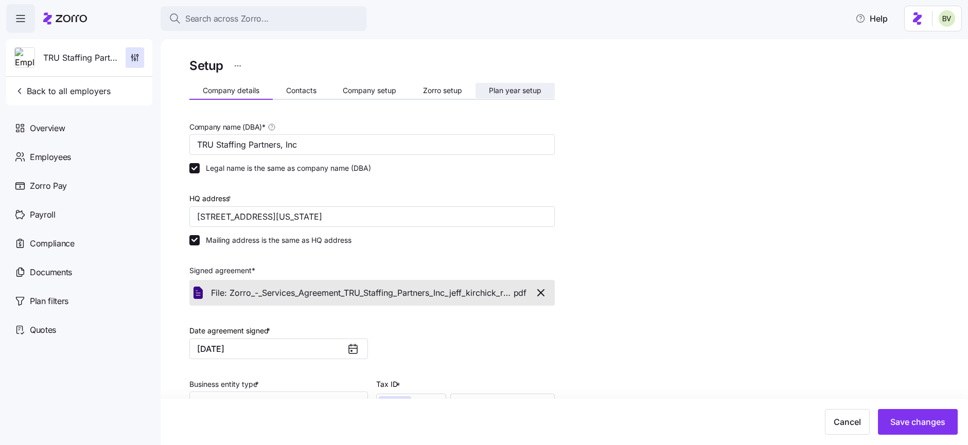
click at [503, 90] on span "Plan year setup" at bounding box center [515, 90] width 53 height 7
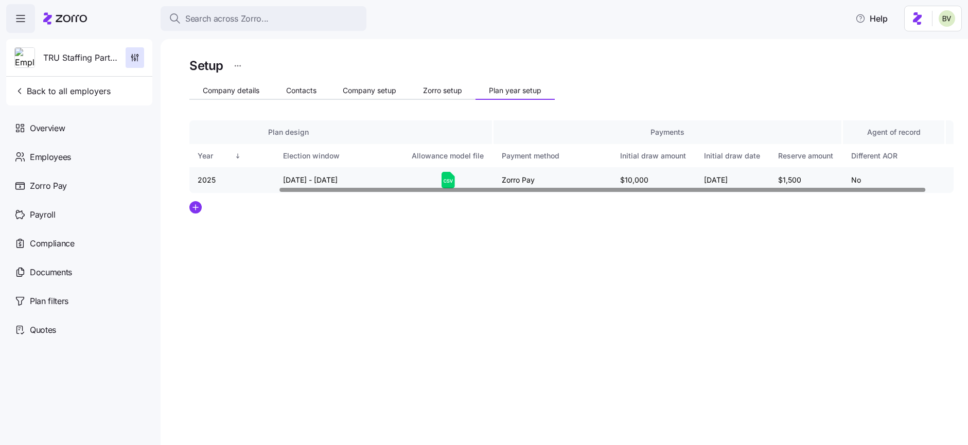
scroll to position [0, 106]
click at [450, 177] on icon at bounding box center [447, 180] width 13 height 16
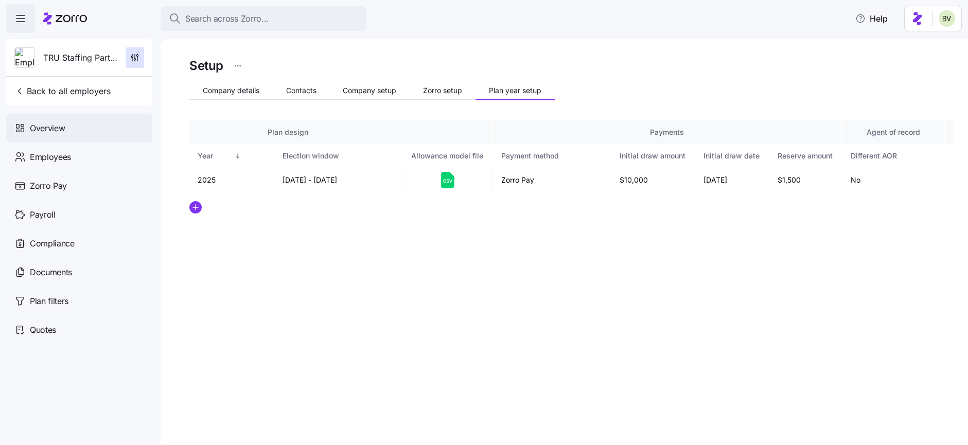
click at [64, 128] on span "Overview" at bounding box center [47, 128] width 35 height 13
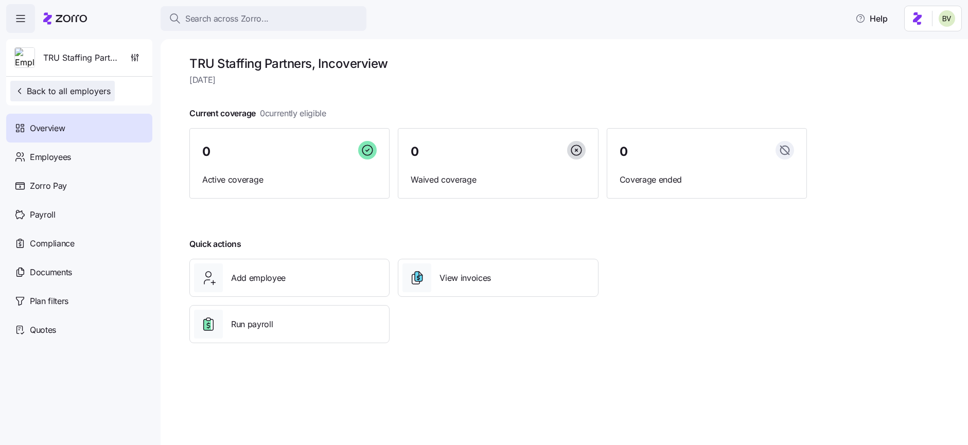
click at [97, 94] on span "Back to all employers" at bounding box center [62, 91] width 96 height 12
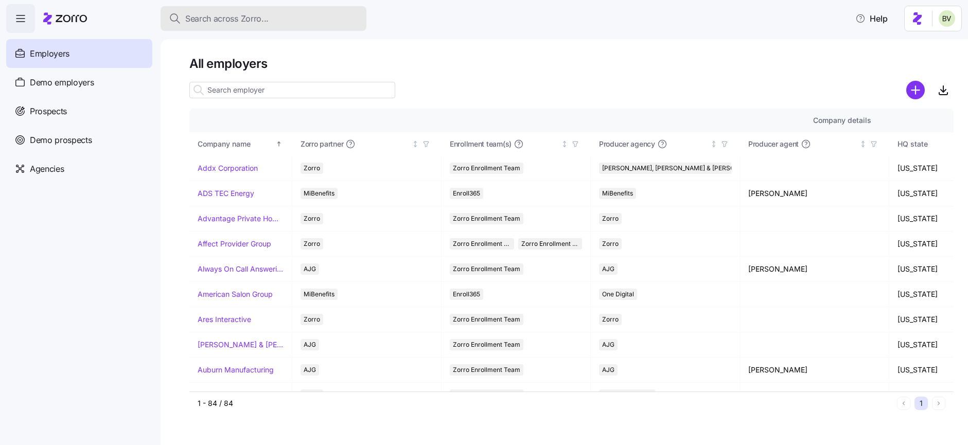
click at [252, 19] on span "Search across Zorro..." at bounding box center [226, 18] width 83 height 13
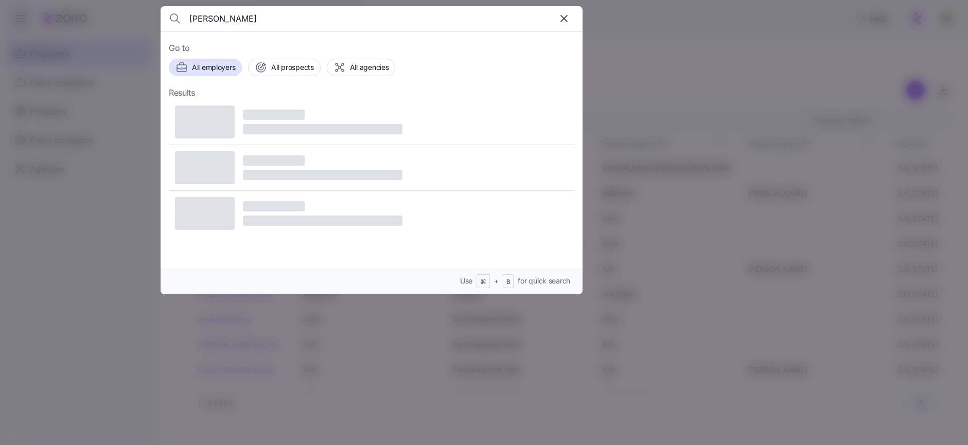
type input "[PERSON_NAME]"
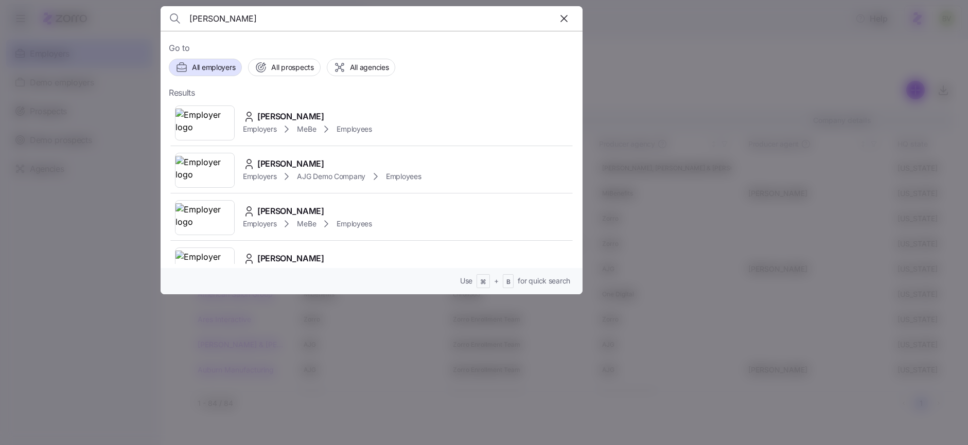
click at [655, 49] on div at bounding box center [484, 222] width 968 height 445
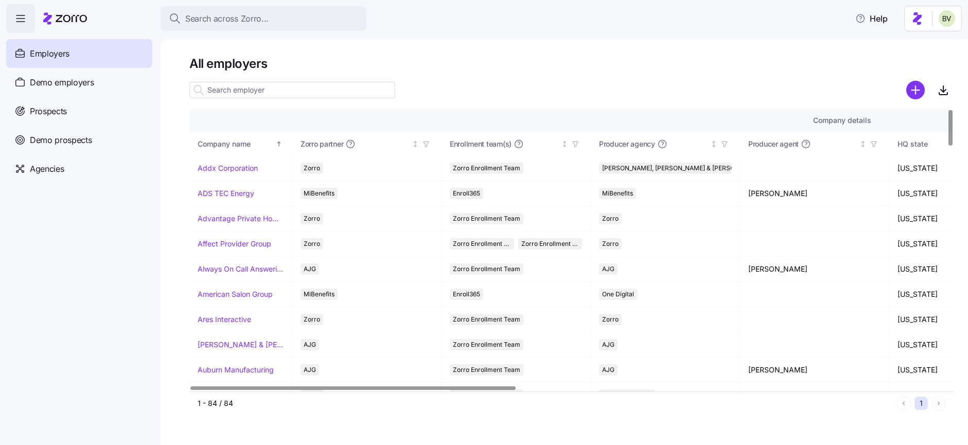
click at [244, 92] on input at bounding box center [292, 90] width 206 height 16
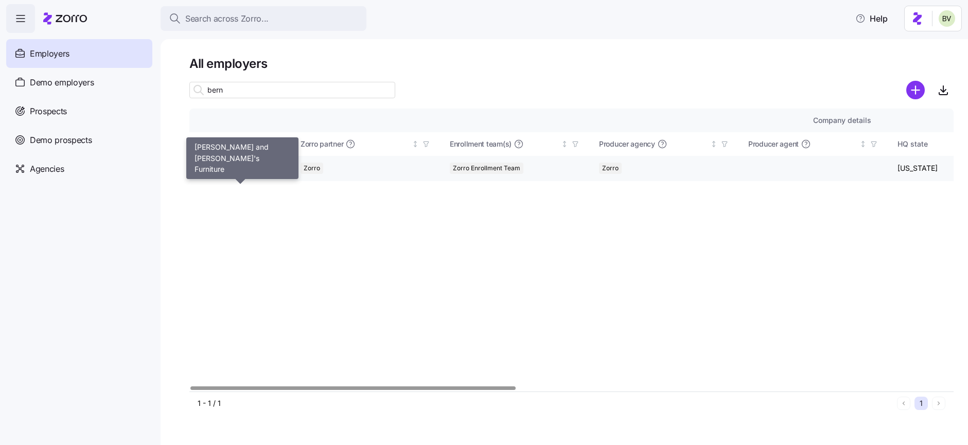
type input "bern"
click at [239, 168] on link "[PERSON_NAME] and [PERSON_NAME]'s Furniture" at bounding box center [241, 168] width 86 height 10
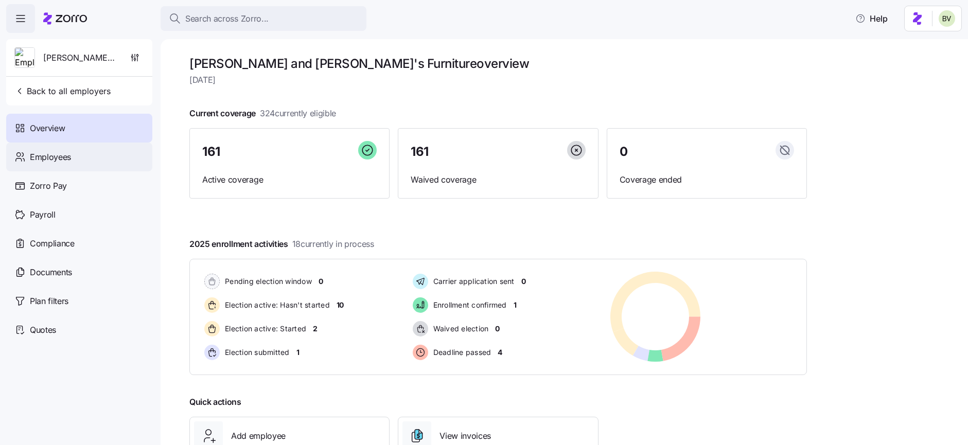
click at [88, 165] on div "Employees" at bounding box center [79, 157] width 146 height 29
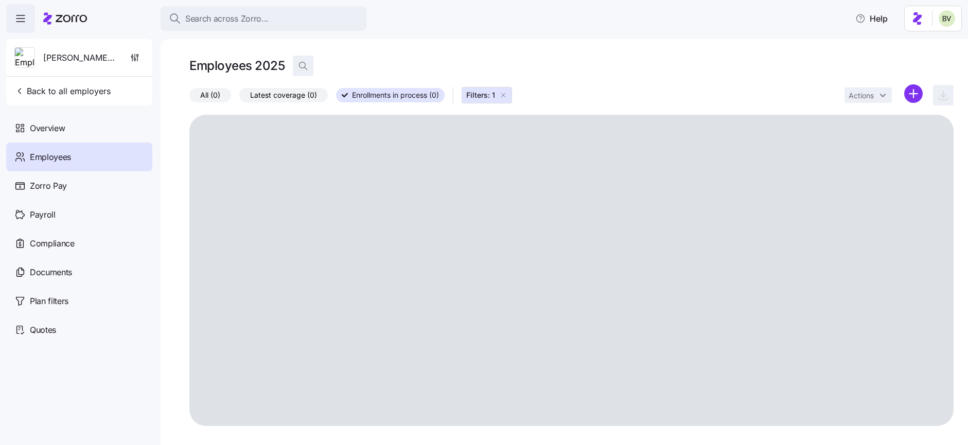
click at [309, 67] on span "button" at bounding box center [303, 66] width 20 height 20
click at [502, 97] on icon "button" at bounding box center [503, 95] width 8 height 8
click at [374, 68] on input at bounding box center [396, 66] width 206 height 16
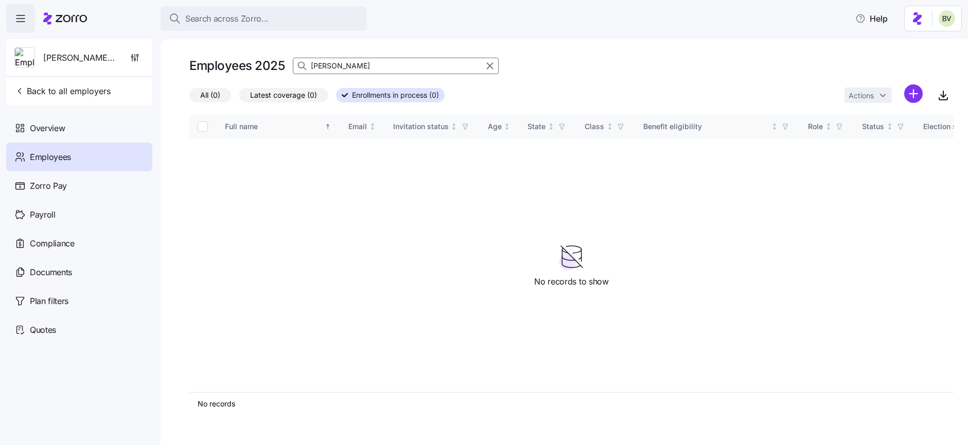
click at [208, 96] on span "All (0)" at bounding box center [210, 95] width 20 height 13
click at [189, 98] on input "All (0)" at bounding box center [189, 98] width 0 height 0
click at [346, 66] on input "[PERSON_NAME]" at bounding box center [396, 66] width 206 height 16
type input "G"
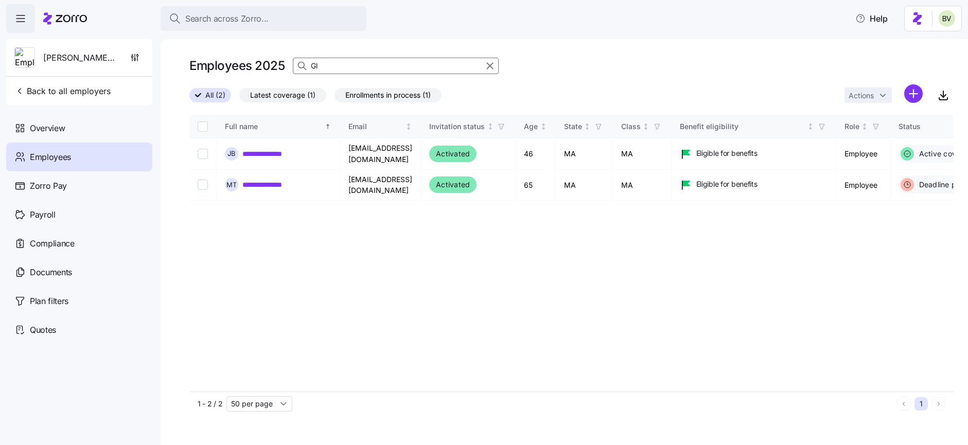
type input "G"
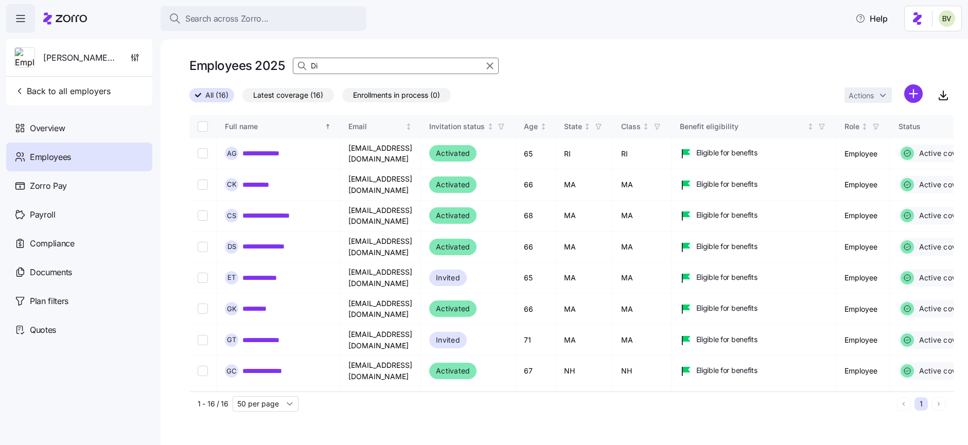
type input "D"
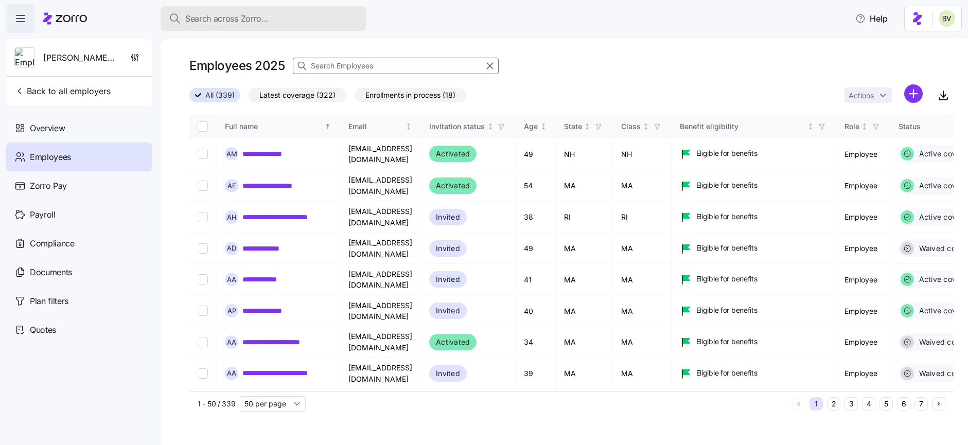
click at [254, 21] on span "Search across Zorro..." at bounding box center [226, 18] width 83 height 13
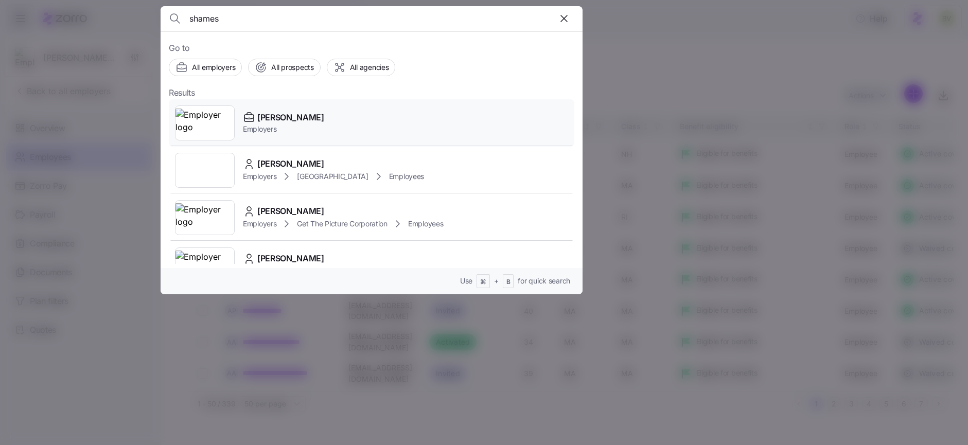
type input "shames"
click at [213, 130] on img at bounding box center [205, 123] width 59 height 29
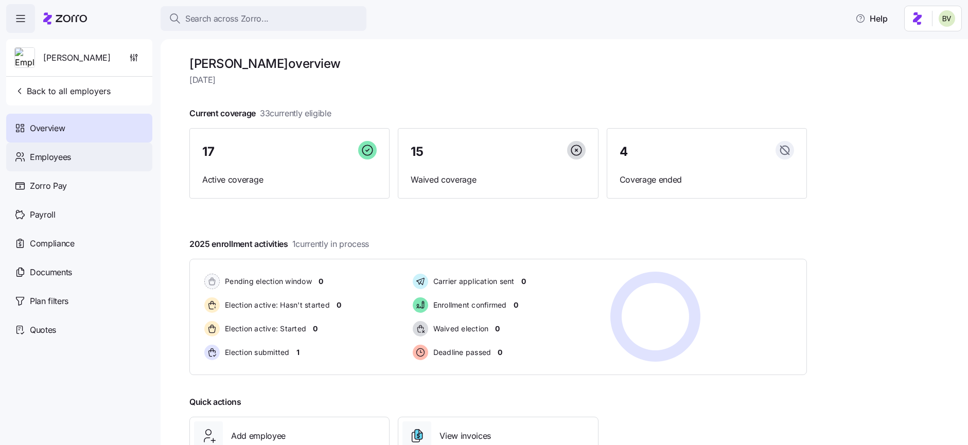
click at [78, 168] on div "Employees" at bounding box center [79, 157] width 146 height 29
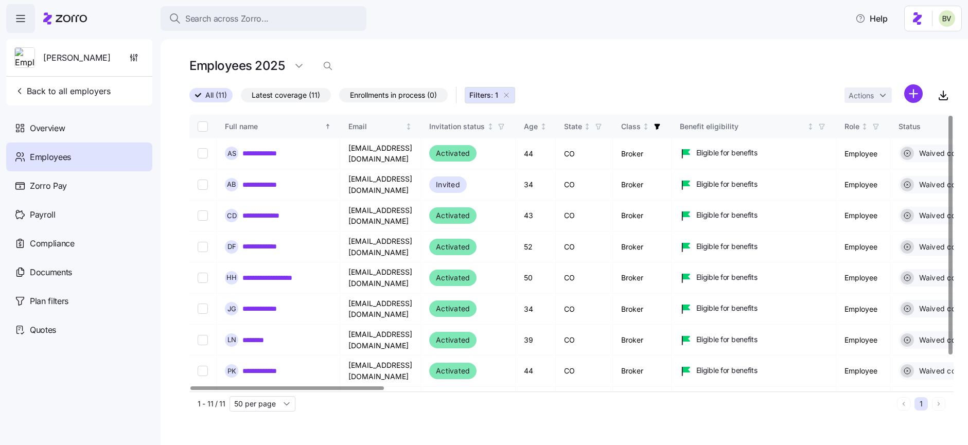
click at [511, 96] on icon "button" at bounding box center [506, 95] width 8 height 8
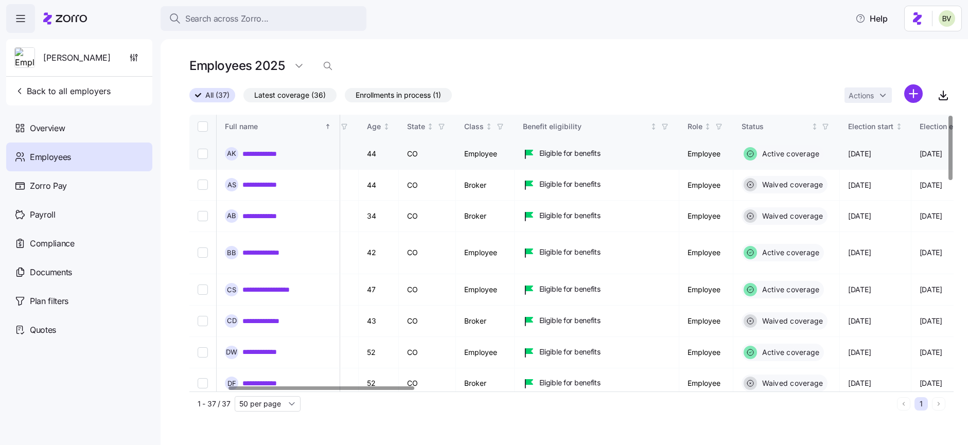
scroll to position [0, 167]
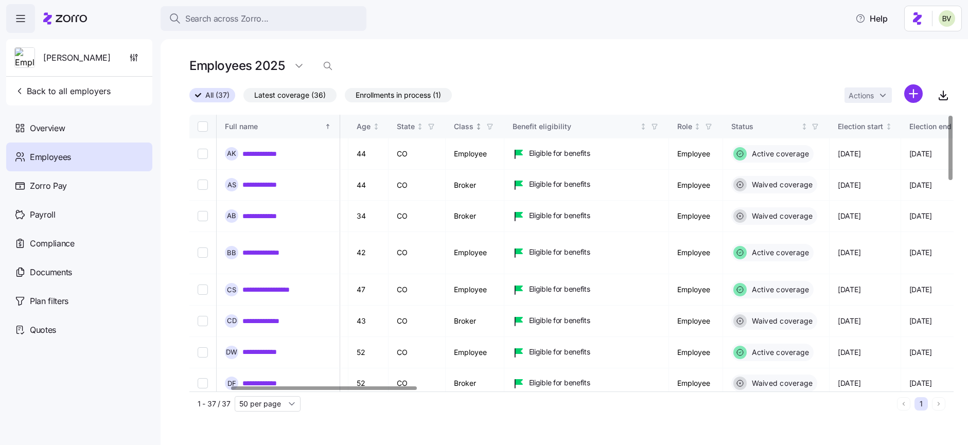
click at [494, 127] on icon "button" at bounding box center [489, 126] width 7 height 7
click at [516, 237] on div "Broker" at bounding box center [586, 239] width 165 height 12
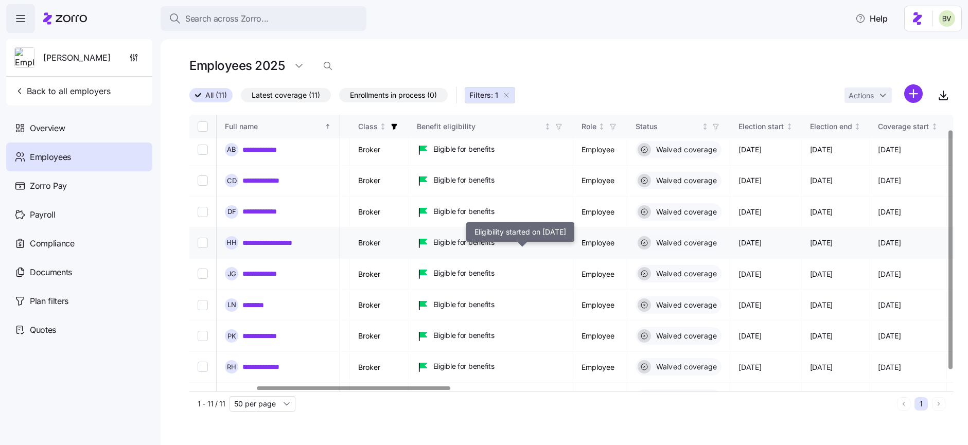
scroll to position [0, 263]
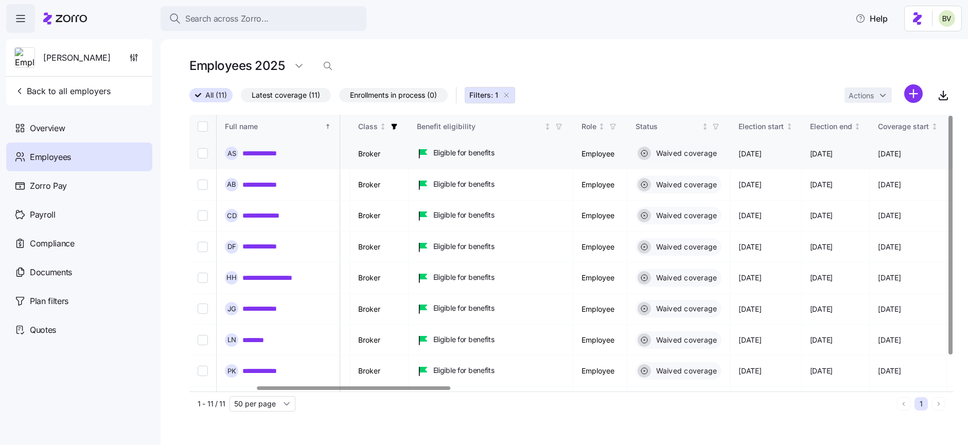
click at [285, 154] on link "**********" at bounding box center [272, 153] width 61 height 10
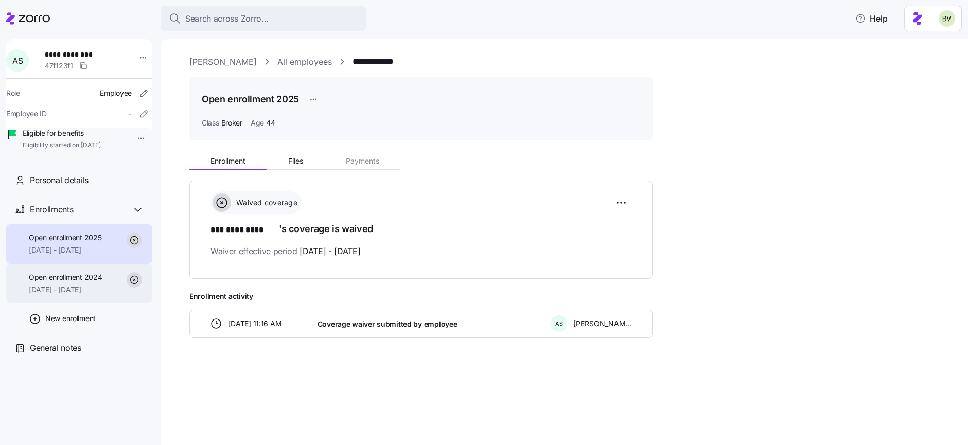
click at [90, 283] on span "Open enrollment 2024" at bounding box center [65, 277] width 73 height 10
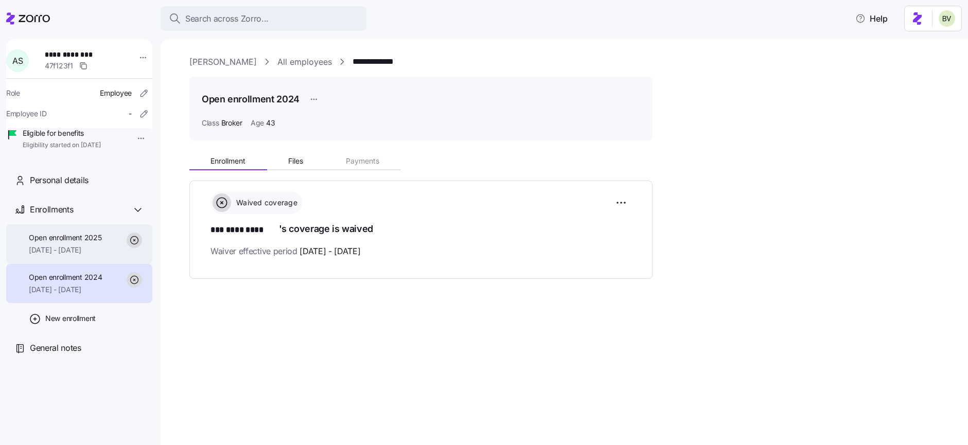
click at [86, 243] on span "Open enrollment 2025" at bounding box center [65, 238] width 73 height 10
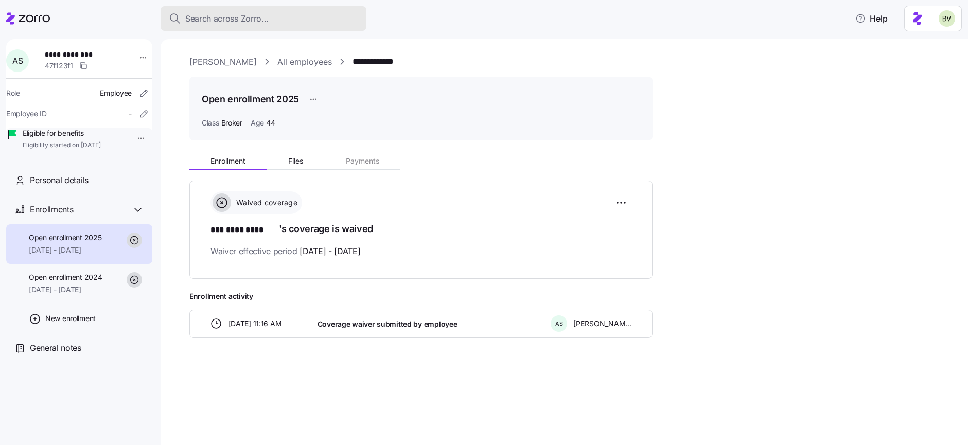
click at [193, 15] on span "Search across Zorro..." at bounding box center [226, 18] width 83 height 13
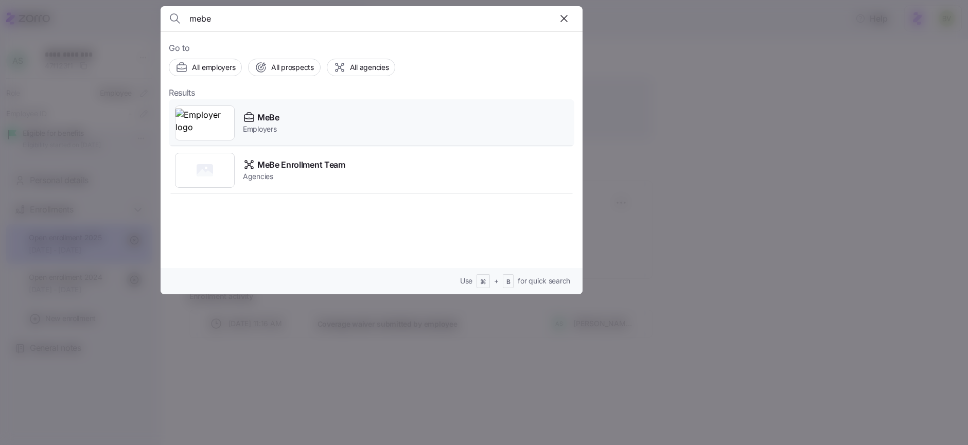
type input "mebe"
click at [192, 117] on img at bounding box center [205, 123] width 59 height 29
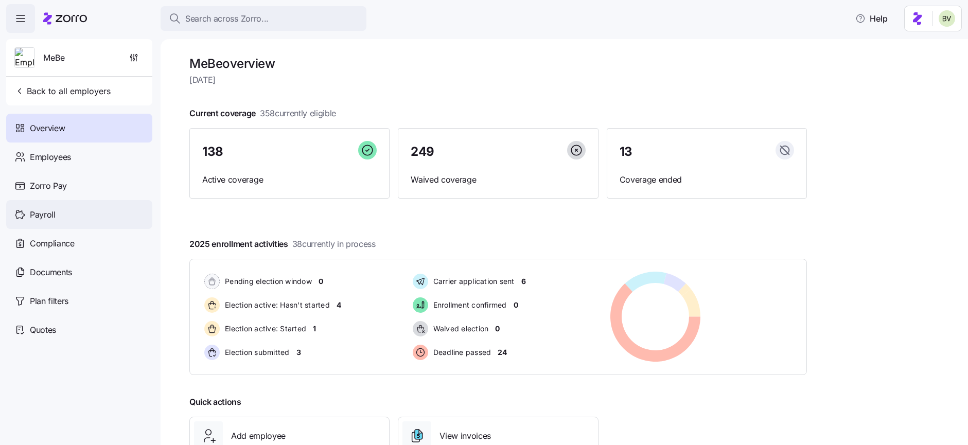
click at [62, 216] on div "Payroll" at bounding box center [79, 214] width 146 height 29
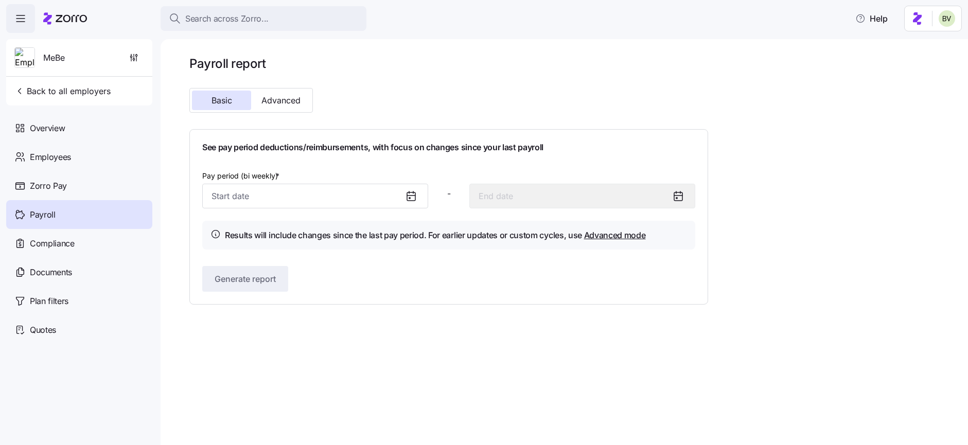
click at [409, 197] on icon at bounding box center [411, 196] width 12 height 12
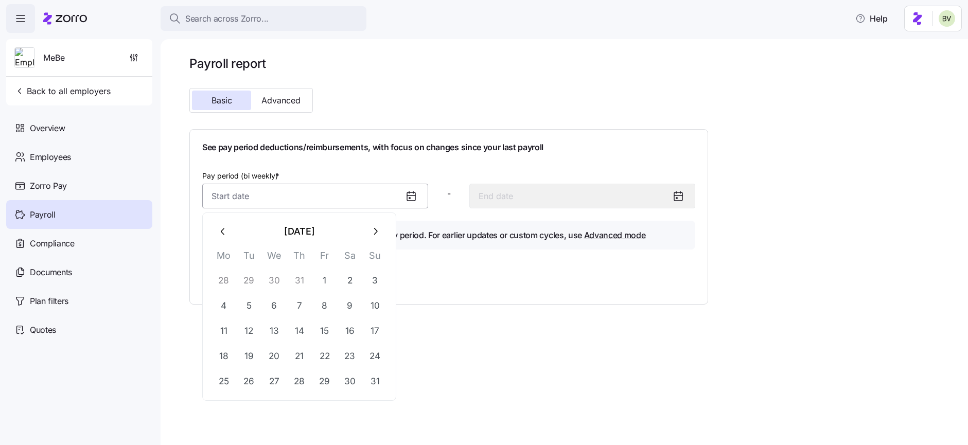
click at [388, 200] on input "Pay period (bi weekly) *" at bounding box center [315, 196] width 226 height 25
click at [316, 279] on button "1" at bounding box center [324, 280] width 25 height 25
type input "August 1, 2025"
type input "August 14, 2025"
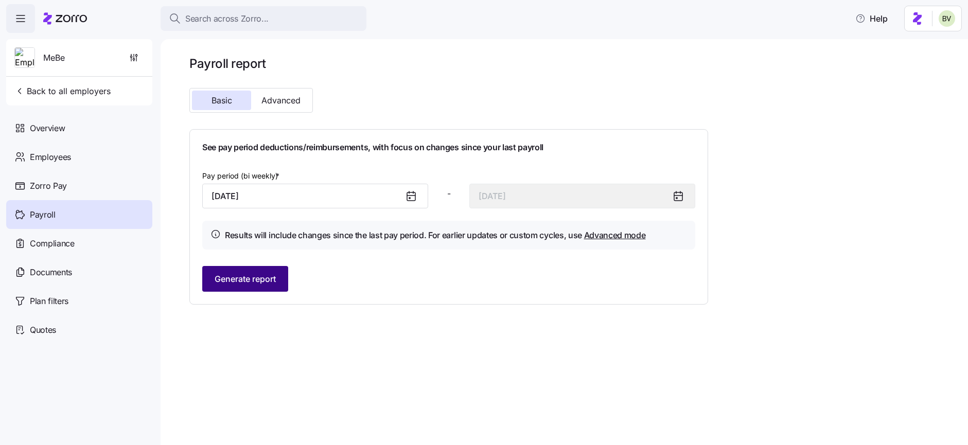
click at [262, 277] on span "Generate report" at bounding box center [245, 279] width 61 height 12
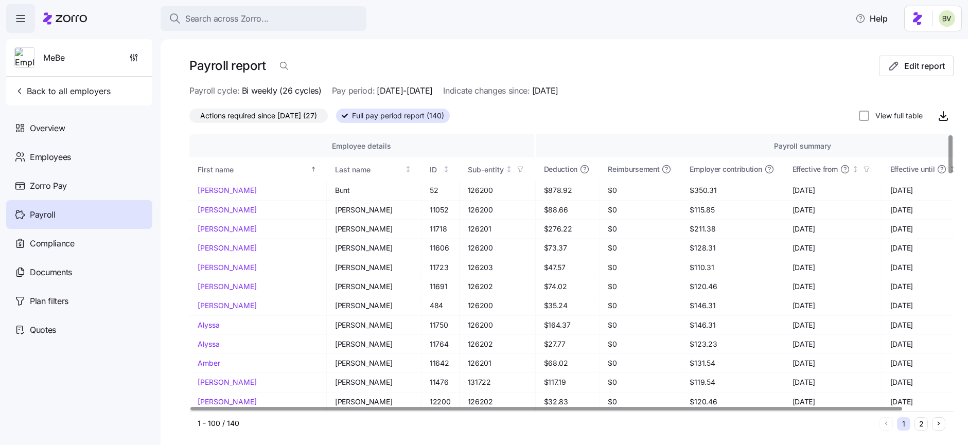
click at [277, 115] on span "Actions required since 08/01/2025 (27)" at bounding box center [258, 115] width 117 height 13
click at [189, 118] on input "Actions required since 08/01/2025 (27)" at bounding box center [189, 118] width 0 height 0
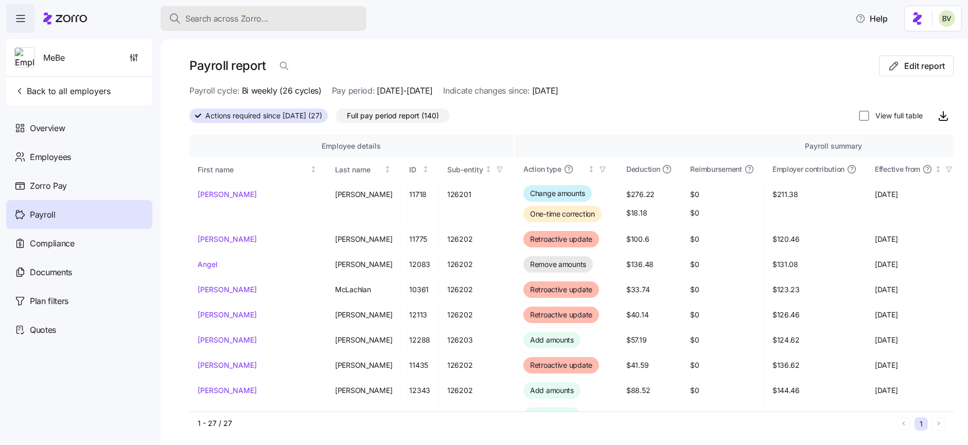
click at [224, 19] on span "Search across Zorro..." at bounding box center [226, 18] width 83 height 13
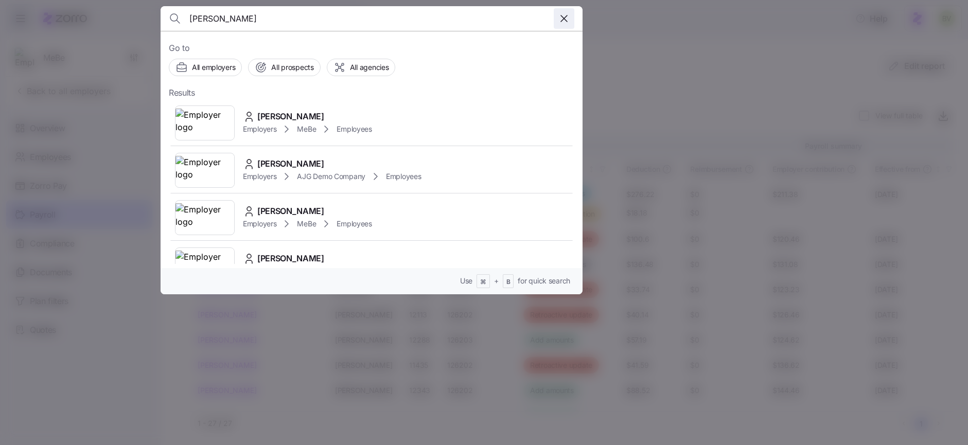
type input "Gloria dicent"
click at [561, 20] on icon "button" at bounding box center [564, 18] width 12 height 12
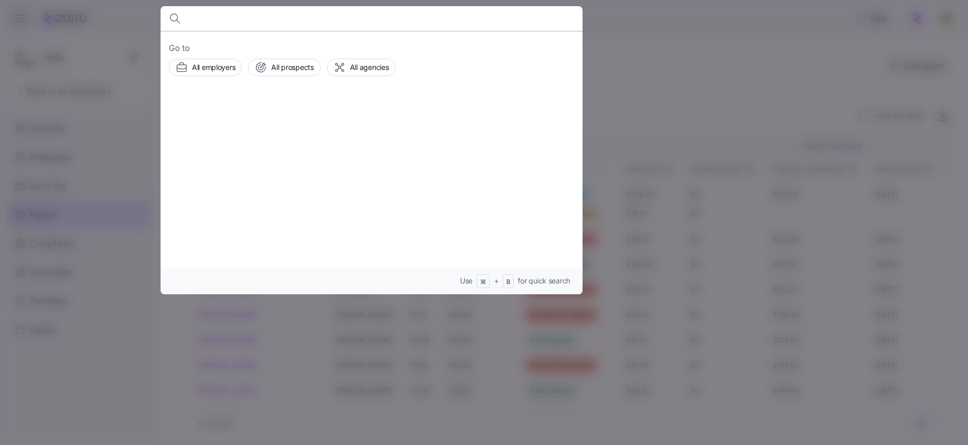
click at [217, 20] on input at bounding box center [321, 18] width 264 height 25
paste input "Darlene Perez"
type input "Darlene Perez"
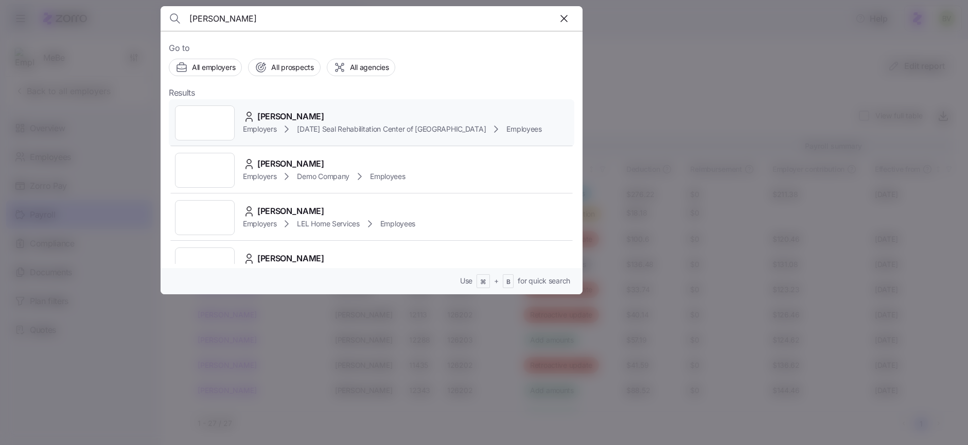
click at [209, 125] on div at bounding box center [205, 123] width 60 height 35
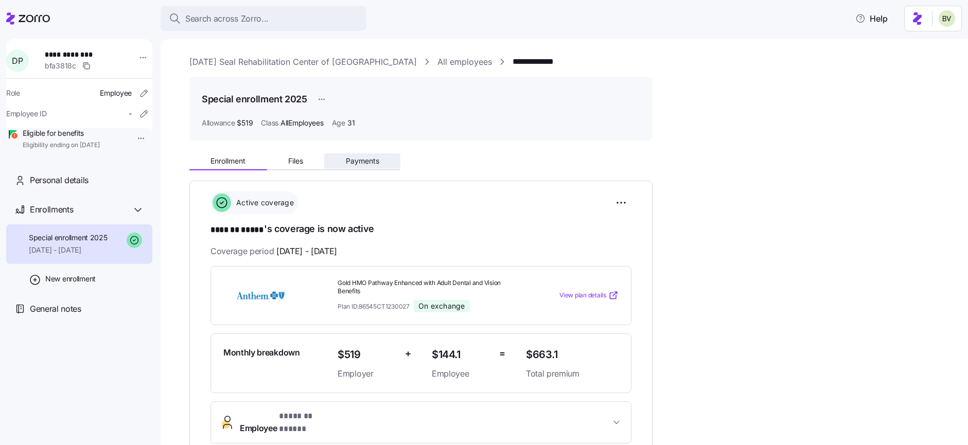
click at [356, 163] on span "Payments" at bounding box center [362, 161] width 33 height 7
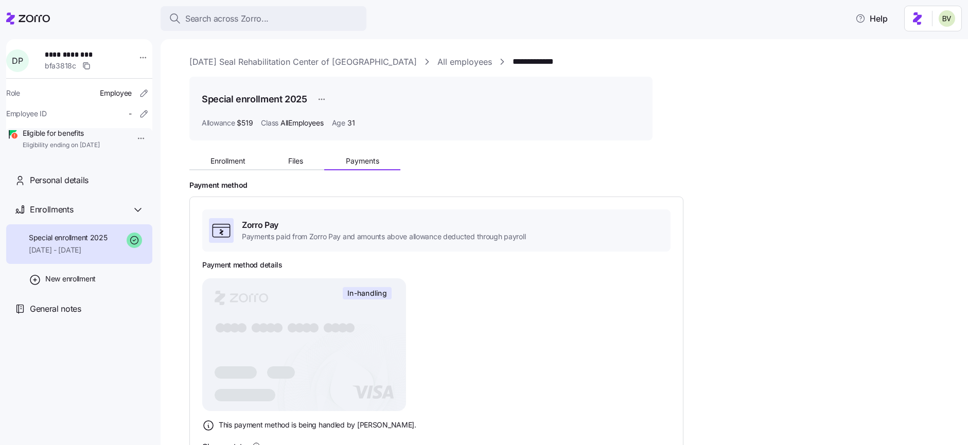
scroll to position [115, 0]
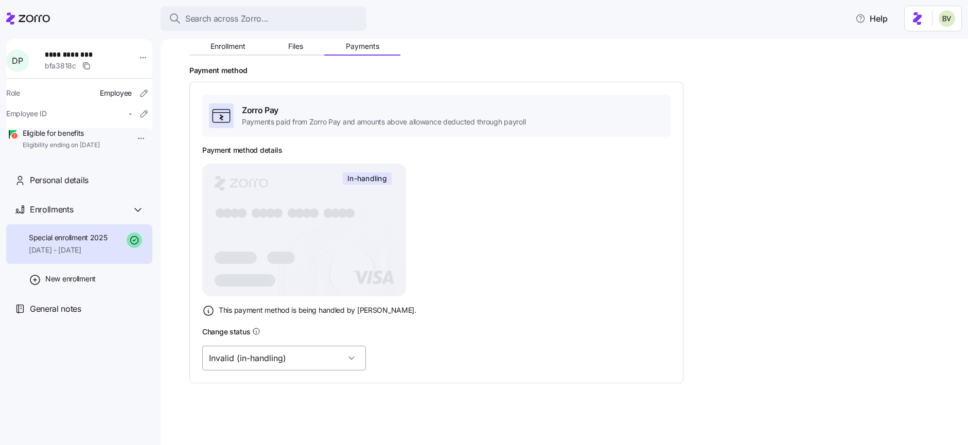
click at [323, 359] on input "Invalid (in-handling)" at bounding box center [284, 358] width 164 height 25
click at [448, 370] on div "Invalid (in-handling)" at bounding box center [436, 358] width 468 height 25
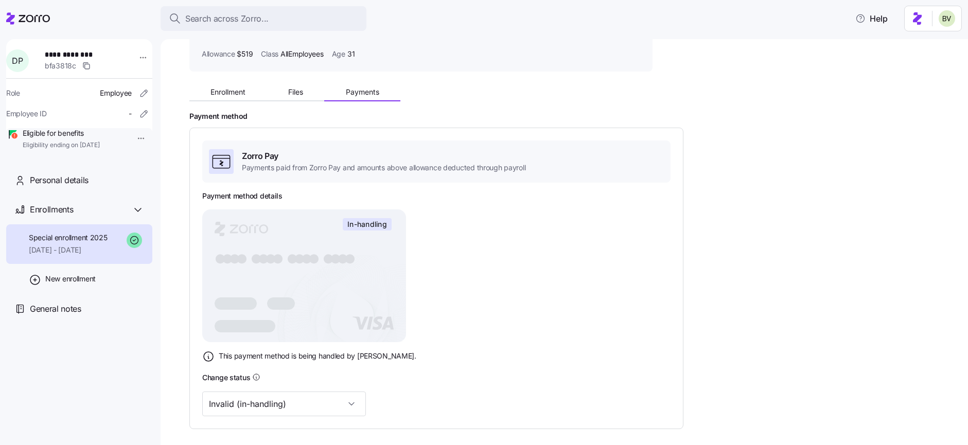
scroll to position [0, 0]
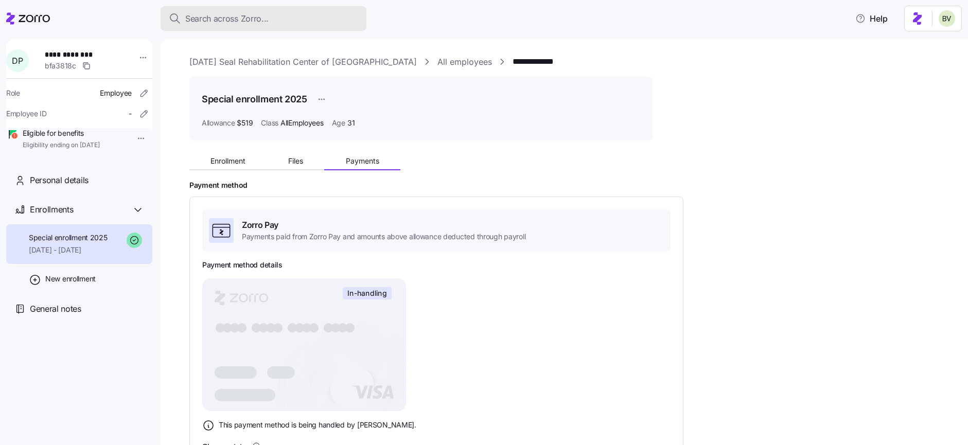
click at [205, 20] on span "Search across Zorro..." at bounding box center [226, 18] width 83 height 13
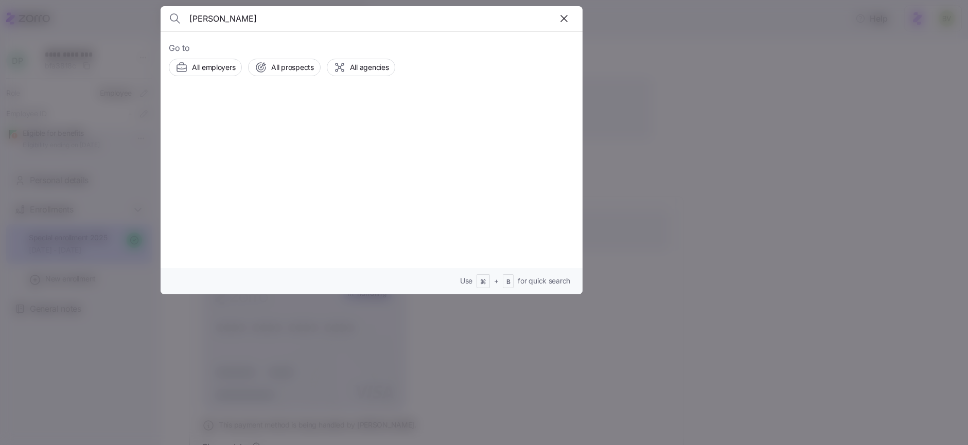
type input "William Cornell"
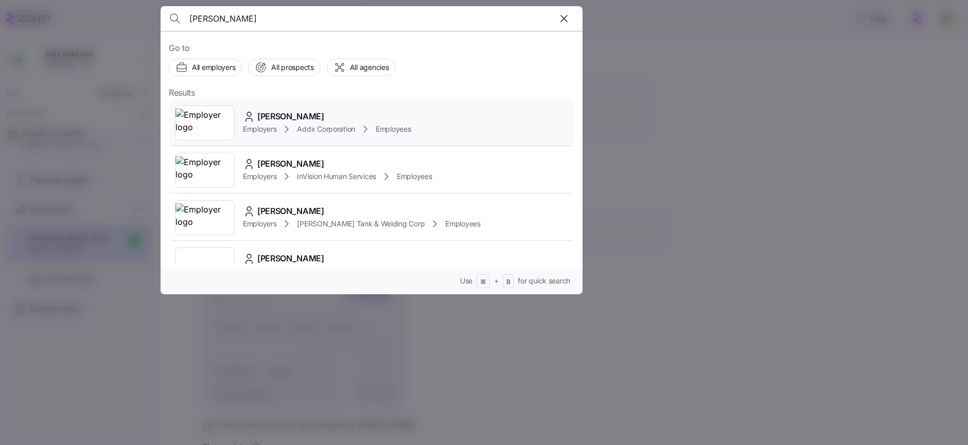
click at [201, 126] on img at bounding box center [205, 123] width 59 height 29
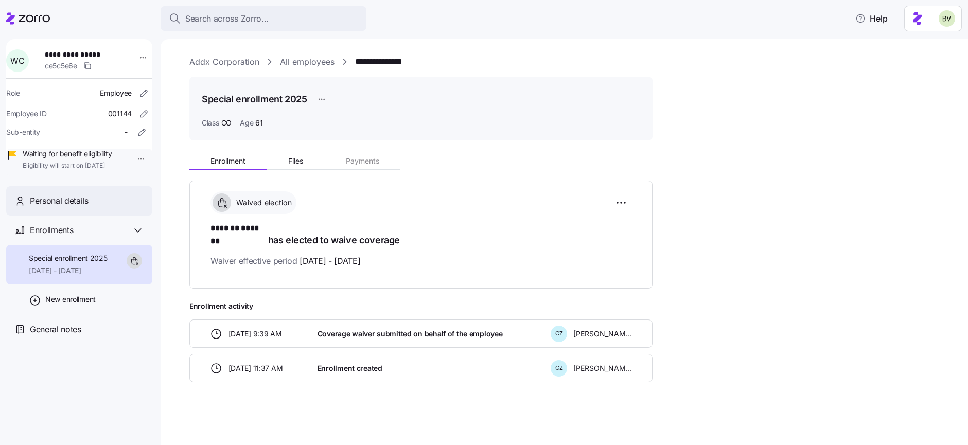
click at [78, 207] on span "Personal details" at bounding box center [59, 201] width 59 height 13
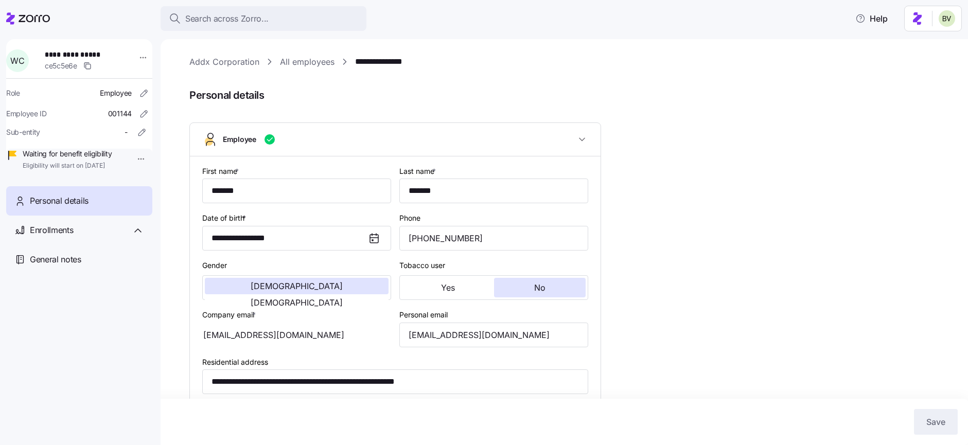
type input "CO"
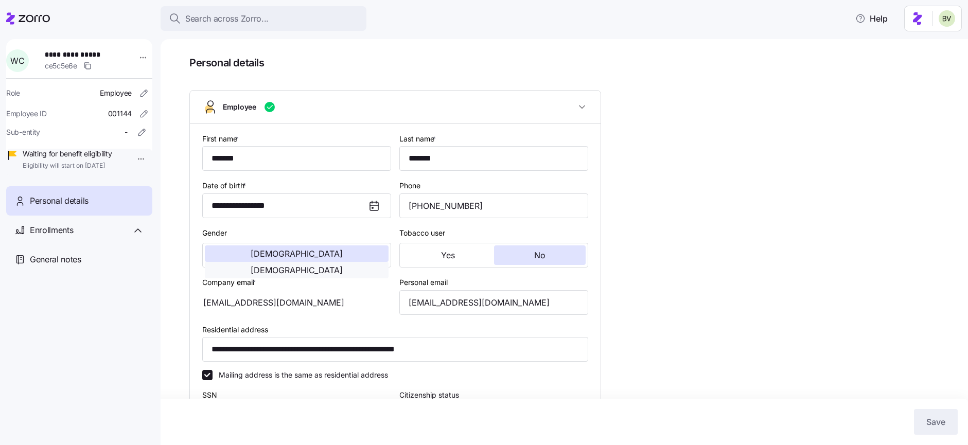
scroll to position [47, 0]
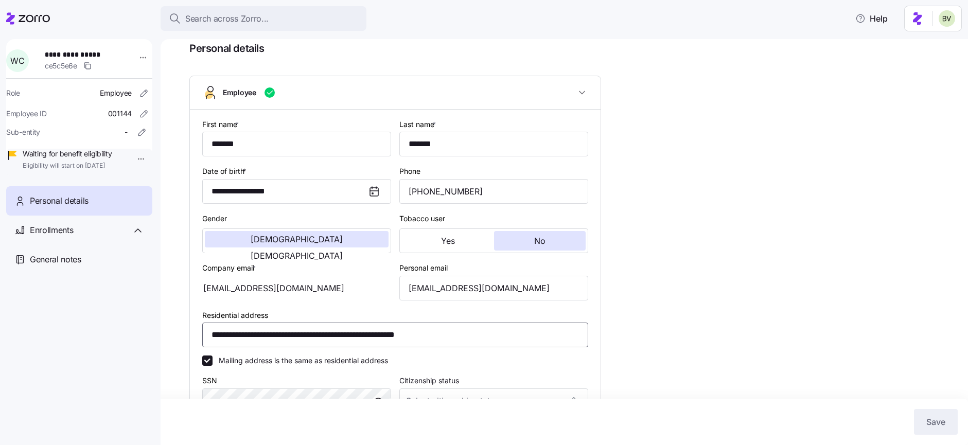
click at [219, 339] on input "**********" at bounding box center [395, 335] width 386 height 25
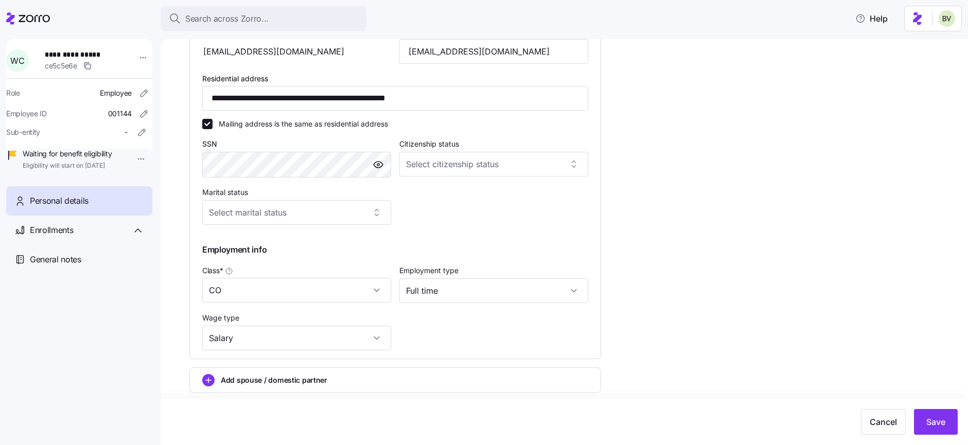
scroll to position [318, 0]
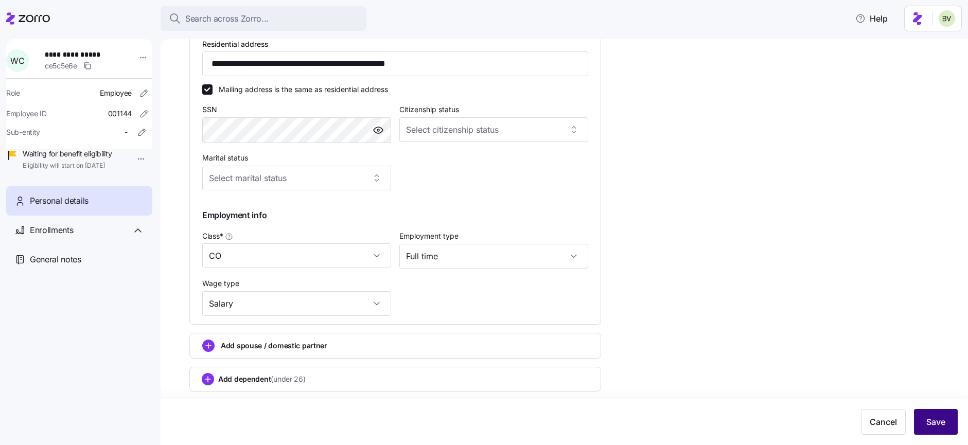
click at [944, 422] on span "Save" at bounding box center [936, 422] width 19 height 12
type input "**********"
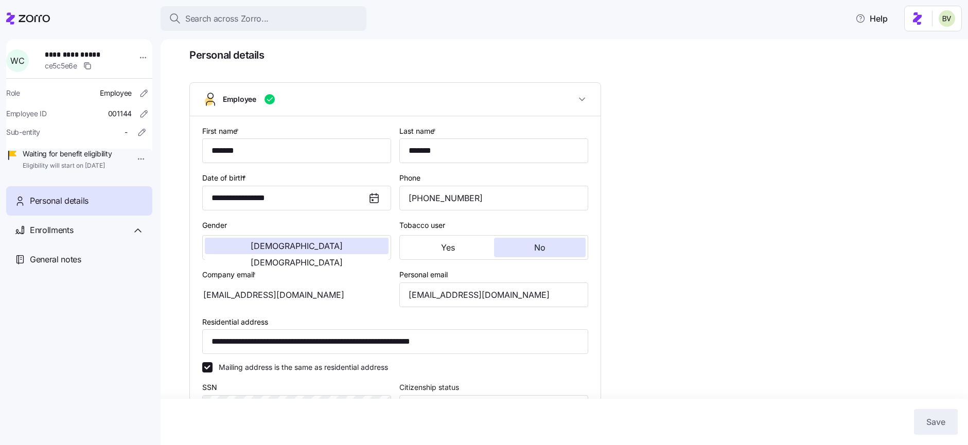
scroll to position [16, 0]
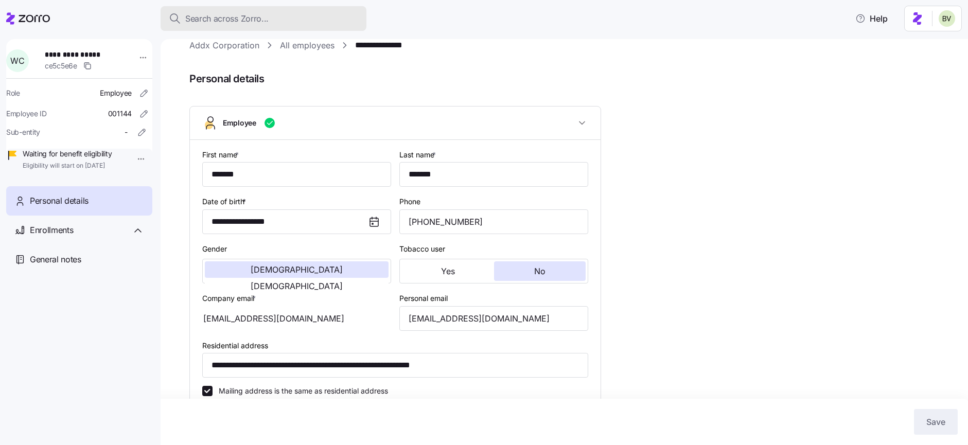
click at [265, 21] on span "Search across Zorro..." at bounding box center [226, 18] width 83 height 13
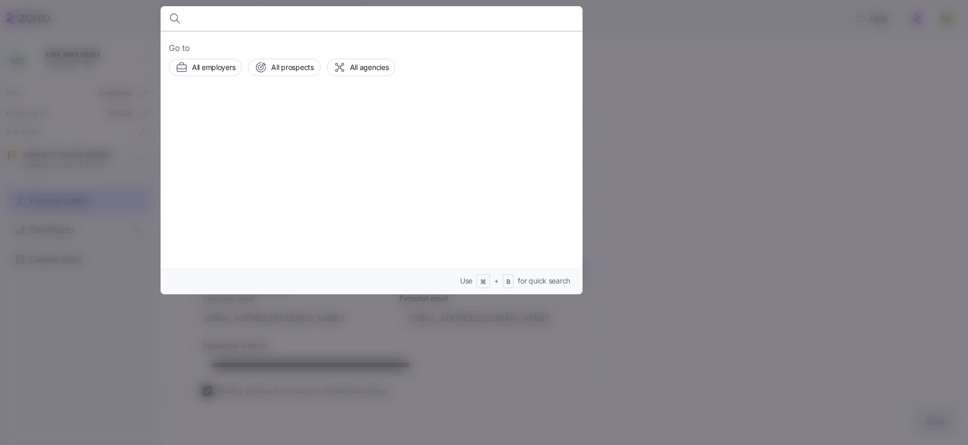
click at [265, 21] on body "**********" at bounding box center [484, 219] width 968 height 439
type input "Damaris Sosa"
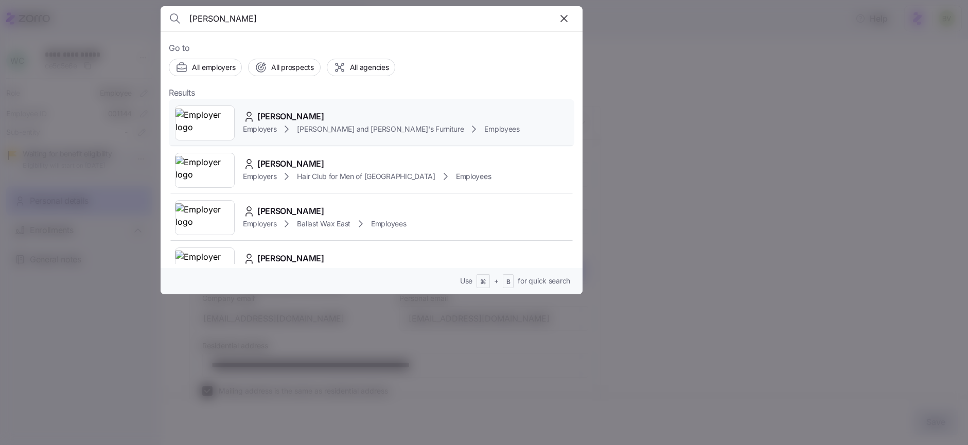
click at [195, 114] on img at bounding box center [205, 123] width 59 height 29
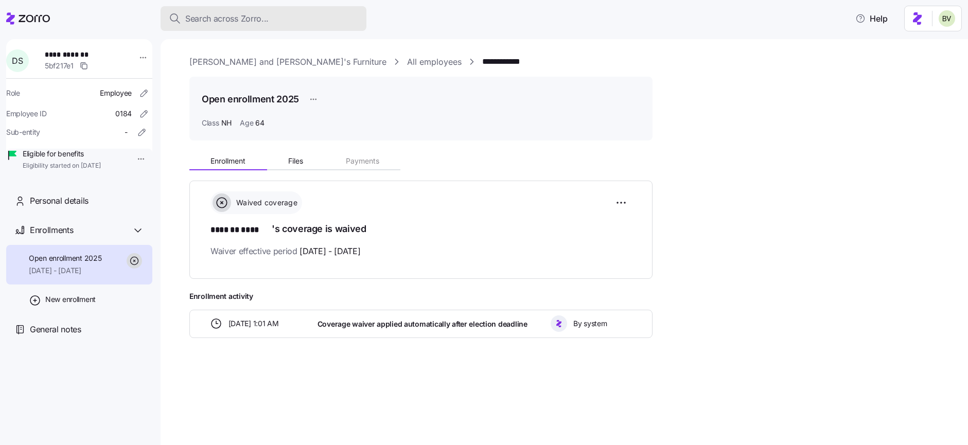
click at [225, 22] on span "Search across Zorro..." at bounding box center [226, 18] width 83 height 13
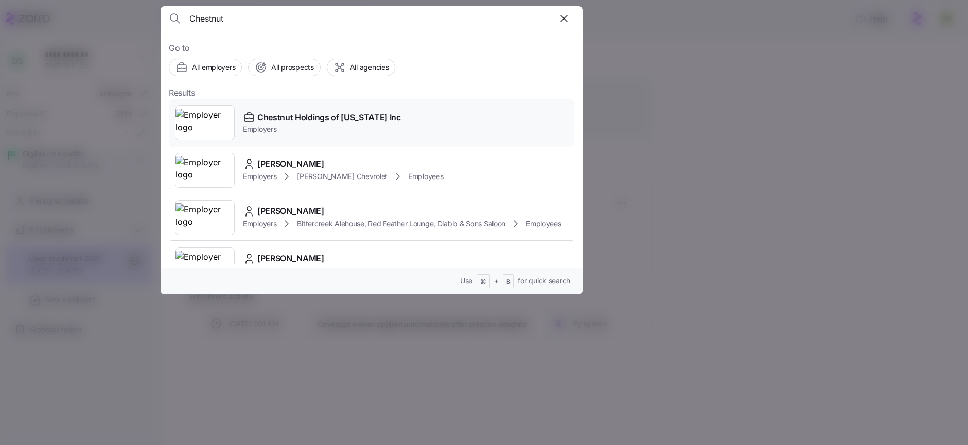
type input "Chestnut"
click at [201, 115] on img at bounding box center [205, 123] width 59 height 29
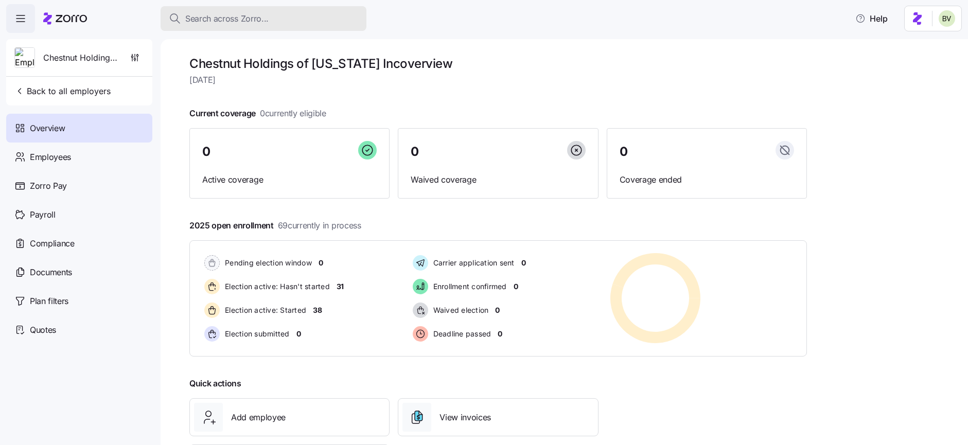
click at [229, 20] on span "Search across Zorro..." at bounding box center [226, 18] width 83 height 13
click at [229, 20] on body "Search across Zorro... Help Chestnut Holdings of New York Inc Back to all emplo…" at bounding box center [484, 219] width 968 height 439
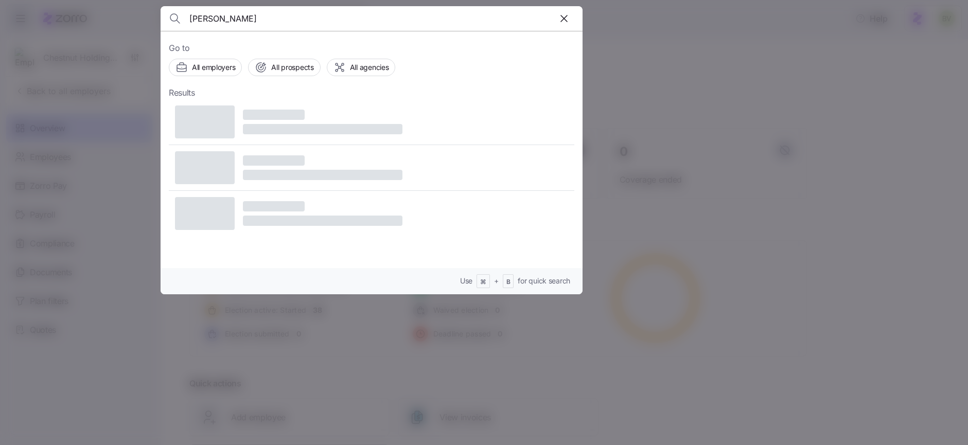
type input "[PERSON_NAME]"
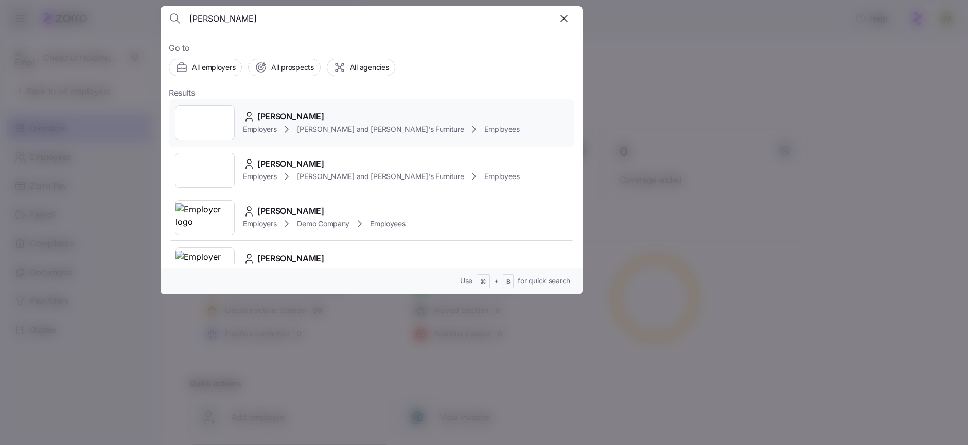
click at [205, 115] on div at bounding box center [205, 123] width 60 height 35
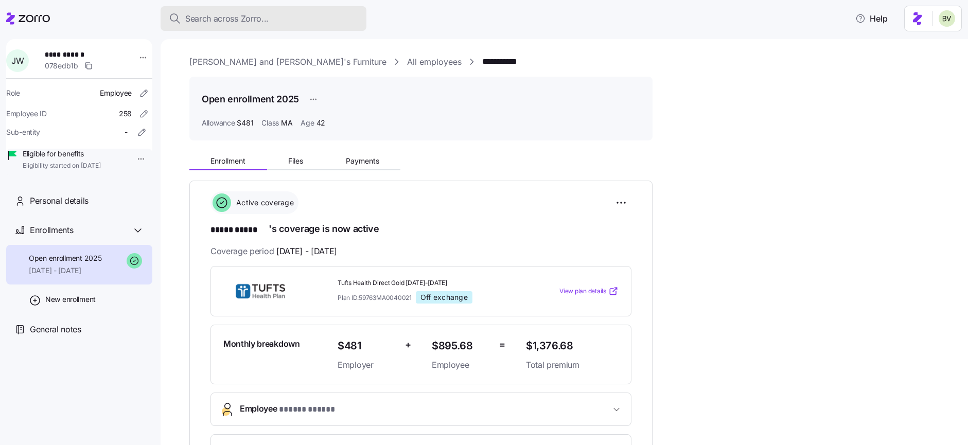
click at [263, 16] on span "Search across Zorro..." at bounding box center [226, 18] width 83 height 13
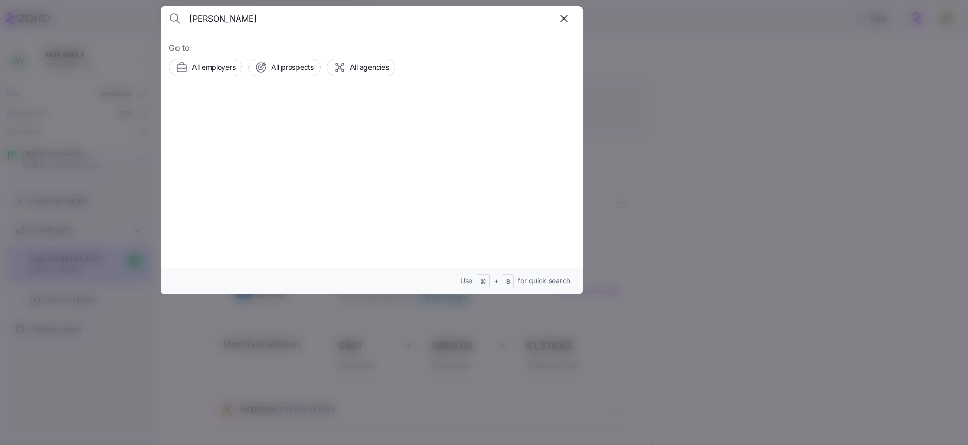
type input "[PERSON_NAME]"
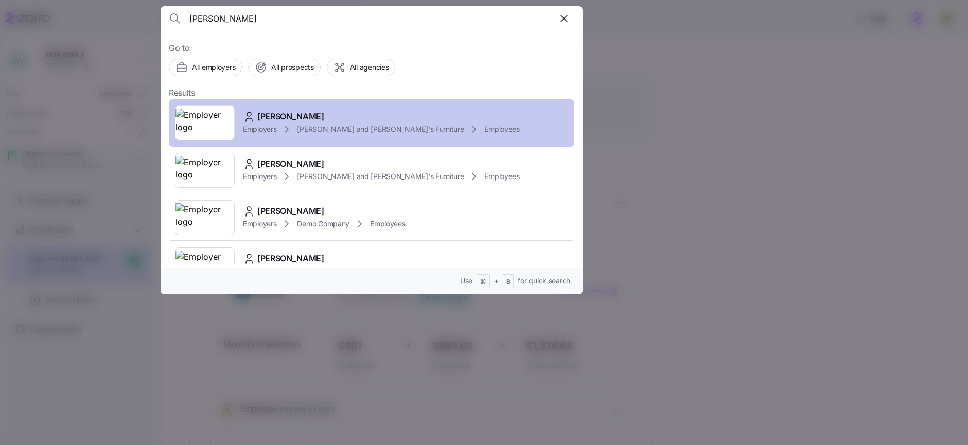
click at [213, 126] on img at bounding box center [205, 123] width 59 height 29
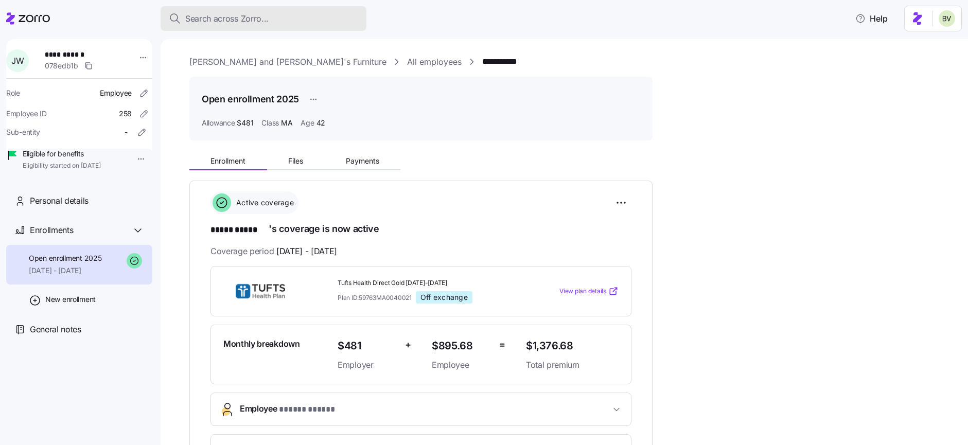
click at [247, 21] on span "Search across Zorro..." at bounding box center [226, 18] width 83 height 13
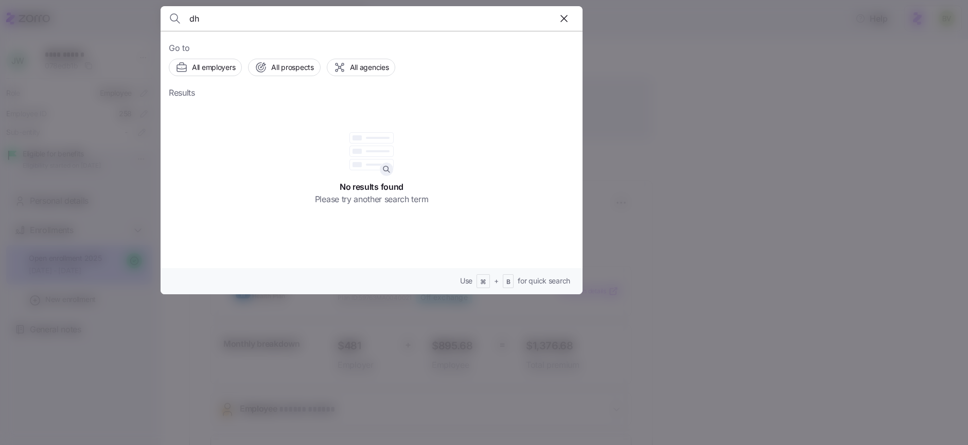
type input "d"
click at [679, 129] on div at bounding box center [484, 222] width 968 height 445
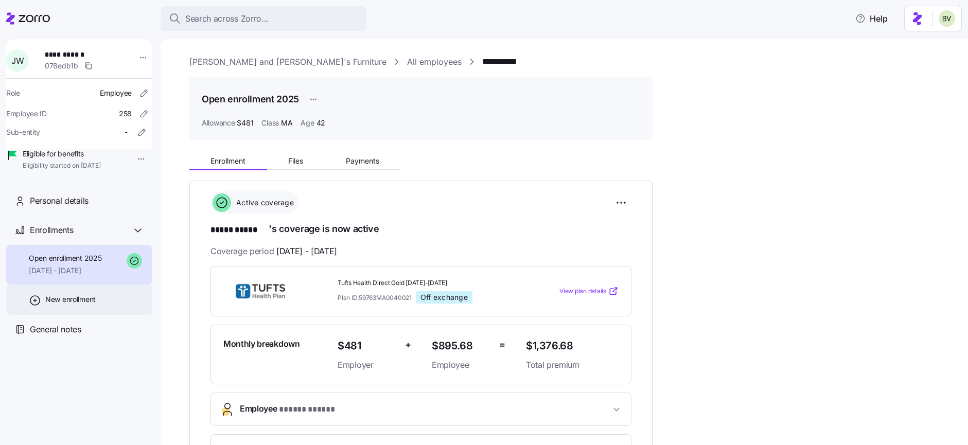
click at [55, 305] on span "New enrollment" at bounding box center [70, 299] width 50 height 10
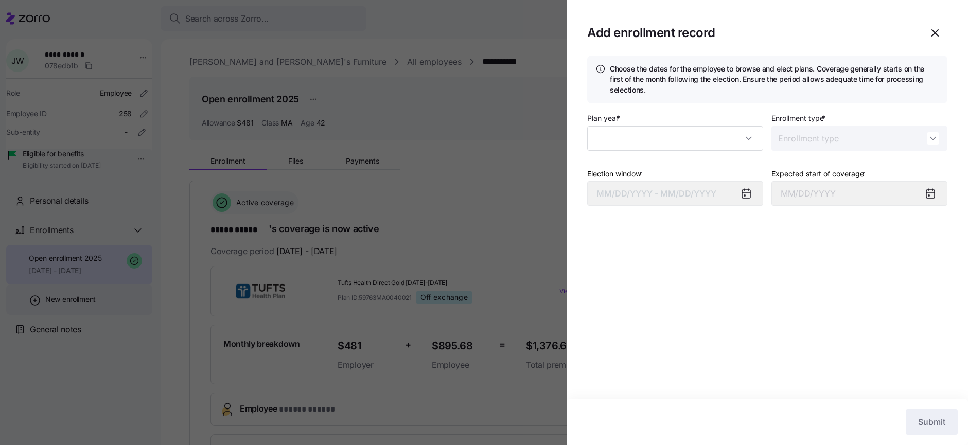
type input "2025"
type input "Special"
type input "[DATE]"
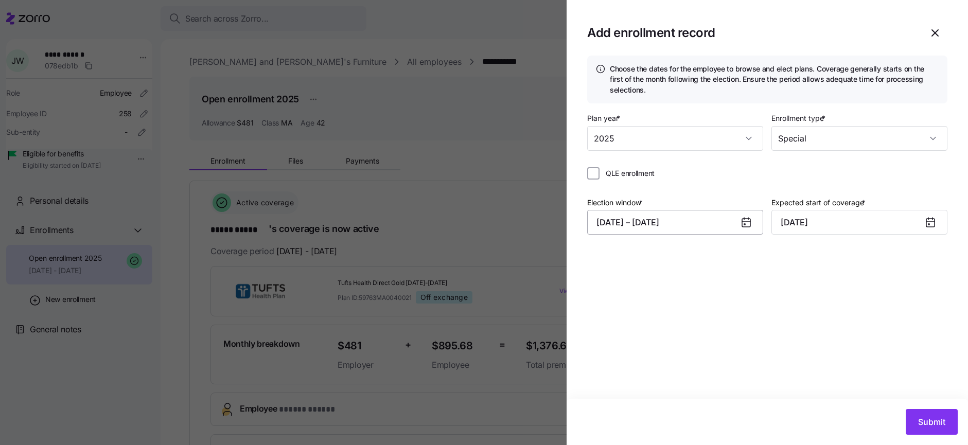
click at [686, 224] on button "[DATE] – [DATE]" at bounding box center [675, 222] width 176 height 25
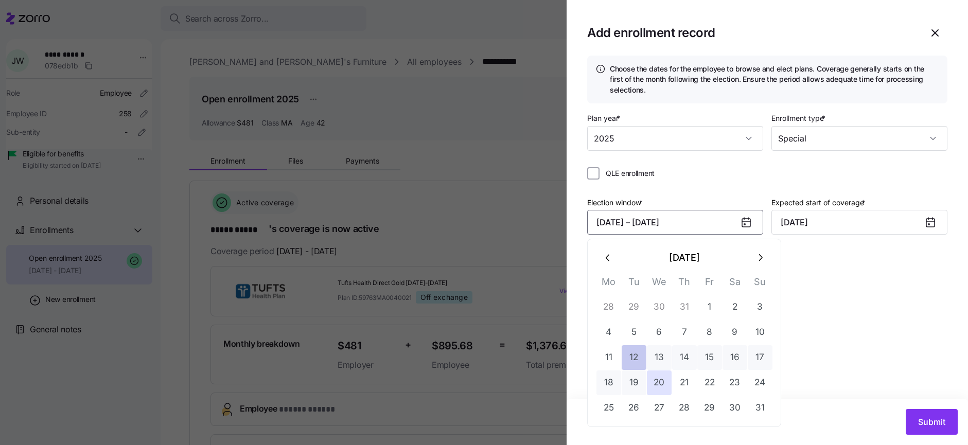
click at [632, 358] on button "12" at bounding box center [634, 357] width 25 height 25
click at [676, 353] on button "14" at bounding box center [684, 357] width 25 height 25
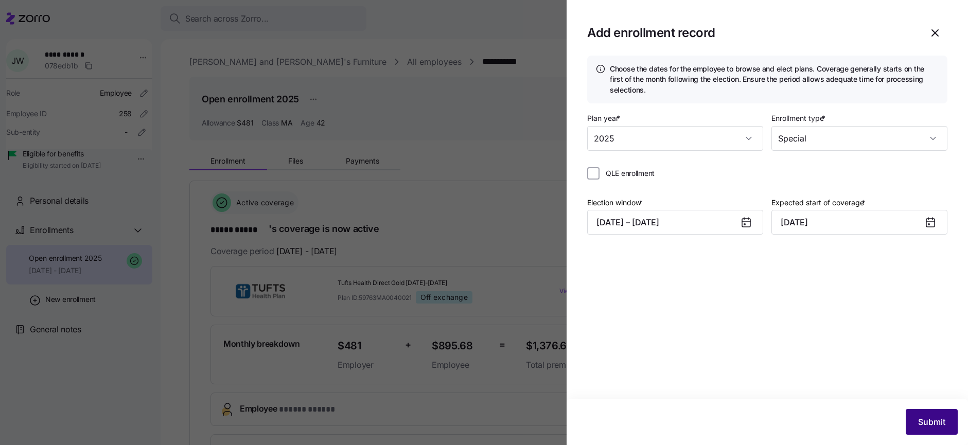
click at [916, 414] on button "Submit" at bounding box center [932, 422] width 52 height 26
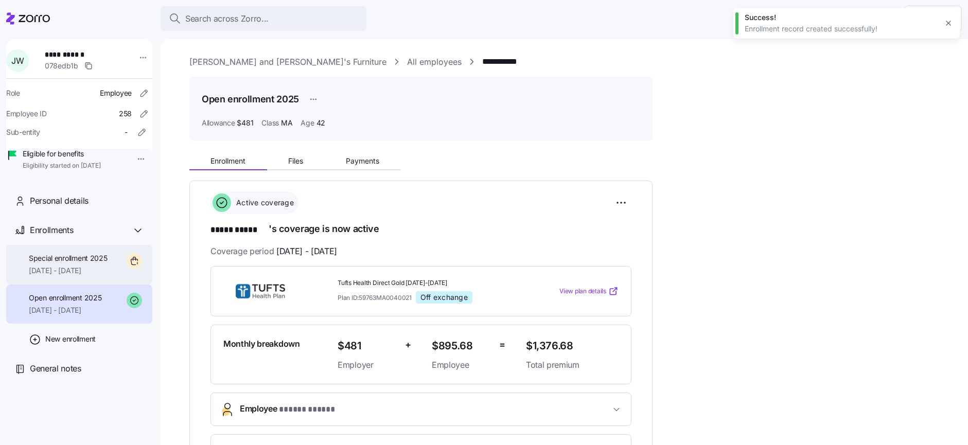
click at [75, 264] on span "Special enrollment 2025" at bounding box center [68, 258] width 79 height 10
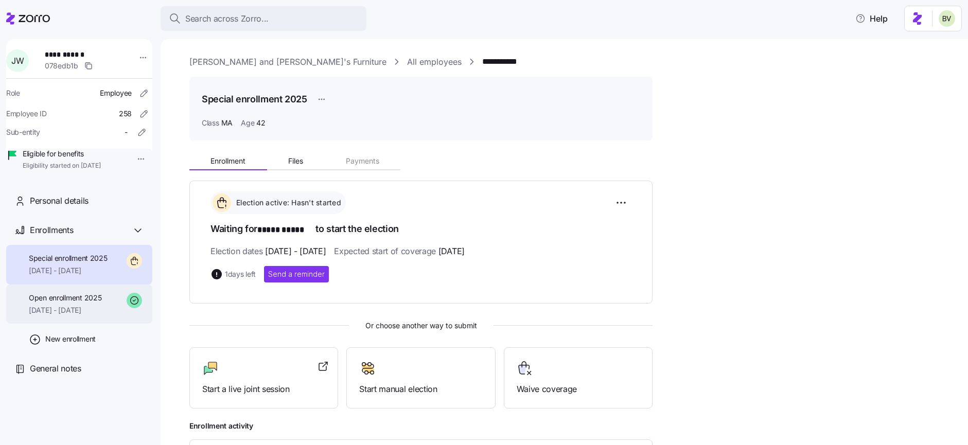
click at [88, 316] on span "[DATE] - [DATE]" at bounding box center [65, 310] width 73 height 10
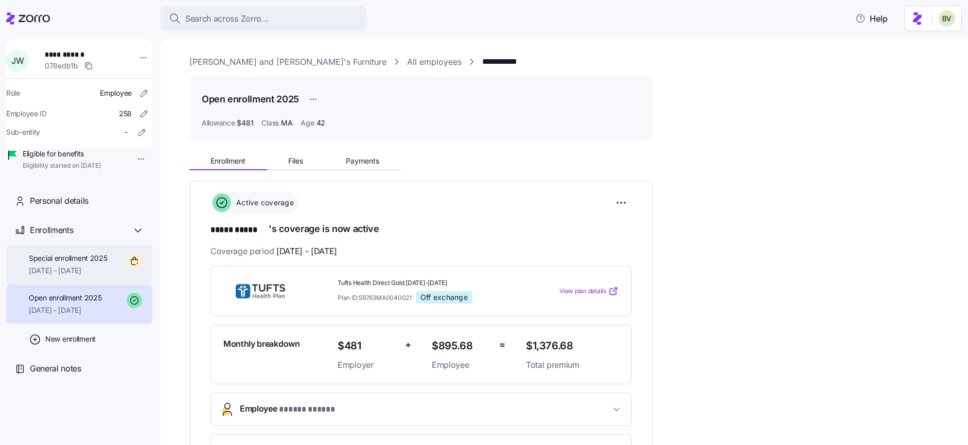
click at [78, 276] on span "[DATE] - [DATE]" at bounding box center [68, 271] width 79 height 10
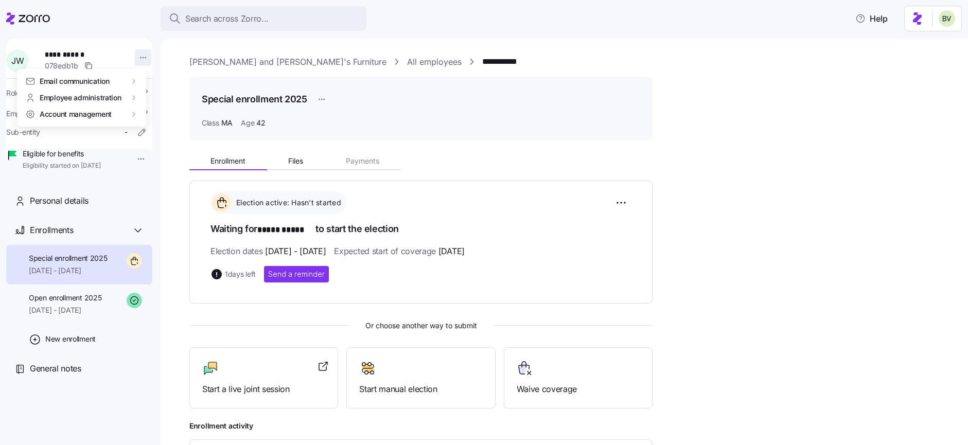
click at [138, 61] on html "**********" at bounding box center [484, 219] width 968 height 439
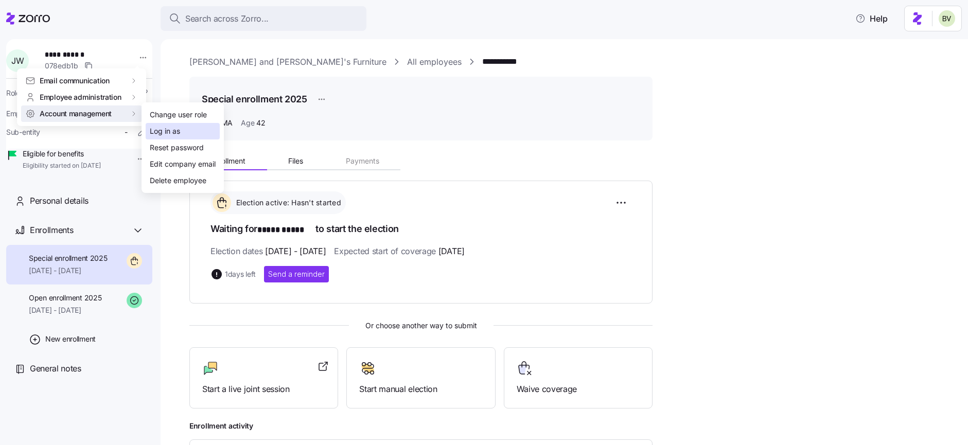
click at [160, 131] on div "Log in as" at bounding box center [165, 131] width 30 height 11
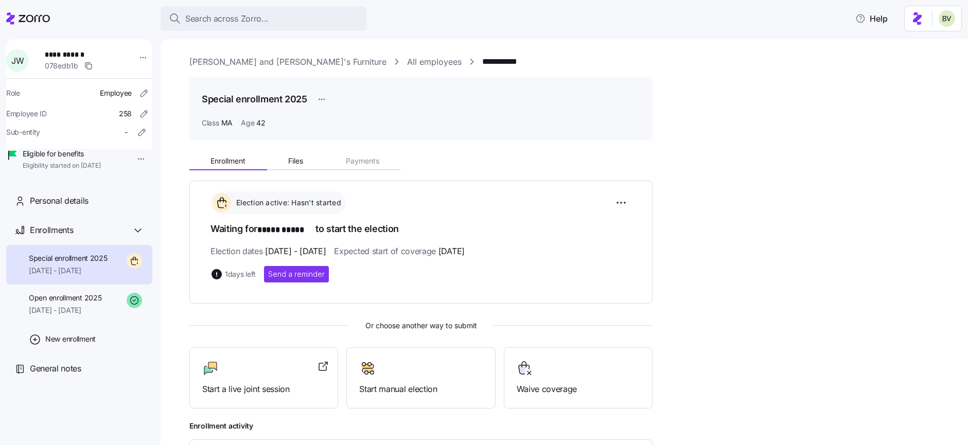
click at [264, 59] on link "[PERSON_NAME] and [PERSON_NAME]'s Furniture" at bounding box center [287, 62] width 197 height 13
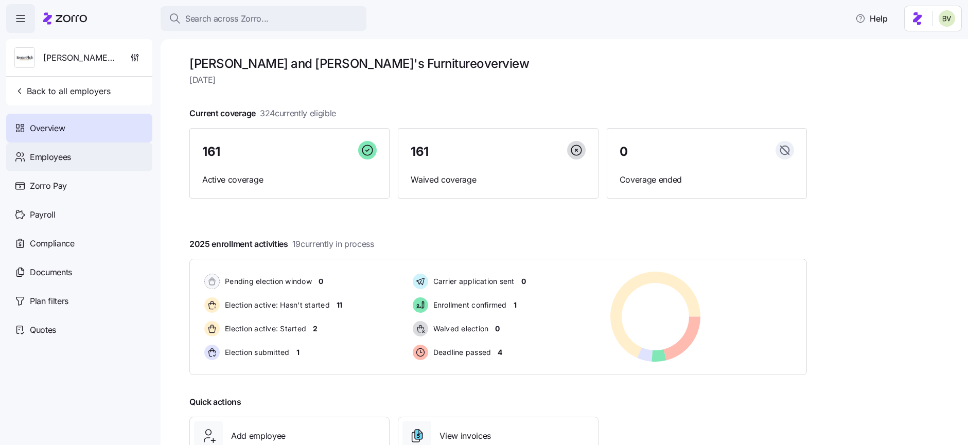
click at [90, 158] on div "Employees" at bounding box center [79, 157] width 146 height 29
